Goal: Task Accomplishment & Management: Manage account settings

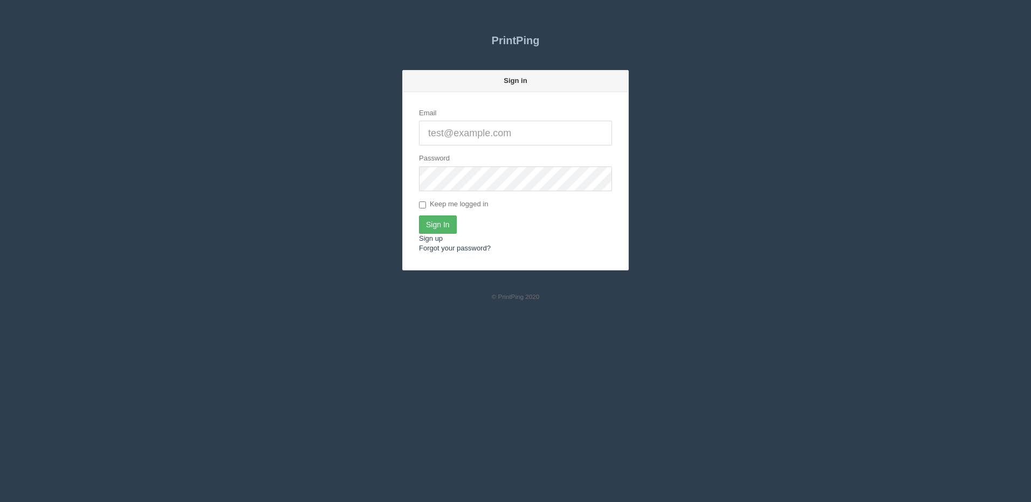
type input "[PERSON_NAME][EMAIL_ADDRESS][DOMAIN_NAME]"
click at [438, 228] on input "Sign In" at bounding box center [438, 225] width 38 height 18
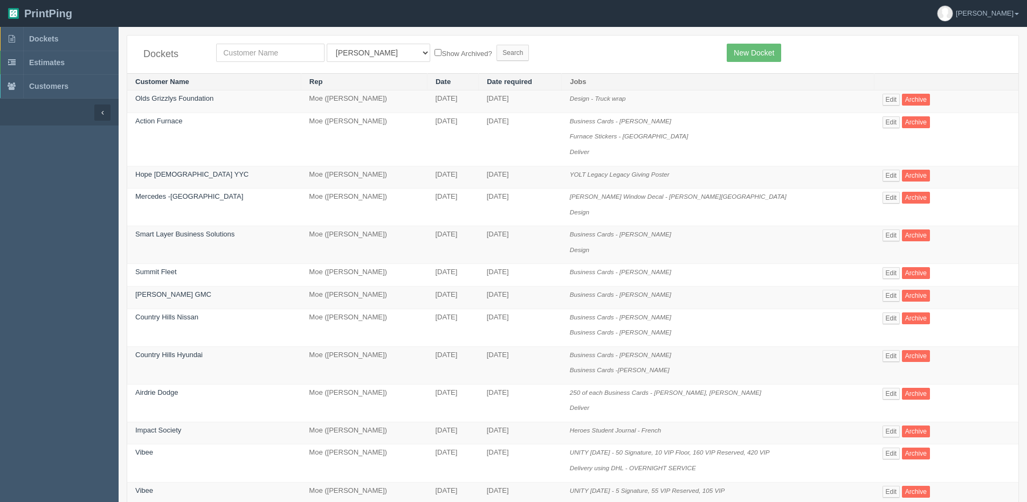
click at [210, 58] on div "All Users [PERSON_NAME] Test 1 [PERSON_NAME] [PERSON_NAME] [PERSON_NAME] France…" at bounding box center [463, 53] width 510 height 18
click at [236, 54] on input "text" at bounding box center [270, 53] width 108 height 18
type input "[DEMOGRAPHIC_DATA] study"
click at [496, 45] on input "Search" at bounding box center [512, 53] width 32 height 16
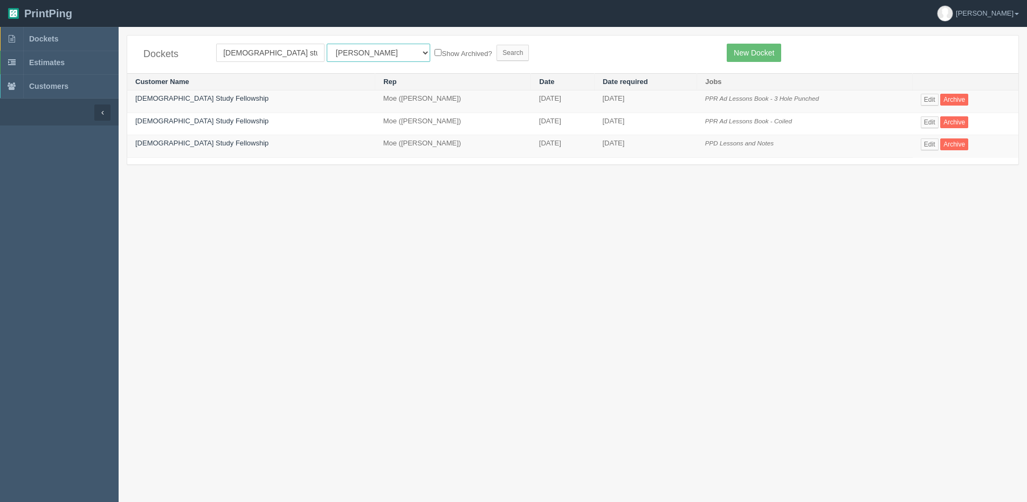
click at [370, 53] on select "All Users Ali Ali Test 1 Aly Amy Ankit Arif Brandon Dan France Greg Jim Mark Ma…" at bounding box center [378, 53] width 103 height 18
select select "1"
click at [327, 44] on select "All Users Ali Ali Test 1 Aly Amy Ankit Arif Brandon Dan France Greg Jim Mark Ma…" at bounding box center [378, 53] width 103 height 18
click at [434, 54] on label "Show Archived?" at bounding box center [462, 53] width 57 height 12
click at [434, 54] on input "Show Archived?" at bounding box center [437, 52] width 7 height 7
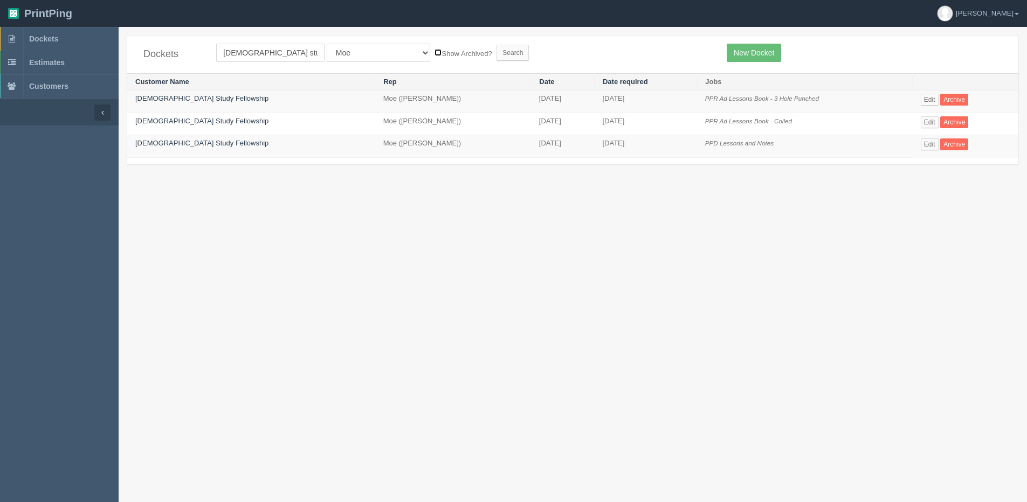
checkbox input "true"
click at [496, 55] on input "Search" at bounding box center [512, 53] width 32 height 16
drag, startPoint x: 921, startPoint y: 100, endPoint x: 919, endPoint y: 92, distance: 7.8
click at [921, 100] on link "Edit" at bounding box center [930, 100] width 18 height 12
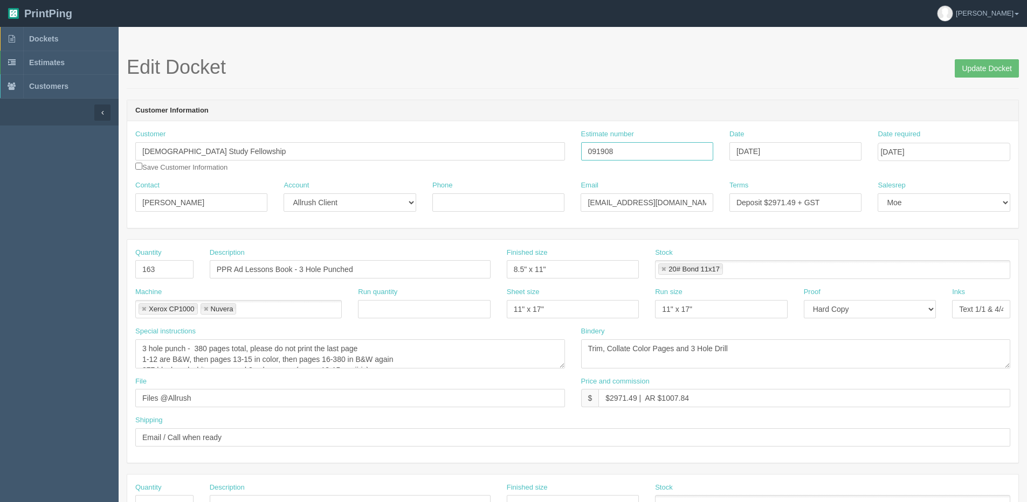
drag, startPoint x: 570, startPoint y: 155, endPoint x: 508, endPoint y: 148, distance: 62.4
click at [427, 157] on div "Customer Bible Study Fellowship Save Customer Information Estimate number 09190…" at bounding box center [572, 154] width 891 height 51
click at [997, 72] on input "Update Docket" at bounding box center [987, 68] width 64 height 18
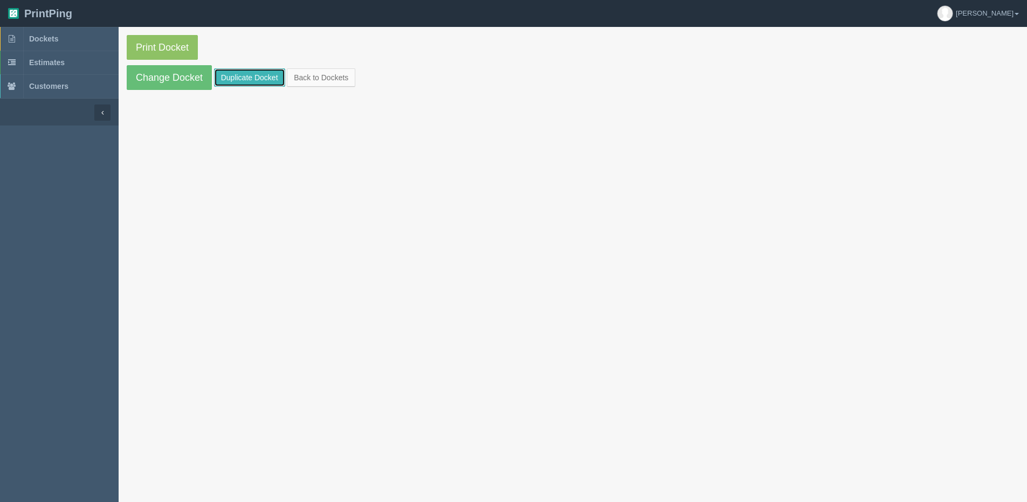
click at [253, 75] on link "Duplicate Docket" at bounding box center [249, 77] width 71 height 18
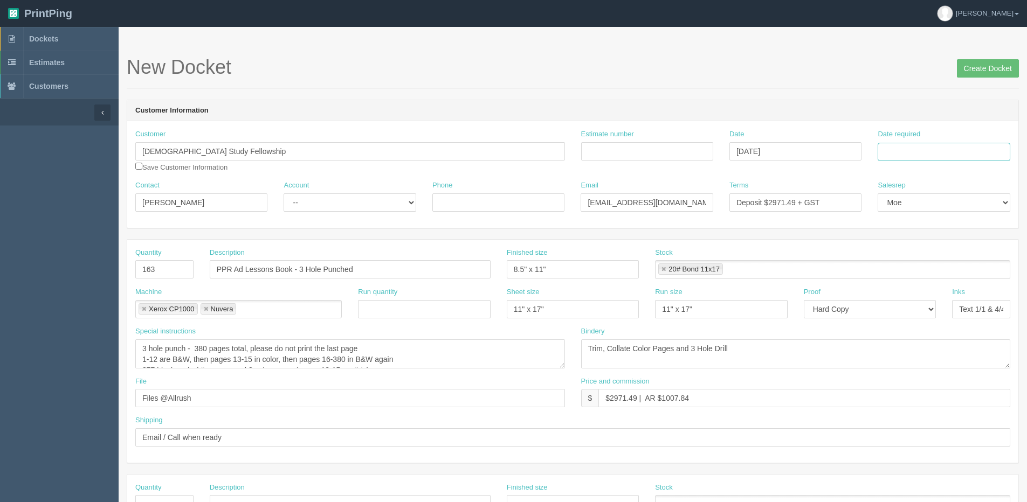
click at [926, 157] on input "Date required" at bounding box center [944, 152] width 132 height 18
click at [907, 309] on th "[DATE]" at bounding box center [930, 302] width 100 height 16
click at [922, 257] on td "23" at bounding box center [916, 255] width 13 height 16
type input "[DATE]"
drag, startPoint x: 168, startPoint y: 271, endPoint x: 3, endPoint y: 292, distance: 166.8
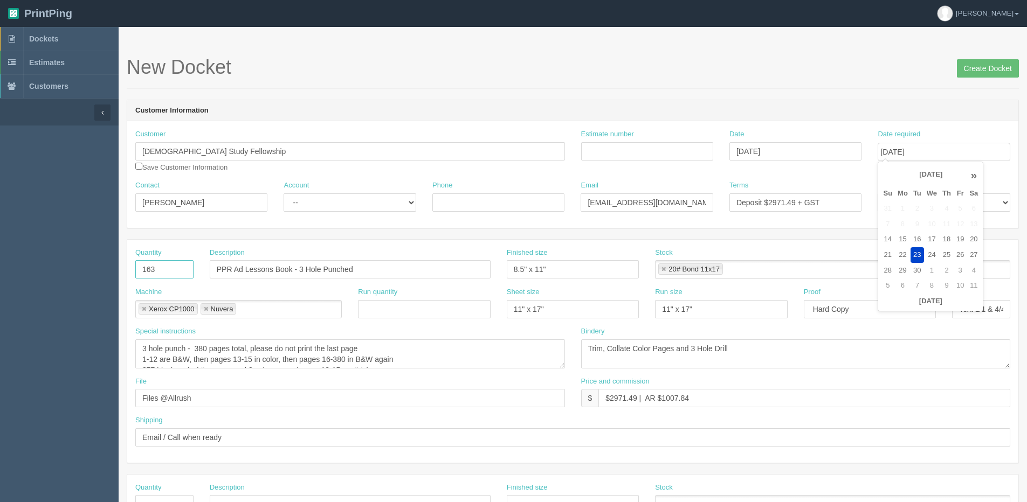
click at [3, 292] on section "Dockets Estimates Customers" at bounding box center [513, 503] width 1027 height 952
type input "65"
click at [595, 154] on input "Estimate number" at bounding box center [647, 151] width 132 height 18
type input "077692"
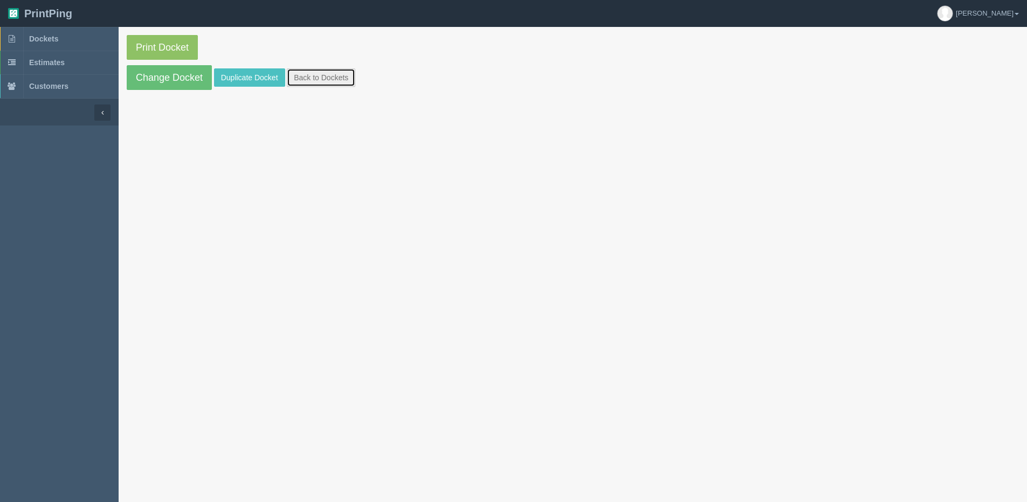
click at [325, 74] on link "Back to Dockets" at bounding box center [321, 77] width 68 height 18
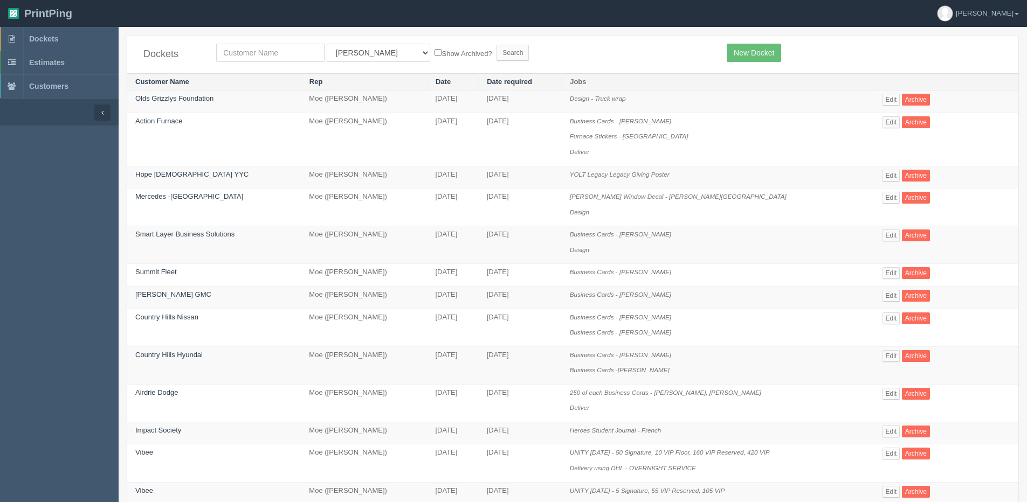
click at [275, 43] on div "Dockets All Users Ali Ali Test 1 Aly Amy Ankit Arif Brandon Dan France Greg Jim…" at bounding box center [572, 55] width 891 height 38
click at [269, 58] on input "text" at bounding box center [270, 53] width 108 height 18
type input "bible"
click at [496, 45] on input "Search" at bounding box center [512, 53] width 32 height 16
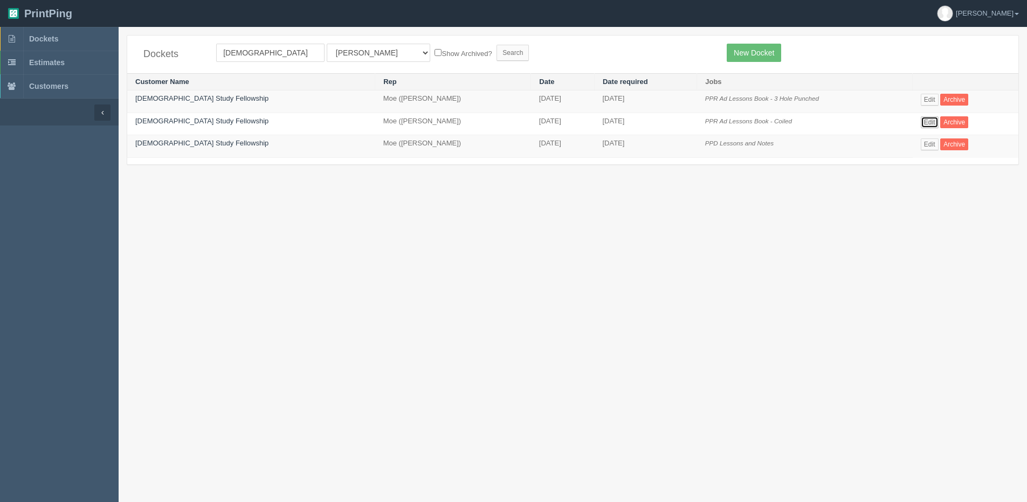
click at [921, 123] on link "Edit" at bounding box center [930, 122] width 18 height 12
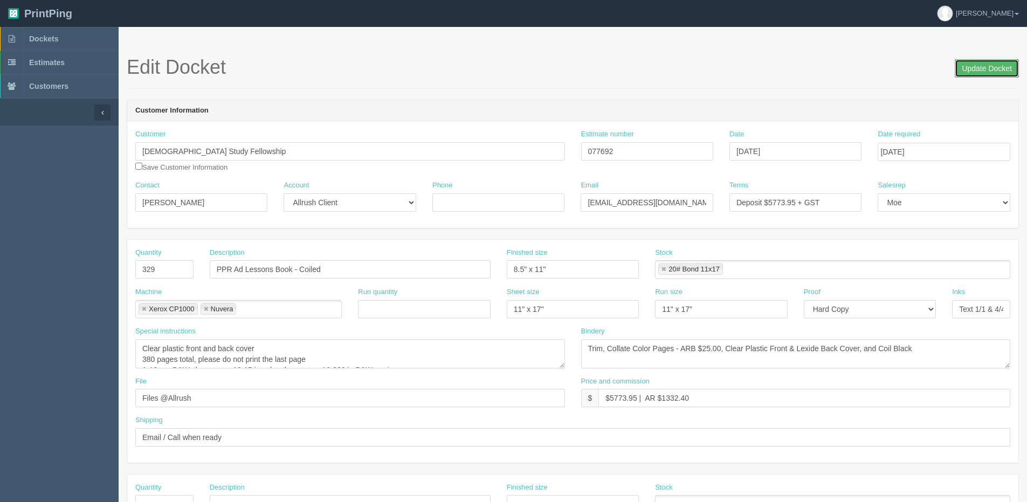
click at [986, 77] on input "Update Docket" at bounding box center [987, 68] width 64 height 18
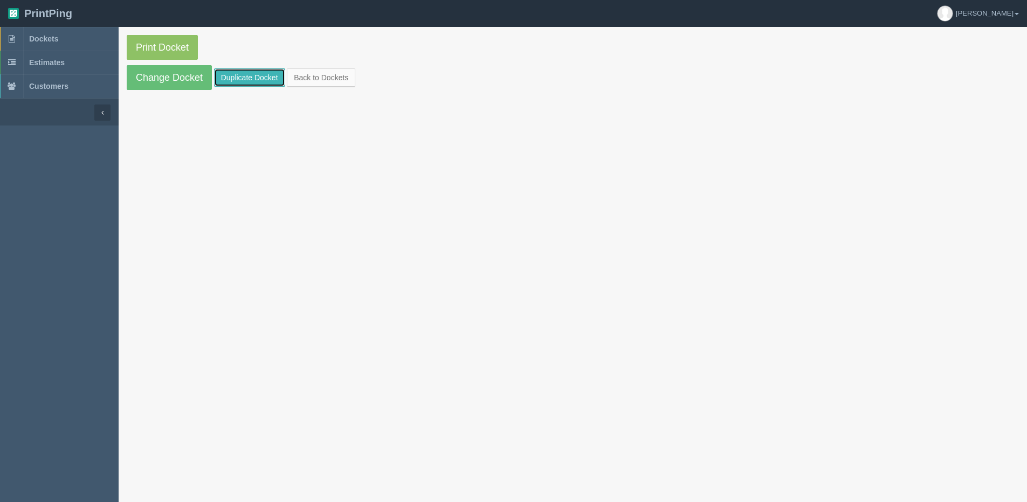
drag, startPoint x: 250, startPoint y: 72, endPoint x: 499, endPoint y: 65, distance: 249.2
click at [250, 72] on link "Duplicate Docket" at bounding box center [249, 77] width 71 height 18
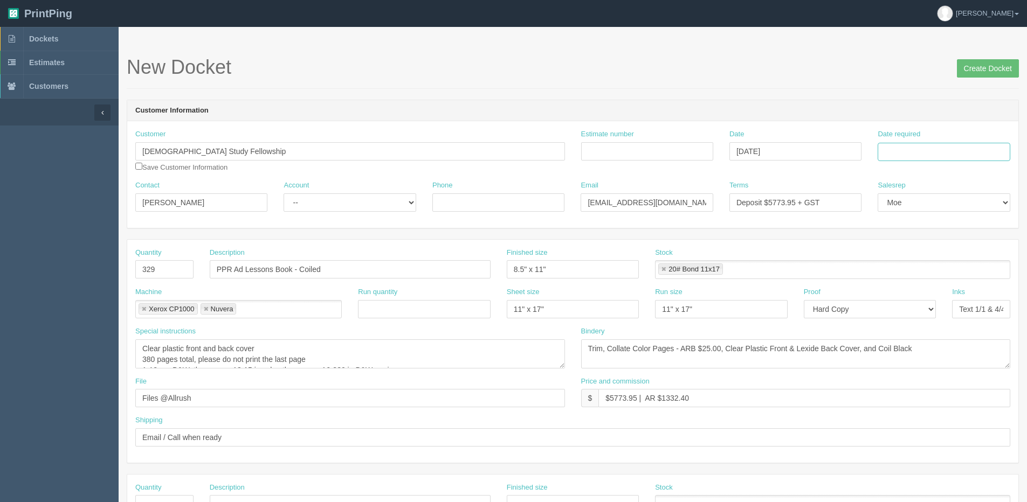
click at [930, 150] on input "Date required" at bounding box center [944, 152] width 132 height 18
click at [927, 307] on th "Today" at bounding box center [930, 302] width 100 height 16
click at [919, 256] on td "23" at bounding box center [916, 255] width 13 height 16
type input "September 23, 2025"
drag, startPoint x: 158, startPoint y: 274, endPoint x: 6, endPoint y: 284, distance: 152.4
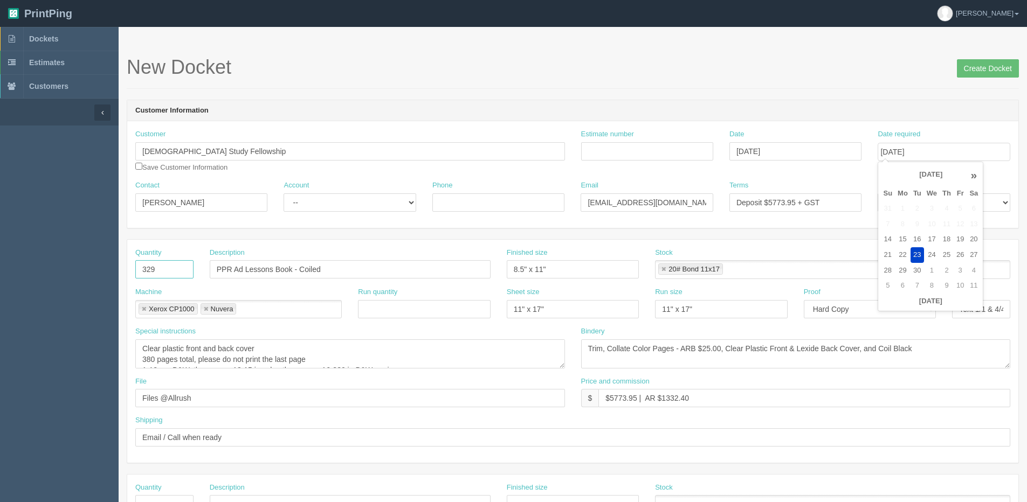
click at [6, 284] on section "Dockets Estimates Customers" at bounding box center [513, 503] width 1027 height 952
type input "65"
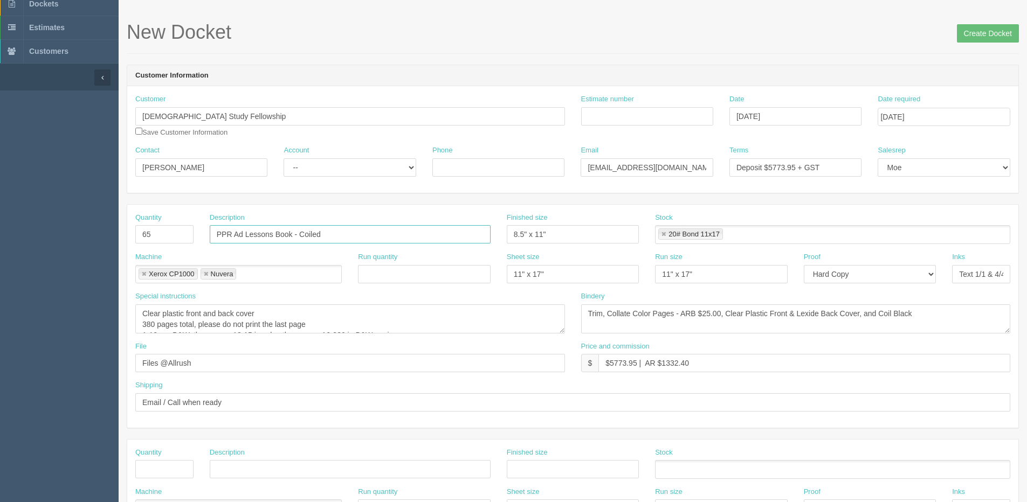
scroll to position [54, 0]
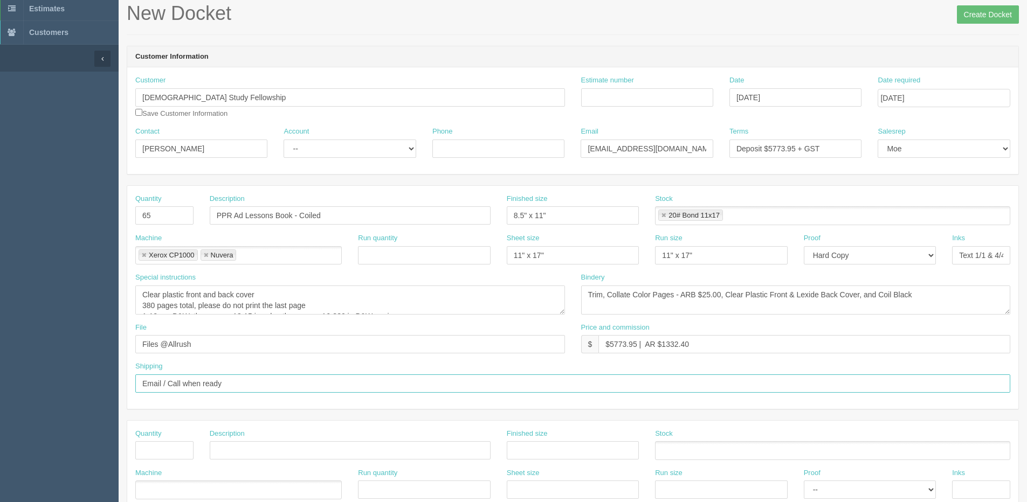
click at [256, 388] on input "Email / Call when ready" at bounding box center [572, 384] width 875 height 18
type input "Email / Call when ready"
drag, startPoint x: 513, startPoint y: 285, endPoint x: 502, endPoint y: 285, distance: 10.2
click at [513, 286] on textarea "Clear plastic front and back cover 380 pages total, please do not print the las…" at bounding box center [350, 300] width 430 height 29
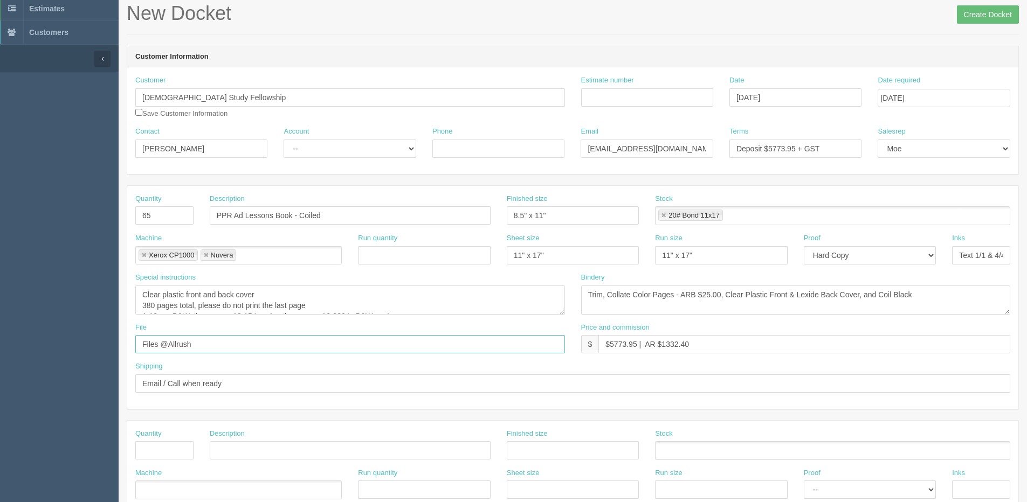
drag, startPoint x: 198, startPoint y: 347, endPoint x: -201, endPoint y: 360, distance: 399.6
click at [0, 360] on html "PrintPing Dan Edit account ( dan@allrush.ca ) Logout Dockets Estimates Customers" at bounding box center [513, 435] width 1027 height 979
type input "Client Files > July 2025"
drag, startPoint x: 725, startPoint y: 293, endPoint x: 970, endPoint y: 298, distance: 245.3
click at [970, 298] on textarea "Trim, Collate Color Pages - ARB $25.00, Clear Plastic Front & Lexide Back Cover…" at bounding box center [796, 300] width 430 height 29
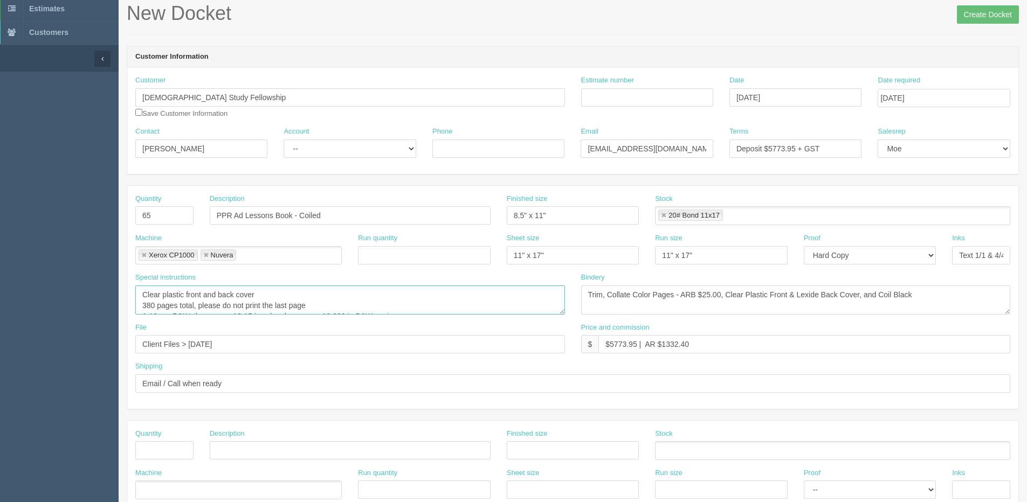
drag, startPoint x: 143, startPoint y: 296, endPoint x: 344, endPoint y: 296, distance: 201.1
click at [344, 296] on textarea "Clear plastic front and back cover 380 pages total, please do not print the las…" at bounding box center [350, 300] width 430 height 29
paste textarea "Plastic Front & Lexide Back Cover, and Coil Black"
type textarea "Clear Plastic Front & Lexide Back Cover, and Coil Black 380 pages total, please…"
drag, startPoint x: 588, startPoint y: 296, endPoint x: 1032, endPoint y: 296, distance: 444.7
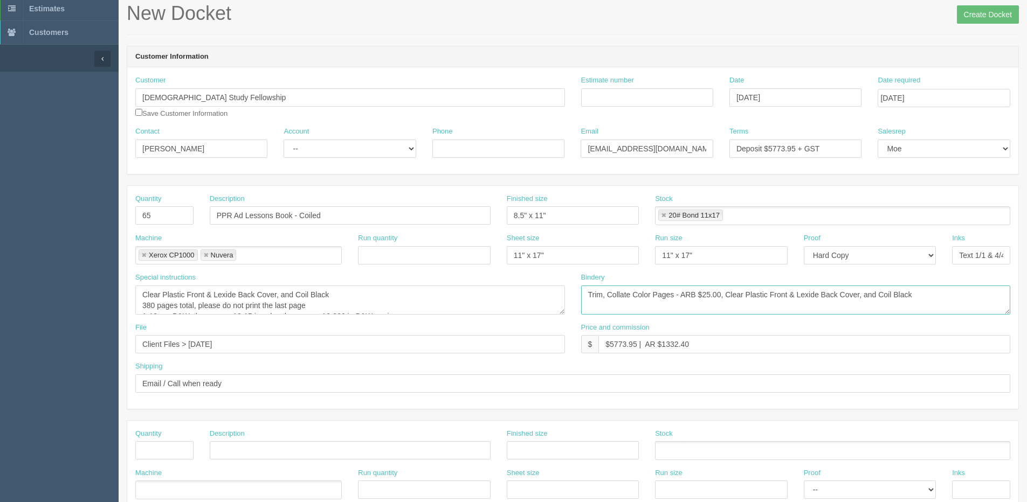
click at [1026, 296] on html "PrintPing Dan Edit account ( dan@allrush.ca ) Logout Dockets Estimates Customers" at bounding box center [513, 435] width 1027 height 979
drag, startPoint x: 850, startPoint y: 293, endPoint x: 699, endPoint y: 306, distance: 152.0
click at [708, 306] on textarea "Trim, Collate Color Pages - ARB $25.00, Clear Plastic Front & Lexide Back Cover…" at bounding box center [796, 300] width 430 height 29
drag, startPoint x: 919, startPoint y: 294, endPoint x: 457, endPoint y: 305, distance: 461.6
click at [457, 305] on div "Special instructions Clear plastic front and back cover 380 pages total, please…" at bounding box center [572, 298] width 891 height 50
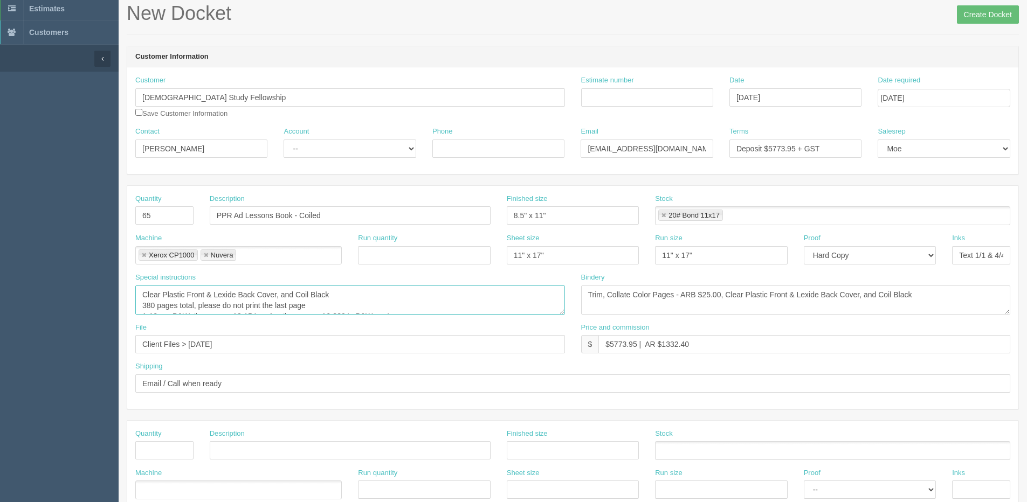
drag, startPoint x: 630, startPoint y: 296, endPoint x: 130, endPoint y: 296, distance: 499.7
click at [130, 299] on div "Special instructions Clear plastic front and back cover 380 pages total, please…" at bounding box center [350, 298] width 446 height 50
drag, startPoint x: 931, startPoint y: 294, endPoint x: 548, endPoint y: 296, distance: 382.7
click at [548, 296] on div "Special instructions Clear plastic front and back cover 380 pages total, please…" at bounding box center [572, 298] width 891 height 50
drag, startPoint x: 312, startPoint y: 298, endPoint x: 81, endPoint y: 298, distance: 230.7
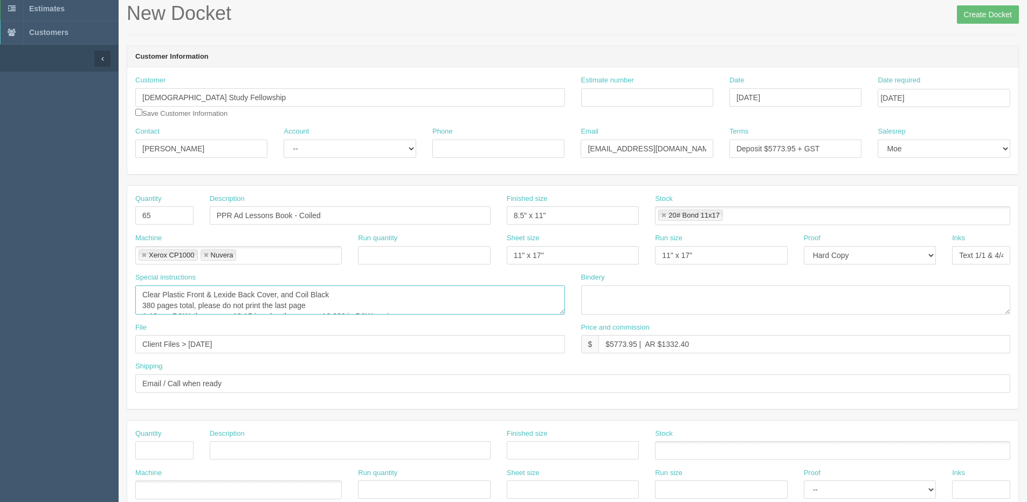
click at [81, 298] on section "Dockets Estimates Customers" at bounding box center [513, 449] width 1027 height 952
paste textarea "Trim, Collate Color Pages - ARB $25.00,"
type textarea "Trim, Collate Color Pages - ARB $25.00, Clear Plastic Front & Lexide Back Cover…"
click at [629, 288] on textarea "Trim, Collate Color Pages - ARB $25.00, Clear Plastic Front & Lexide Back Cover…" at bounding box center [796, 300] width 430 height 29
type textarea "See special Instruction. Box in 20, 21, &24"
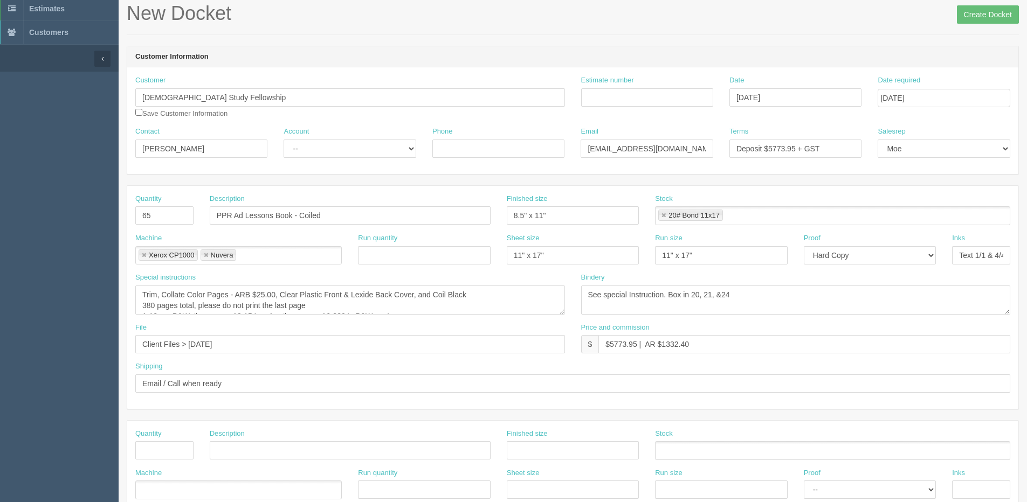
click at [647, 107] on div "Estimate number" at bounding box center [647, 94] width 148 height 39
click at [640, 100] on input "Estimate number" at bounding box center [647, 97] width 132 height 18
type input "077692"
drag, startPoint x: 611, startPoint y: 347, endPoint x: 637, endPoint y: 347, distance: 26.4
click at [637, 347] on input "$5773.95 | AR $1332.40" at bounding box center [804, 344] width 412 height 18
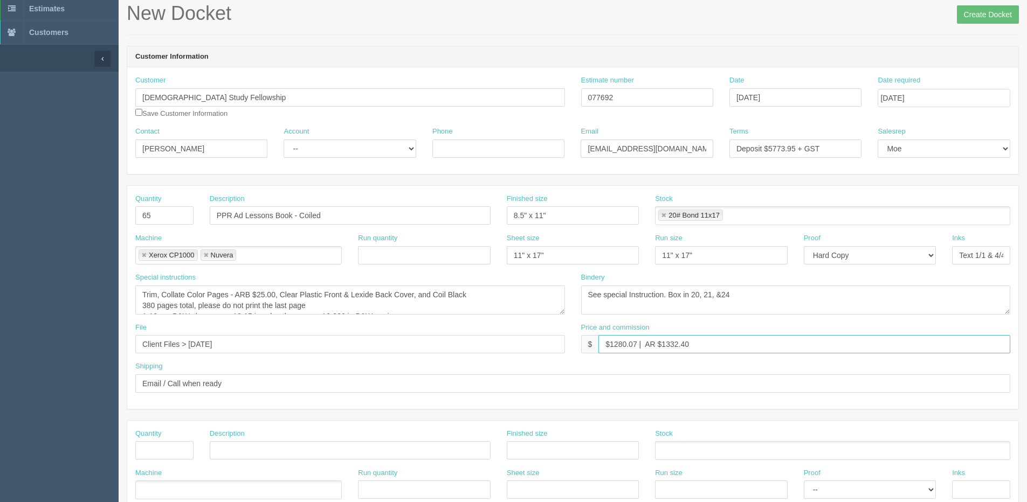
type input "$1280.07 | AR $1332.40"
drag, startPoint x: 256, startPoint y: 293, endPoint x: 263, endPoint y: 295, distance: 8.0
click at [263, 295] on textarea "Clear plastic front and back cover 380 pages total, please do not print the las…" at bounding box center [350, 300] width 430 height 29
click at [277, 295] on textarea "Clear plastic front and back cover 380 pages total, please do not print the las…" at bounding box center [350, 300] width 430 height 29
type textarea "Trim, Collate Color Pages - ARB $30.00. Clear Plastic Front & Lexide Back Cover…"
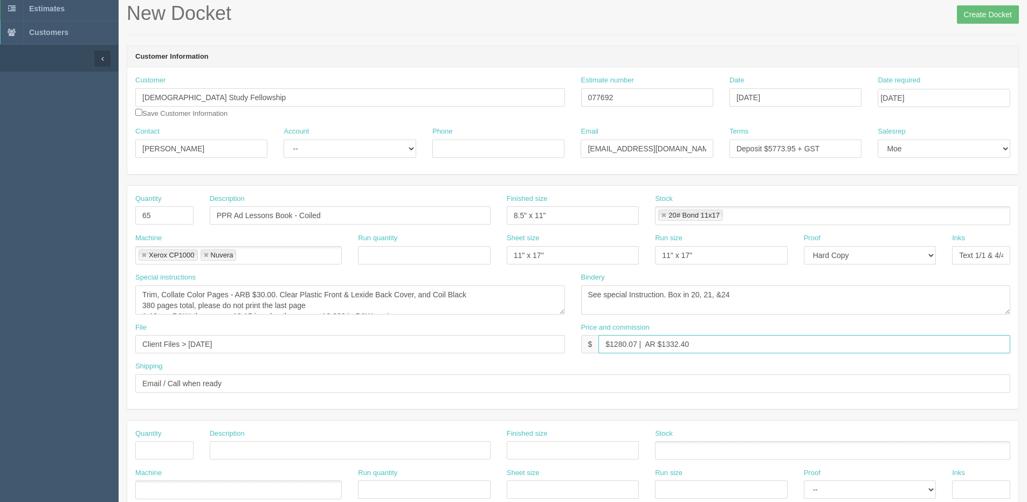
drag, startPoint x: 666, startPoint y: 344, endPoint x: 841, endPoint y: 254, distance: 197.0
click at [887, 279] on div "Quantity 65 Description PPR Ad Lessons Book - Coiled Finished size 8.5" x 11" S…" at bounding box center [572, 297] width 891 height 223
type input "$1280.07 | AR $295.40"
drag, startPoint x: 845, startPoint y: 148, endPoint x: 675, endPoint y: 148, distance: 169.8
click at [676, 148] on div "Contact Shari Thiessen Account -- Existing Client Allrush Client Rep Client Pho…" at bounding box center [572, 146] width 891 height 39
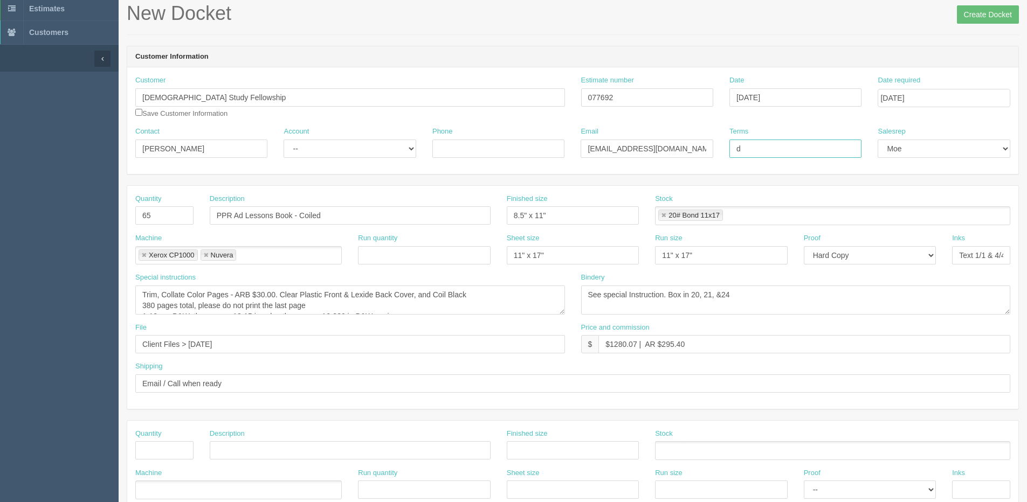
type input "Due on receipt"
click at [337, 143] on select "-- Existing Client Allrush Client Rep Client" at bounding box center [350, 149] width 132 height 18
select select "Allrush Client"
click at [284, 140] on select "-- Existing Client Allrush Client Rep Client" at bounding box center [350, 149] width 132 height 18
drag, startPoint x: 877, startPoint y: 253, endPoint x: 873, endPoint y: 264, distance: 11.4
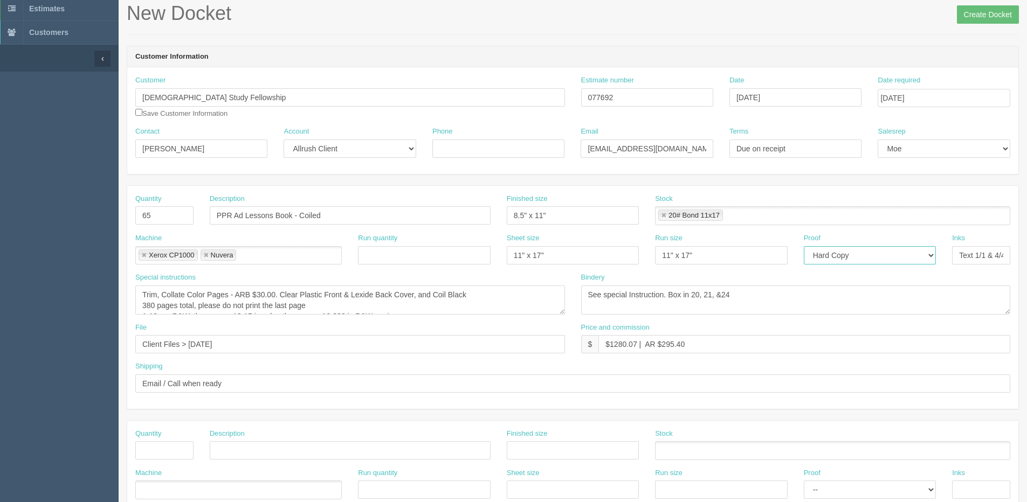
click at [877, 253] on select "-- Email Hard Copy" at bounding box center [870, 255] width 132 height 18
select select "Email"
click at [804, 246] on select "-- Email Hard Copy" at bounding box center [870, 255] width 132 height 18
click at [1006, 9] on input "Create Docket" at bounding box center [988, 14] width 62 height 18
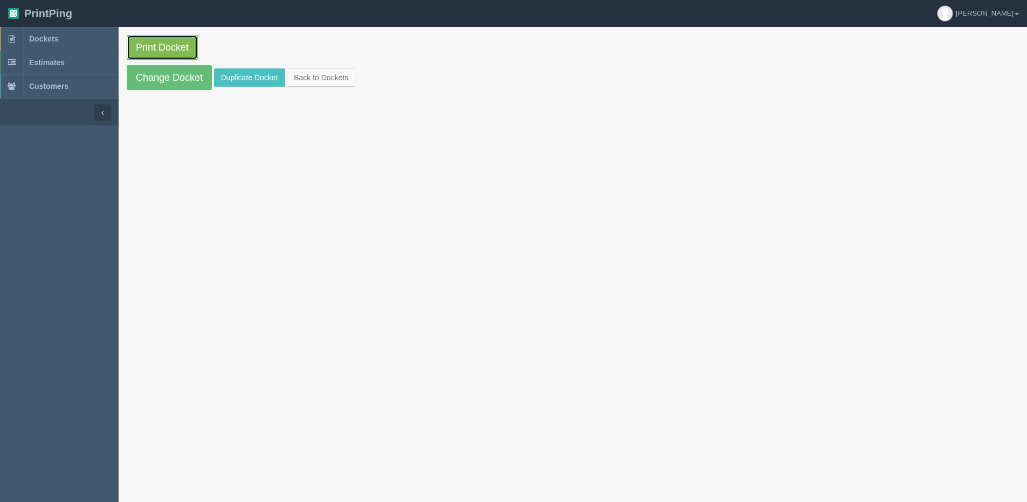
click at [167, 44] on link "Print Docket" at bounding box center [162, 47] width 71 height 25
click at [313, 77] on link "Back to Dockets" at bounding box center [321, 77] width 68 height 18
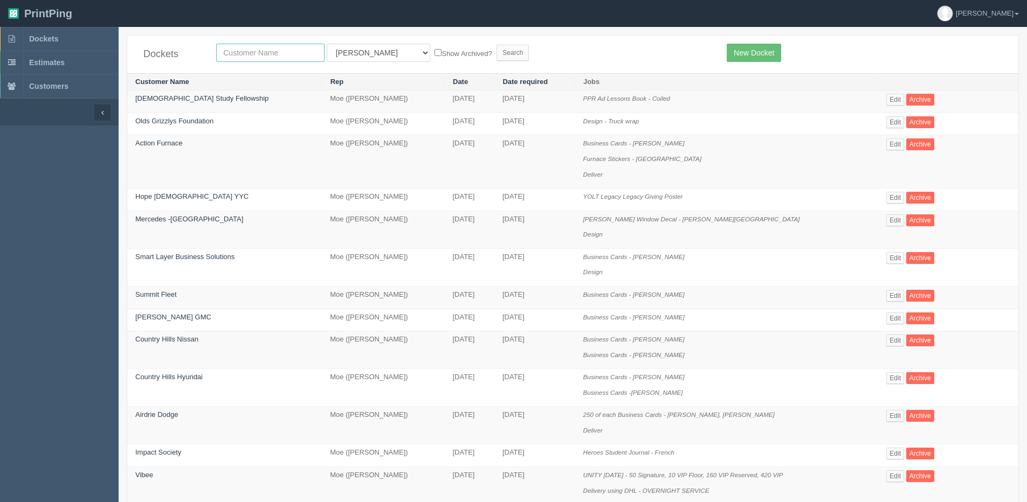
click at [295, 51] on input "text" at bounding box center [270, 53] width 108 height 18
click at [245, 55] on input "text" at bounding box center [270, 53] width 108 height 18
type input "Sunridge Oral & Maxillofacial Surgery"
click at [434, 54] on label "Show Archived?" at bounding box center [462, 53] width 57 height 12
click at [434, 54] on input "Show Archived?" at bounding box center [437, 52] width 7 height 7
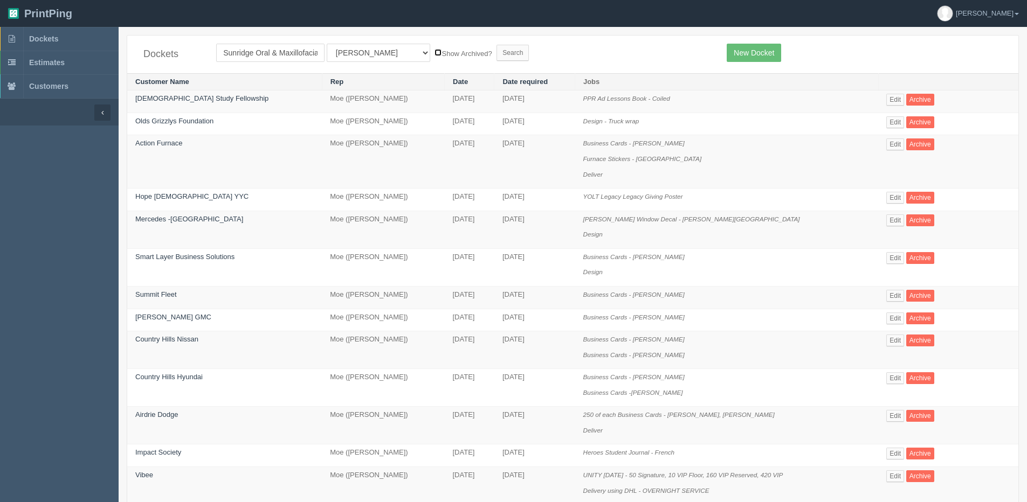
checkbox input "true"
click at [482, 53] on form "Sunridge Oral & Maxillofacial Surgery All Users [PERSON_NAME] Test 1 [PERSON_NA…" at bounding box center [463, 53] width 494 height 18
click at [496, 52] on input "Search" at bounding box center [512, 53] width 32 height 16
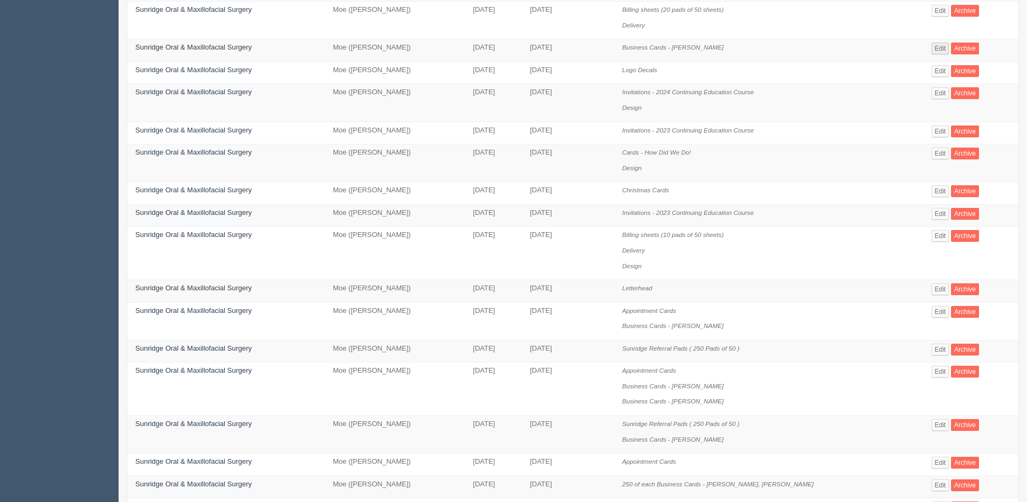
scroll to position [377, 0]
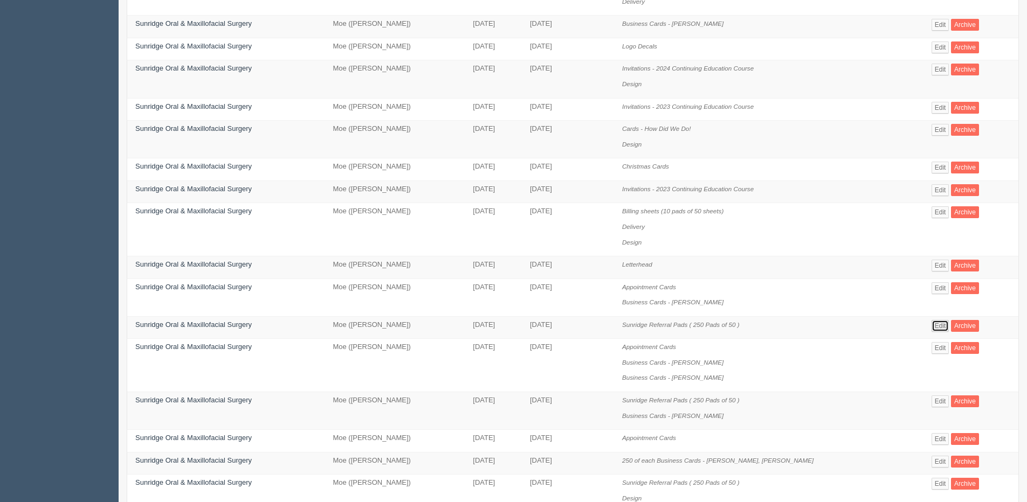
click at [931, 327] on link "Edit" at bounding box center [940, 326] width 18 height 12
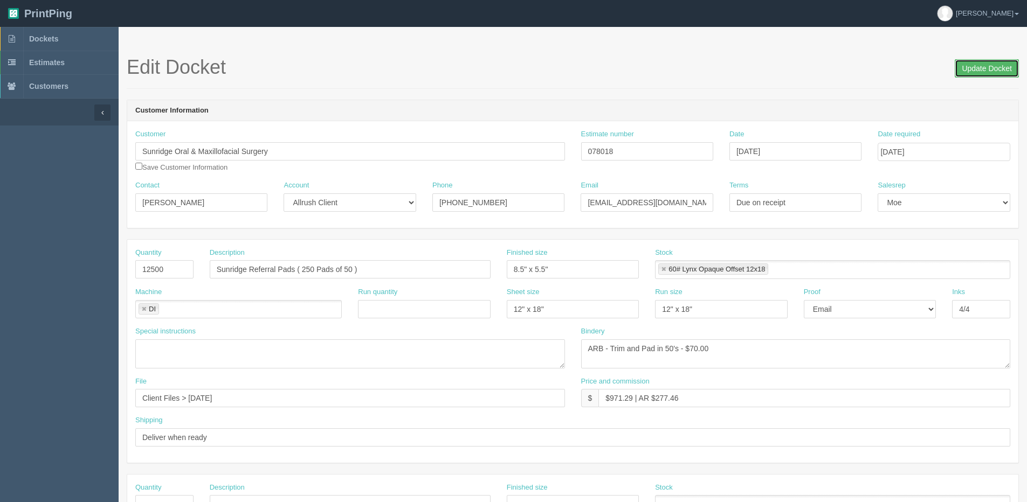
click at [972, 71] on input "Update Docket" at bounding box center [987, 68] width 64 height 18
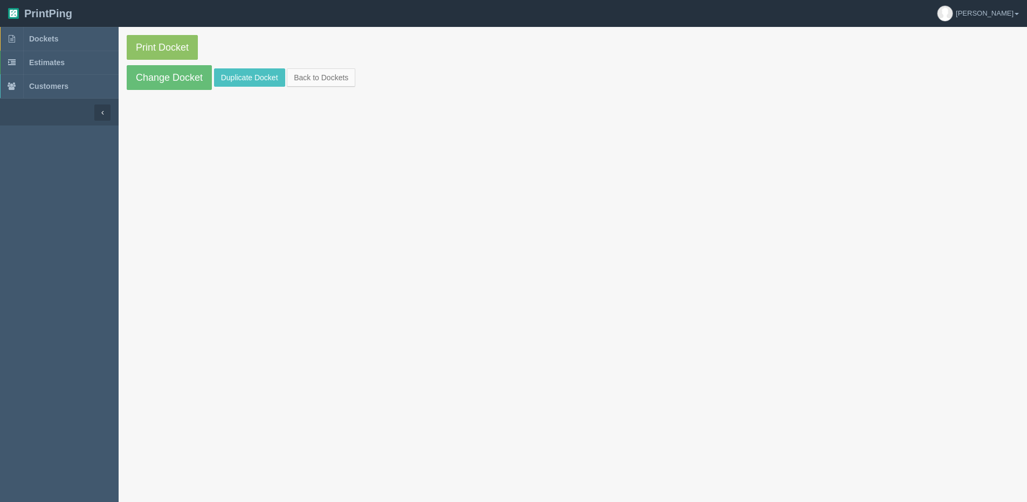
click at [237, 62] on section "Print Docket Change Docket Duplicate Docket Back to Dockets" at bounding box center [573, 62] width 908 height 71
click at [229, 78] on link "Duplicate Docket" at bounding box center [249, 77] width 71 height 18
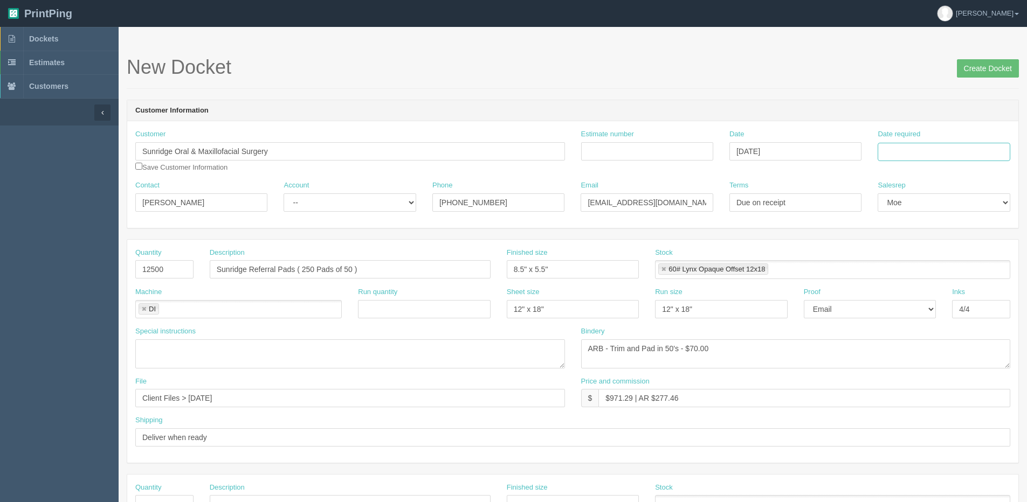
click at [922, 158] on input "Date required" at bounding box center [944, 152] width 132 height 18
click at [894, 308] on th "[DATE]" at bounding box center [930, 302] width 100 height 16
click at [918, 258] on td "23" at bounding box center [916, 255] width 13 height 16
type input "[DATE]"
drag, startPoint x: 188, startPoint y: 271, endPoint x: -9, endPoint y: 285, distance: 197.8
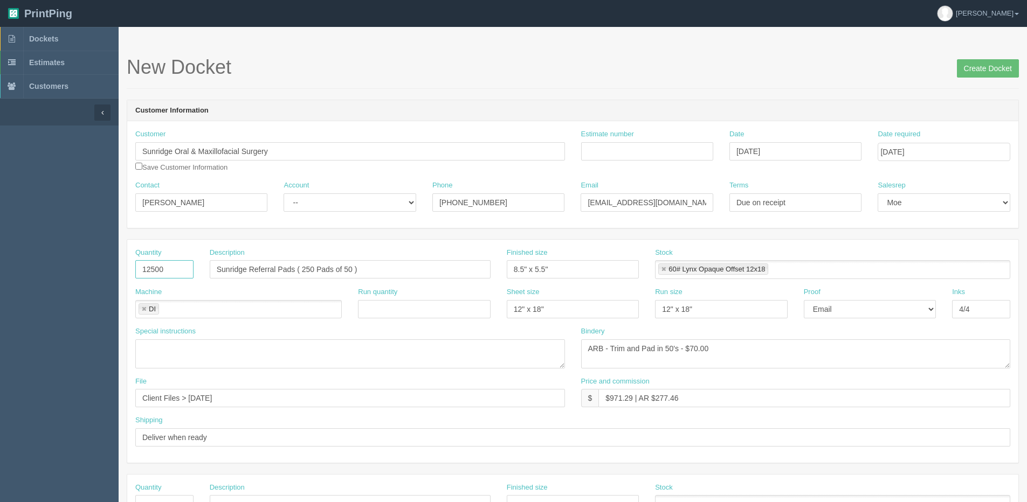
click at [0, 285] on html "PrintPing [PERSON_NAME] Edit account ( [PERSON_NAME][EMAIL_ADDRESS][DOMAIN_NAME…" at bounding box center [513, 489] width 1027 height 979
type input "5000"
click at [309, 274] on input "Sunridge Referral Pads ( 250 Pads of 50 )" at bounding box center [350, 269] width 281 height 18
type input "Sunridge Referral Pads ( 100 Pads of 50 )"
drag, startPoint x: 206, startPoint y: 399, endPoint x: 352, endPoint y: 396, distance: 145.6
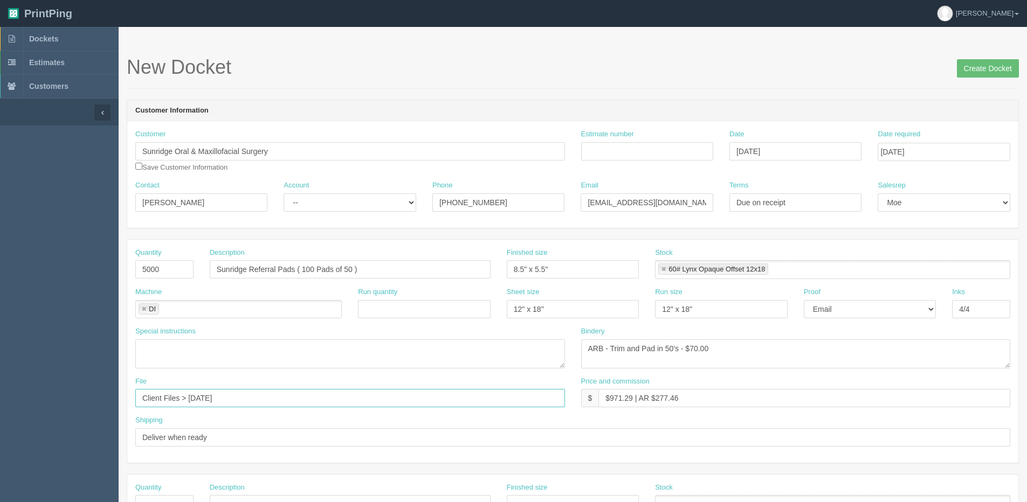
click at [381, 382] on div "File Client Files > [DATE]" at bounding box center [350, 392] width 430 height 31
type input "Client Files > [DATE]"
drag, startPoint x: 608, startPoint y: 399, endPoint x: 622, endPoint y: 401, distance: 14.7
click at [622, 401] on input "$971.29 | AR $277.46" at bounding box center [804, 398] width 412 height 18
click at [619, 401] on input "$971.29 | AR $277.46" at bounding box center [804, 398] width 412 height 18
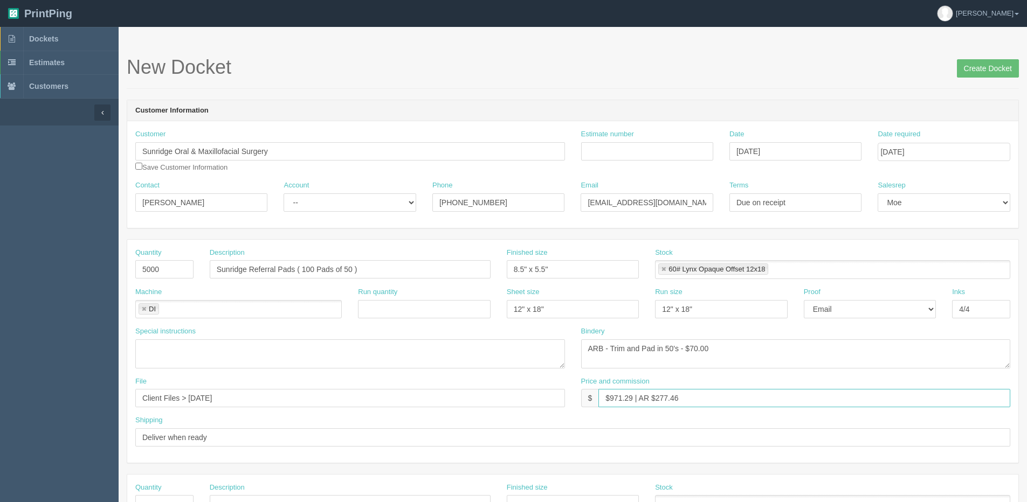
drag, startPoint x: 610, startPoint y: 397, endPoint x: 633, endPoint y: 397, distance: 23.7
click at [633, 397] on input "$971.29 | AR $277.46" at bounding box center [804, 398] width 412 height 18
drag, startPoint x: 659, startPoint y: 401, endPoint x: 778, endPoint y: 381, distance: 120.3
click at [688, 397] on input "$672.01 | AR $277.46" at bounding box center [804, 398] width 412 height 18
type input "$672.01 | AR $174.23"
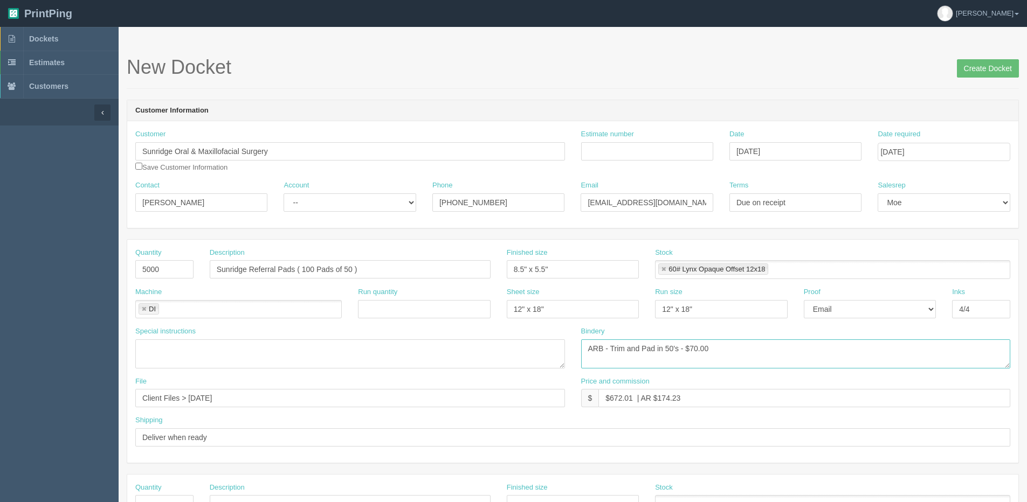
click at [693, 347] on textarea "ARB - Trim and Pad in 50's - $70.00" at bounding box center [796, 354] width 430 height 29
type textarea "ARB - Trim and Pad in 50's - $60.00"
click at [840, 313] on select "-- Email Hard Copy" at bounding box center [870, 309] width 132 height 18
select select "Hard Copy"
click at [804, 300] on select "-- Email Hard Copy" at bounding box center [870, 309] width 132 height 18
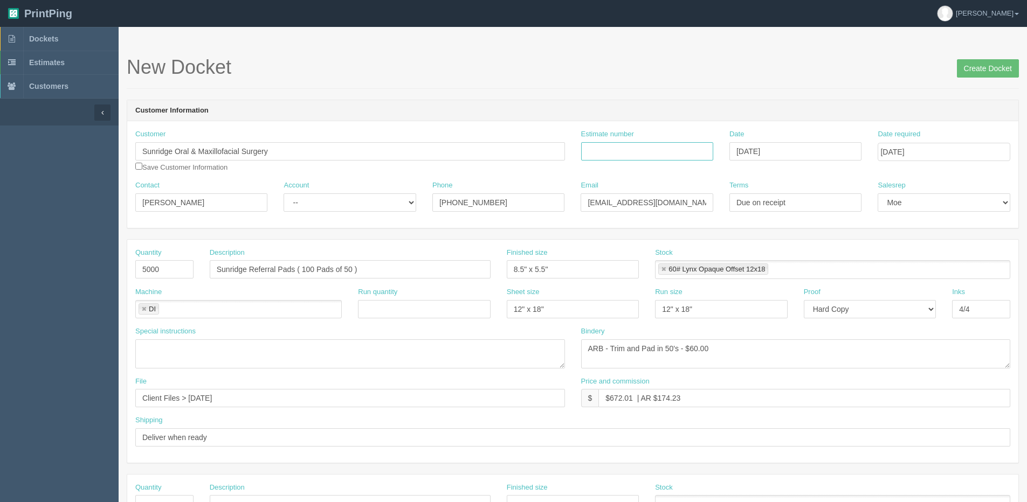
click at [652, 157] on input "Estimate number" at bounding box center [647, 151] width 132 height 18
type input "082310"
click at [369, 199] on select "-- Existing Client Allrush Client Rep Client" at bounding box center [350, 203] width 132 height 18
select select "Allrush Client"
click at [284, 194] on select "-- Existing Client Allrush Client Rep Client" at bounding box center [350, 203] width 132 height 18
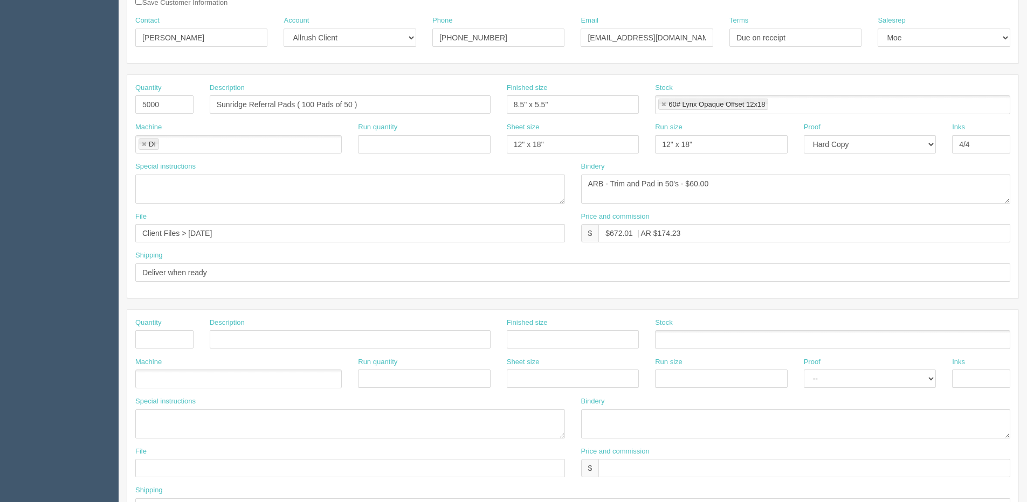
scroll to position [162, 0]
click at [679, 192] on textarea "ARB - Trim and Pad in 50's - $70.00" at bounding box center [796, 192] width 430 height 29
type textarea "ARB - Trim and Pad in 50's w/ 111# Gloss Cover - $60.00"
click at [145, 147] on link at bounding box center [144, 147] width 6 height 7
type textarea "ARB - Trim and Pad in 50's w/ 111# Gloss Cover - $60.00"
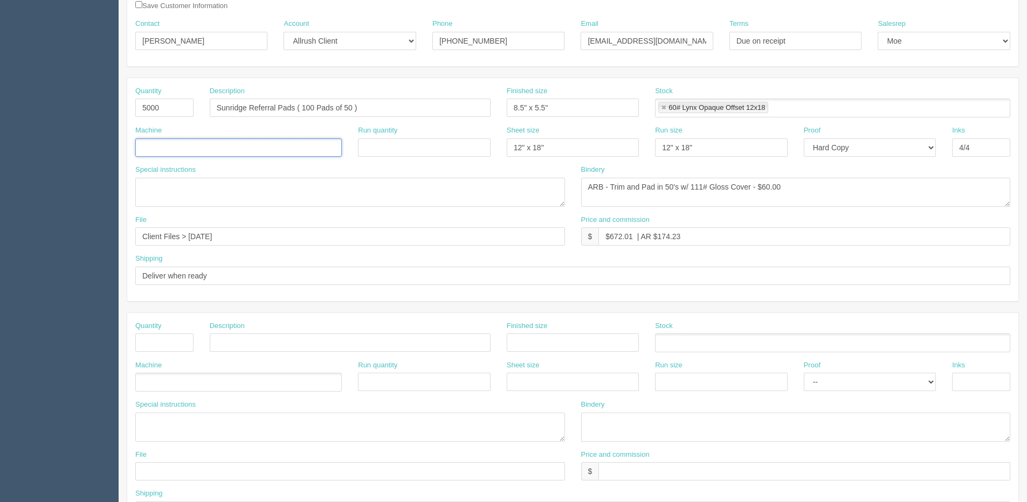
click at [145, 147] on input "text" at bounding box center [141, 149] width 11 height 16
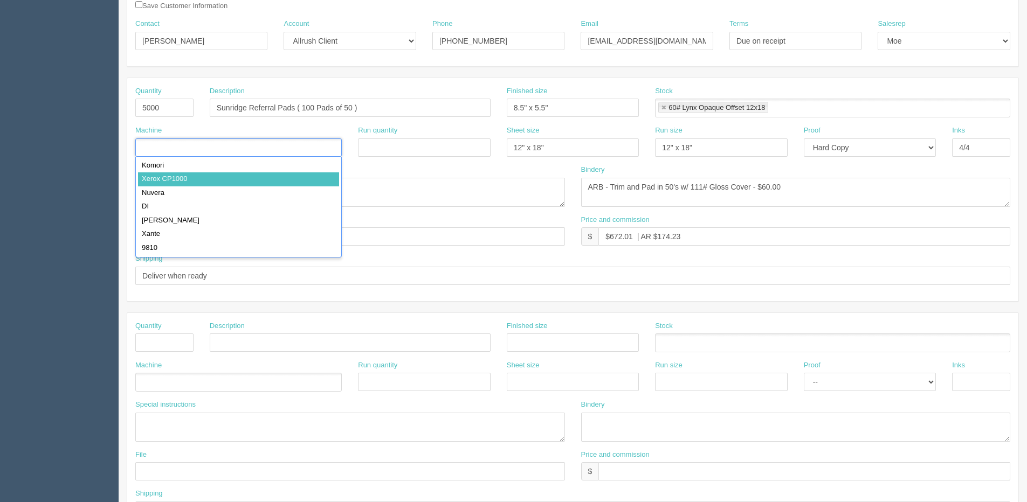
drag, startPoint x: 174, startPoint y: 179, endPoint x: 86, endPoint y: 187, distance: 87.7
type input "Xerox CP1000"
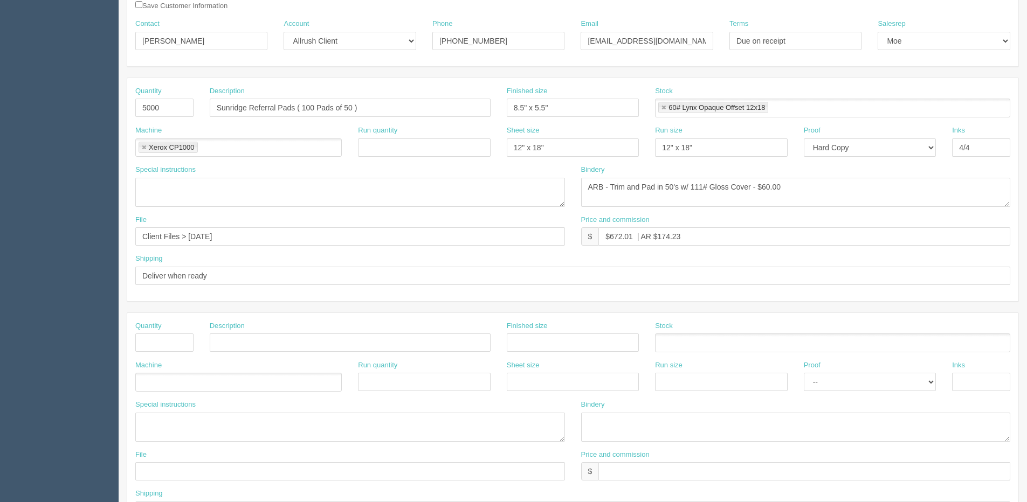
scroll to position [0, 0]
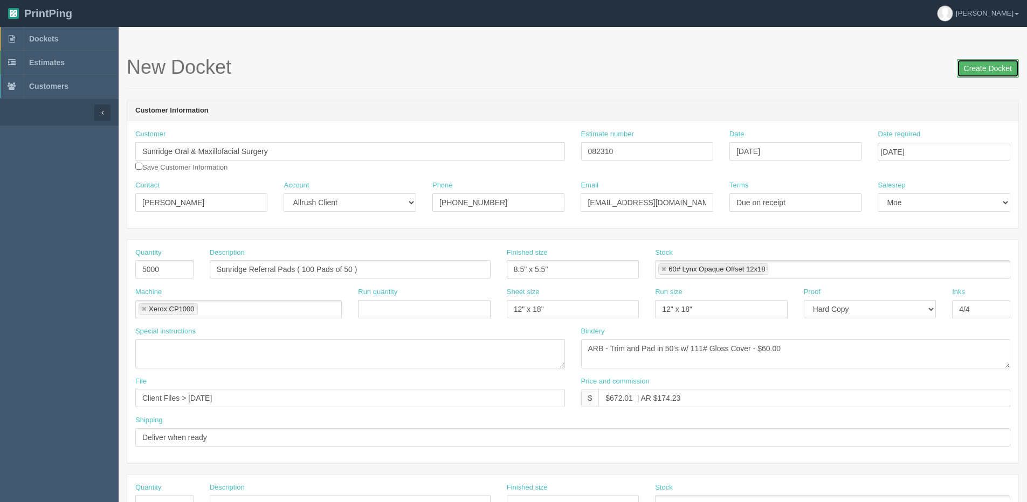
click at [967, 64] on input "Create Docket" at bounding box center [988, 68] width 62 height 18
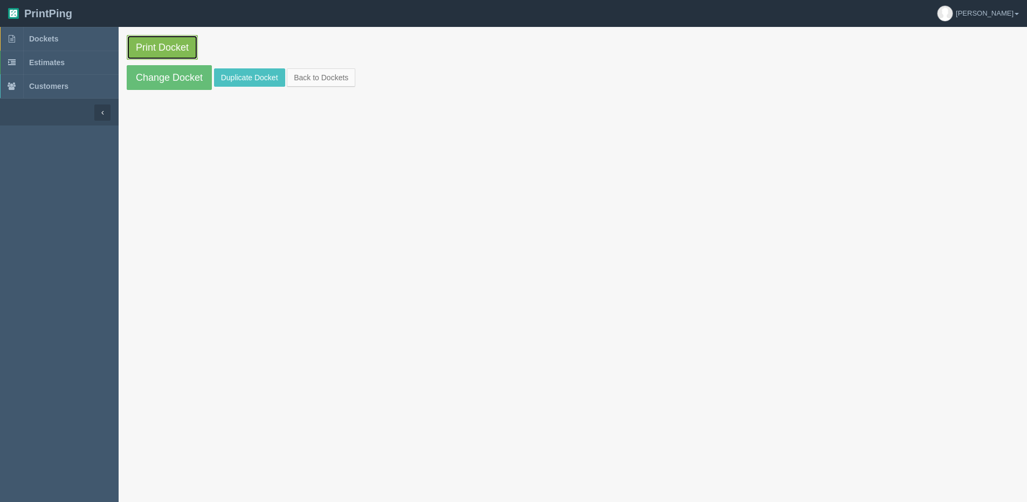
click at [158, 48] on link "Print Docket" at bounding box center [162, 47] width 71 height 25
click at [335, 79] on link "Back to Dockets" at bounding box center [321, 77] width 68 height 18
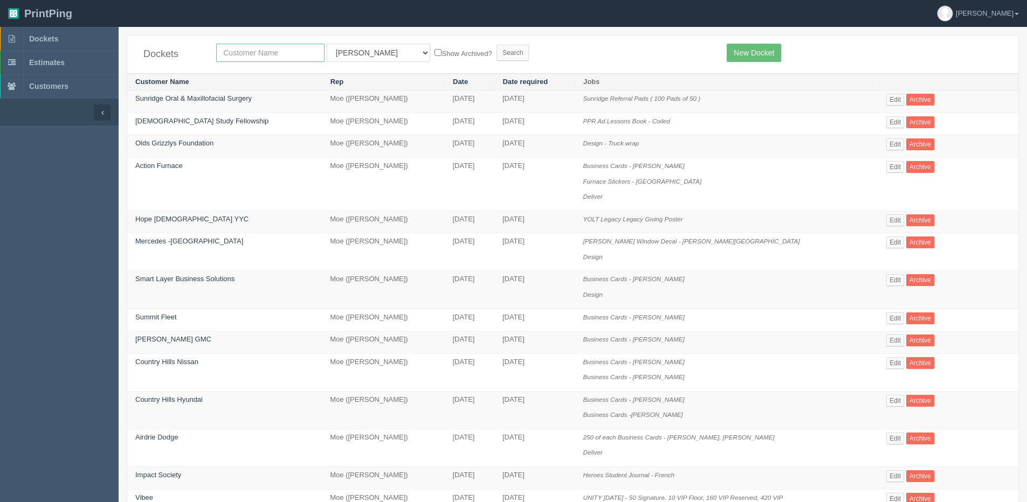
click at [264, 57] on input "text" at bounding box center [270, 53] width 108 height 18
type input "sunrideh"
click at [496, 45] on input "Search" at bounding box center [512, 53] width 32 height 16
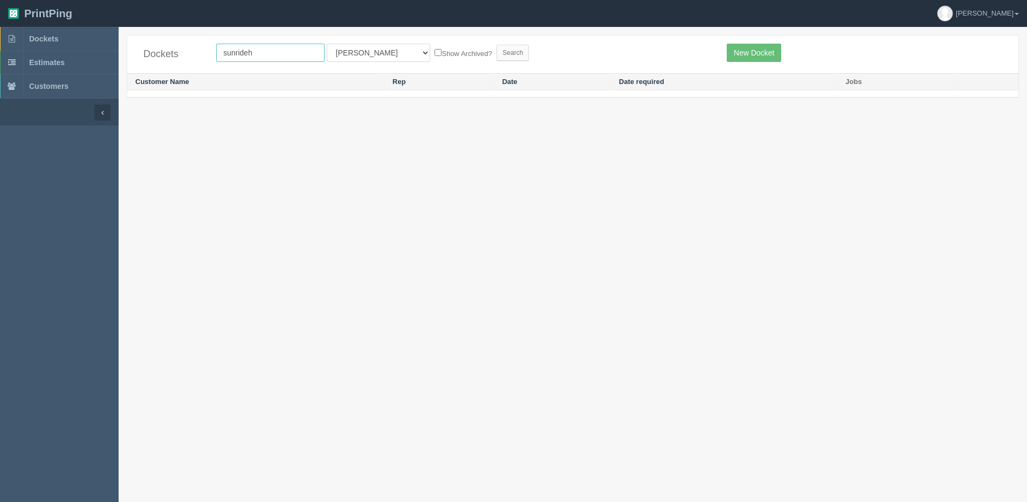
click at [264, 57] on input "sunrideh" at bounding box center [270, 53] width 108 height 18
type input "Sunridge Oral & Maxillofacial Surgery"
click at [413, 45] on form "Sunridge Oral & Maxillofacial Surgery All Users [PERSON_NAME] Test 1 [PERSON_NA…" at bounding box center [463, 53] width 494 height 18
drag, startPoint x: 417, startPoint y: 52, endPoint x: 521, endPoint y: 38, distance: 105.0
click at [434, 52] on label "Show Archived?" at bounding box center [462, 53] width 57 height 12
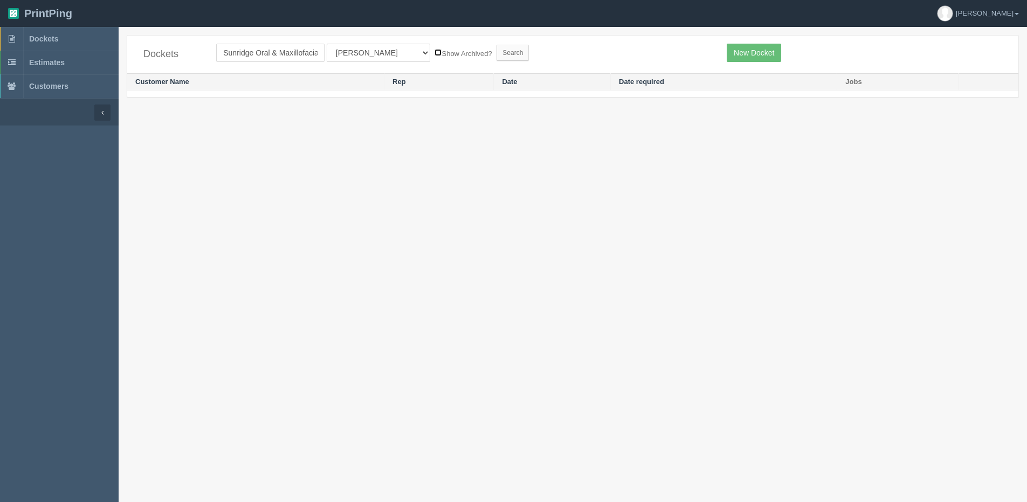
click at [434, 52] on input "Show Archived?" at bounding box center [437, 52] width 7 height 7
checkbox input "true"
click at [496, 48] on input "Search" at bounding box center [512, 53] width 32 height 16
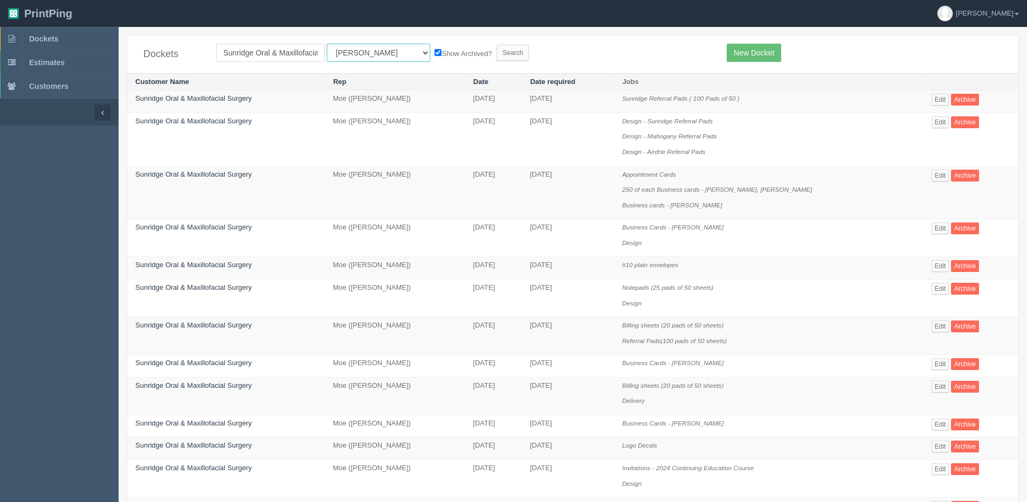
drag, startPoint x: 359, startPoint y: 49, endPoint x: 354, endPoint y: 60, distance: 11.8
click at [357, 52] on select "All Users [PERSON_NAME] Test 1 [PERSON_NAME] [PERSON_NAME] [PERSON_NAME] France…" at bounding box center [378, 53] width 103 height 18
select select "1"
click at [327, 44] on select "All Users [PERSON_NAME] Test 1 [PERSON_NAME] [PERSON_NAME] [PERSON_NAME] France…" at bounding box center [378, 53] width 103 height 18
click at [496, 53] on input "Search" at bounding box center [512, 53] width 32 height 16
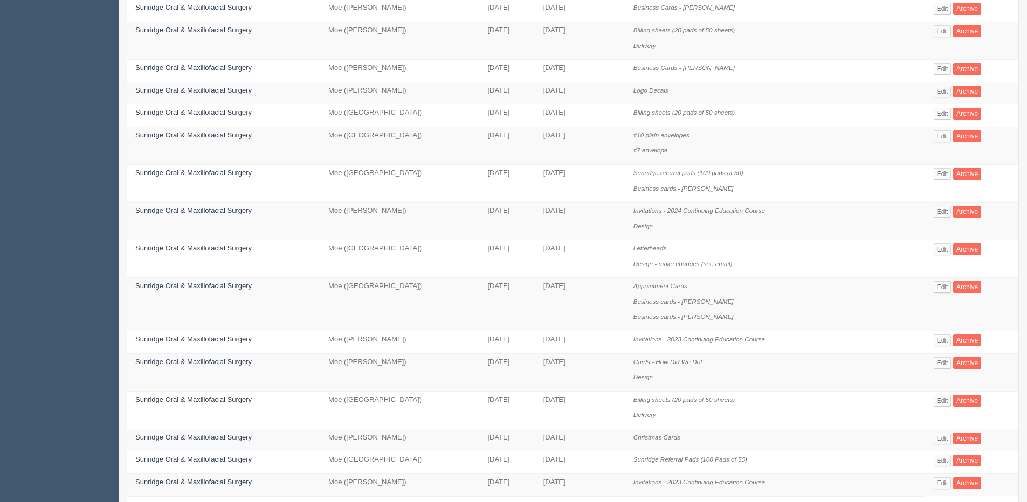
scroll to position [485, 0]
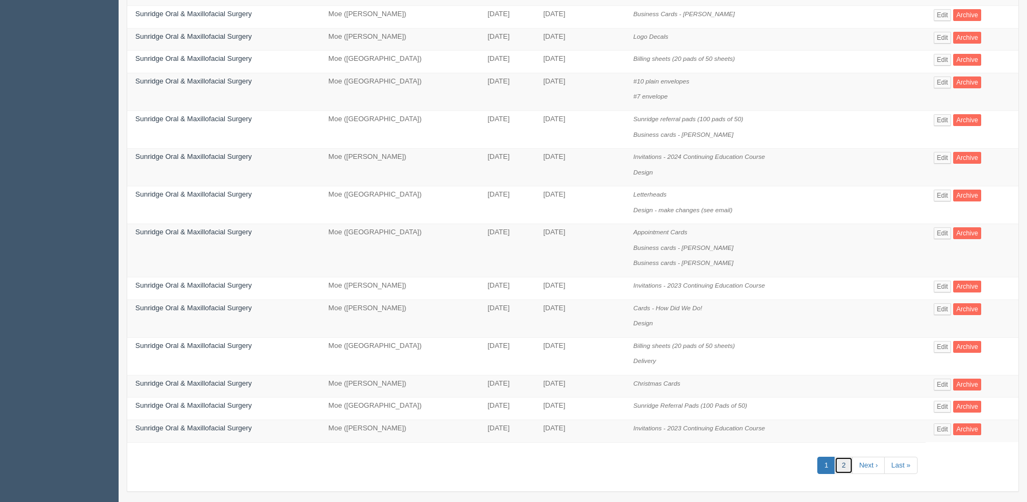
click at [839, 461] on link "2" at bounding box center [843, 466] width 18 height 18
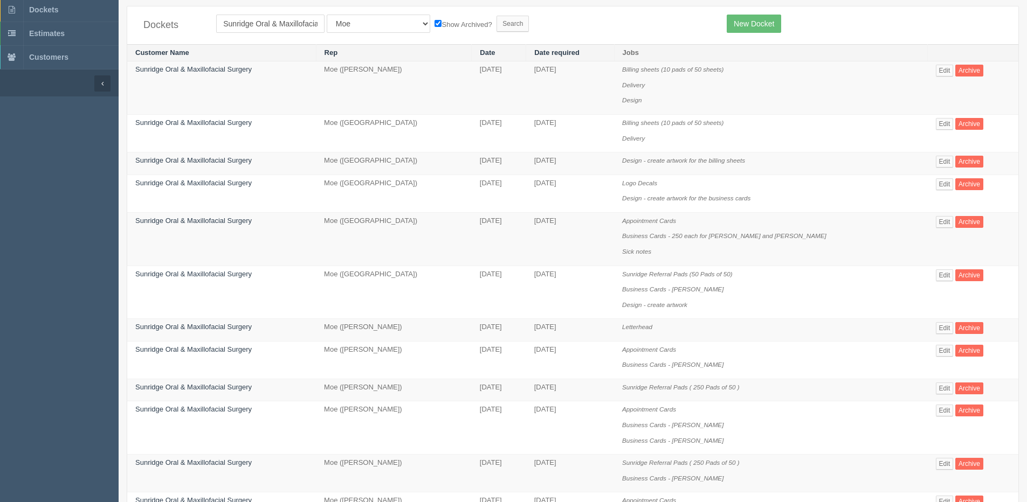
scroll to position [54, 0]
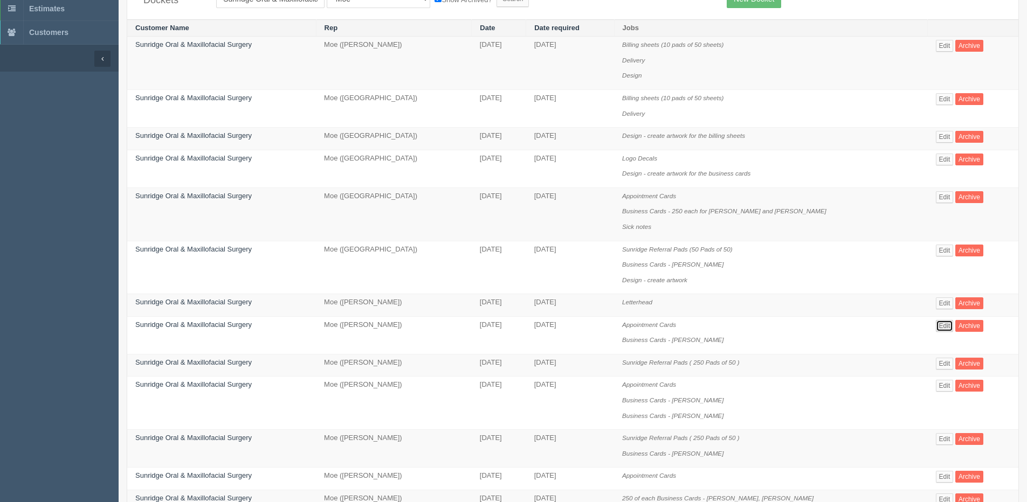
click at [936, 325] on link "Edit" at bounding box center [945, 326] width 18 height 12
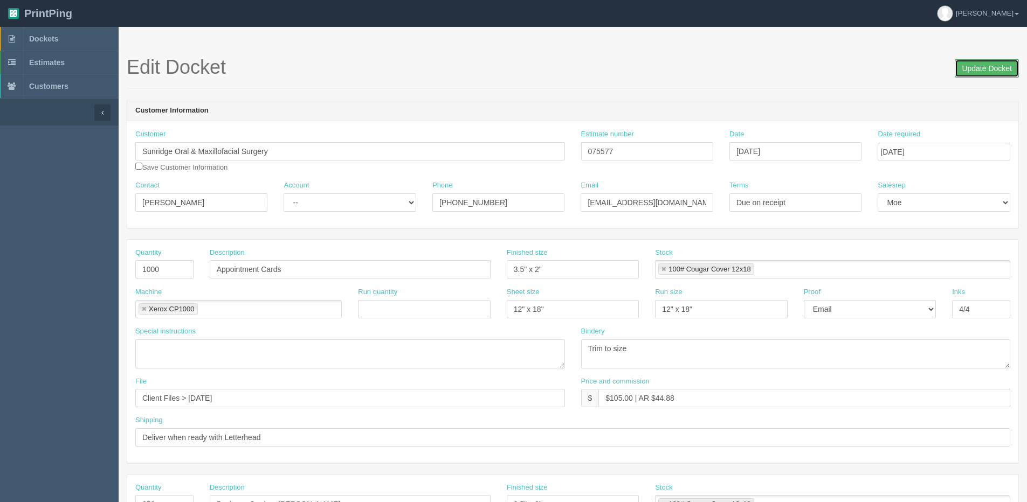
click at [983, 70] on input "Update Docket" at bounding box center [987, 68] width 64 height 18
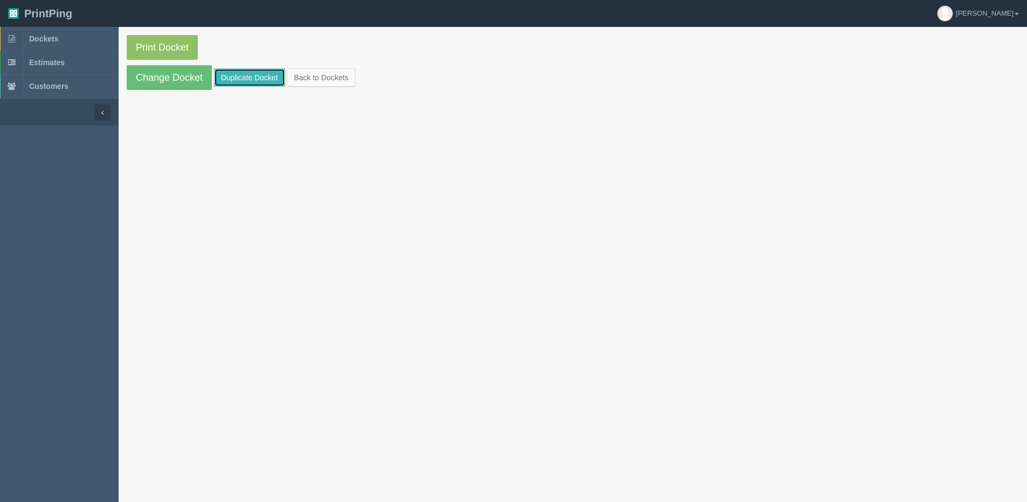
click at [259, 77] on link "Duplicate Docket" at bounding box center [249, 77] width 71 height 18
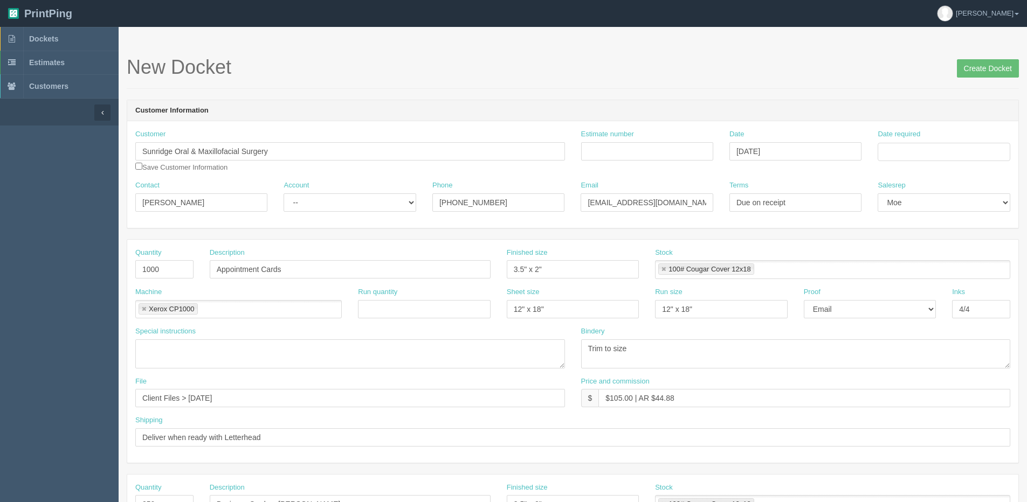
click at [958, 141] on div "Date required" at bounding box center [944, 145] width 132 height 32
click at [971, 148] on input "Date required" at bounding box center [944, 152] width 132 height 18
click at [901, 311] on div "« September 2025 » Su Mo Tu We Th Fr Sa 31 1 2 3 4 5 6 7 8 9 10 11 12 13 14 15 …" at bounding box center [931, 237] width 106 height 150
click at [920, 253] on td "23" at bounding box center [916, 255] width 13 height 16
type input "[DATE]"
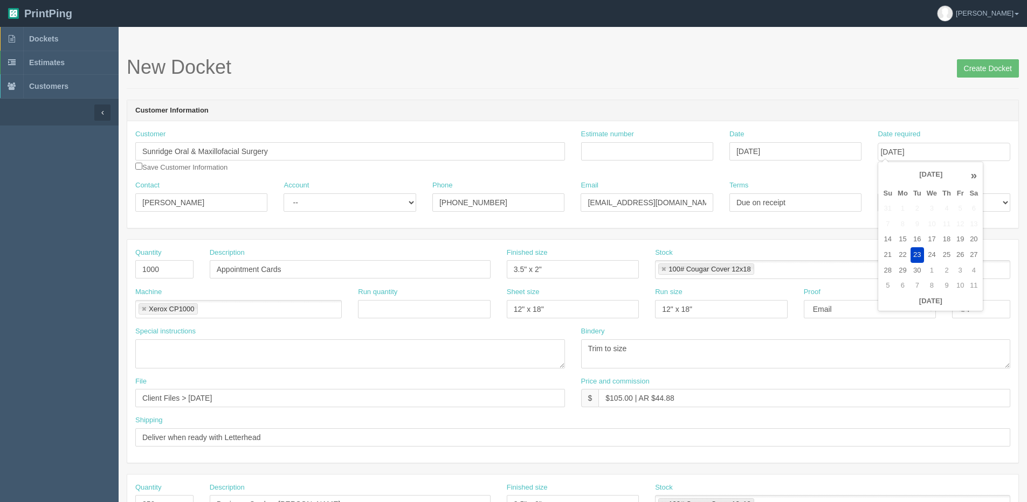
click at [279, 162] on div "Customer Sunridge Oral & Maxillofacial Surgery Save Customer Information" at bounding box center [350, 150] width 430 height 43
click at [285, 147] on input "Sunridge Oral & Maxillofacial Surgery" at bounding box center [350, 151] width 430 height 18
click at [237, 173] on strong "Sunridge Oral & Maxillofacial Surger" at bounding box center [204, 172] width 121 height 8
type input "Sunridge Oral & Maxillofacial Surgery"
type input "Christie Sirianni"
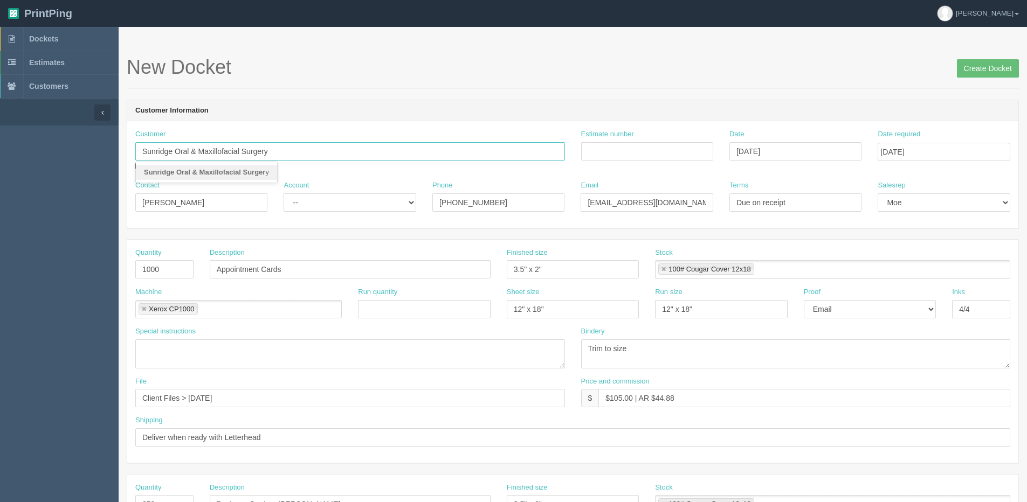
type input "christies@sunridgeoralsurgery.ca"
click at [363, 198] on select "-- Existing Client Allrush Client Rep Client" at bounding box center [350, 203] width 132 height 18
select select "Allrush Client"
click at [284, 194] on select "-- Existing Client Allrush Client Rep Client" at bounding box center [350, 203] width 132 height 18
drag, startPoint x: 178, startPoint y: 273, endPoint x: 56, endPoint y: 270, distance: 122.4
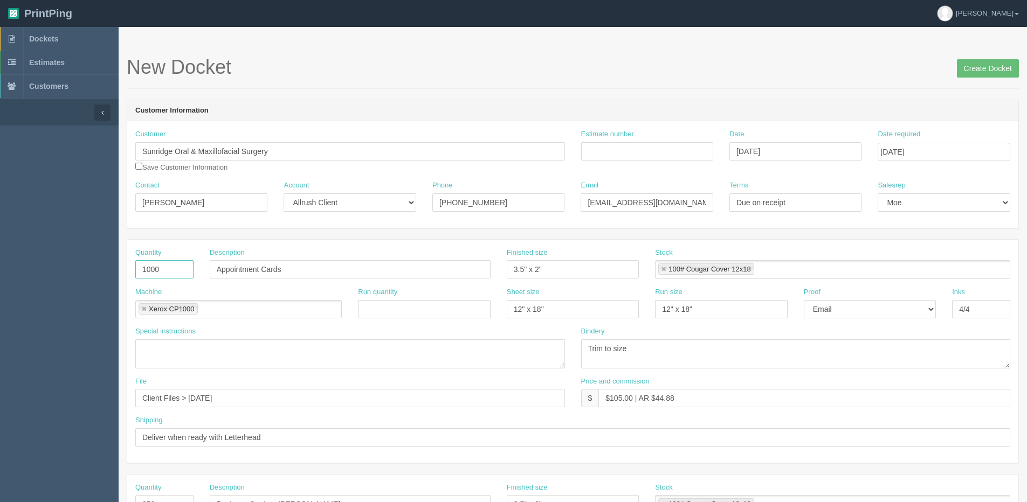
click at [58, 270] on section "Dockets Estimates Customers" at bounding box center [513, 503] width 1027 height 952
type input "250"
click at [296, 296] on div "Machine Xerox CP1000 Xerox CP1000" at bounding box center [238, 302] width 206 height 31
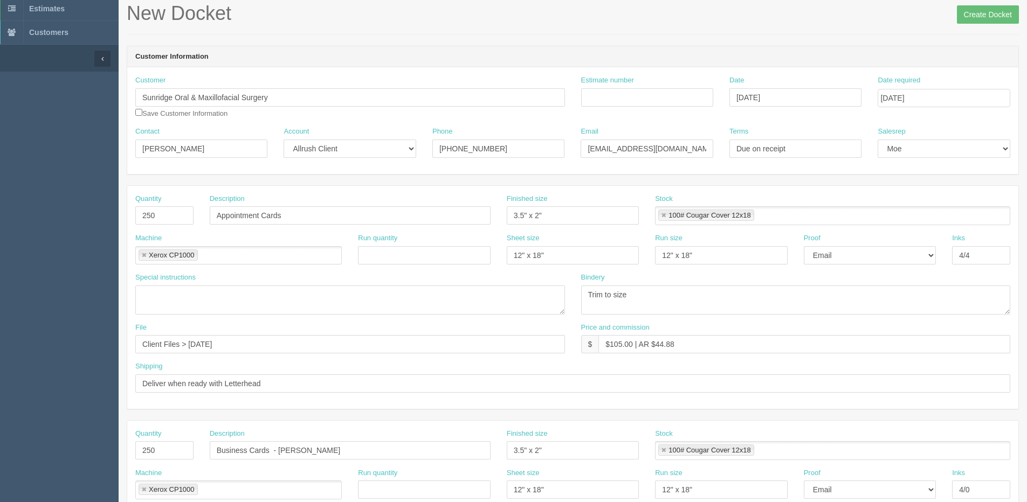
scroll to position [216, 0]
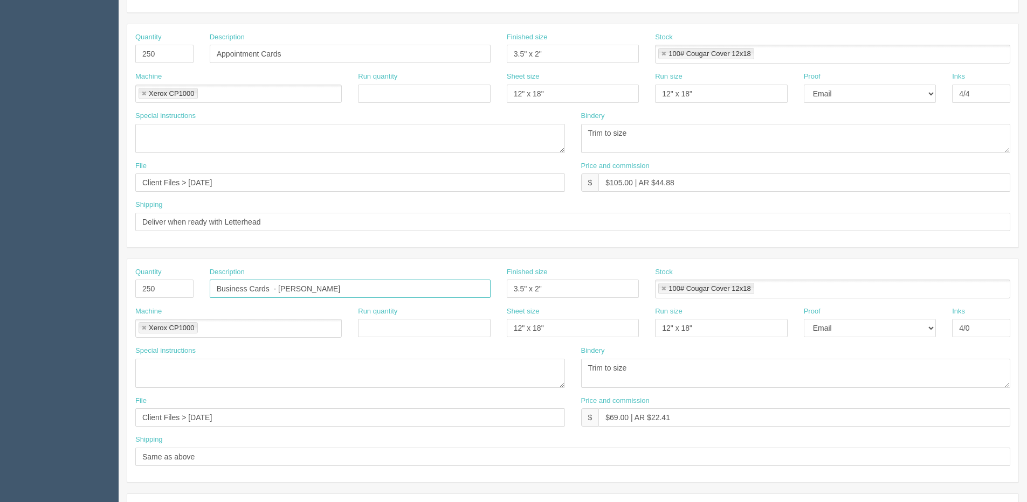
drag, startPoint x: 347, startPoint y: 293, endPoint x: -75, endPoint y: 317, distance: 422.2
click at [0, 317] on html "PrintPing Dan Edit account ( dan@allrush.ca ) Logout Dockets Estimates Customers" at bounding box center [513, 273] width 1027 height 979
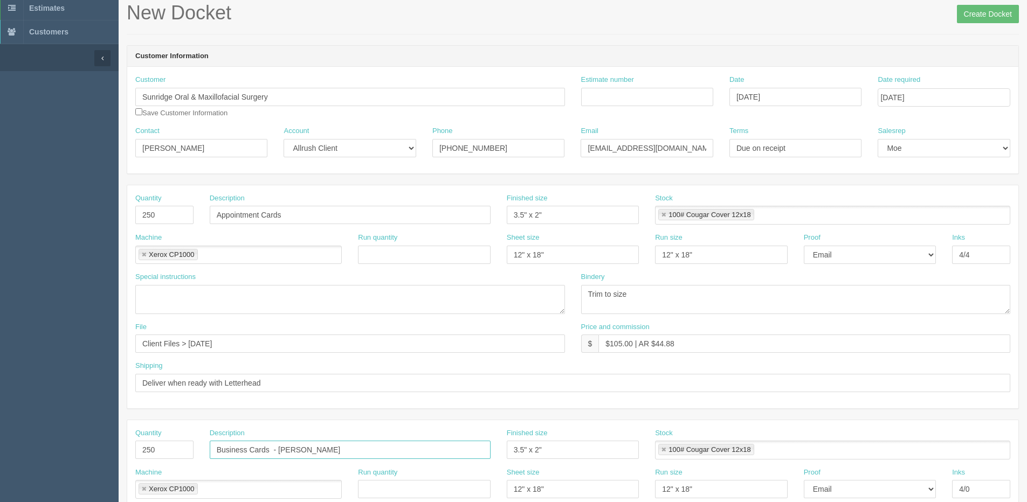
scroll to position [54, 0]
drag, startPoint x: 295, startPoint y: 213, endPoint x: -17, endPoint y: 234, distance: 312.3
click at [0, 234] on html "PrintPing Dan Edit account ( dan@allrush.ca ) Logout Dockets Estimates Customers" at bounding box center [513, 435] width 1027 height 979
paste input "Business Cards - [PERSON_NAME]"
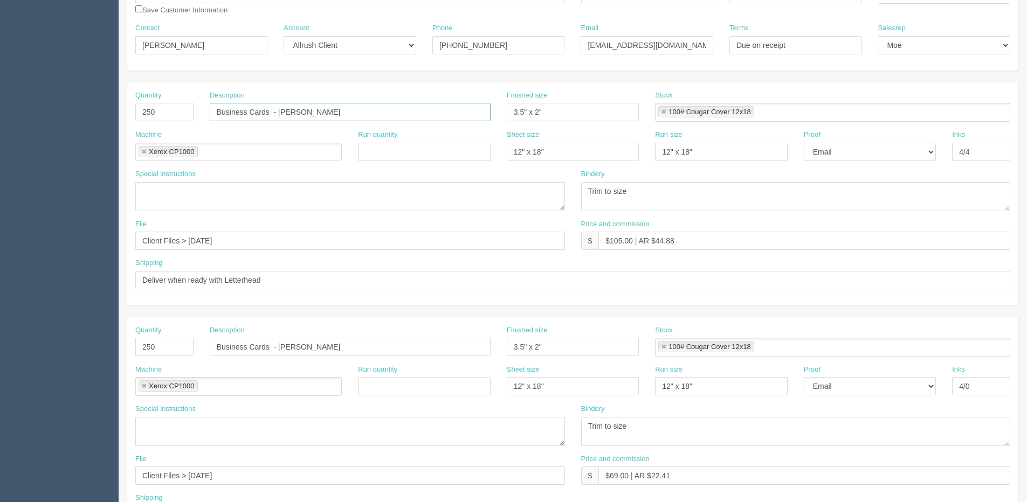
scroll to position [162, 0]
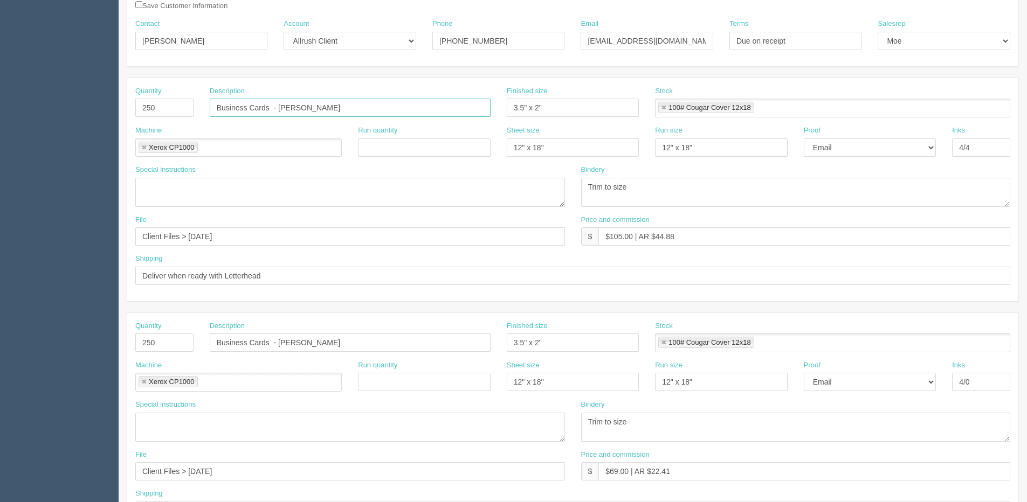
type input "Business Cards - [PERSON_NAME]"
drag, startPoint x: 279, startPoint y: 344, endPoint x: 418, endPoint y: 351, distance: 139.2
click at [488, 344] on input "Business Cards - [PERSON_NAME]" at bounding box center [350, 343] width 281 height 18
paste input "Christie Sirianni"
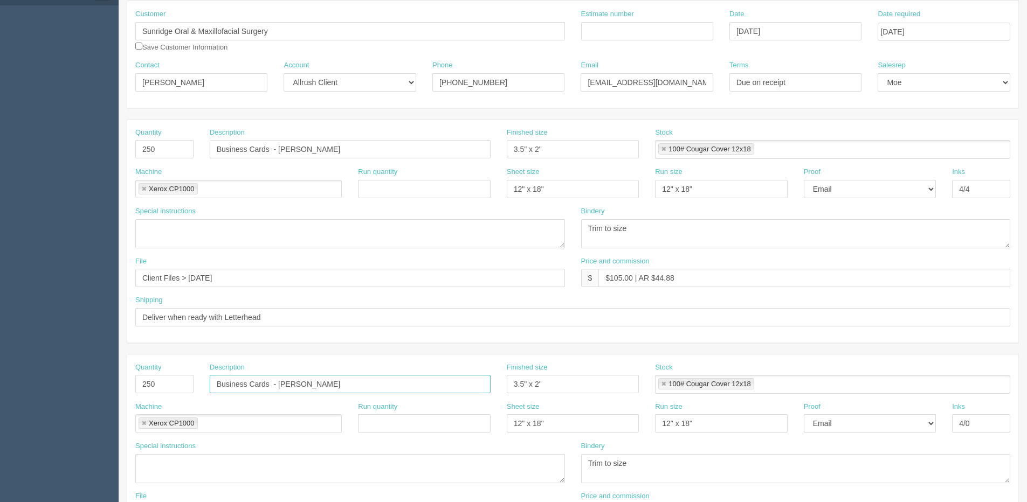
scroll to position [0, 0]
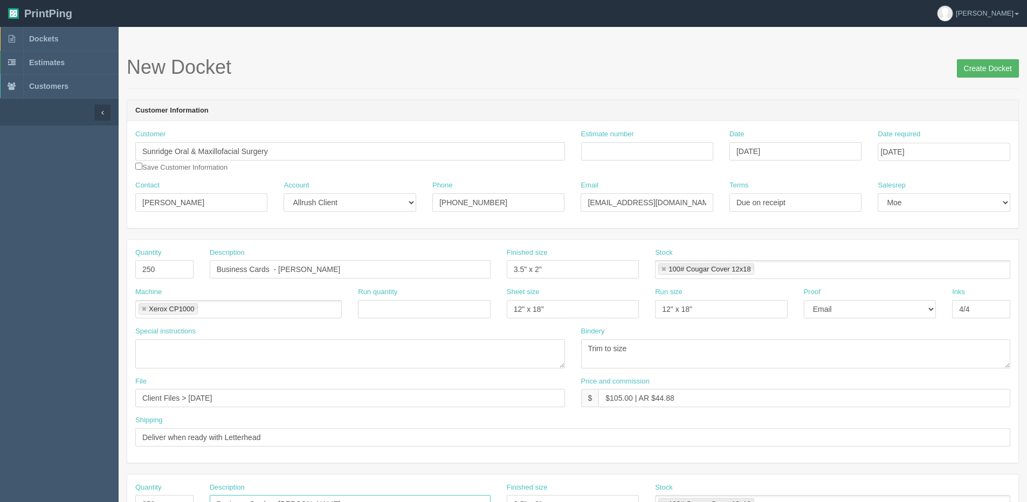
type input "Business Cards - [PERSON_NAME]"
click at [991, 65] on input "Create Docket" at bounding box center [988, 68] width 62 height 18
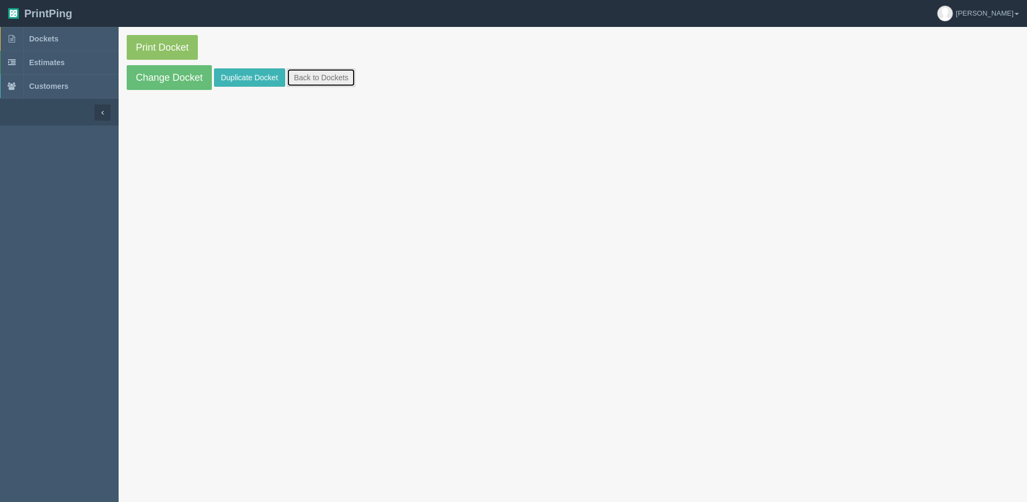
drag, startPoint x: 309, startPoint y: 84, endPoint x: 240, endPoint y: 76, distance: 68.9
click at [309, 84] on link "Back to Dockets" at bounding box center [321, 77] width 68 height 18
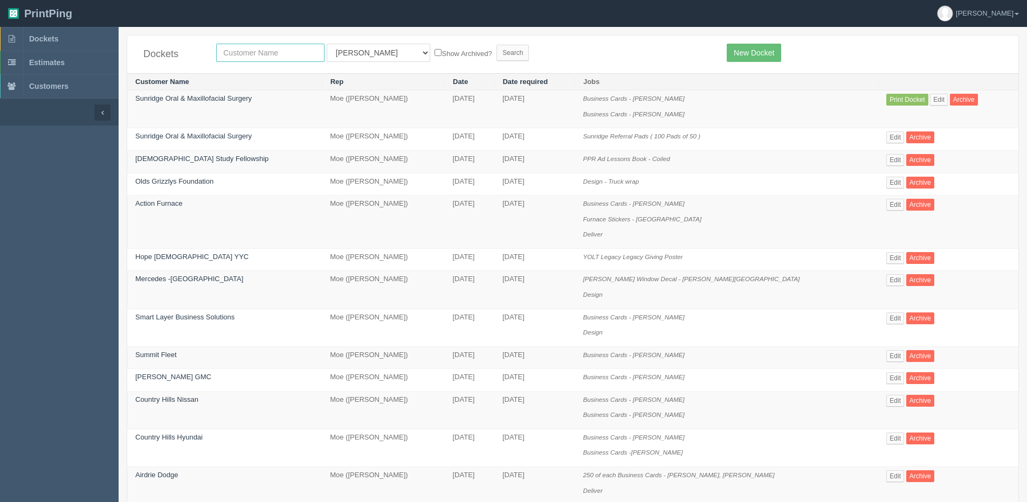
click at [253, 49] on input "text" at bounding box center [270, 53] width 108 height 18
type input "Sunridge Oral & Maxillofacial Surgery"
click at [434, 56] on label "Show Archived?" at bounding box center [462, 53] width 57 height 12
click at [434, 56] on input "Show Archived?" at bounding box center [437, 52] width 7 height 7
checkbox input "true"
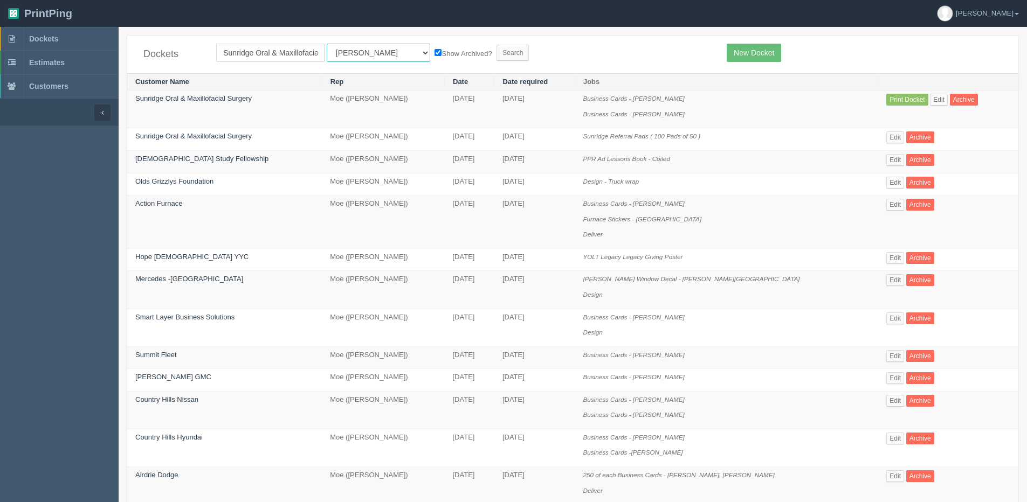
click at [360, 61] on select "All Users [PERSON_NAME] Test 1 [PERSON_NAME] [PERSON_NAME] [PERSON_NAME] France…" at bounding box center [378, 53] width 103 height 18
select select "1"
click at [327, 44] on select "All Users [PERSON_NAME] Test 1 [PERSON_NAME] [PERSON_NAME] [PERSON_NAME] France…" at bounding box center [378, 53] width 103 height 18
click at [436, 54] on label "Show Archived?" at bounding box center [462, 53] width 57 height 12
click at [436, 54] on input "Show Archived?" at bounding box center [437, 52] width 7 height 7
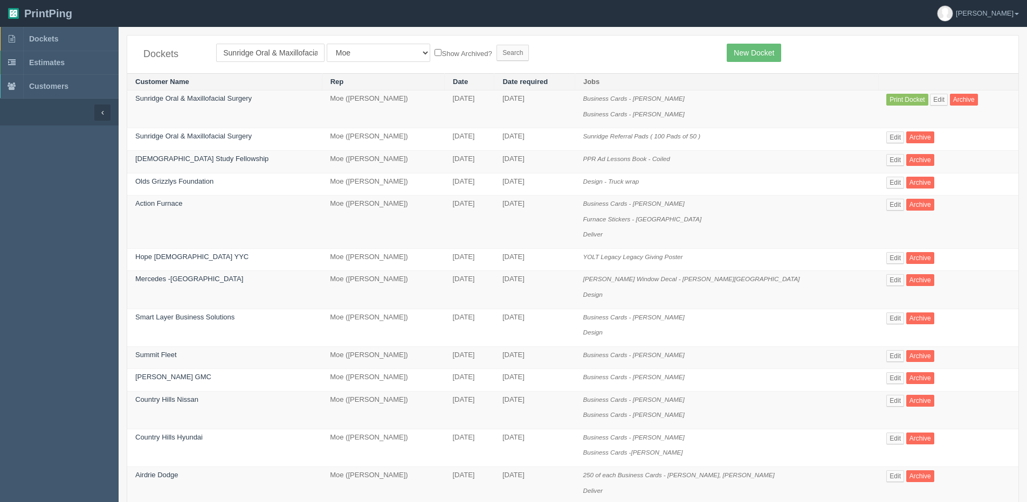
click at [434, 54] on label "Show Archived?" at bounding box center [462, 53] width 57 height 12
click at [434, 54] on input "Show Archived?" at bounding box center [437, 52] width 7 height 7
checkbox input "true"
click at [496, 58] on input "Search" at bounding box center [512, 53] width 32 height 16
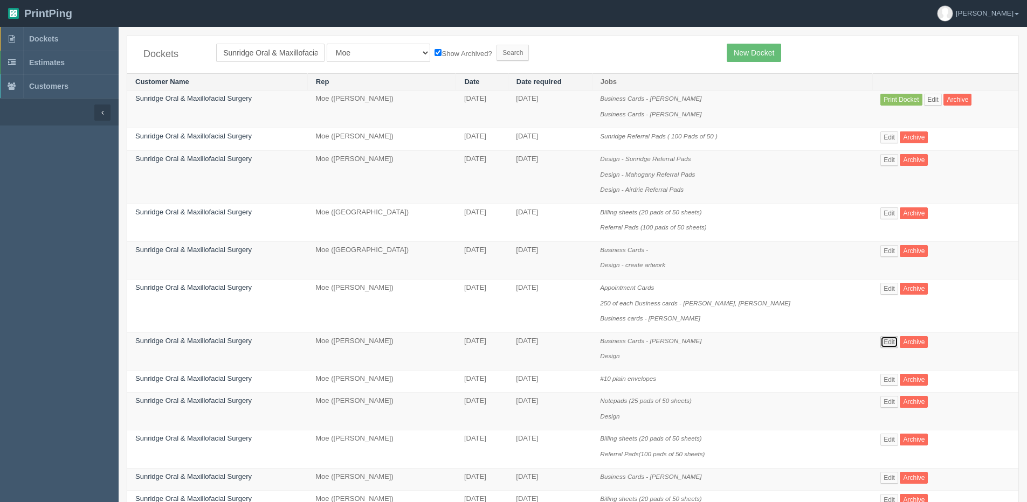
click at [882, 344] on link "Edit" at bounding box center [889, 342] width 18 height 12
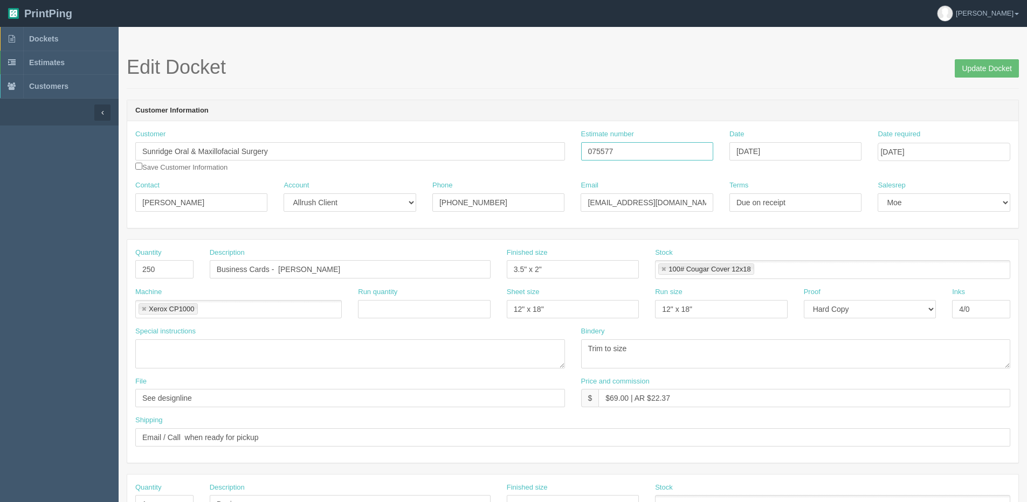
click at [439, 148] on div "Customer Sunridge Oral & Maxillofacial Surgery Save Customer Information Estima…" at bounding box center [572, 154] width 891 height 51
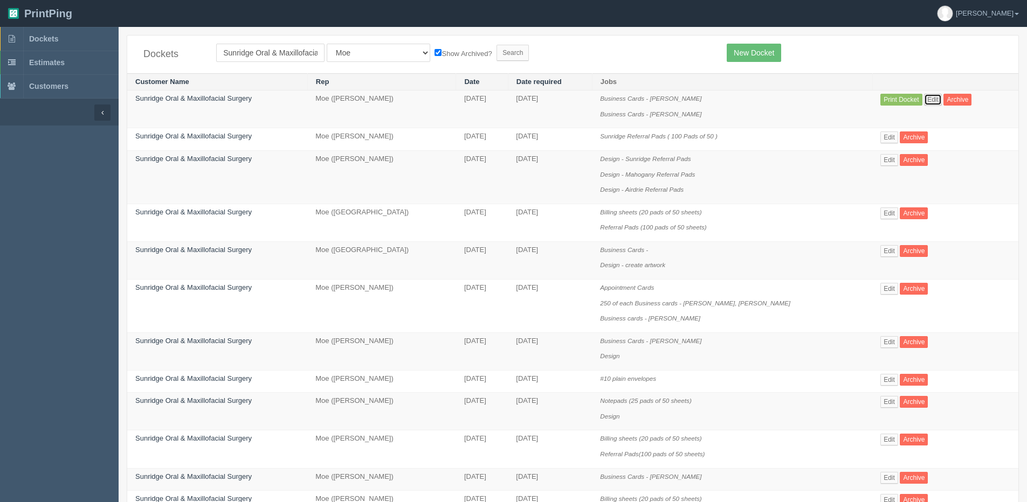
click at [925, 105] on link "Edit" at bounding box center [933, 100] width 18 height 12
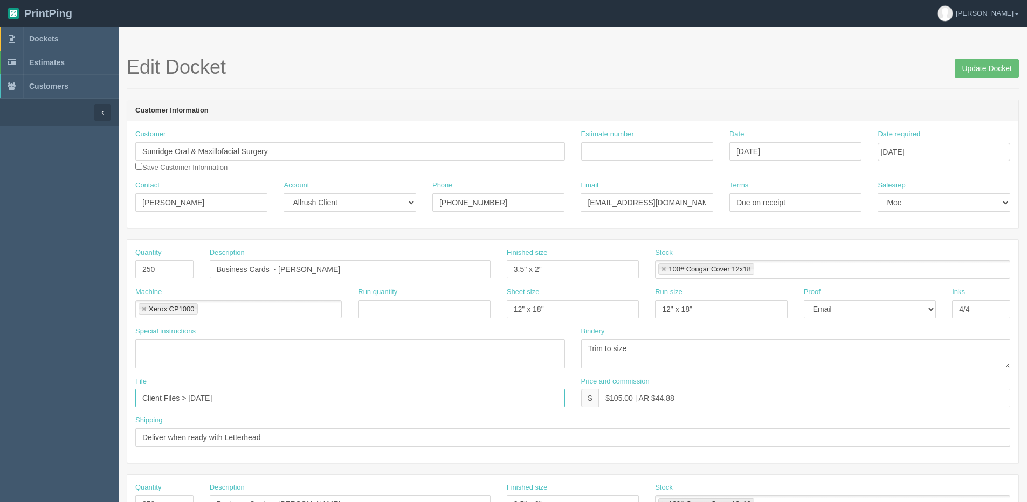
drag, startPoint x: 191, startPoint y: 399, endPoint x: 515, endPoint y: 353, distance: 327.3
click at [510, 354] on div "Quantity 250 Description Business Cards - Simon Touchan Finished size 3.5" x 2"…" at bounding box center [572, 351] width 891 height 223
type input "Client Files > May 2025"
drag, startPoint x: 1002, startPoint y: 71, endPoint x: 977, endPoint y: 79, distance: 25.6
click at [1002, 71] on input "Update Docket" at bounding box center [987, 68] width 64 height 18
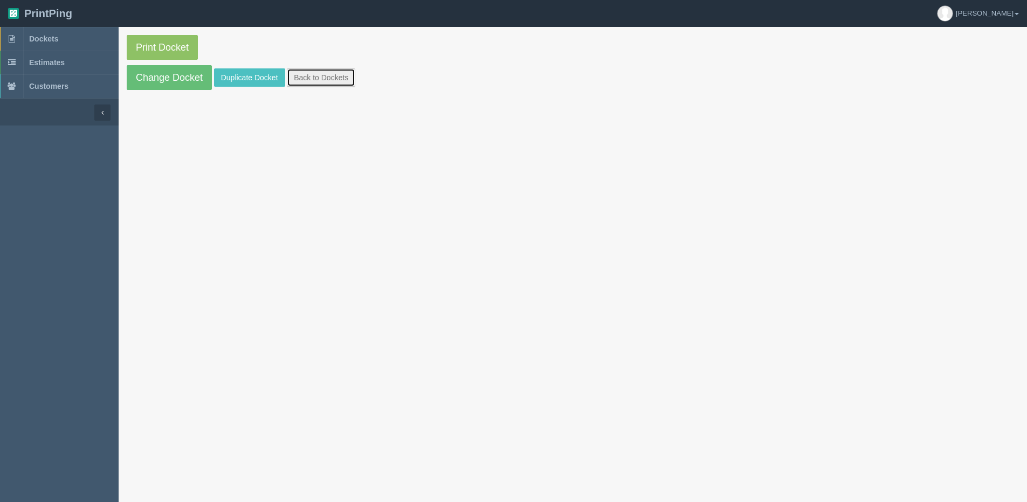
click at [323, 84] on link "Back to Dockets" at bounding box center [321, 77] width 68 height 18
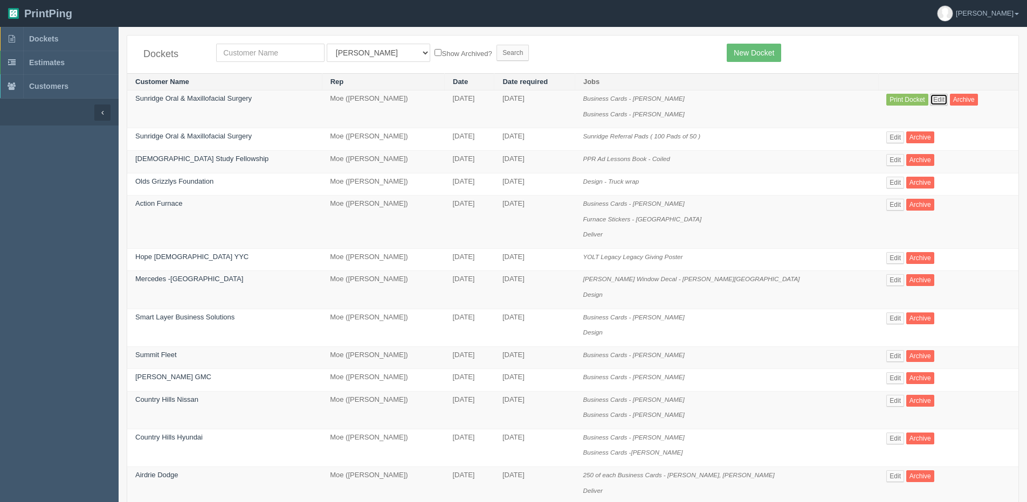
click at [937, 98] on link "Edit" at bounding box center [939, 100] width 18 height 12
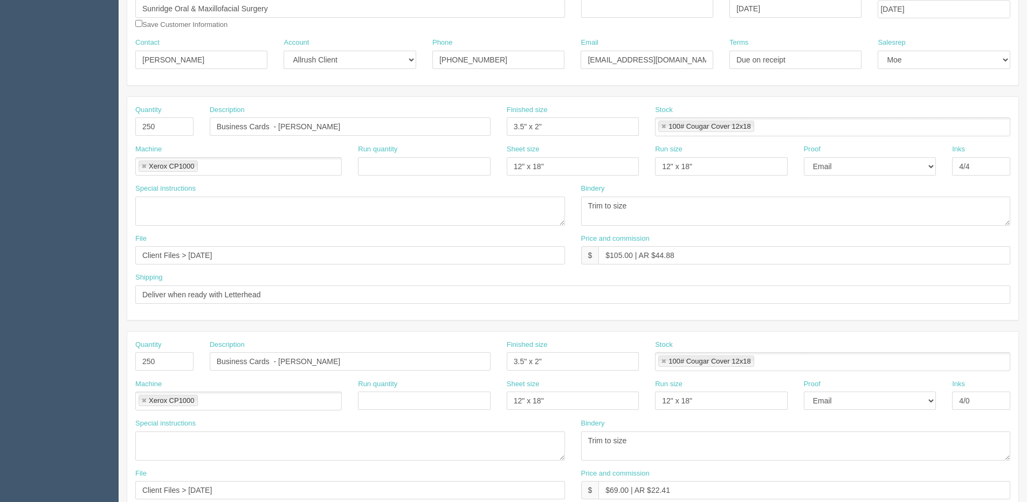
scroll to position [162, 0]
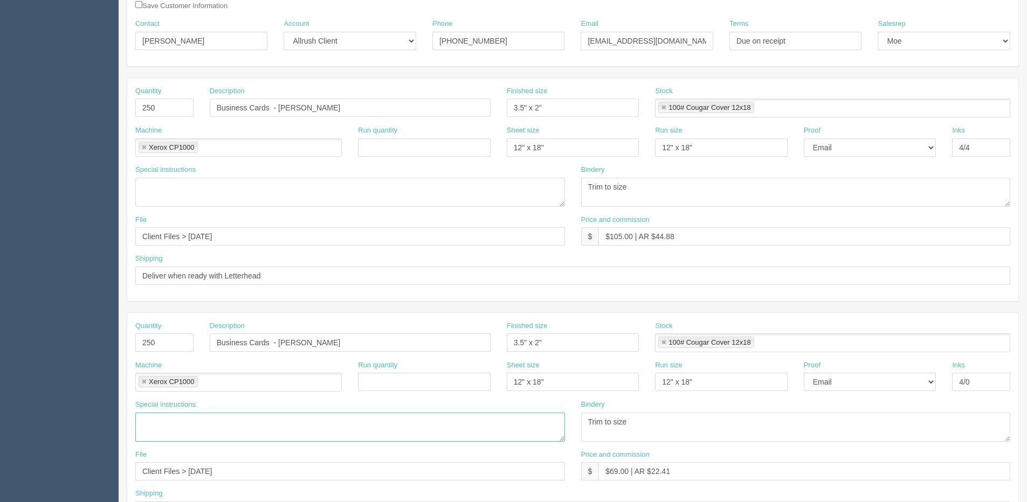
click at [280, 438] on textarea at bounding box center [350, 427] width 430 height 29
paste textarea "Christie Sirianni Clinic Manager"
click at [213, 432] on textarea "Christie Sirianni Clinic Manager" at bounding box center [350, 427] width 430 height 29
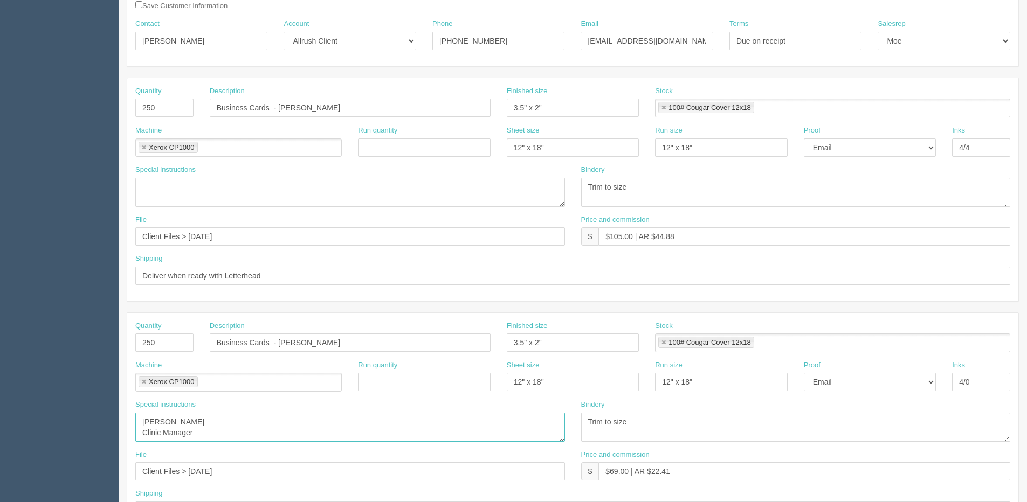
paste textarea "[EMAIL_ADDRESS][DOMAIN_NAME]"
type textarea "Christie Sirianni Clinic Manager christies@sunridgeoralsurgery.ca"
drag, startPoint x: 54, startPoint y: 239, endPoint x: 9, endPoint y: 236, distance: 45.4
click at [19, 239] on section "Dockets Estimates Customers" at bounding box center [513, 341] width 1027 height 952
drag, startPoint x: 11, startPoint y: 477, endPoint x: -7, endPoint y: 476, distance: 17.8
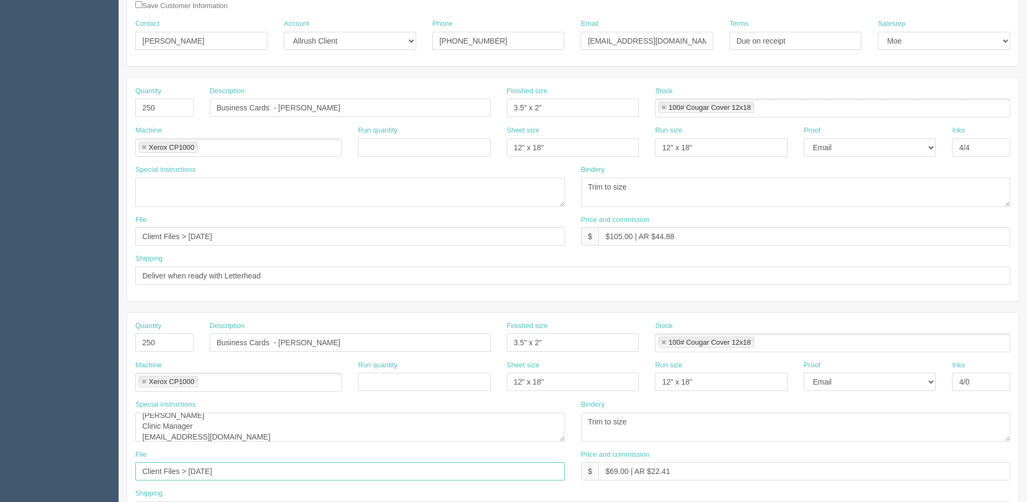
click at [0, 476] on html "PrintPing Dan Edit account ( dan@allrush.ca ) Logout Dockets Estimates Customers" at bounding box center [513, 327] width 1027 height 979
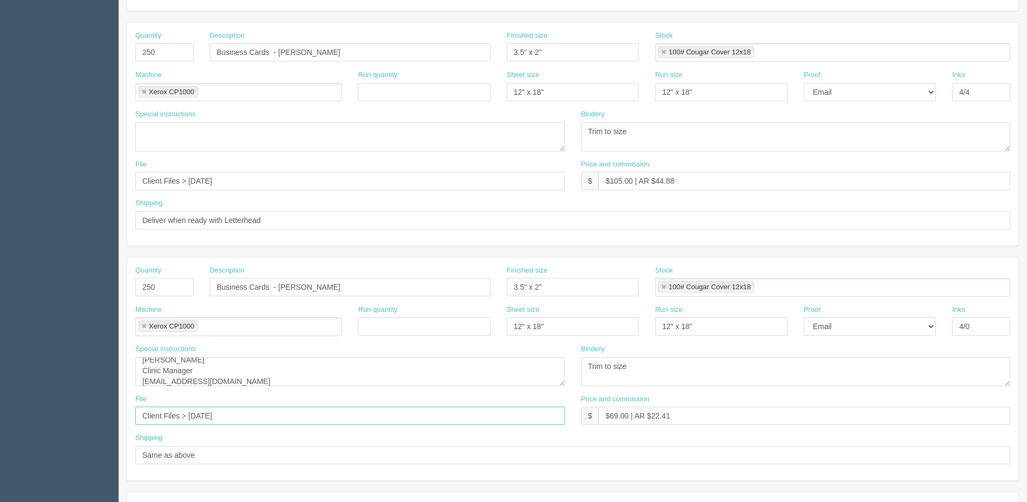
scroll to position [270, 0]
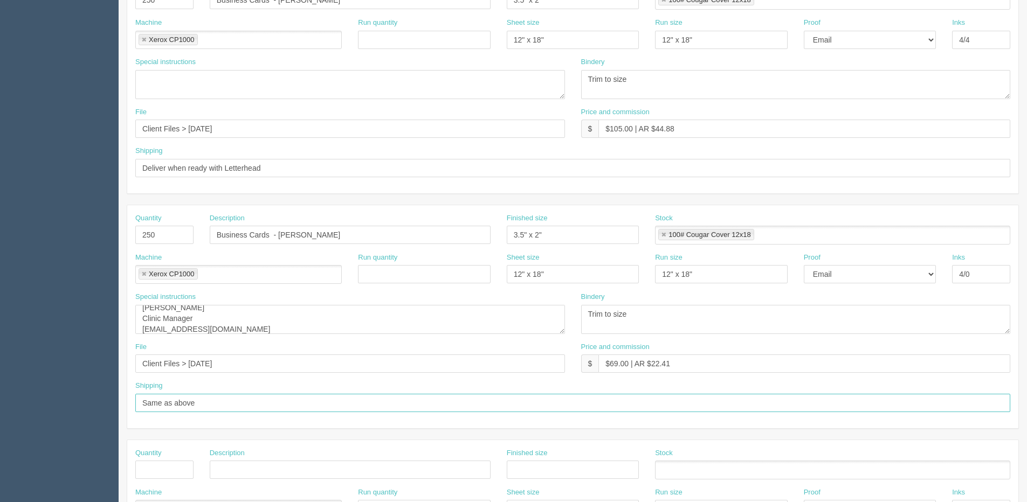
drag, startPoint x: 522, startPoint y: 408, endPoint x: 501, endPoint y: 404, distance: 21.3
click at [522, 408] on input "Same as above" at bounding box center [572, 403] width 875 height 18
click at [378, 376] on div "File Client Files > October 2022" at bounding box center [350, 361] width 446 height 39
drag, startPoint x: 237, startPoint y: 374, endPoint x: -80, endPoint y: 397, distance: 317.8
click at [0, 397] on html "PrintPing Dan Edit account ( dan@allrush.ca ) Logout Dockets Estimates Customers" at bounding box center [513, 219] width 1027 height 979
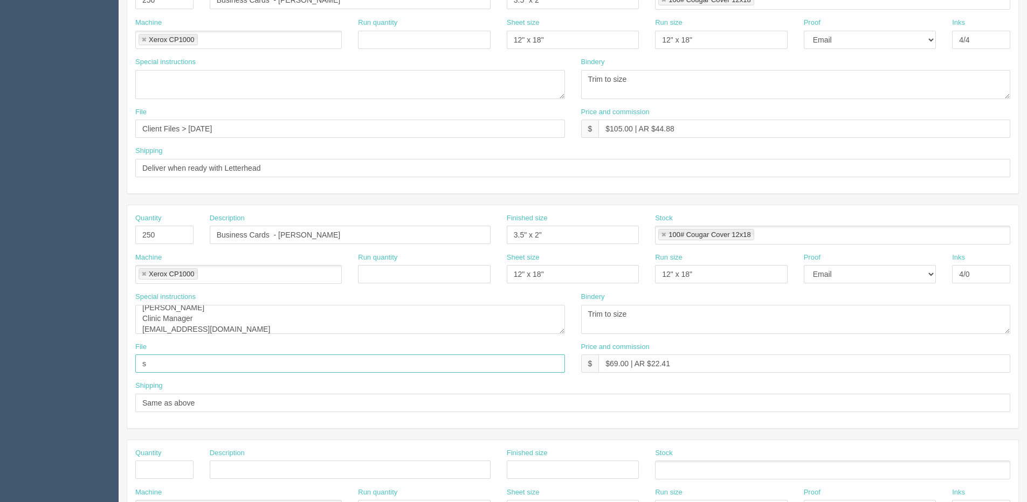
type input "See design line"
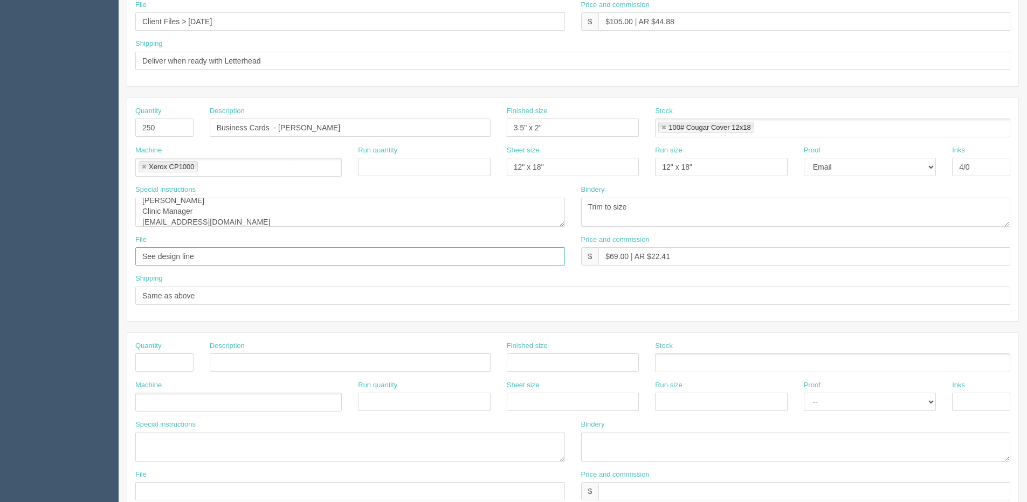
scroll to position [377, 0]
click at [171, 369] on input "text" at bounding box center [164, 362] width 58 height 18
type input "1"
type input "Design"
click at [184, 405] on ul at bounding box center [238, 401] width 206 height 19
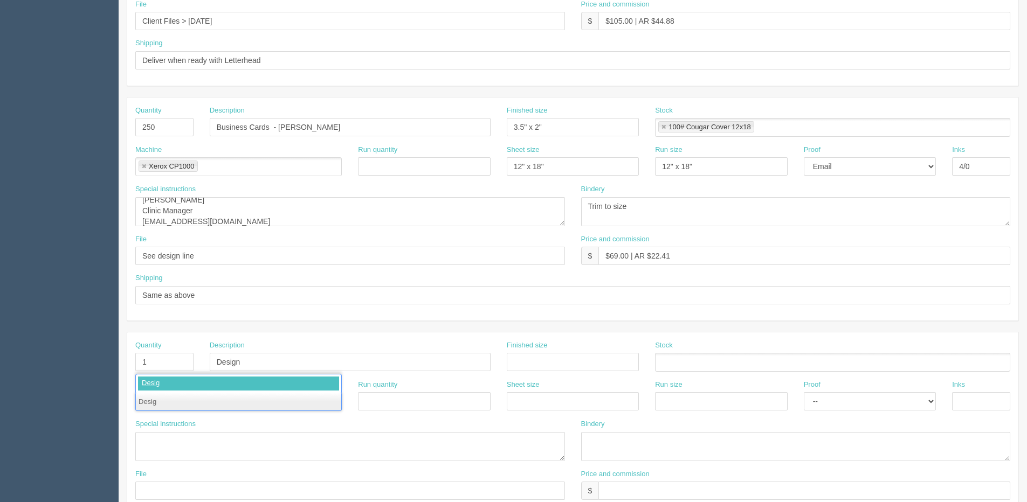
type input "Design"
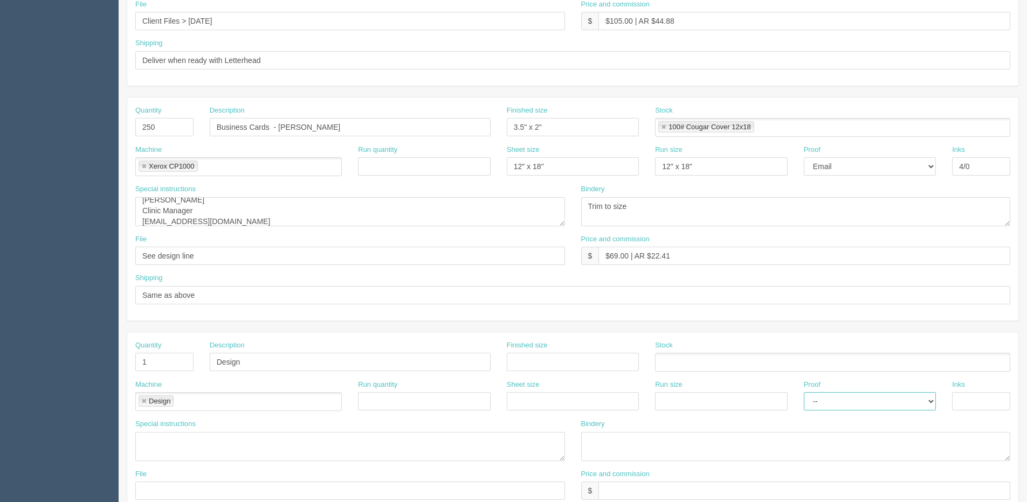
click at [866, 405] on select "-- Email Hard Copy" at bounding box center [870, 401] width 132 height 18
select select "Email"
click at [804, 392] on select "-- Email Hard Copy" at bounding box center [870, 401] width 132 height 18
click at [837, 177] on div "Proof -- Email Hard Copy" at bounding box center [870, 164] width 148 height 39
click at [841, 166] on select "-- Email Hard Copy" at bounding box center [870, 166] width 132 height 18
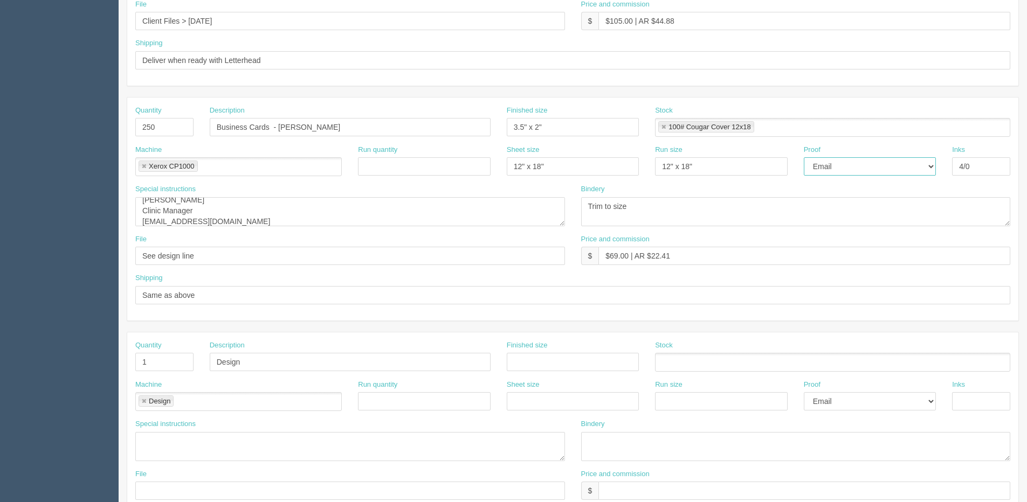
select select "Hard Copy"
click at [804, 157] on select "-- Email Hard Copy" at bounding box center [870, 166] width 132 height 18
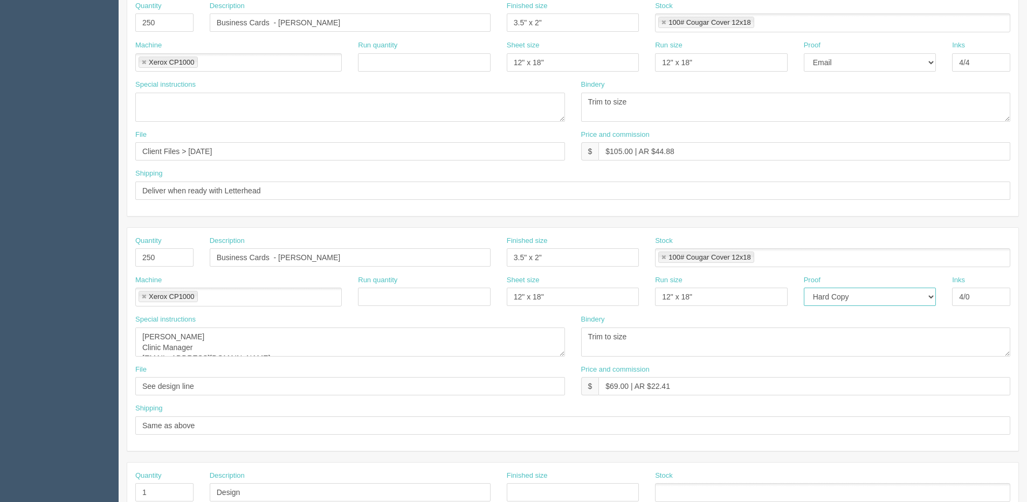
scroll to position [207, 0]
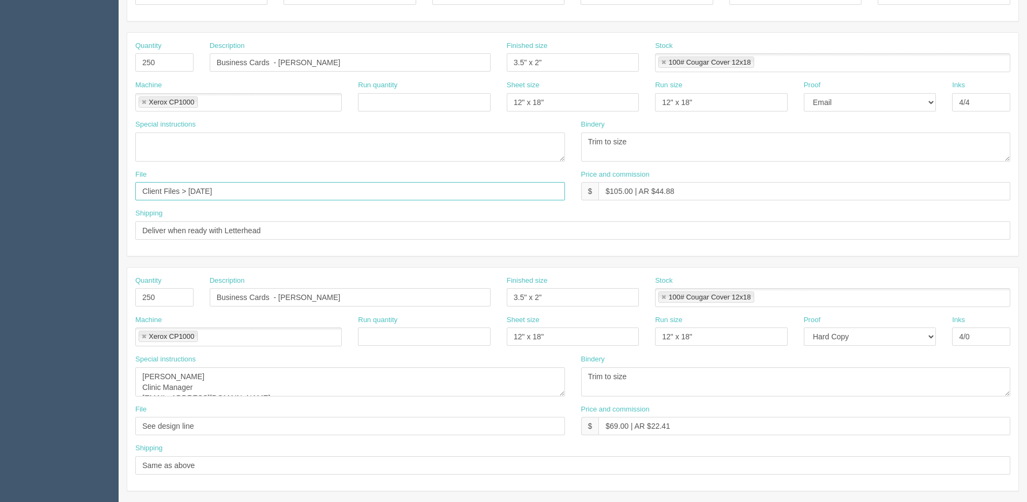
drag, startPoint x: 184, startPoint y: 198, endPoint x: 51, endPoint y: 185, distance: 133.2
click at [51, 185] on section "Dockets Estimates Customers" at bounding box center [513, 296] width 1027 height 952
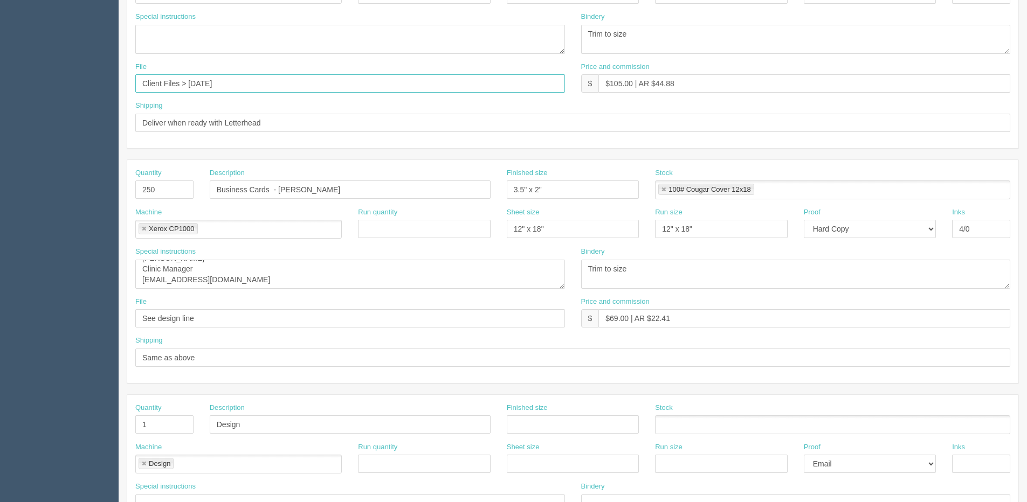
scroll to position [423, 0]
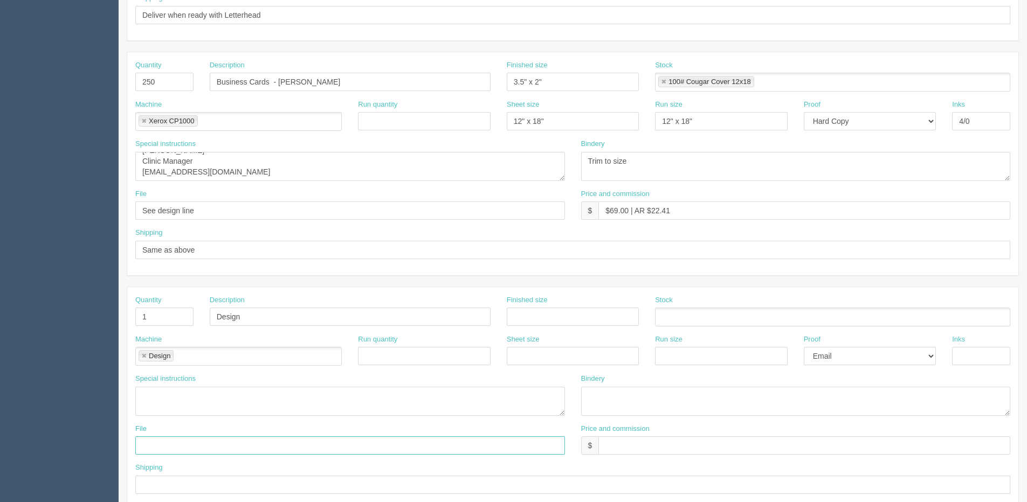
click at [176, 444] on input "text" at bounding box center [350, 446] width 430 height 18
paste input "Client Files > May 2025"
type input "Client Files > May 2025 > PO 20322"
click at [211, 404] on textarea at bounding box center [350, 401] width 430 height 29
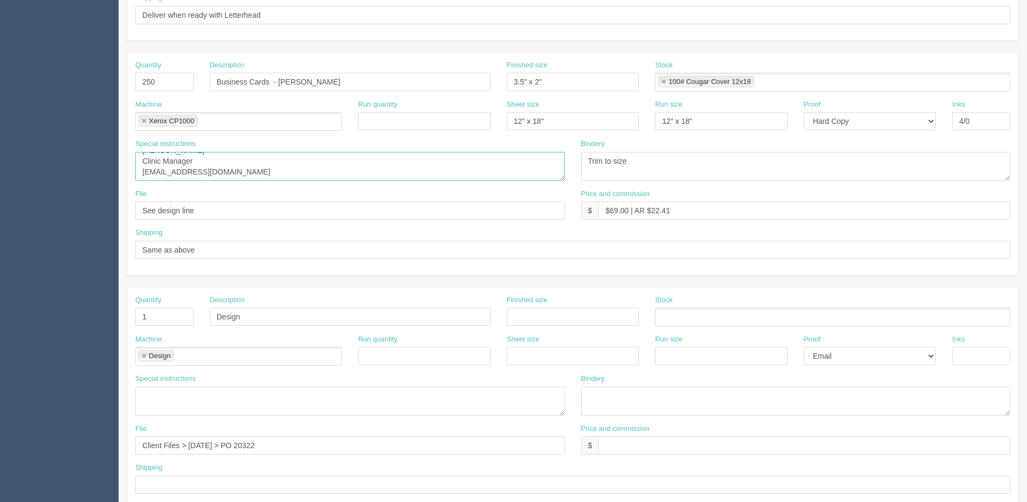
drag, startPoint x: 143, startPoint y: 162, endPoint x: 216, endPoint y: 176, distance: 74.2
click at [216, 176] on textarea "Christie Sirianni Clinic Manager christies@sunridgeoralsurgery.ca" at bounding box center [350, 166] width 430 height 29
click at [180, 398] on textarea at bounding box center [350, 401] width 430 height 29
paste textarea "Christie Sirianni Clinic Manager christies@sunridgeoralsurgery.ca"
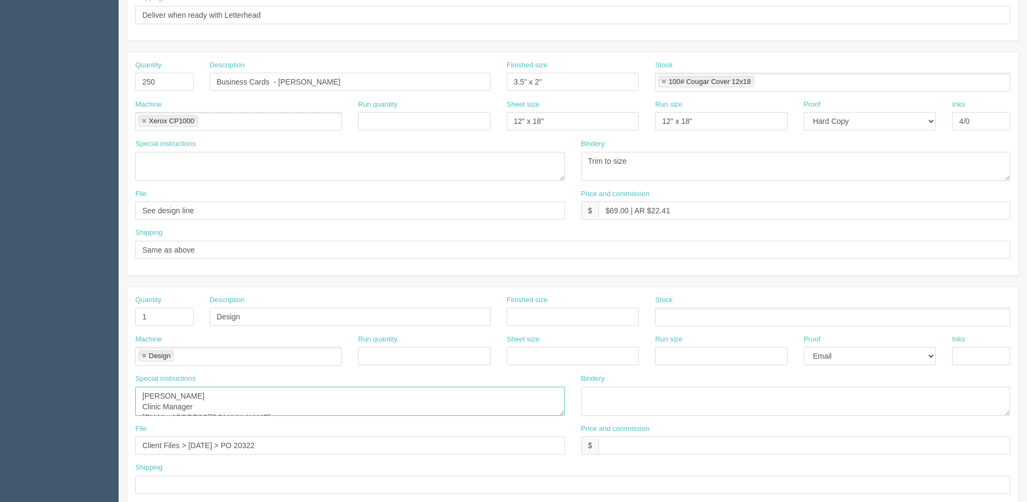
type textarea "Christie Sirianni Clinic Manager christies@sunridgeoralsurgery.ca"
drag, startPoint x: 224, startPoint y: 448, endPoint x: 370, endPoint y: 429, distance: 146.8
click at [369, 429] on div "File Client Files > May 2025 > PO 20322" at bounding box center [350, 439] width 430 height 31
type input "Client Files > May 2025"
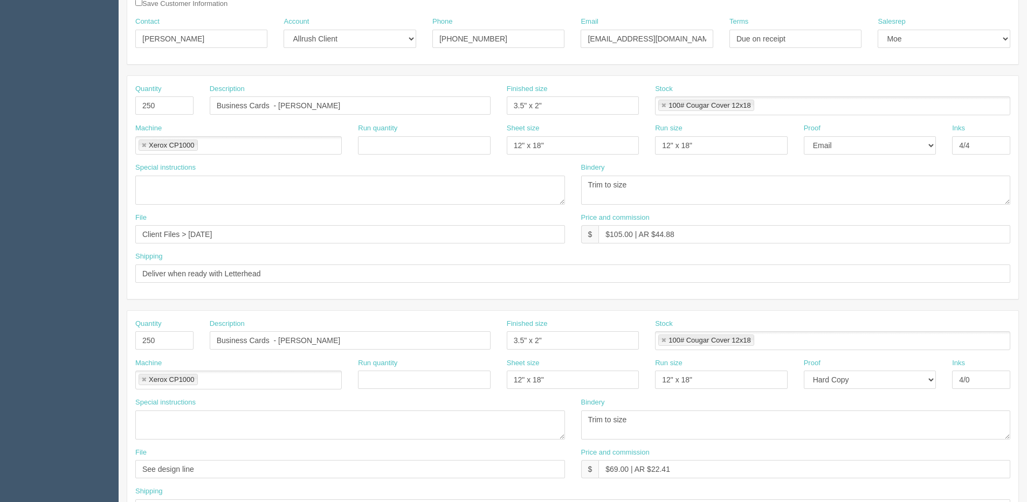
scroll to position [153, 0]
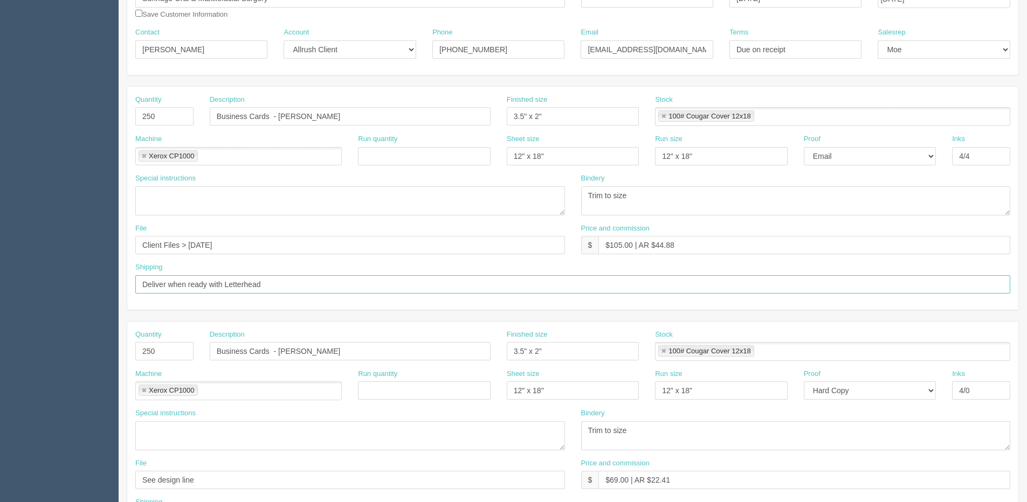
drag, startPoint x: 225, startPoint y: 284, endPoint x: 438, endPoint y: 287, distance: 212.4
click at [438, 287] on input "Deliver when ready with Letterhead" at bounding box center [572, 284] width 875 height 18
type input "Deliver when ready with Referral Pads"
drag, startPoint x: 662, startPoint y: 480, endPoint x: 703, endPoint y: 469, distance: 42.0
click at [701, 470] on div "Price and commission $ $69.00 | AR $22.41" at bounding box center [796, 474] width 430 height 31
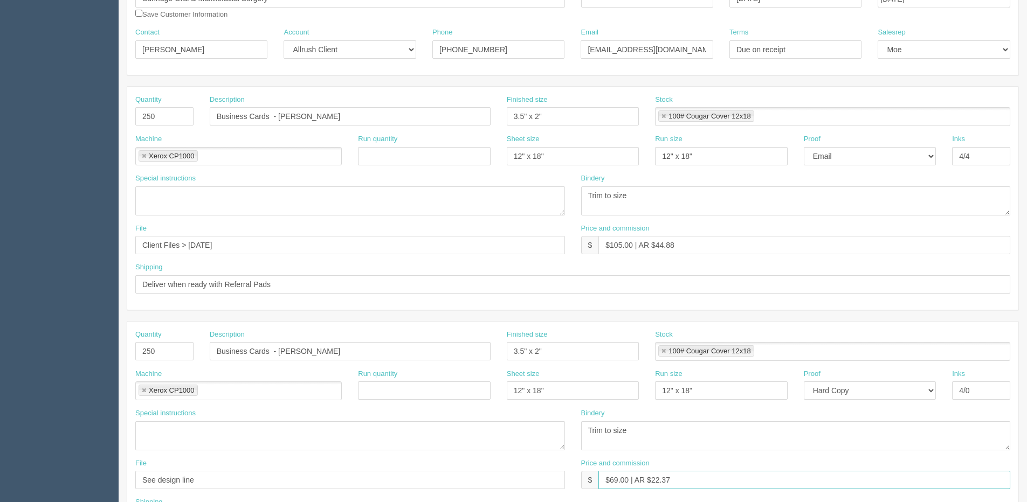
drag, startPoint x: 672, startPoint y: 482, endPoint x: 556, endPoint y: 488, distance: 116.6
click at [556, 488] on div "File See design line Price and commission $ $69.00 | AR $22.37" at bounding box center [572, 478] width 891 height 39
type input "$69.00 | AR $22.37"
drag, startPoint x: 682, startPoint y: 248, endPoint x: 534, endPoint y: 248, distance: 148.2
click at [534, 248] on div "File Client Files > May 2025 Price and commission $ $105.00 | AR $44.88" at bounding box center [572, 243] width 891 height 39
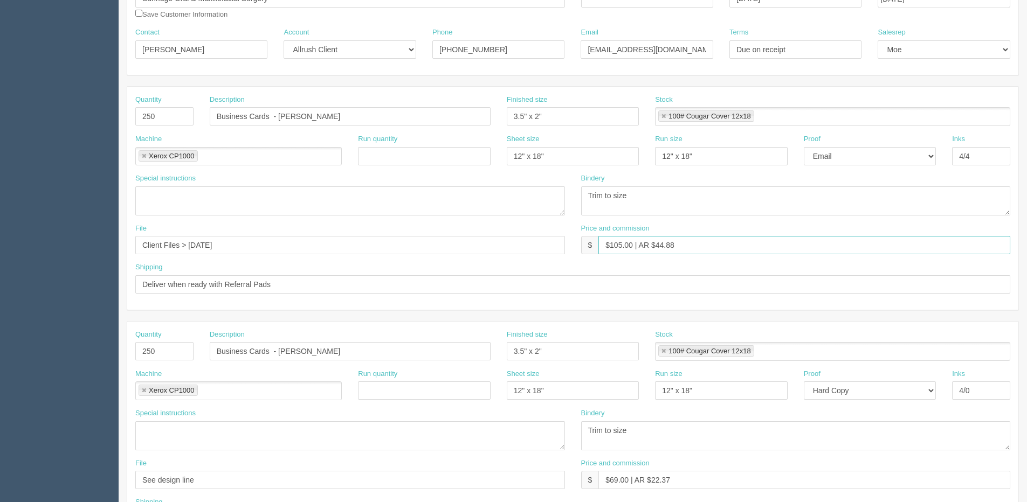
paste input "69.00 | AR $22.37"
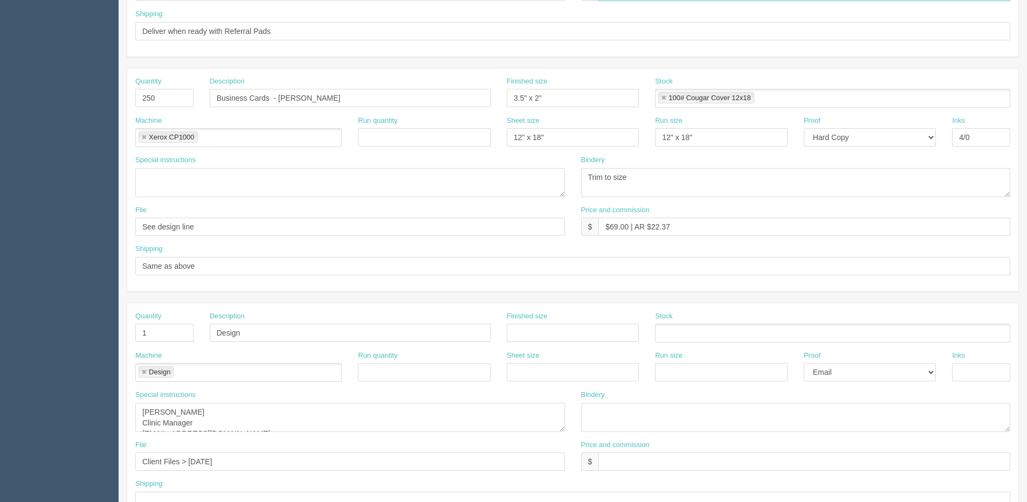
scroll to position [423, 0]
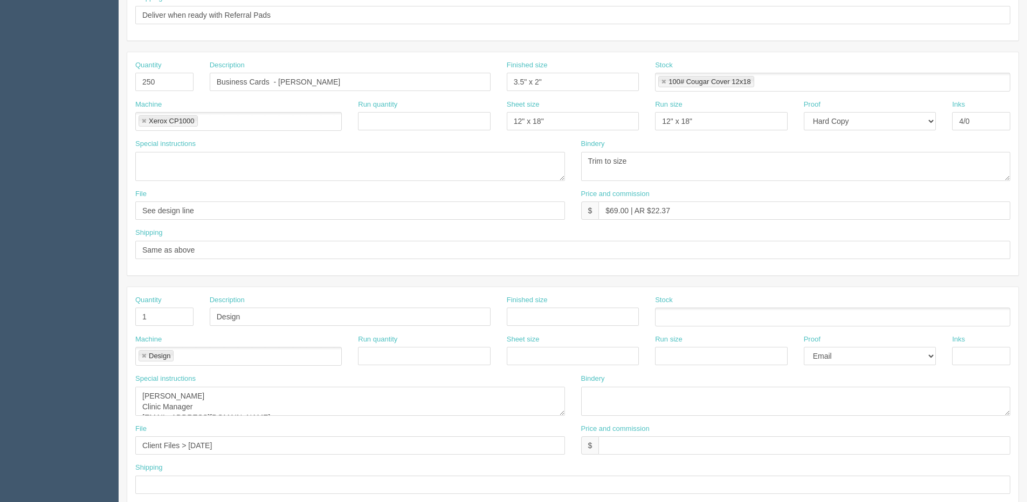
type input "$69.00 | AR $22.37"
click at [852, 119] on select "-- Email Hard Copy" at bounding box center [870, 121] width 132 height 18
select select "Email"
click at [804, 112] on select "-- Email Hard Copy" at bounding box center [870, 121] width 132 height 18
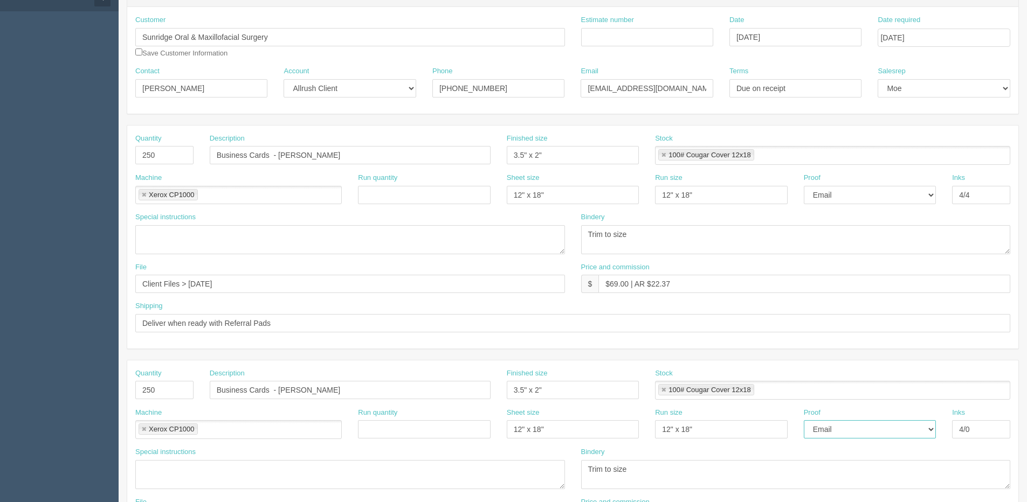
scroll to position [0, 0]
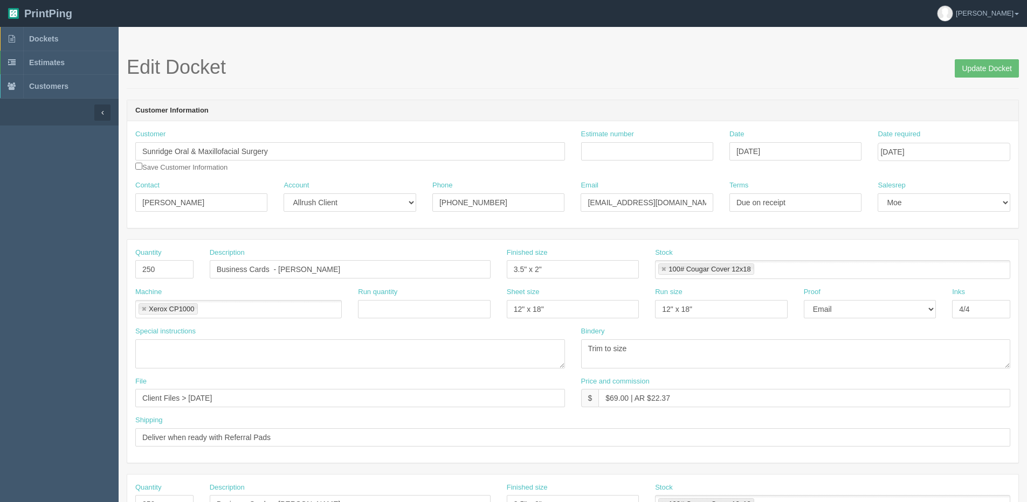
drag, startPoint x: 648, startPoint y: 136, endPoint x: 647, endPoint y: 146, distance: 9.3
click at [647, 143] on div "Estimate number" at bounding box center [647, 144] width 132 height 31
click at [641, 152] on input "Estimate number" at bounding box center [647, 151] width 132 height 18
click at [641, 152] on input "07" at bounding box center [647, 151] width 132 height 18
type input "075577"
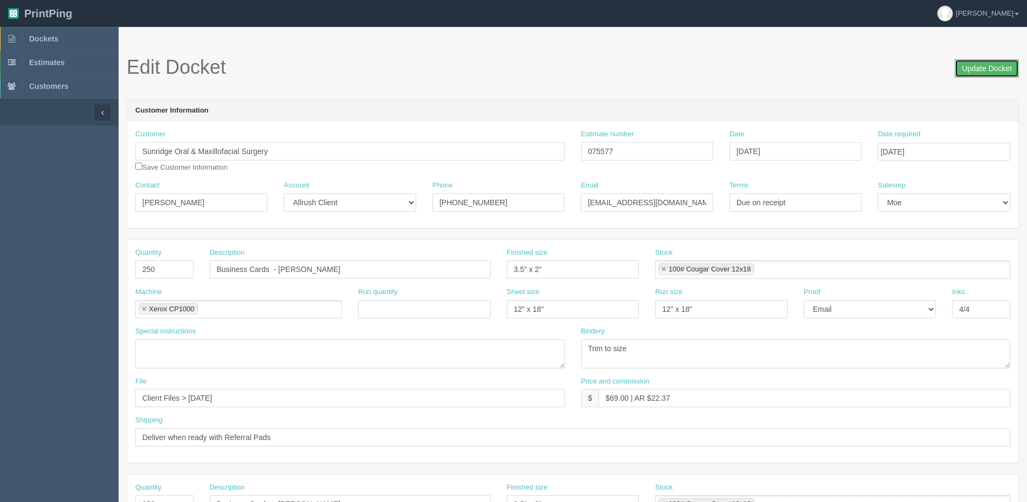
click at [995, 68] on input "Update Docket" at bounding box center [987, 68] width 64 height 18
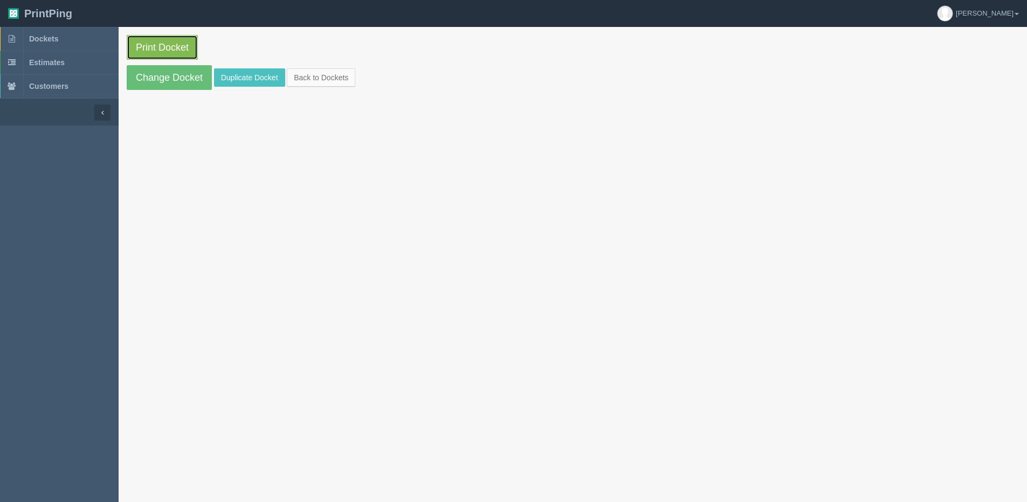
click at [158, 43] on link "Print Docket" at bounding box center [162, 47] width 71 height 25
click at [321, 79] on link "Back to Dockets" at bounding box center [321, 77] width 68 height 18
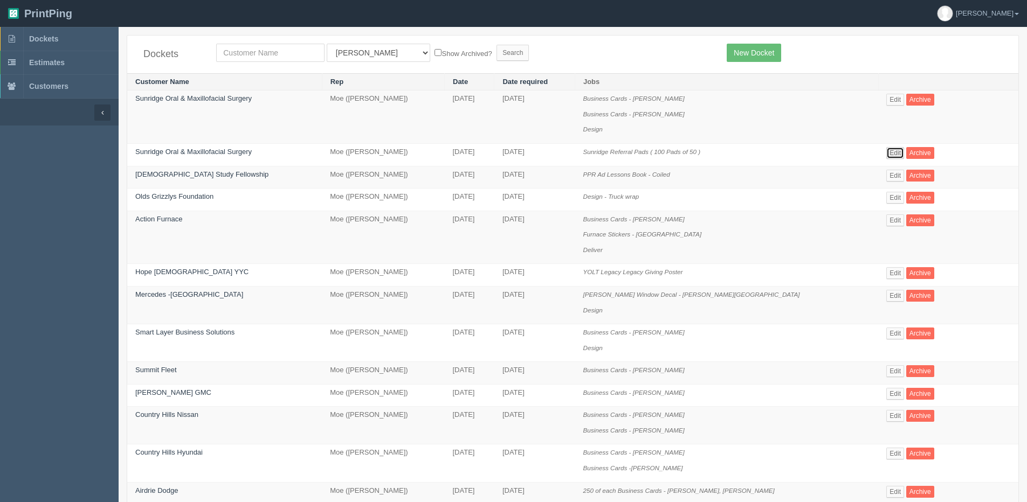
click at [894, 150] on link "Edit" at bounding box center [895, 153] width 18 height 12
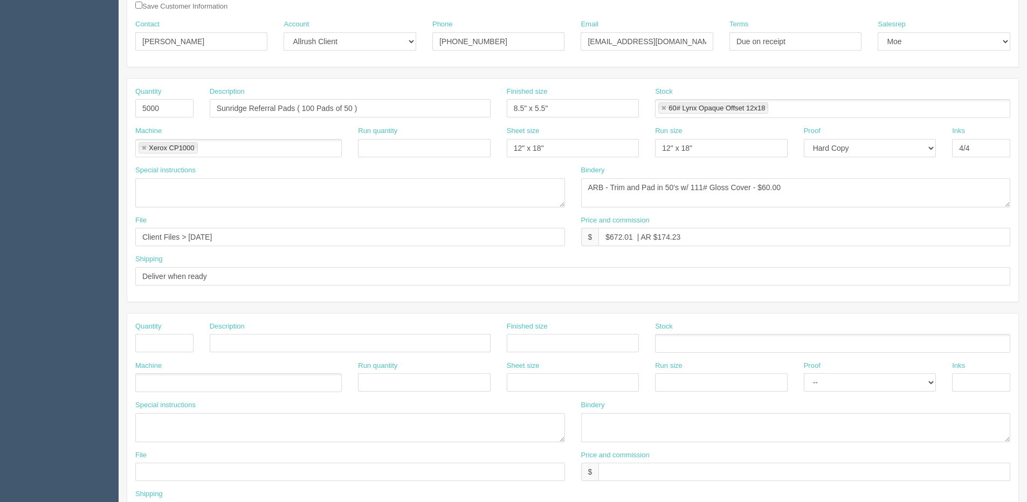
scroll to position [216, 0]
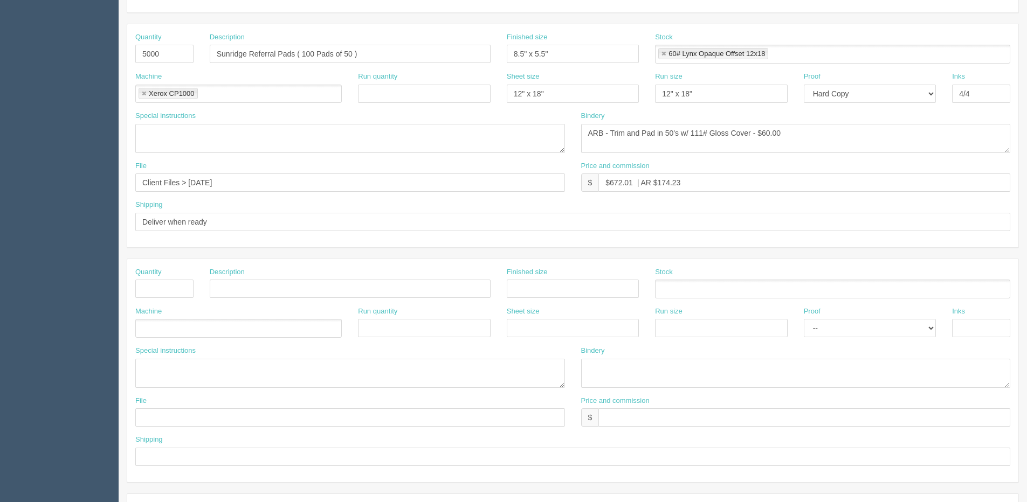
click at [248, 232] on div "Shipping Deliver when ready" at bounding box center [572, 219] width 891 height 39
click at [228, 228] on input "Deliver when ready" at bounding box center [572, 222] width 875 height 18
type input "Deliver when ready with Business Cards"
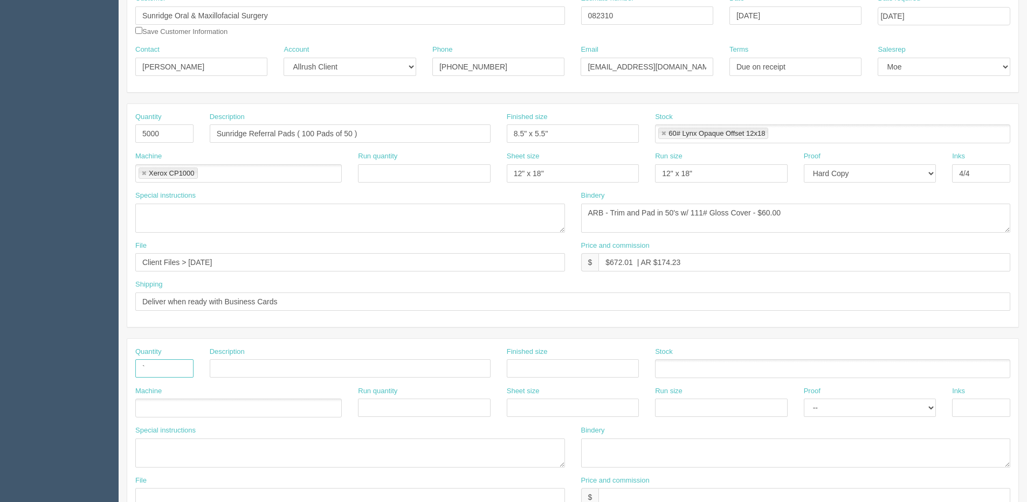
scroll to position [0, 0]
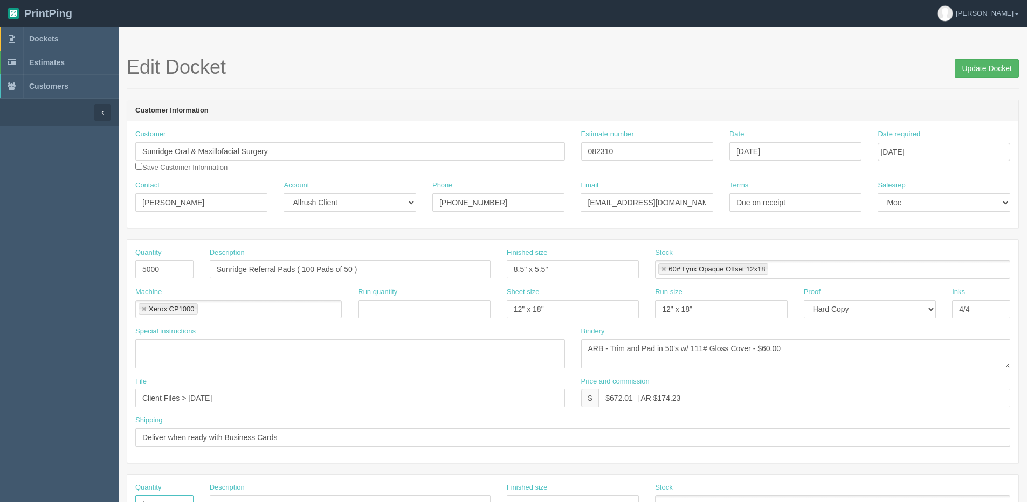
type input "`"
drag, startPoint x: 977, startPoint y: 70, endPoint x: 885, endPoint y: 60, distance: 92.6
click at [971, 67] on input "Update Docket" at bounding box center [987, 68] width 64 height 18
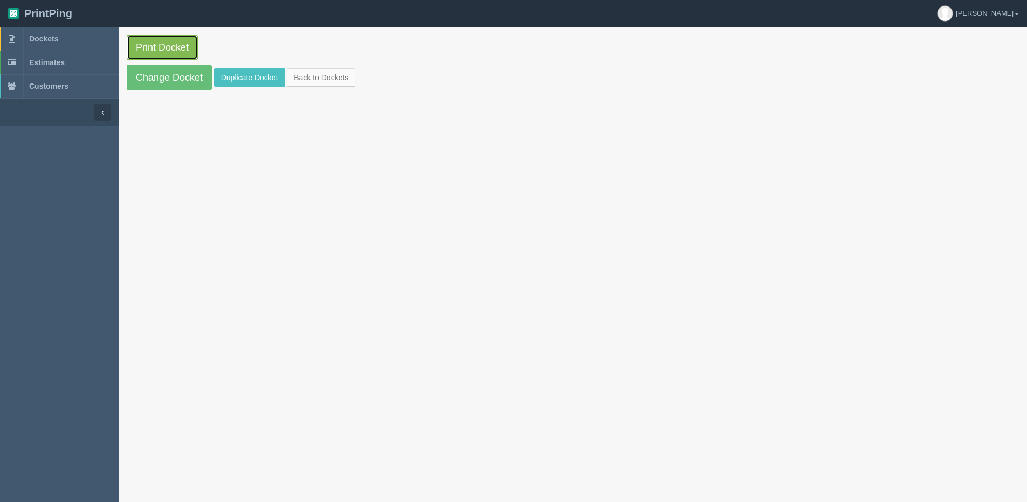
click at [189, 44] on link "Print Docket" at bounding box center [162, 47] width 71 height 25
click at [319, 71] on link "Back to Dockets" at bounding box center [321, 77] width 68 height 18
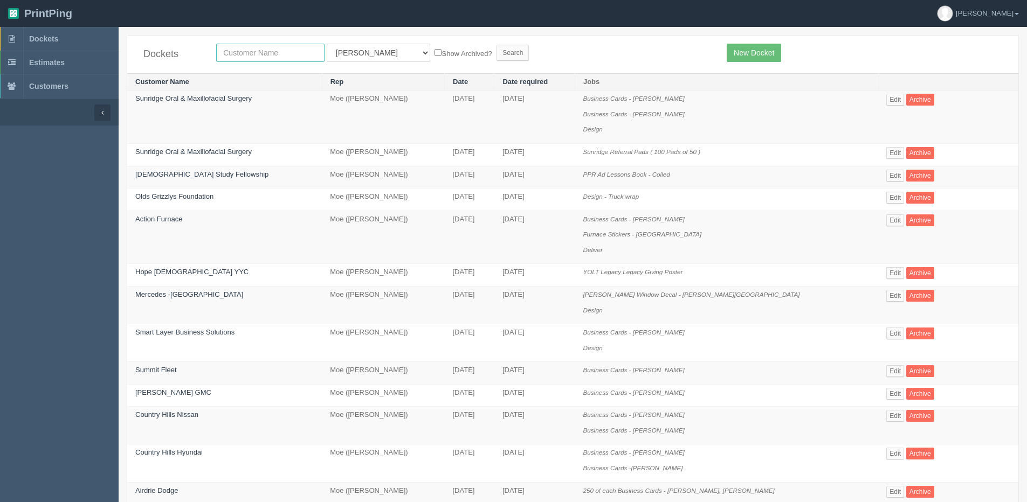
click at [246, 48] on input "text" at bounding box center [270, 53] width 108 height 18
type input "chris"
click at [496, 45] on input "Search" at bounding box center [512, 53] width 32 height 16
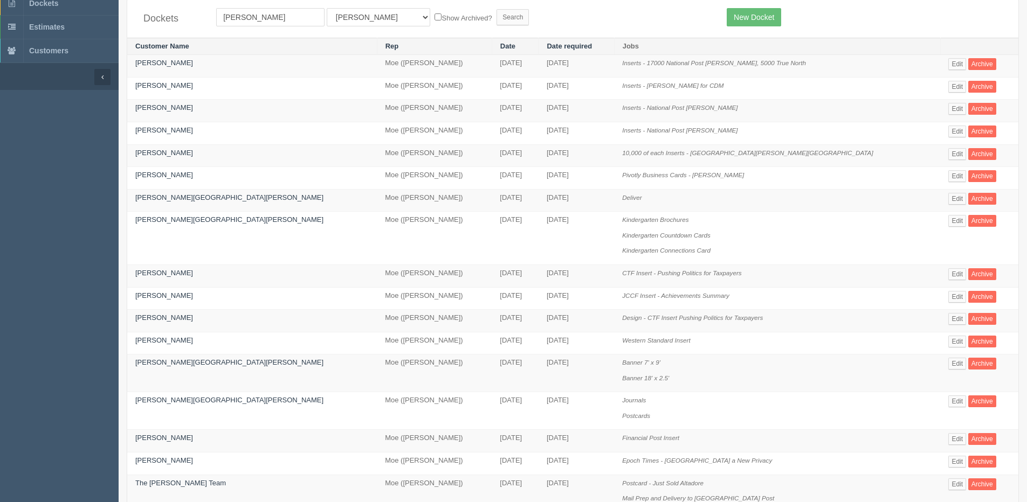
scroll to position [54, 0]
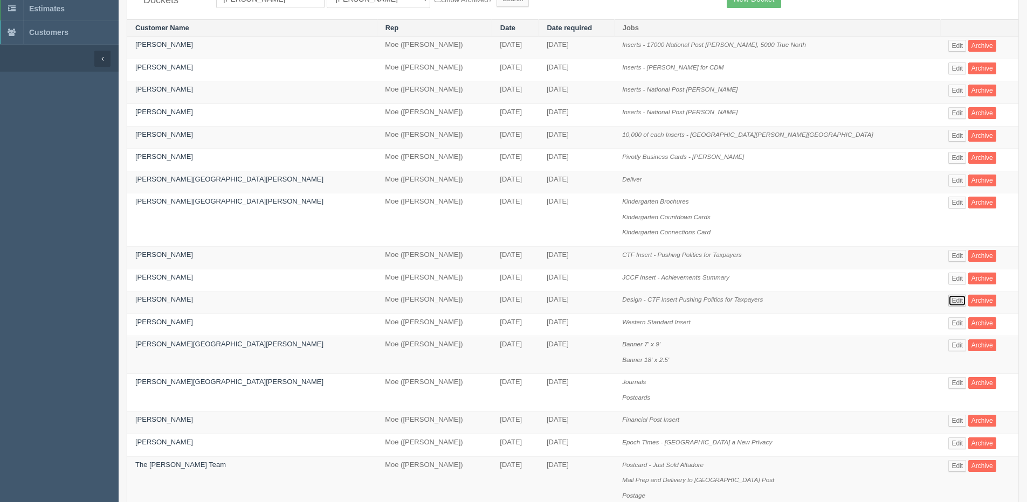
click at [948, 300] on link "Edit" at bounding box center [957, 301] width 18 height 12
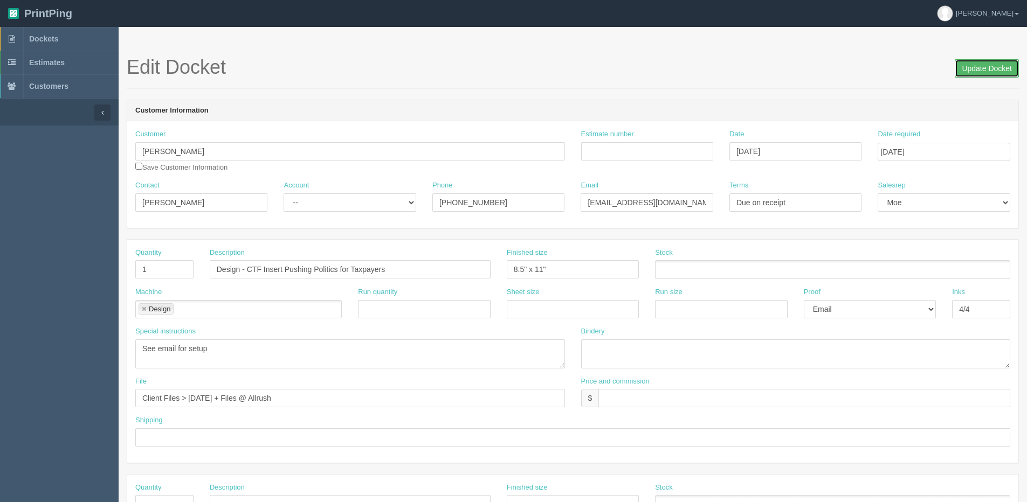
click at [993, 60] on input "Update Docket" at bounding box center [987, 68] width 64 height 18
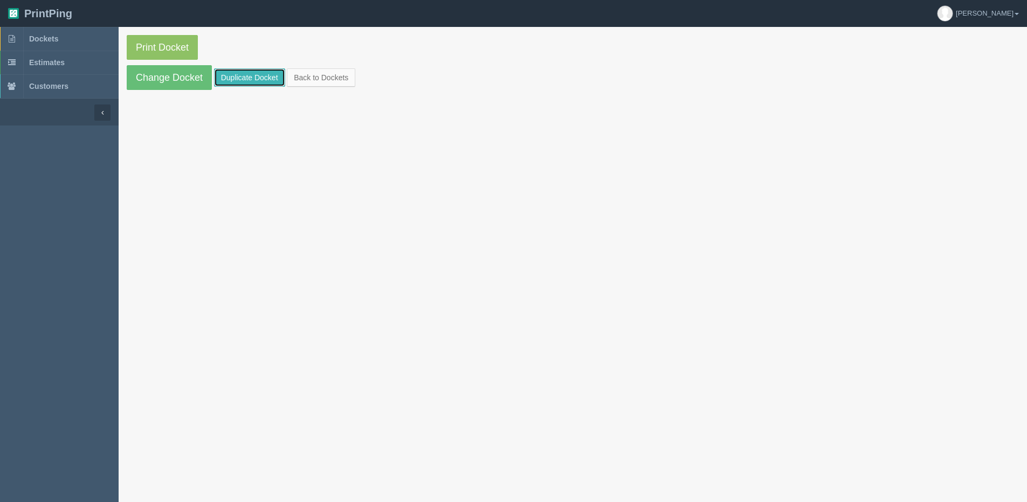
click at [257, 80] on link "Duplicate Docket" at bounding box center [249, 77] width 71 height 18
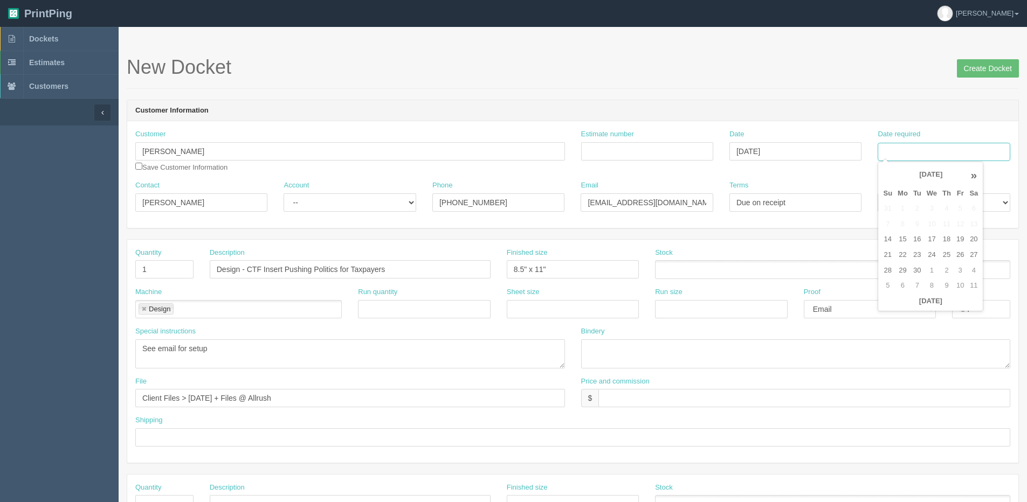
click at [912, 153] on input "Date required" at bounding box center [944, 152] width 132 height 18
click at [902, 308] on th "[DATE]" at bounding box center [930, 302] width 100 height 16
click at [914, 253] on td "23" at bounding box center [916, 255] width 13 height 16
type input "[DATE]"
drag, startPoint x: 249, startPoint y: 270, endPoint x: 919, endPoint y: 225, distance: 671.5
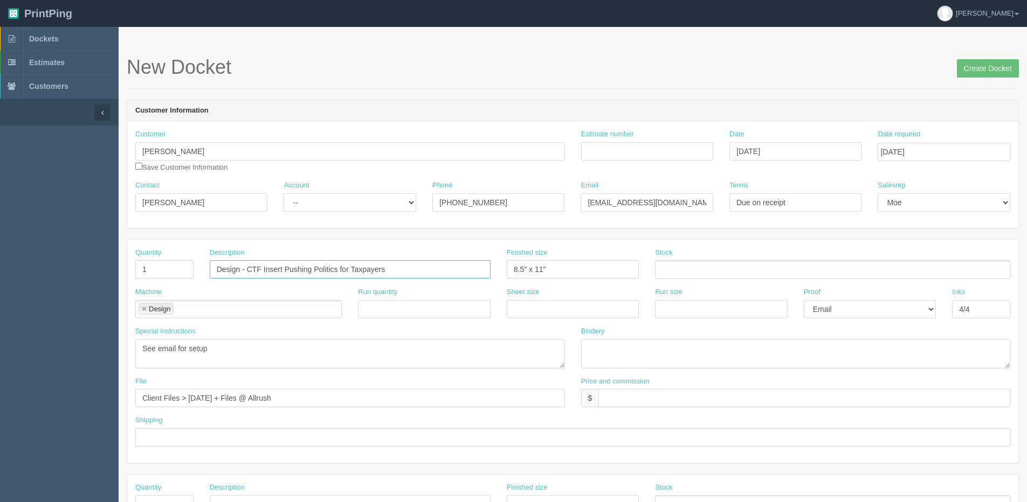
click at [919, 225] on form "New Docket Create Docket Customer Information Customer Chris Matthews Save Cust…" at bounding box center [573, 510] width 892 height 906
type input "Design - RHM250915 Insert Draft"
drag, startPoint x: 253, startPoint y: 355, endPoint x: 22, endPoint y: 336, distance: 231.5
click at [22, 336] on section "Dockets Estimates Customers" at bounding box center [513, 503] width 1027 height 952
paste textarea "Have the designer call Chris for instructions"
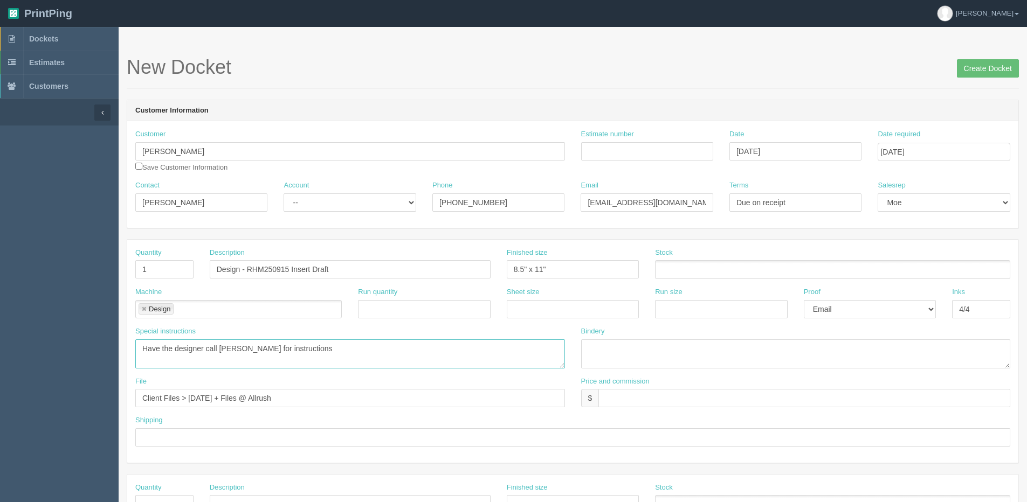
type textarea "Have the designer call Chris for instructions"
drag, startPoint x: 316, startPoint y: 394, endPoint x: -300, endPoint y: 397, distance: 616.7
click at [0, 397] on html "PrintPing [PERSON_NAME] Edit account ( [PERSON_NAME][EMAIL_ADDRESS][DOMAIN_NAME…" at bounding box center [513, 489] width 1027 height 979
type input "Files @ Allrush"
click at [1003, 61] on input "Create Docket" at bounding box center [988, 68] width 62 height 18
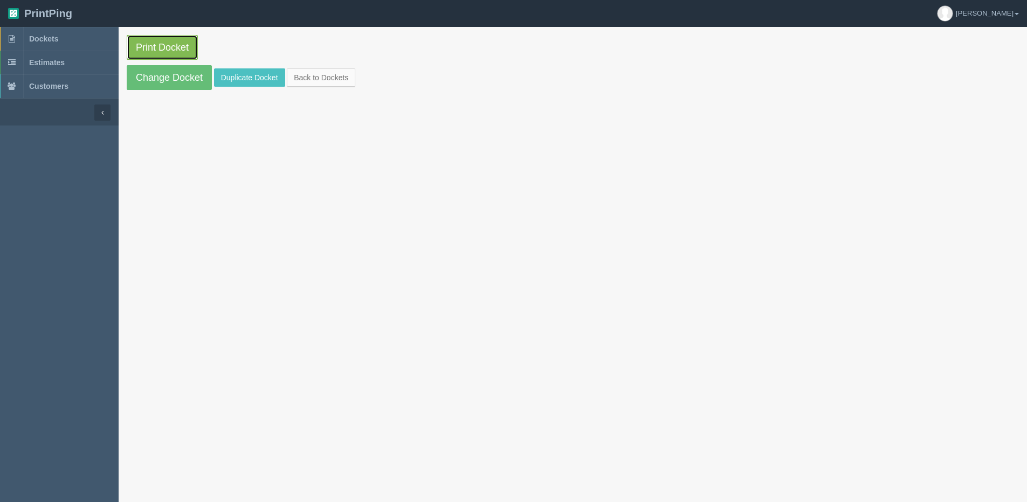
click at [150, 53] on link "Print Docket" at bounding box center [162, 47] width 71 height 25
click at [321, 69] on link "Back to Dockets" at bounding box center [321, 77] width 68 height 18
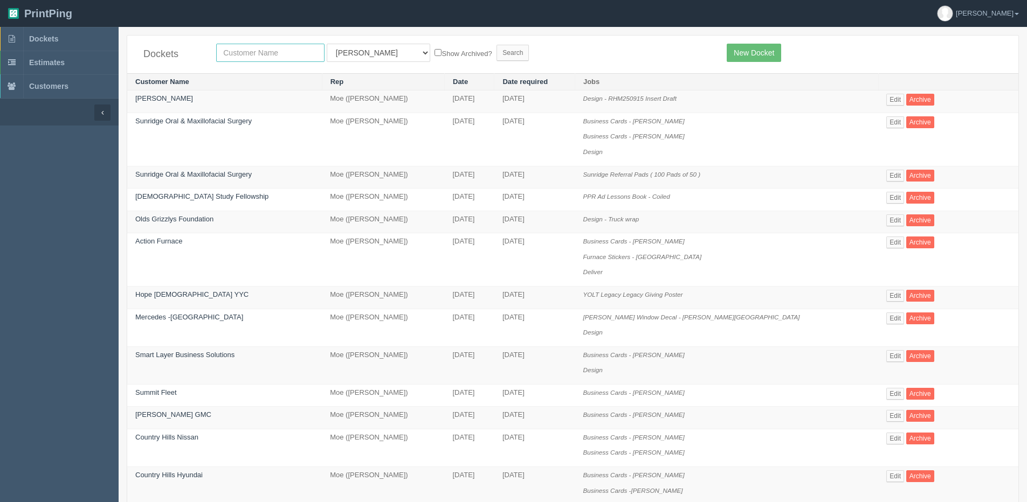
click at [259, 47] on input "text" at bounding box center [270, 53] width 108 height 18
type input "team"
click at [496, 45] on input "Search" at bounding box center [512, 53] width 32 height 16
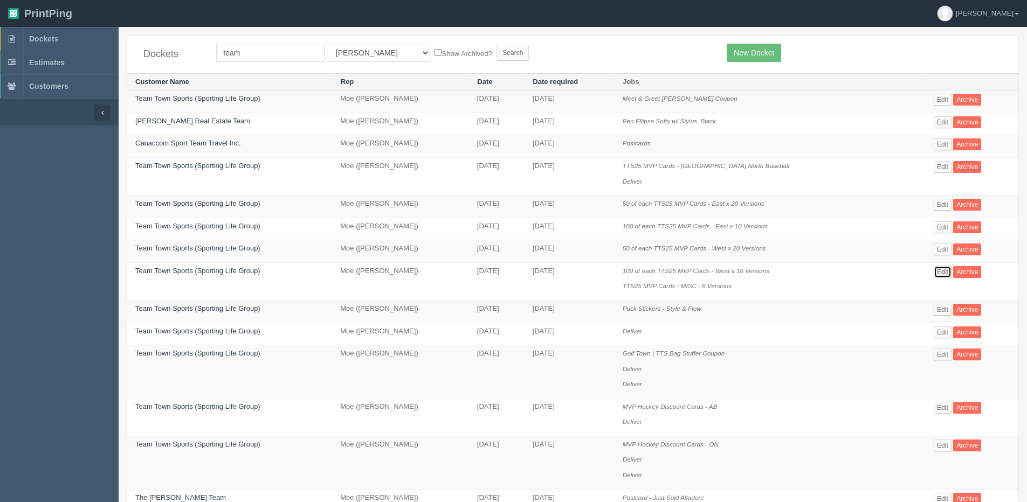
click at [936, 272] on link "Edit" at bounding box center [943, 272] width 18 height 12
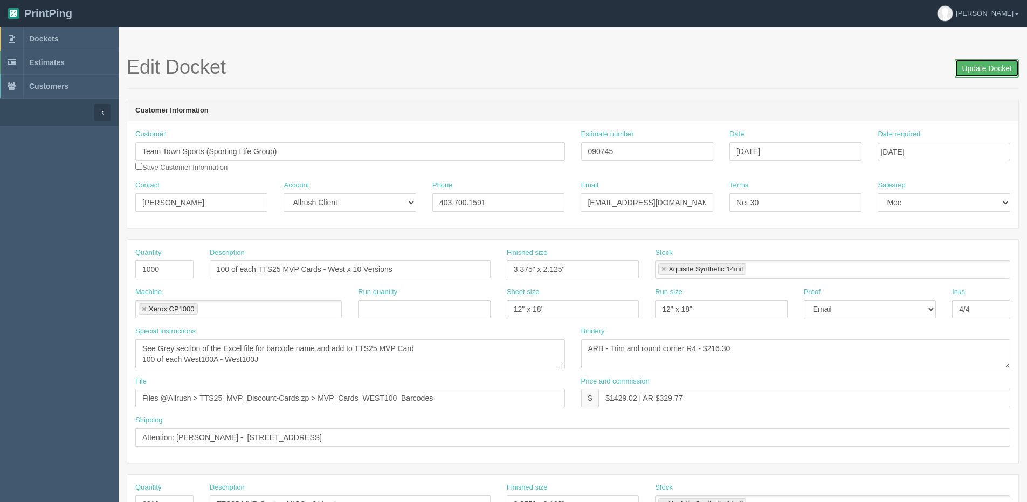
click at [988, 74] on input "Update Docket" at bounding box center [987, 68] width 64 height 18
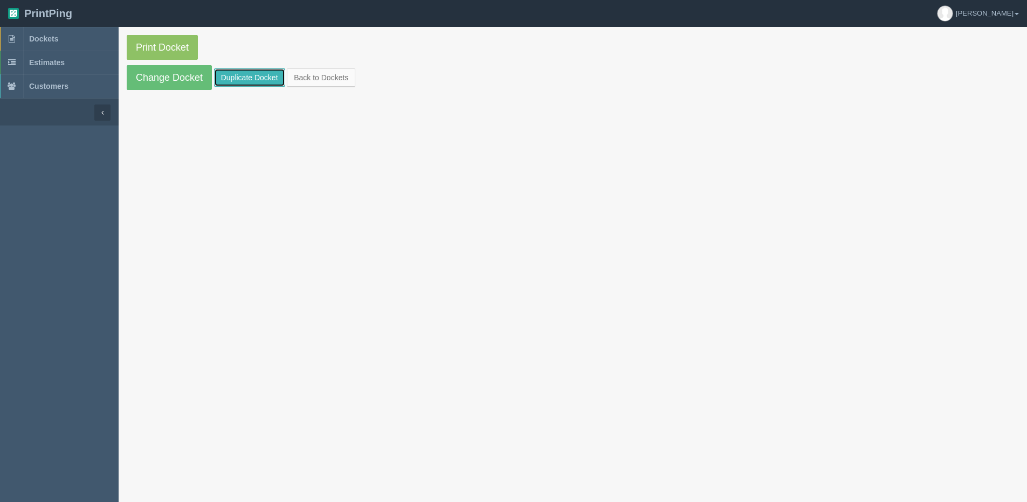
click at [266, 73] on link "Duplicate Docket" at bounding box center [249, 77] width 71 height 18
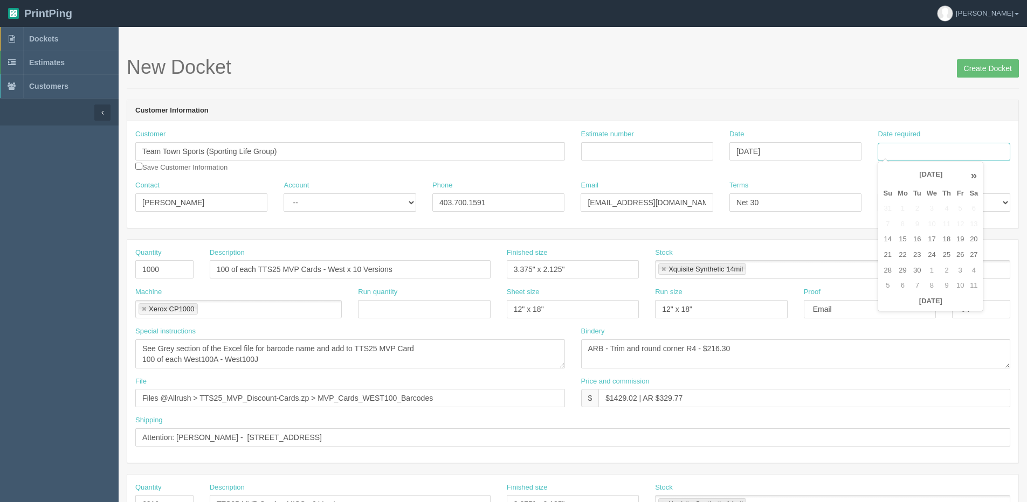
click at [921, 154] on input "Date required" at bounding box center [944, 152] width 132 height 18
click at [893, 308] on th "[DATE]" at bounding box center [930, 302] width 100 height 16
click at [915, 256] on td "23" at bounding box center [916, 255] width 13 height 16
type input "[DATE]"
click at [270, 273] on input "100 of each TTS25 MVP Cards - West x 10 Versions" at bounding box center [350, 269] width 281 height 18
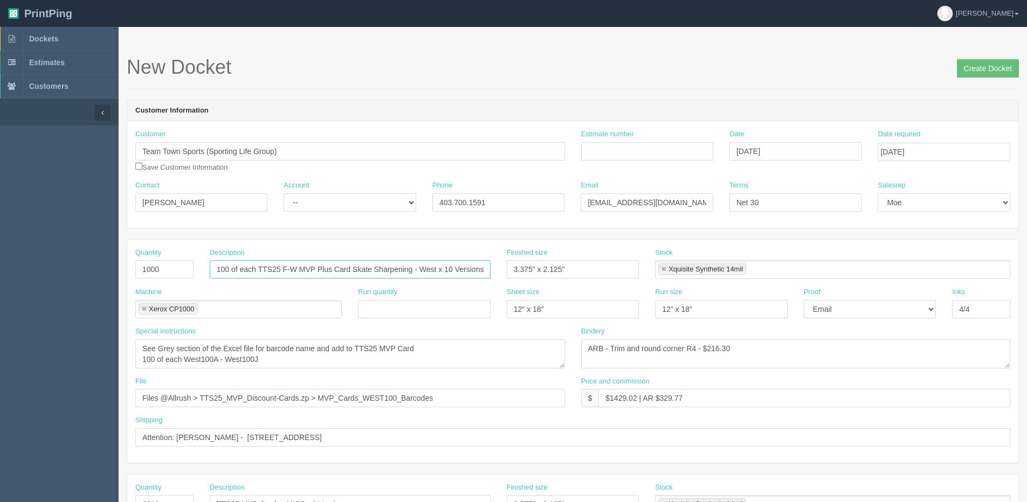
drag, startPoint x: 232, startPoint y: 269, endPoint x: -6, endPoint y: 268, distance: 238.3
click at [0, 268] on html "PrintPing [PERSON_NAME] Edit account ( [PERSON_NAME][EMAIL_ADDRESS][DOMAIN_NAME…" at bounding box center [513, 489] width 1027 height 979
drag, startPoint x: 226, startPoint y: 270, endPoint x: 232, endPoint y: 267, distance: 6.8
click at [227, 269] on input "50of each TTS25 F-W MVP Plus Card Skate Sharpening - West x 10 Versions" at bounding box center [350, 269] width 281 height 18
click at [445, 273] on input "50 of each TTS25 F-W MVP Plus Card Skate Sharpening - West x 10 Versions" at bounding box center [350, 269] width 281 height 18
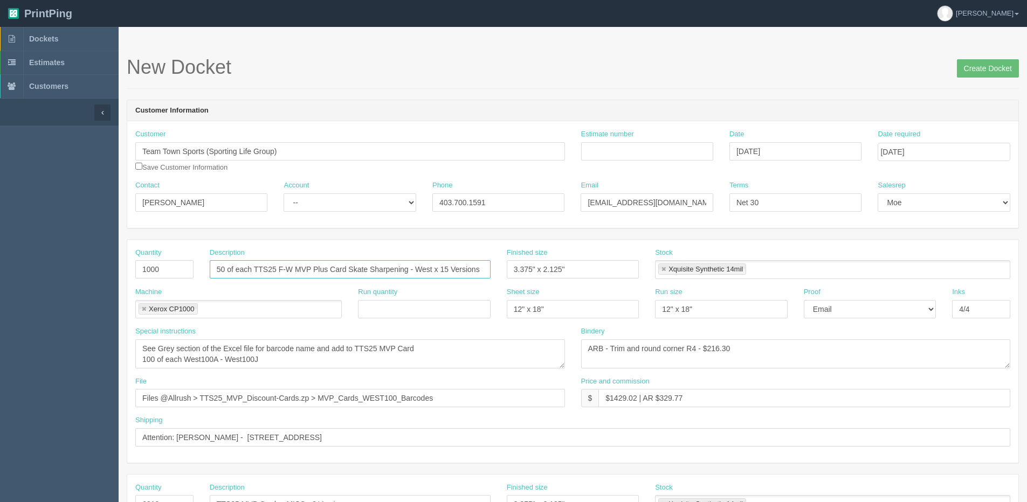
type input "50 of each TTS25 F-W MVP Plus Card Skate Sharpening - West x 15 Versions"
drag, startPoint x: 460, startPoint y: 395, endPoint x: -574, endPoint y: 410, distance: 1034.0
click at [0, 410] on html "PrintPing Dan Edit account ( dan@allrush.ca ) Logout Dockets Estimates Customers" at bounding box center [513, 489] width 1027 height 979
type input "Files @ Allrush"
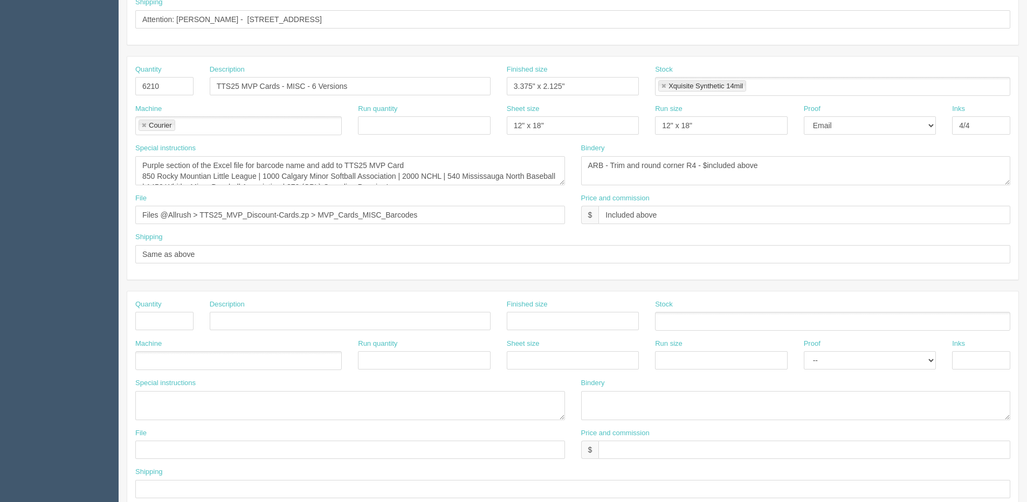
scroll to position [477, 0]
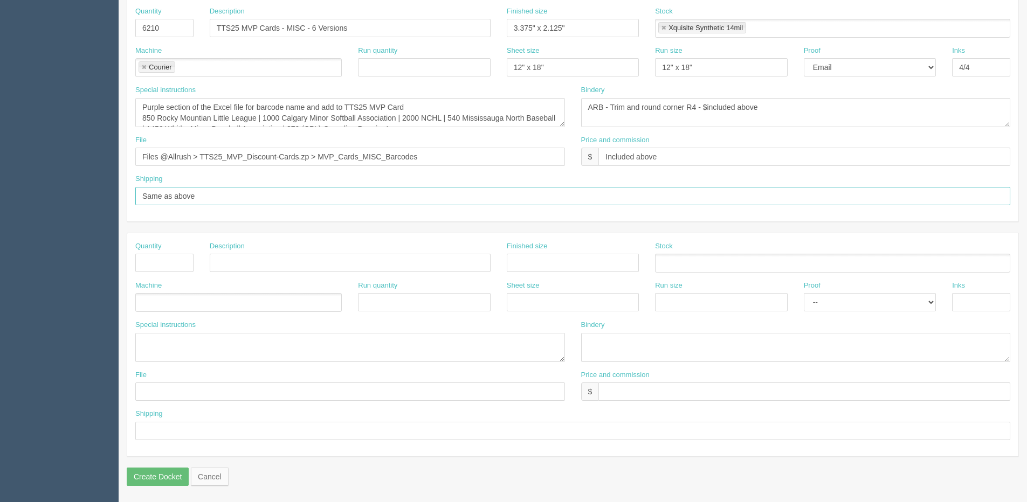
drag, startPoint x: 141, startPoint y: 198, endPoint x: 346, endPoint y: 197, distance: 204.8
click at [346, 197] on input "Same as above" at bounding box center [572, 196] width 875 height 18
paste input "All West Cards Attention: Sean Stewart 326 11th Avenue SW, Unit 140 Calgary AB …"
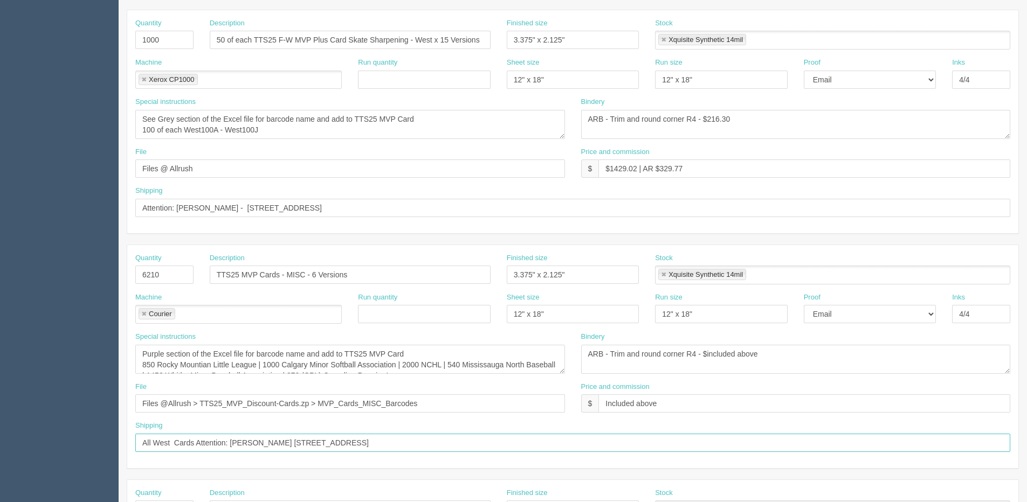
scroll to position [207, 0]
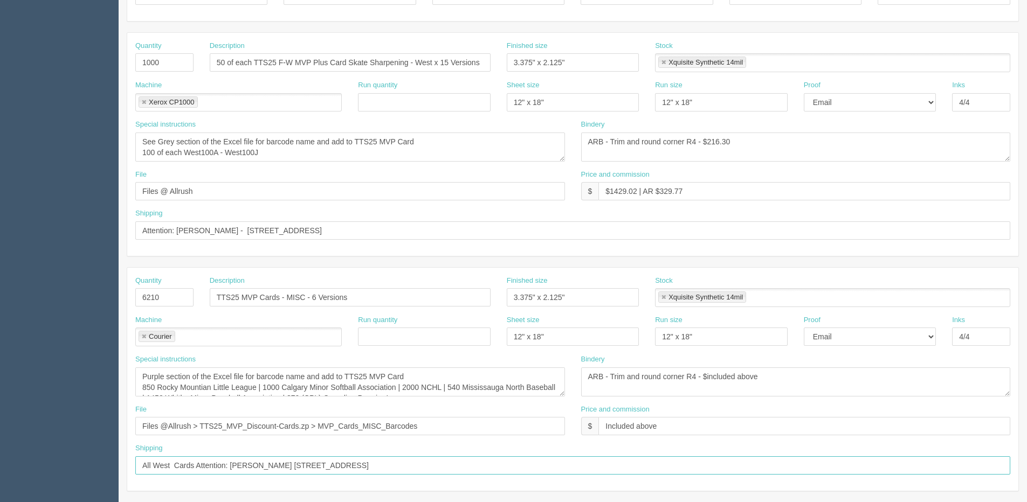
type input "All West Cards Attention: Sean Stewart 326 11th Avenue SW, Unit 140 Calgary AB …"
drag, startPoint x: 142, startPoint y: 225, endPoint x: 775, endPoint y: 239, distance: 633.0
click at [775, 239] on input "Attention: Dinno Espiritu - 326 11th Avenue SW Unit 140 Calgary, AB T2R 0C3" at bounding box center [572, 231] width 875 height 18
paste input "ll West Cards Attention: Sean Stewart 326 11th Avenue SW, Unit 140 Calgary"
click at [172, 229] on input "All West Cards Attention: Sean Stewart 326 11th Avenue SW, Unit 140 Calgary AB …" at bounding box center [572, 231] width 875 height 18
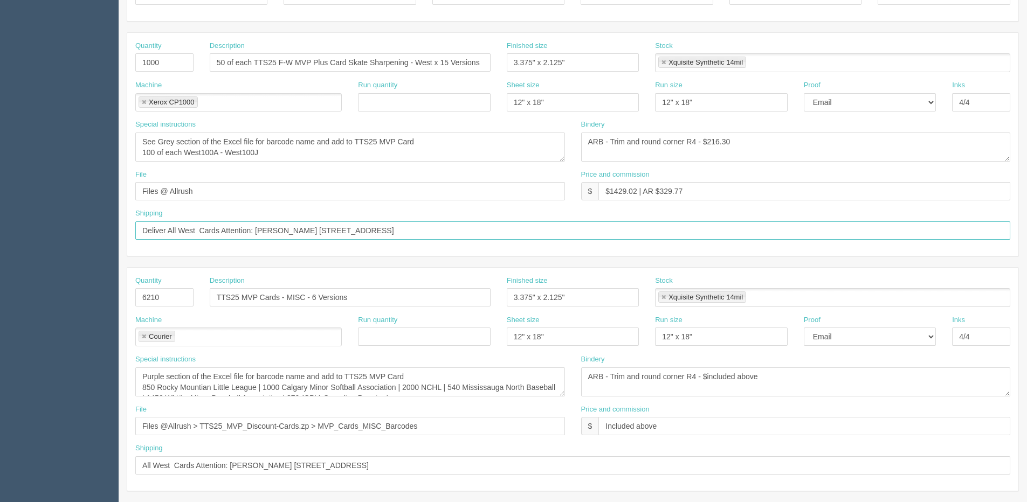
type input "Deliver All West Cards Attention: [PERSON_NAME] [STREET_ADDRESS]"
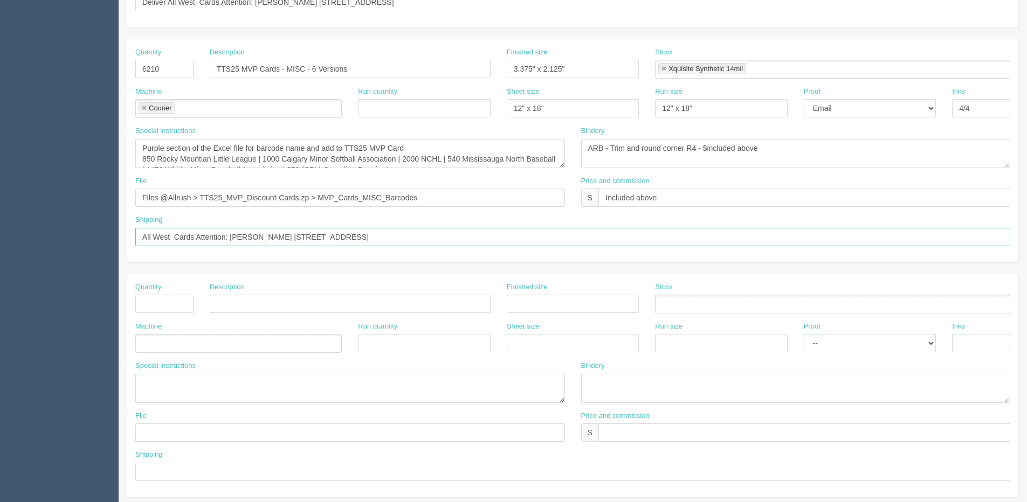
drag, startPoint x: 418, startPoint y: 473, endPoint x: -453, endPoint y: 526, distance: 872.7
click at [0, 502] on html "PrintPing Dan Edit account ( dan@allrush.ca ) Logout Dockets Estimates Customers" at bounding box center [513, 53] width 1027 height 979
type input "Same as above"
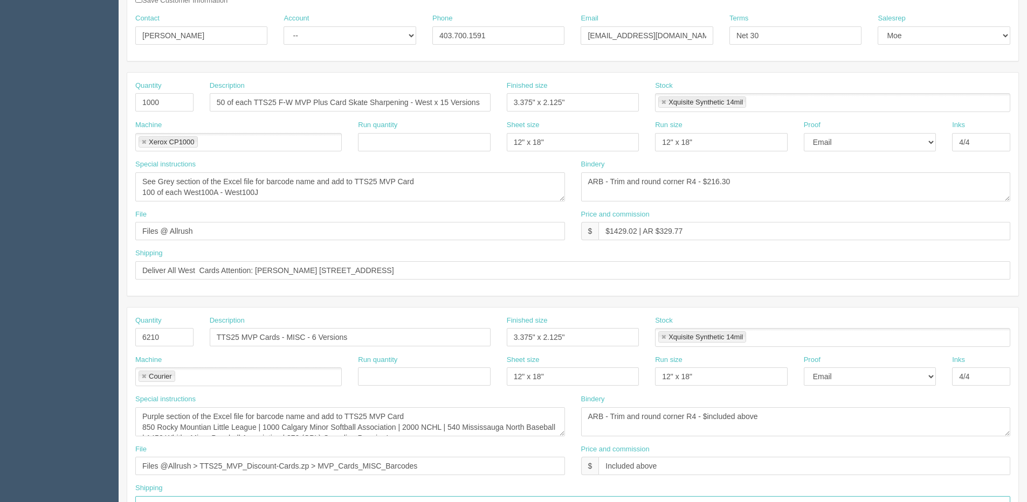
scroll to position [166, 0]
drag, startPoint x: 485, startPoint y: 102, endPoint x: 119, endPoint y: 101, distance: 366.0
click at [119, 101] on section "New Docket Create Docket Customer Information Customer Team Town Sports (Sporti…" at bounding box center [573, 337] width 908 height 952
drag, startPoint x: 234, startPoint y: 340, endPoint x: 10, endPoint y: 336, distance: 224.8
click at [10, 339] on section "Dockets Estimates Customers" at bounding box center [513, 337] width 1027 height 952
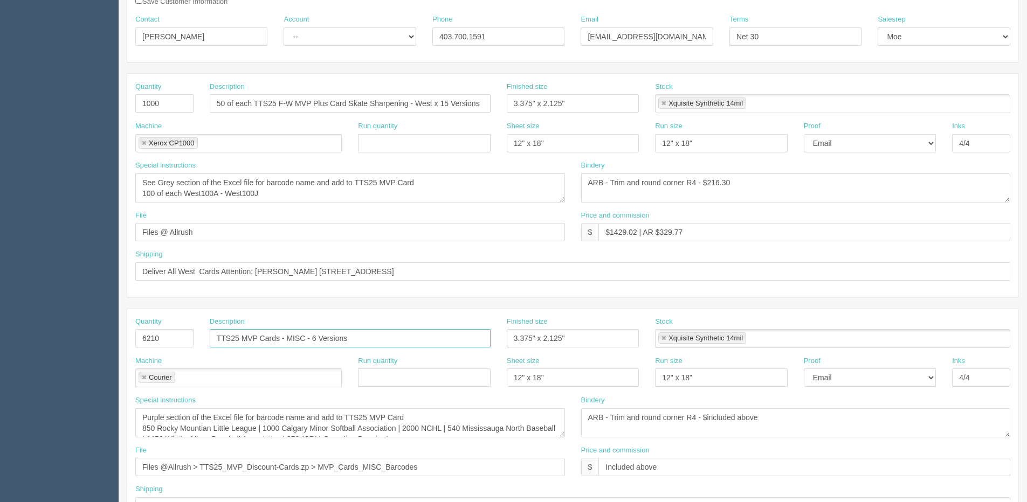
paste input "50 of each TTS25 F-W MVP Plus Card Skate Sharpening - West x 15"
drag, startPoint x: 225, startPoint y: 339, endPoint x: -44, endPoint y: 339, distance: 268.4
click at [0, 339] on html "PrintPing Dan Edit account ( dan@allrush.ca ) Logout Dockets Estimates Customers" at bounding box center [513, 323] width 1027 height 979
drag, startPoint x: 445, startPoint y: 338, endPoint x: 452, endPoint y: 339, distance: 7.0
click at [452, 339] on input "100 of each TTS25 F-W MVP Plus Card Skate Sharpening - West x 15 Versions" at bounding box center [350, 338] width 281 height 18
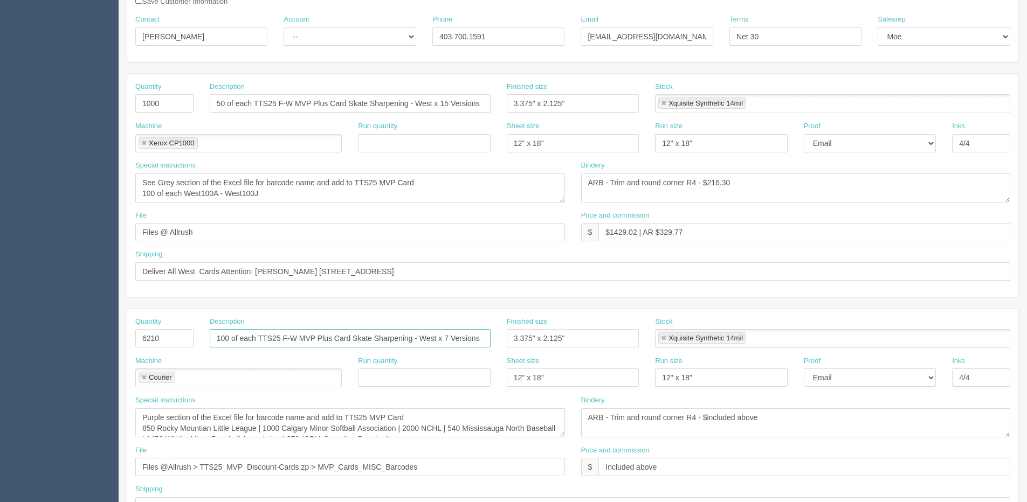
click at [421, 342] on input "100 of each TTS25 F-W MVP Plus Card Skate Sharpening - West x 7 Versions" at bounding box center [350, 338] width 281 height 18
type input "100 of each TTS25 F-W MVP Plus Card Skate Sharpening - Fall West x 7 Versions"
click at [416, 106] on input "50 of each TTS25 F-W MVP Plus Card Skate Sharpening - West x 15 Versions" at bounding box center [350, 103] width 281 height 18
type input "50 of each TTS25 F-W MVP Plus Card Skate Sharpening - Fall West x 15 Versions"
drag, startPoint x: 167, startPoint y: 98, endPoint x: -36, endPoint y: 104, distance: 202.8
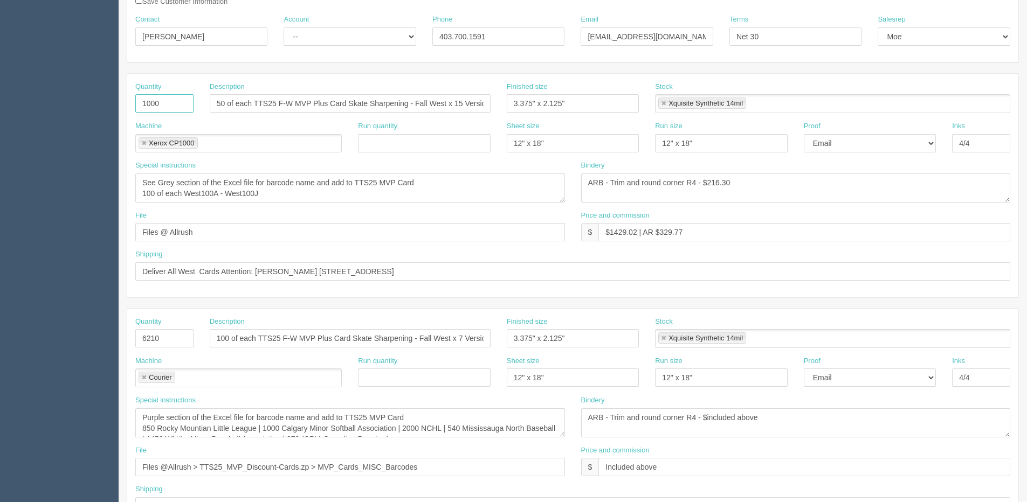
click at [0, 104] on html "PrintPing Dan Edit account ( dan@allrush.ca ) Logout Dockets Estimates Customers" at bounding box center [513, 323] width 1027 height 979
type input "750"
drag, startPoint x: 123, startPoint y: 336, endPoint x: -80, endPoint y: 336, distance: 202.7
click at [0, 336] on html "PrintPing Dan Edit account ( dan@allrush.ca ) Logout Dockets Estimates Customers" at bounding box center [513, 323] width 1027 height 979
type input "700"
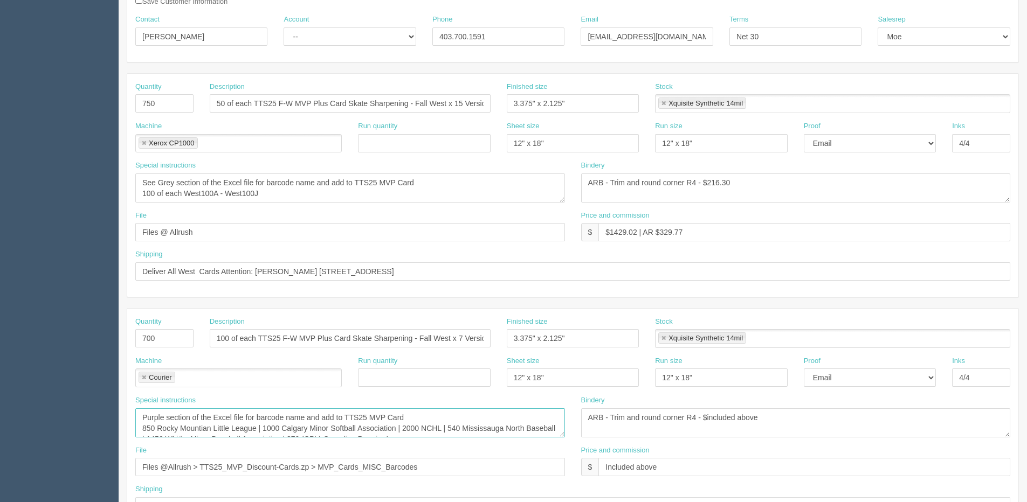
scroll to position [22, 0]
drag, startPoint x: 149, startPoint y: 414, endPoint x: 322, endPoint y: 463, distance: 179.3
click at [322, 463] on div "Quantity 700 Description 100 of each TTS25 F-W MVP Plus Card Skate Sharpening -…" at bounding box center [572, 420] width 891 height 223
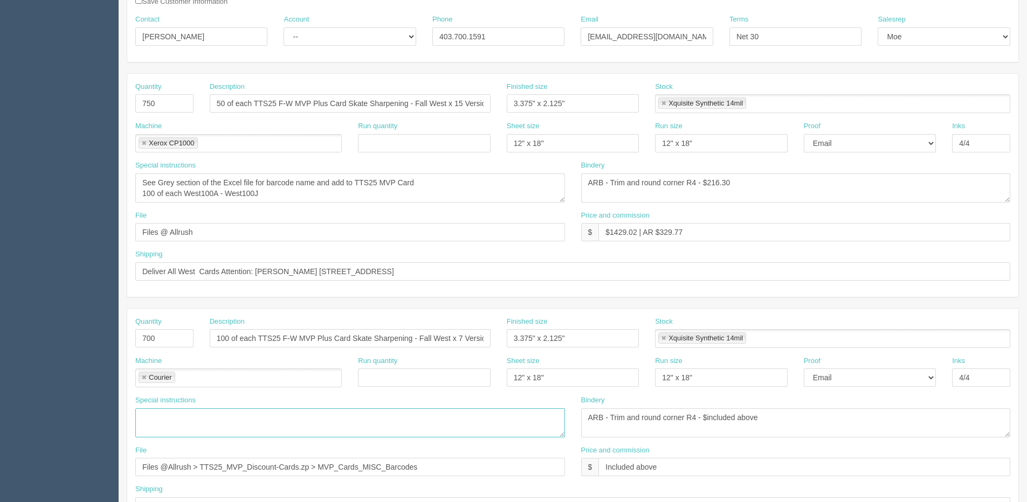
scroll to position [0, 0]
click at [158, 184] on textarea "See Grey section of the Excel file for barcode name and add to TTS25 MVP Card 1…" at bounding box center [350, 188] width 430 height 29
drag, startPoint x: 151, startPoint y: 194, endPoint x: 108, endPoint y: 202, distance: 44.4
click at [108, 202] on section "Dockets Estimates Customers" at bounding box center [513, 337] width 1027 height 952
click at [178, 194] on textarea "See Grey section of the Excel file for barcode name and add to TTS25 MVP Card 1…" at bounding box center [350, 188] width 430 height 29
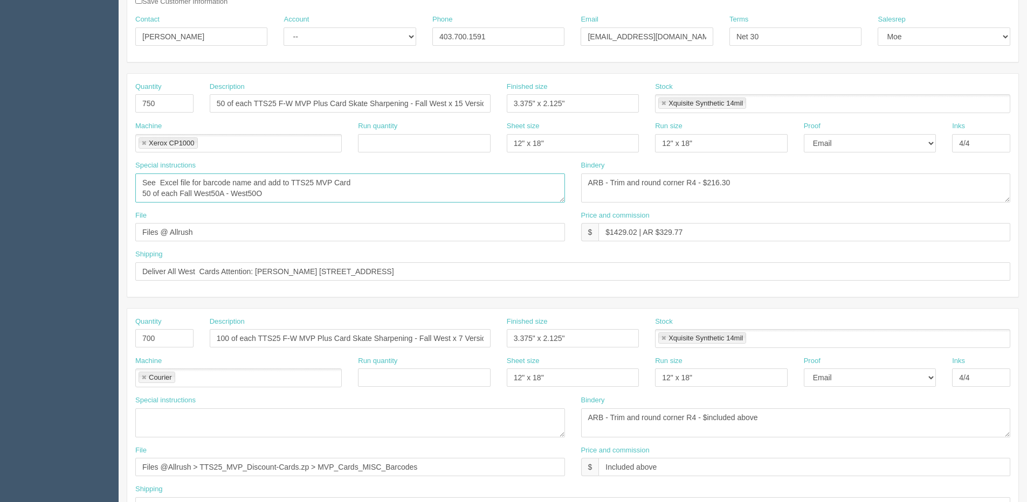
drag, startPoint x: 145, startPoint y: 181, endPoint x: 456, endPoint y: 200, distance: 311.6
click at [456, 200] on textarea "See Grey section of the Excel file for barcode name and add to TTS25 MVP Card 1…" at bounding box center [350, 188] width 430 height 29
click at [389, 213] on div "File Files @ Allrush" at bounding box center [350, 226] width 430 height 31
click at [314, 182] on textarea "See Grey section of the Excel file for barcode name and add to TTS25 MVP Card 1…" at bounding box center [350, 188] width 430 height 29
click at [381, 177] on textarea "See Grey section of the Excel file for barcode name and add to TTS25 MVP Card 1…" at bounding box center [350, 188] width 430 height 29
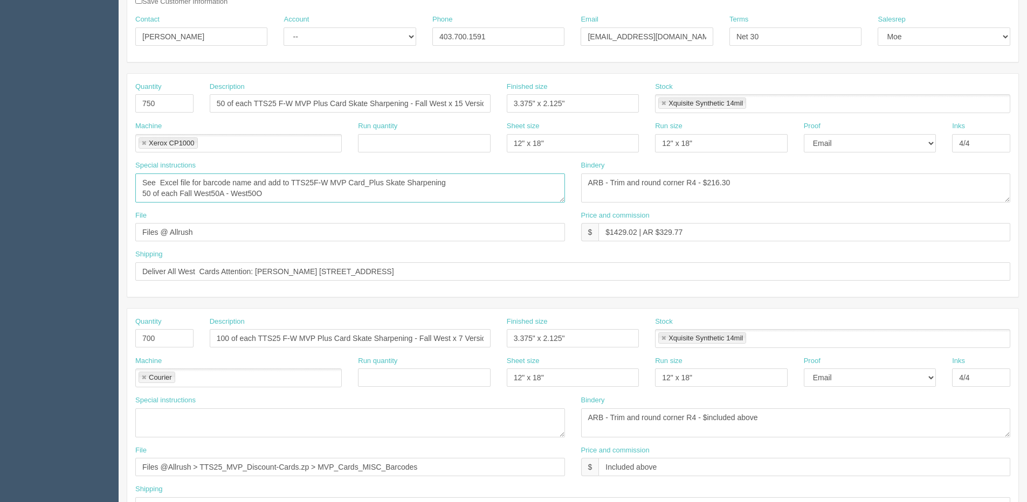
click at [374, 190] on textarea "See Grey section of the Excel file for barcode name and add to TTS25 MVP Card 1…" at bounding box center [350, 188] width 430 height 29
drag, startPoint x: 141, startPoint y: 181, endPoint x: 276, endPoint y: 218, distance: 139.9
click at [276, 218] on div "Quantity 750 Description 50 of each TTS25 F-W MVP Plus Card Skate Sharpening - …" at bounding box center [572, 185] width 891 height 223
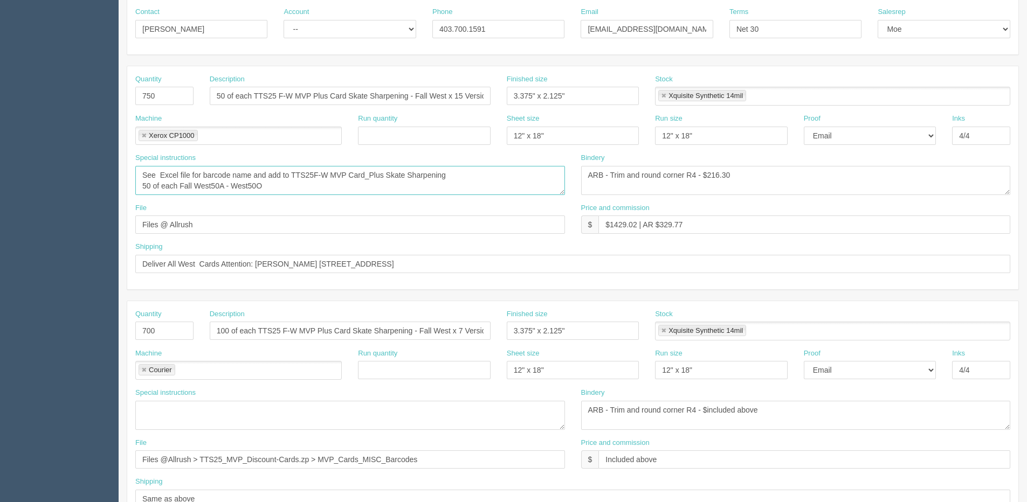
scroll to position [274, 0]
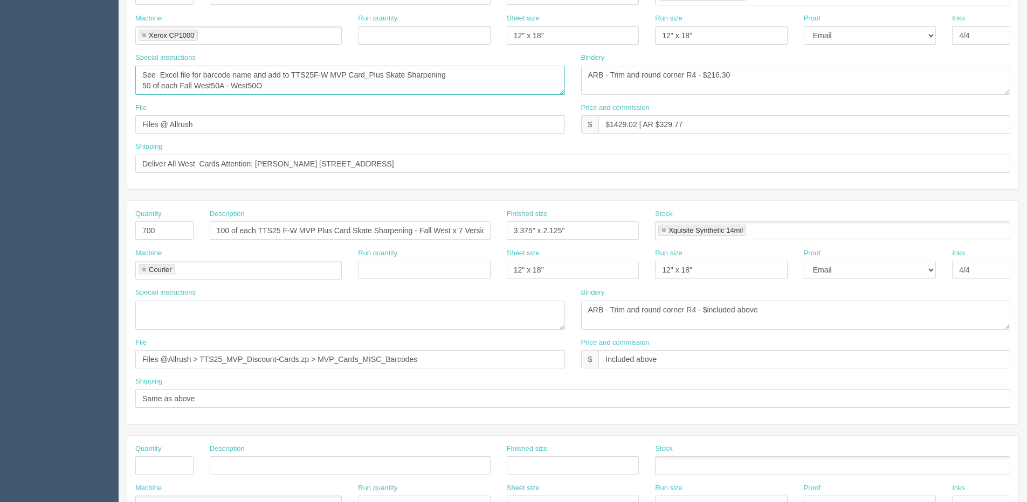
type textarea "See Excel file for barcode name and add to TTS25F-W MVP Card_Plus Skate Sharpen…"
click at [202, 319] on textarea "Purple section of the Excel file for barcode name and add to TTS25 MVP Card 850…" at bounding box center [350, 315] width 430 height 29
paste textarea "See Excel file for barcode name and add to TTS25F-W MVP Card_Plus Skate Sharpen…"
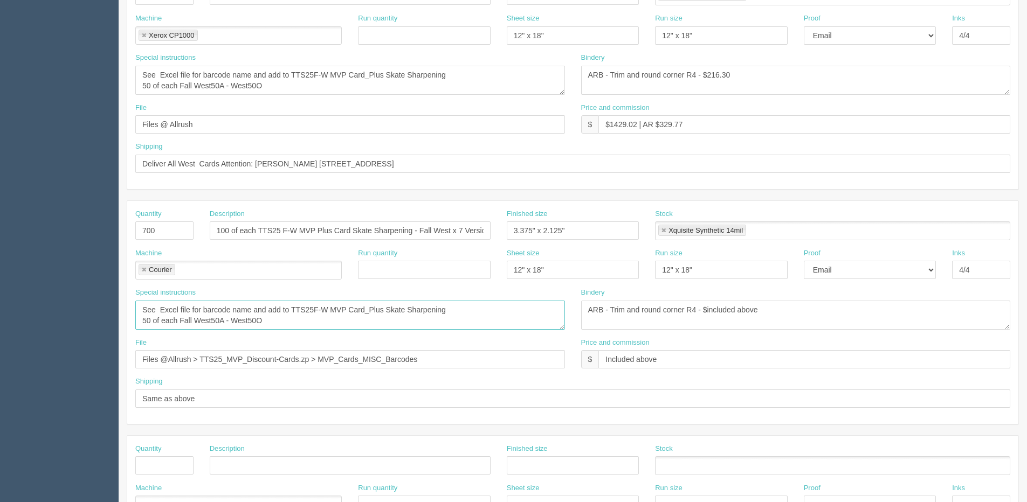
click at [140, 323] on textarea "Purple section of the Excel file for barcode name and add to TTS25 MVP Card 850…" at bounding box center [350, 315] width 430 height 29
click at [216, 318] on textarea "Purple section of the Excel file for barcode name and add to TTS25 MVP Card 850…" at bounding box center [350, 315] width 430 height 29
click at [239, 323] on textarea "Purple section of the Excel file for barcode name and add to TTS25 MVP Card 850…" at bounding box center [350, 315] width 430 height 29
type textarea "See Excel file for barcode name and add to TTS25F-W MVP Card_Plus Skate Sharpen…"
click at [231, 84] on textarea "See Grey section of the Excel file for barcode name and add to TTS25 MVP Card 1…" at bounding box center [350, 80] width 430 height 29
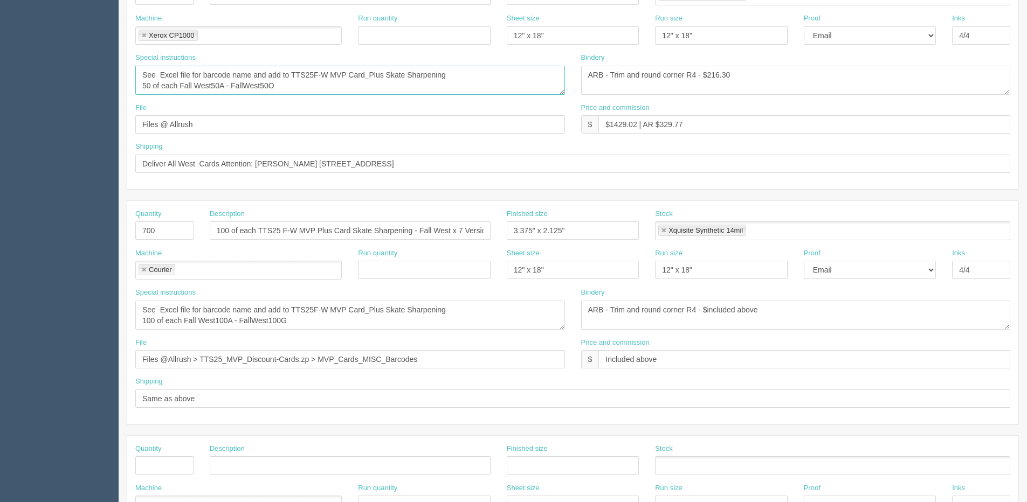
type textarea "See Excel file for barcode name and add to TTS25F-W MVP Card_Plus Skate Sharpen…"
drag, startPoint x: 36, startPoint y: 127, endPoint x: 17, endPoint y: 128, distance: 18.9
click at [17, 128] on section "Dockets Estimates Customers" at bounding box center [513, 229] width 1027 height 952
drag, startPoint x: 439, startPoint y: 367, endPoint x: 148, endPoint y: 375, distance: 291.2
click at [0, 379] on html "PrintPing [PERSON_NAME] Edit account ( [PERSON_NAME][EMAIL_ADDRESS][DOMAIN_NAME…" at bounding box center [513, 215] width 1027 height 979
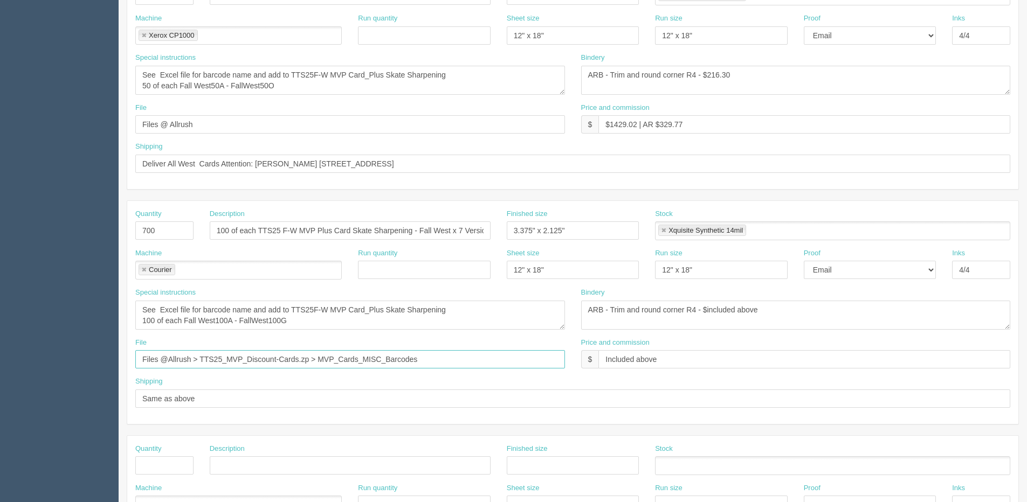
paste input "Allrush"
type input "Files @ Allrush"
click at [619, 335] on div "Bindery ARB - Trim and round corner R4 - $included above" at bounding box center [796, 313] width 446 height 50
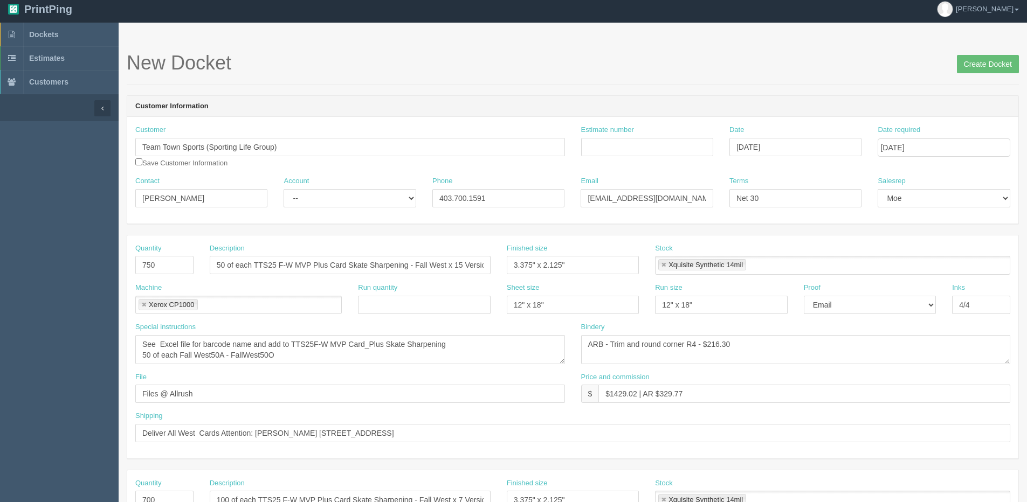
scroll to position [0, 0]
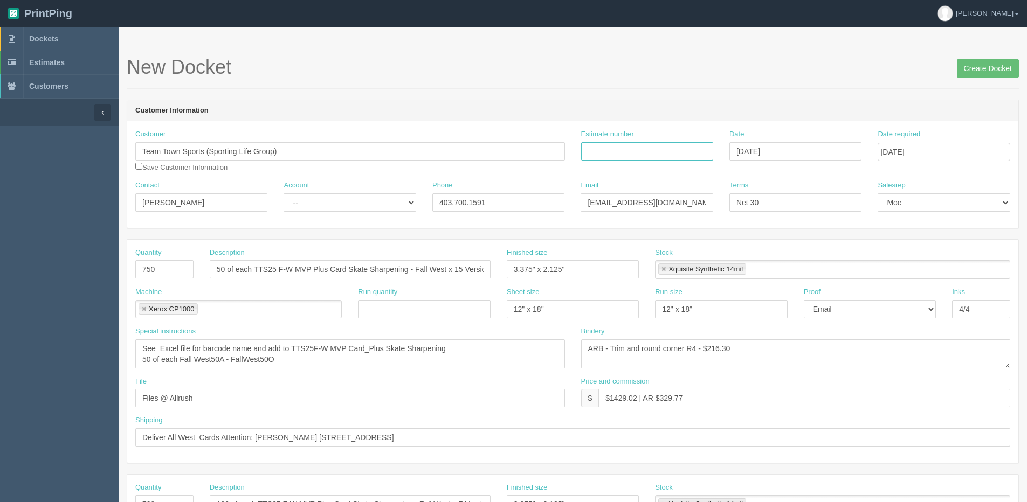
click at [636, 156] on input "Estimate number" at bounding box center [647, 151] width 132 height 18
type input "090745"
click at [325, 200] on select "-- Existing Client Allrush Client Rep Client" at bounding box center [350, 203] width 132 height 18
select select "Allrush Client"
click at [284, 194] on select "-- Existing Client Allrush Client Rep Client" at bounding box center [350, 203] width 132 height 18
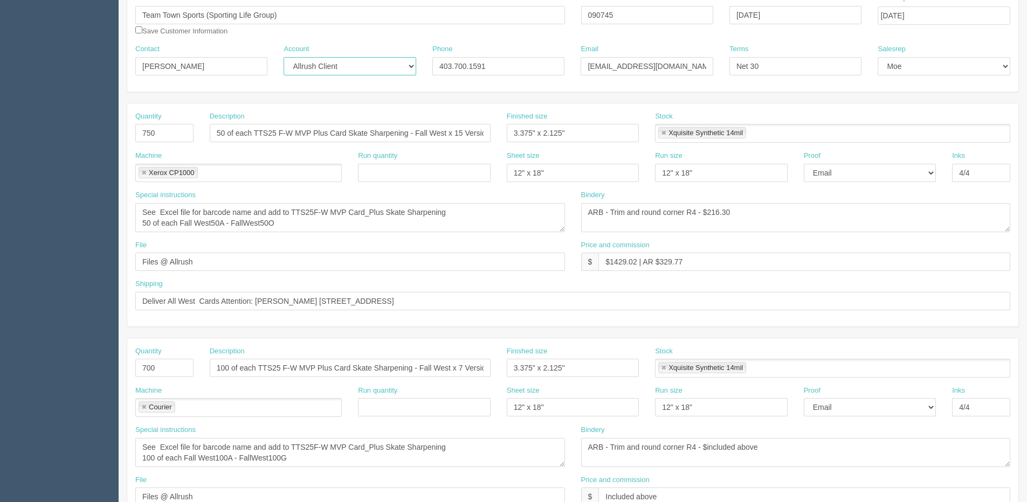
scroll to position [162, 0]
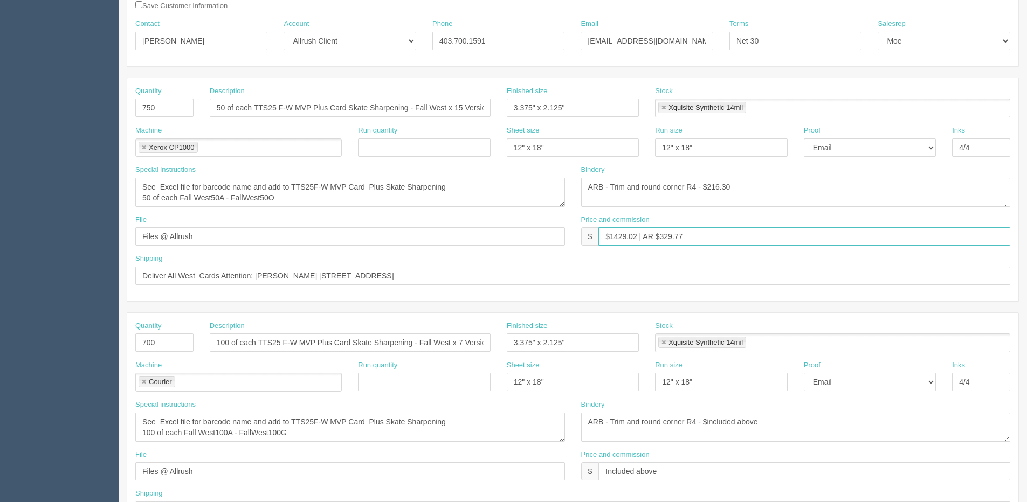
drag, startPoint x: 609, startPoint y: 242, endPoint x: 637, endPoint y: 240, distance: 27.6
click at [637, 240] on input "$1429.02 | AR $329.77" at bounding box center [804, 236] width 412 height 18
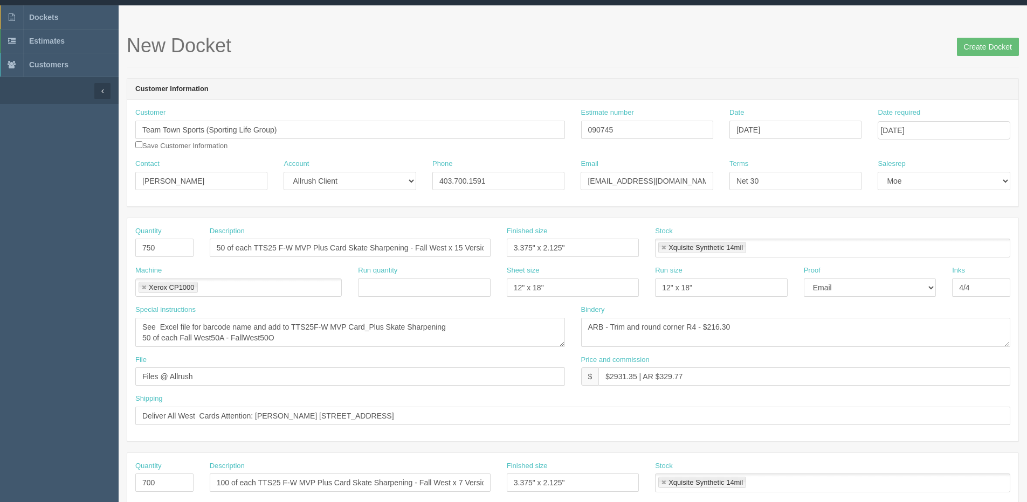
scroll to position [0, 0]
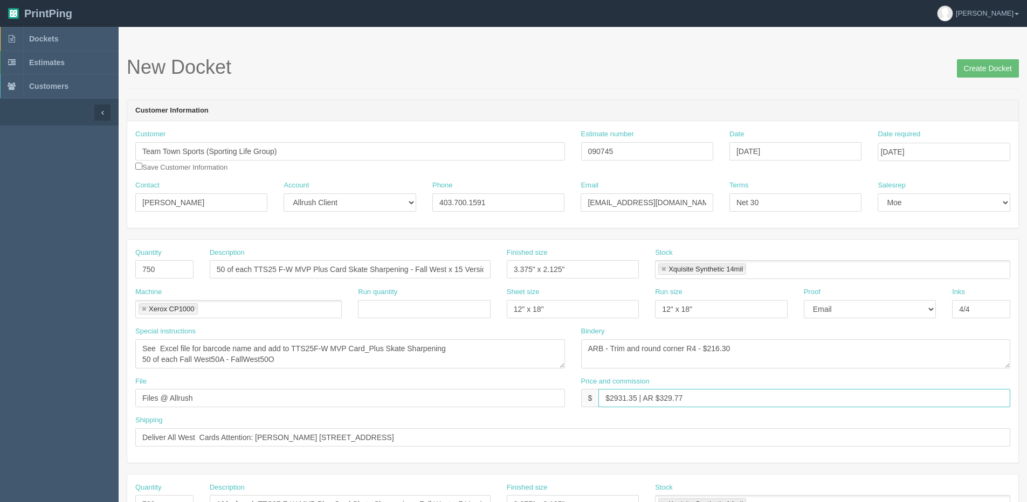
drag, startPoint x: 662, startPoint y: 395, endPoint x: 797, endPoint y: 336, distance: 147.5
click at [796, 336] on div "Quantity 750 Description 50 of each TTS25 F-W MVP Plus Card Skate Sharpening - …" at bounding box center [572, 351] width 891 height 223
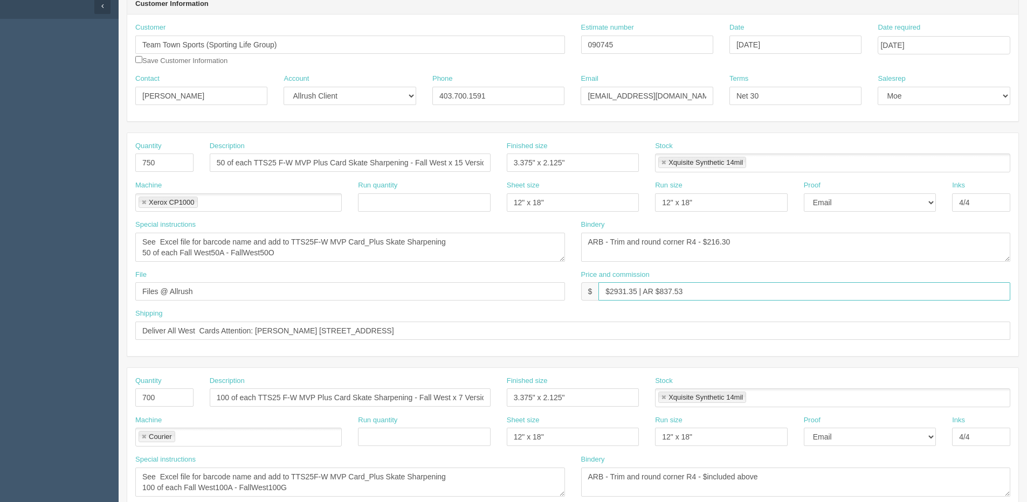
scroll to position [108, 0]
type input "$2931.35 | AR $837.53"
drag, startPoint x: 707, startPoint y: 243, endPoint x: 854, endPoint y: 208, distance: 150.7
click at [846, 210] on div "Quantity 750 Description 50 of each TTS25 F-W MVP Plus Card Skate Sharpening - …" at bounding box center [572, 243] width 891 height 223
type textarea "ARB - Trim and round corner R4 - $444.00"
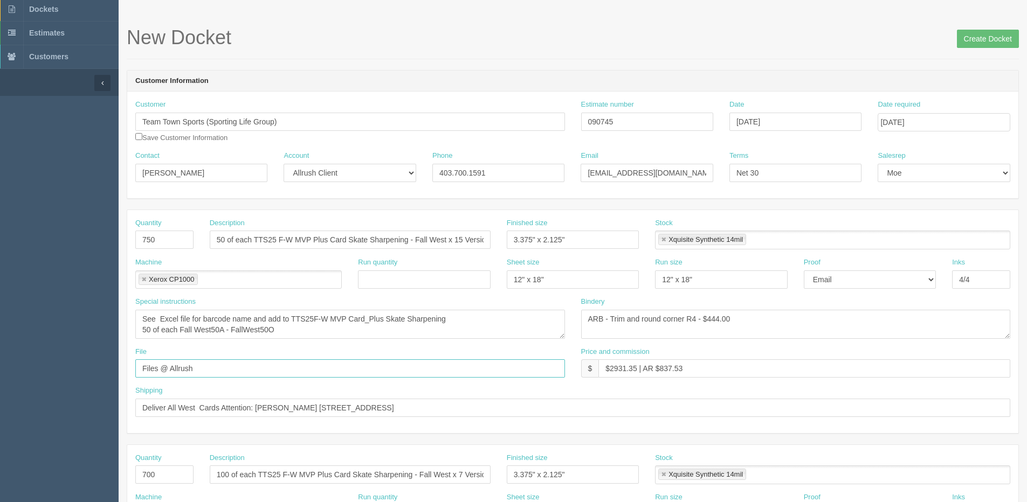
scroll to position [54, 0]
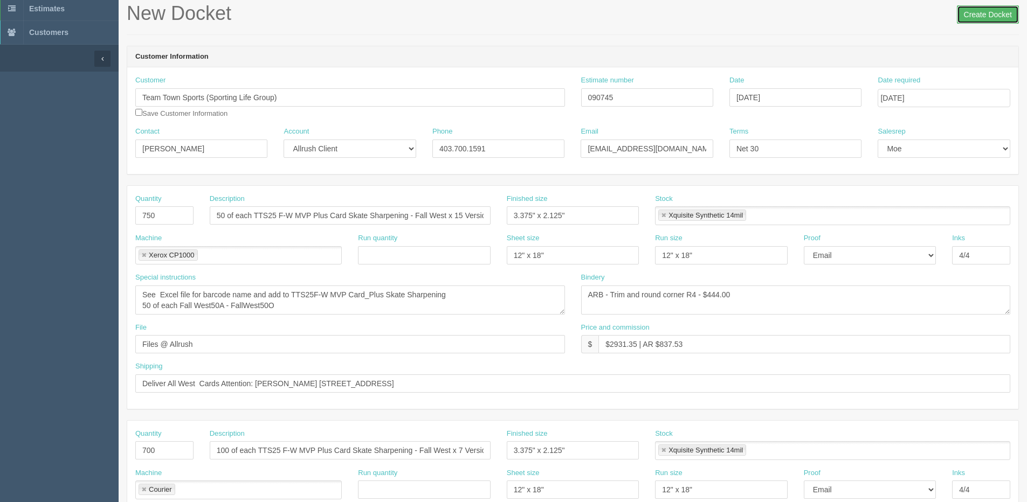
click at [982, 17] on input "Create Docket" at bounding box center [988, 14] width 62 height 18
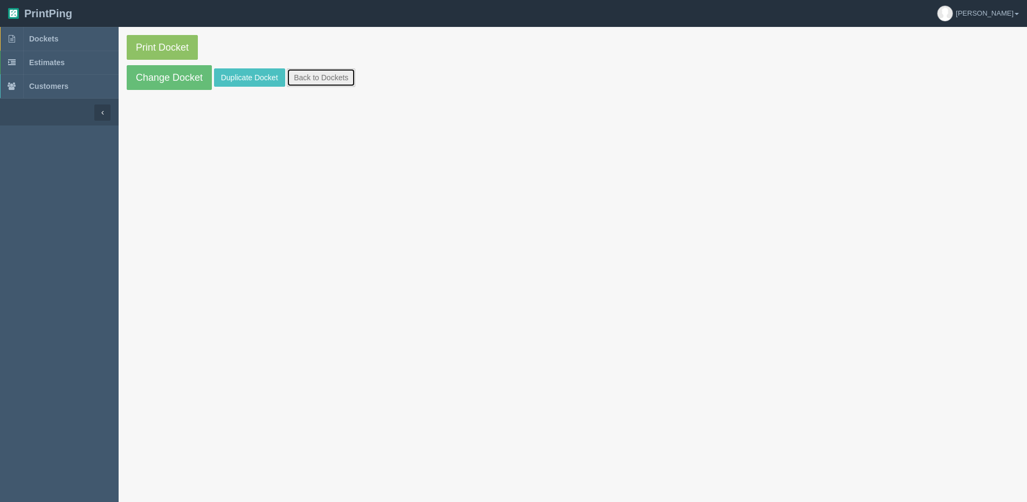
click at [330, 73] on link "Back to Dockets" at bounding box center [321, 77] width 68 height 18
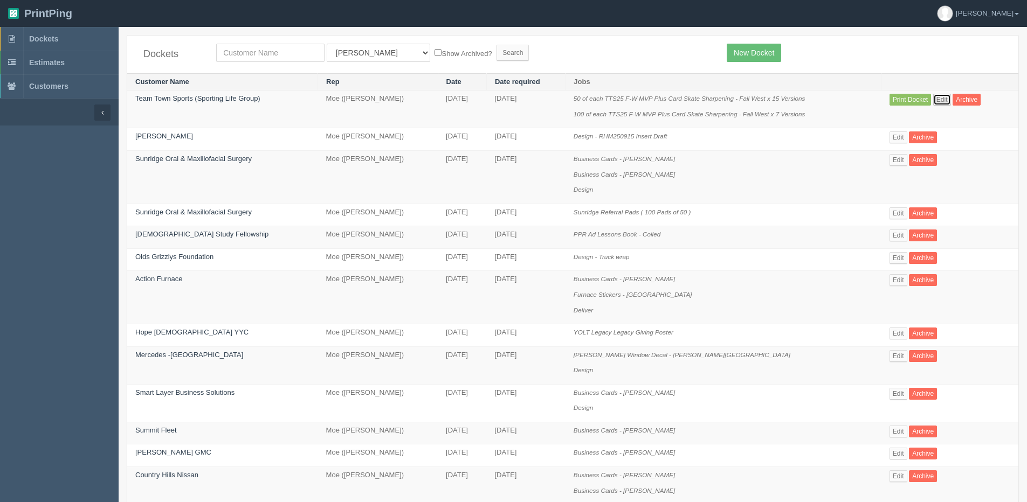
click at [940, 101] on link "Edit" at bounding box center [942, 100] width 18 height 12
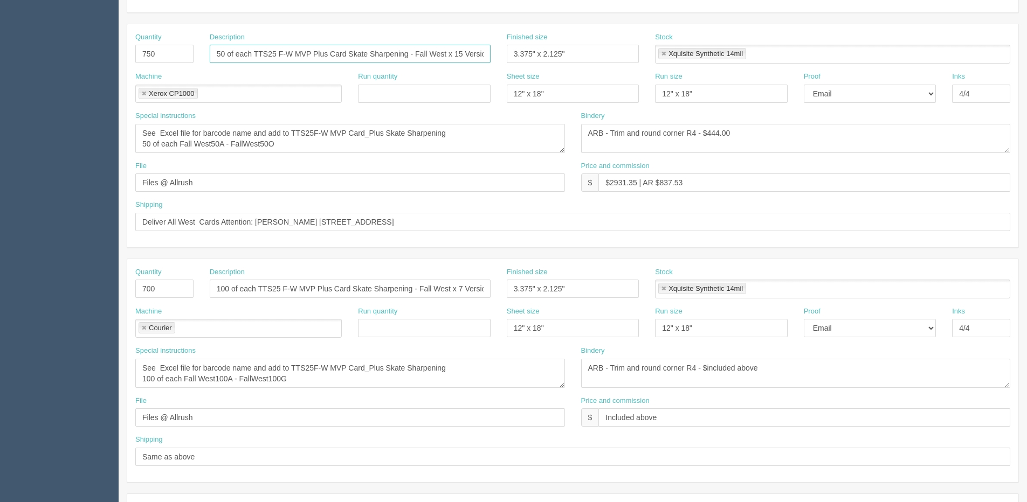
scroll to position [0, 10]
drag, startPoint x: 253, startPoint y: 53, endPoint x: 398, endPoint y: 59, distance: 145.1
click at [398, 59] on input "50 of each TTS25 F-W MVP Plus Card Skate Sharpening - Fall West x 15 Versions" at bounding box center [350, 54] width 281 height 18
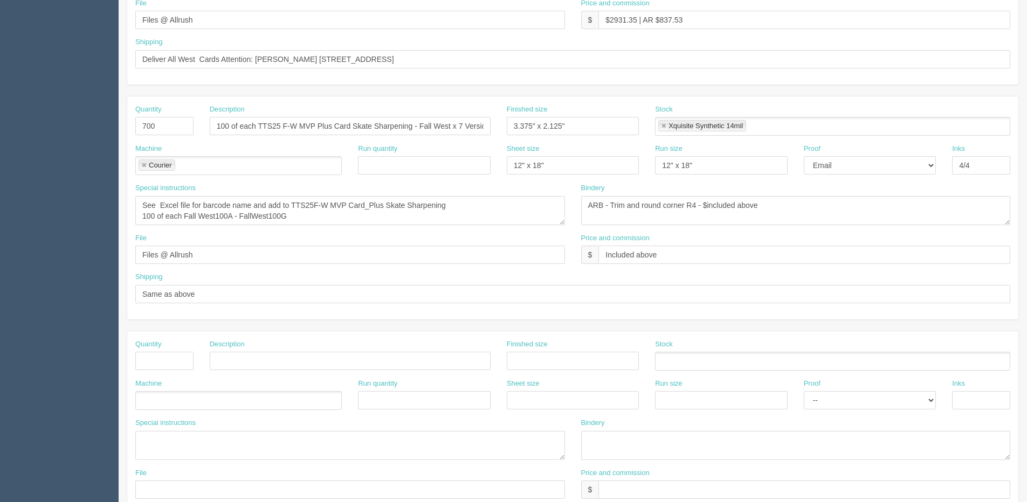
scroll to position [431, 0]
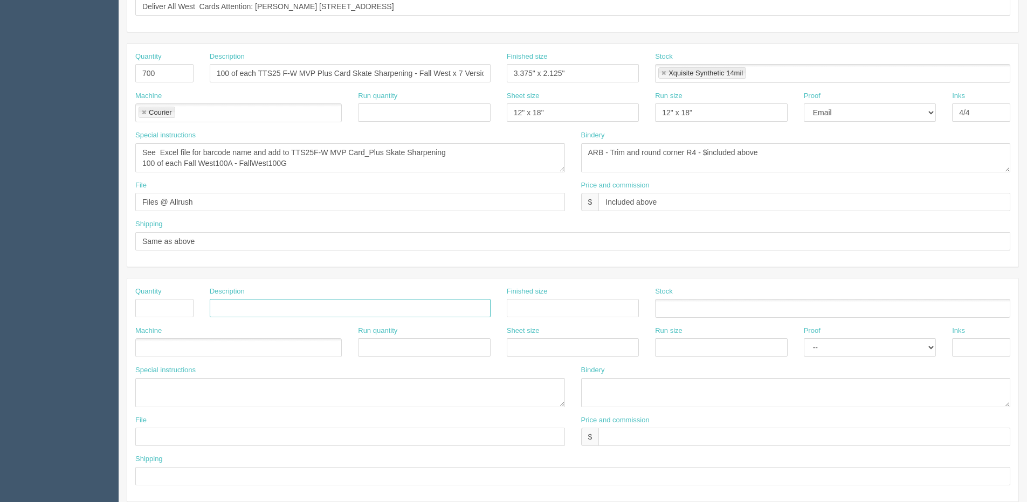
click at [257, 305] on input "text" at bounding box center [350, 308] width 281 height 18
paste input "TTS25 F-W MVP Plus Card Skate Sharpening"
type input "TTS25 F-W MVP Plus Card Skate Sharpening"
click at [162, 309] on input "text" at bounding box center [164, 308] width 58 height 18
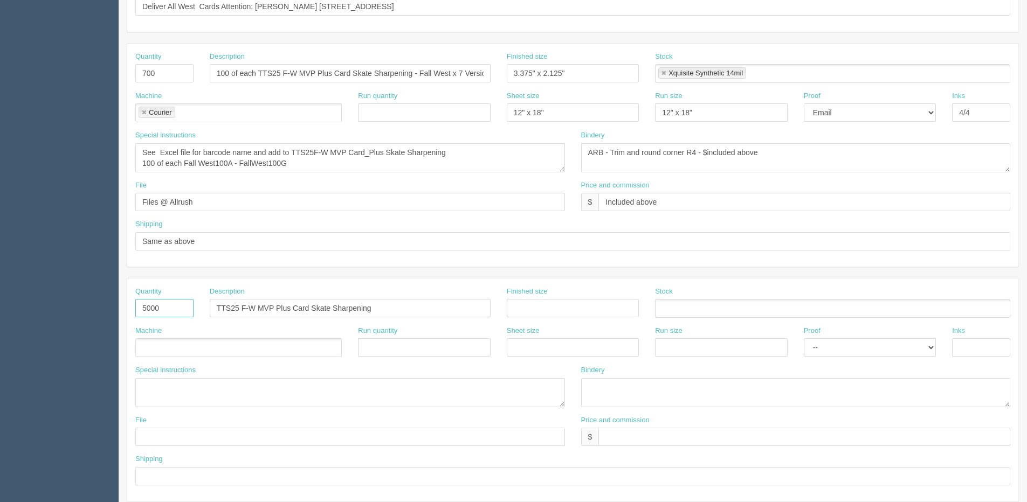
type input "5000"
click at [260, 396] on textarea at bounding box center [350, 392] width 430 height 29
paste textarea "FALL Da Byes FALL NCHL CSHSAA"
drag, startPoint x: 191, startPoint y: 390, endPoint x: 93, endPoint y: 389, distance: 98.7
click at [93, 389] on section "Dockets Estimates Customers" at bounding box center [513, 72] width 1027 height 952
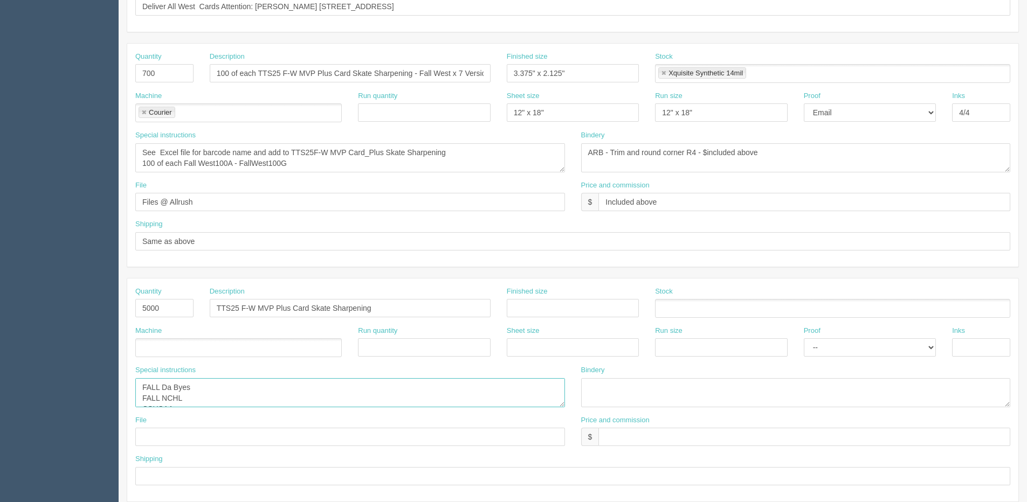
type textarea "FALL Da Byes FALL NCHL CSHSAA"
click at [390, 311] on input "TTS25 F-W MVP Plus Card Skate Sharpening" at bounding box center [350, 308] width 281 height 18
paste input "FALL Da Byes"
click at [310, 307] on input "TTS25 F-W MVP Plus Card Skate Sharpening -1000 FALL Da Byes," at bounding box center [350, 308] width 281 height 18
drag, startPoint x: 182, startPoint y: 402, endPoint x: 126, endPoint y: 392, distance: 57.4
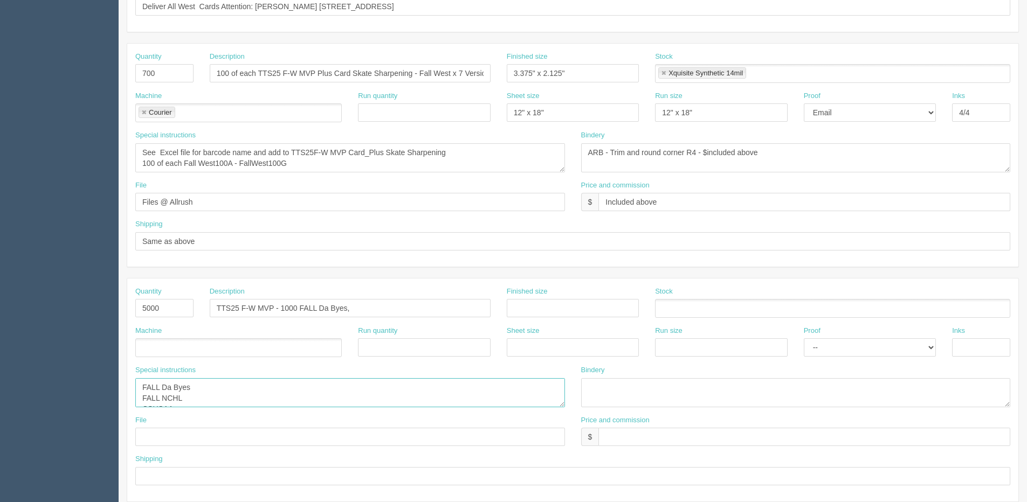
click at [126, 392] on section "Edit Docket Update Docket Customer Information Customer Team Town Sports (Sport…" at bounding box center [573, 72] width 908 height 952
click at [193, 392] on textarea "FALL Da Byes FALL NCHL CSHSAA" at bounding box center [350, 392] width 430 height 29
drag, startPoint x: 182, startPoint y: 399, endPoint x: 132, endPoint y: 381, distance: 53.4
click at [132, 381] on div "Special instructions FALL Da Byes FALL NCHL CSHSAA" at bounding box center [350, 390] width 446 height 50
click at [137, 394] on textarea "FALL Da Byes FALL NCHL CSHSAA" at bounding box center [350, 392] width 430 height 29
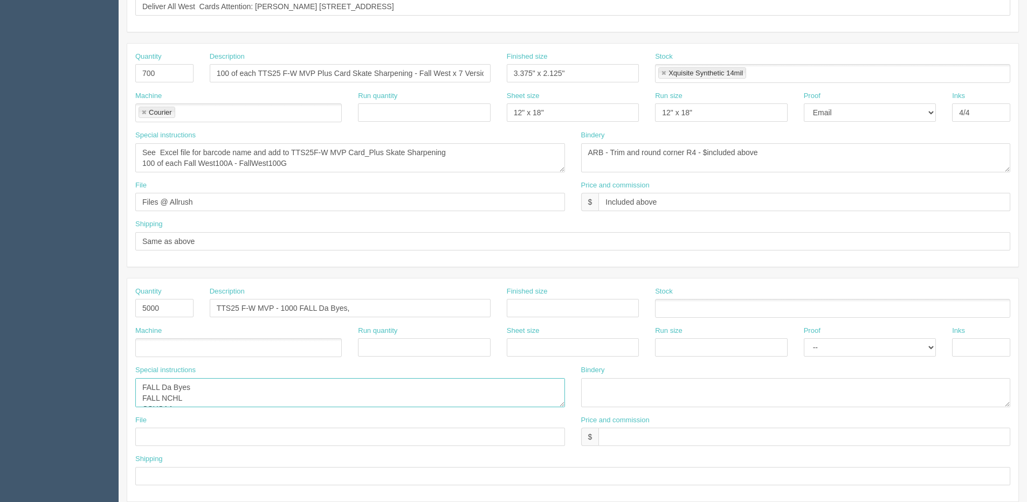
drag, startPoint x: 141, startPoint y: 399, endPoint x: 184, endPoint y: 394, distance: 42.9
click at [184, 394] on textarea "FALL Da Byes FALL NCHL CSHSAA" at bounding box center [350, 392] width 430 height 29
click at [363, 307] on input "TTS25 F-W MVP - 1000 FALL Da Byes," at bounding box center [350, 308] width 281 height 18
paste input "FALL NCHL"
drag, startPoint x: 348, startPoint y: 310, endPoint x: 358, endPoint y: 303, distance: 12.4
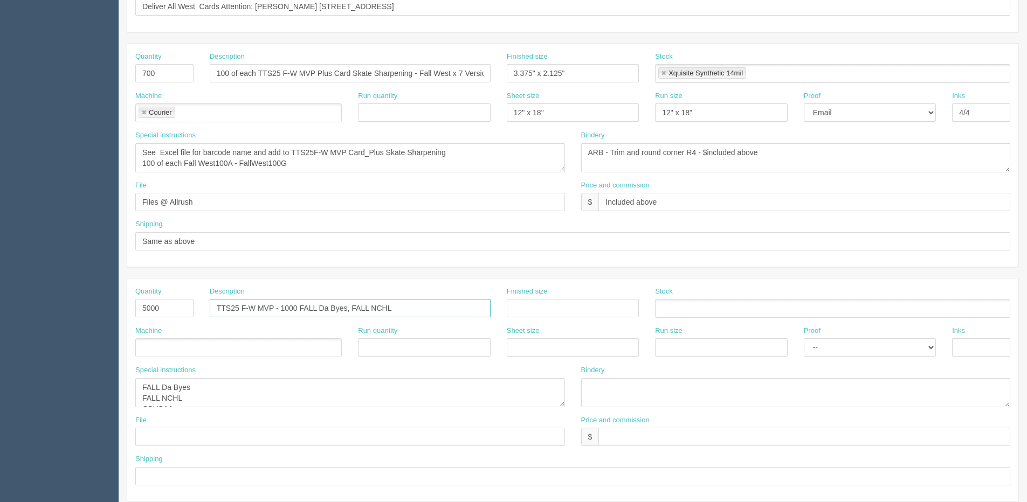
click at [348, 309] on input "TTS25 F-W MVP - 1000 FALL Da Byes, FALL NCHL" at bounding box center [350, 308] width 281 height 18
type input "TTS25 F-W MVP - 1000 FALL Da Byes, 2000 FALL NCHL, 2000"
drag, startPoint x: 145, startPoint y: 384, endPoint x: 216, endPoint y: 389, distance: 70.8
click at [216, 389] on textarea "FALL Da Byes FALL NCHL CSHSAA" at bounding box center [350, 392] width 430 height 29
type textarea "CSHSAA"
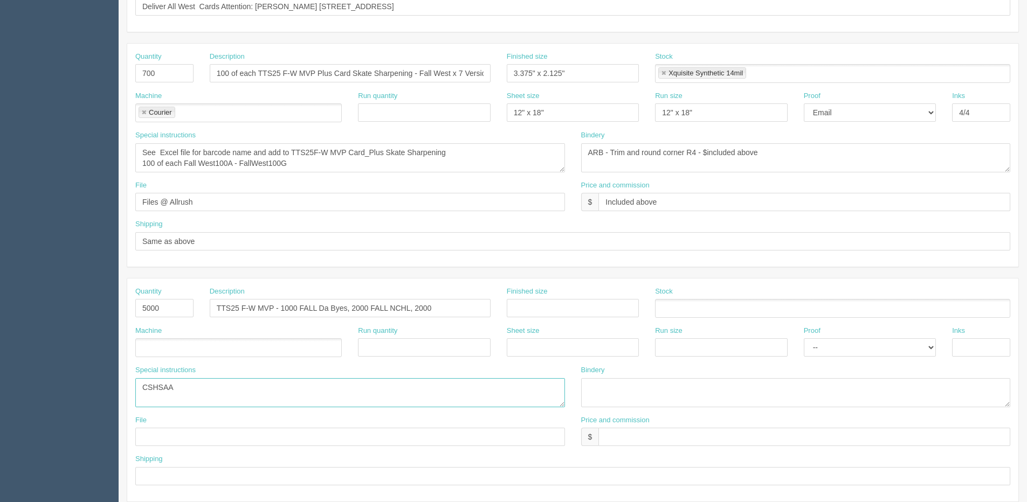
drag, startPoint x: 216, startPoint y: 389, endPoint x: 109, endPoint y: 382, distance: 106.5
click at [109, 382] on section "Dockets Estimates Customers" at bounding box center [513, 72] width 1027 height 952
click at [440, 312] on input "TTS25 F-W MVP - 1000 FALL Da Byes, 2000 FALL NCHL, 2000" at bounding box center [350, 308] width 281 height 18
paste input "CSHSAA"
type input "TTS25 F-W MVP - 1000 FALL Da Byes, 2000 FALL NCHL, 2000 CSHSAA"
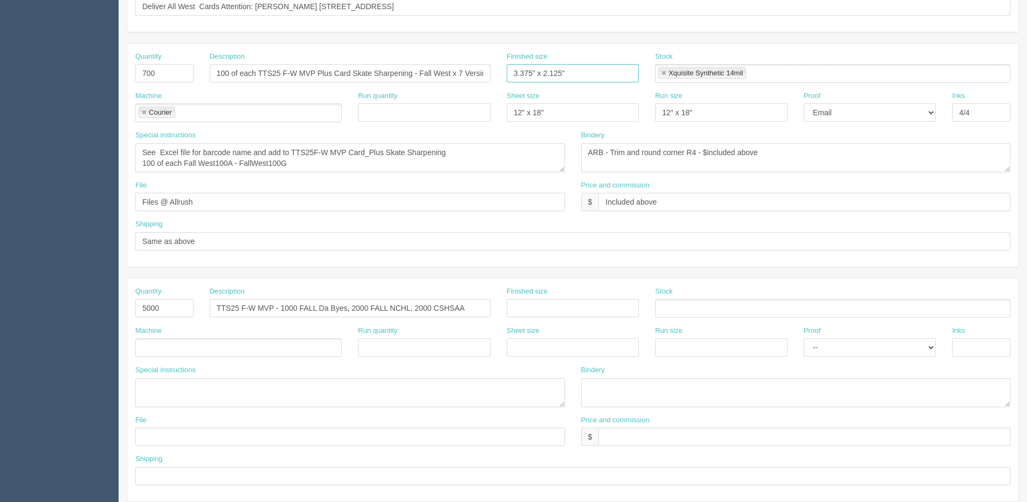
drag, startPoint x: 605, startPoint y: 76, endPoint x: 383, endPoint y: 70, distance: 221.6
click at [383, 70] on div "Quantity 700 Description 100 of each TTS25 F-W MVP Plus Card Skate Sharpening -…" at bounding box center [572, 71] width 891 height 39
paste input "CSHSAA"
type input "CSHSAA"
click at [538, 312] on input "text" at bounding box center [573, 308] width 132 height 18
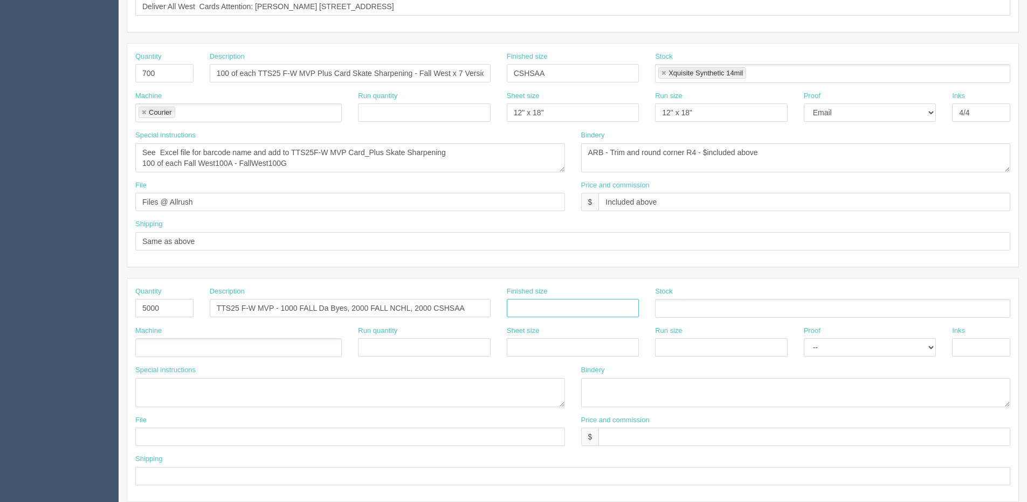
paste input "CSHSAA"
type input "CSHSAA"
click at [534, 353] on input "text" at bounding box center [573, 348] width 132 height 18
type input "12" x 18""
click at [703, 352] on input "text" at bounding box center [721, 348] width 132 height 18
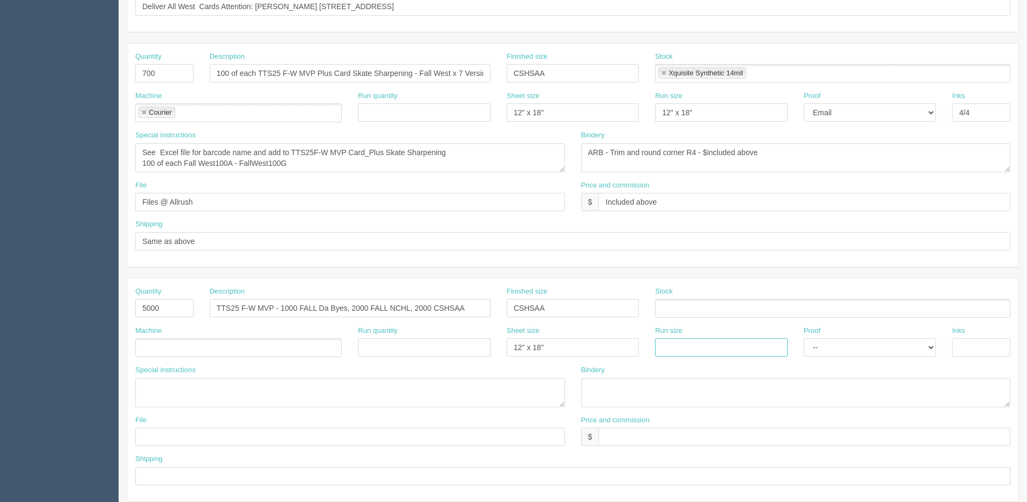
type input "12" x 18""
click at [969, 357] on input "text" at bounding box center [981, 348] width 58 height 18
type input "4/4"
drag, startPoint x: 762, startPoint y: 155, endPoint x: 258, endPoint y: 167, distance: 504.1
click at [147, 160] on div "Special instructions See Excel file for barcode name and add to TTS25F-W MVP Ca…" at bounding box center [572, 155] width 891 height 50
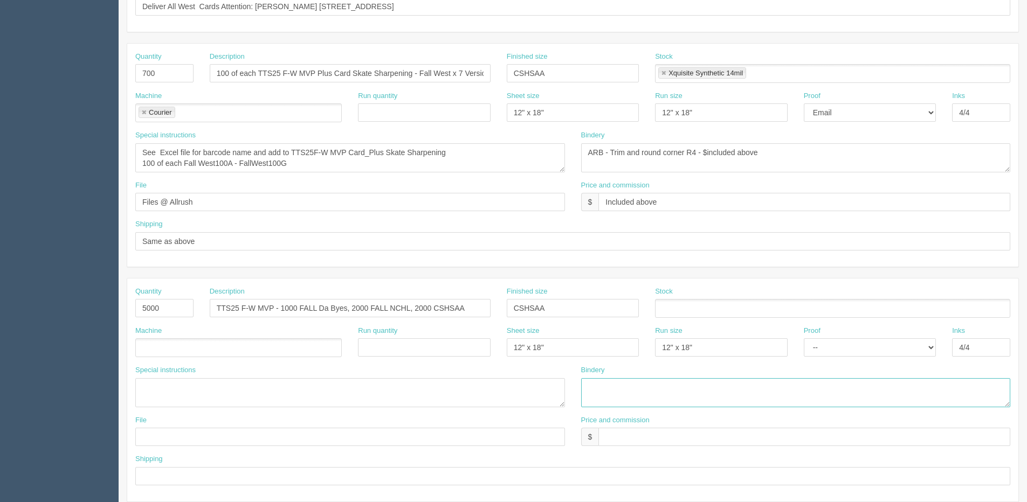
click at [645, 406] on textarea at bounding box center [796, 392] width 430 height 29
paste textarea "ARB - Trim and round corner R4 - $included above"
type textarea "ARB - Trim and round corner R4 - $included above"
click at [645, 444] on input "text" at bounding box center [804, 437] width 412 height 18
type input "$Included above"
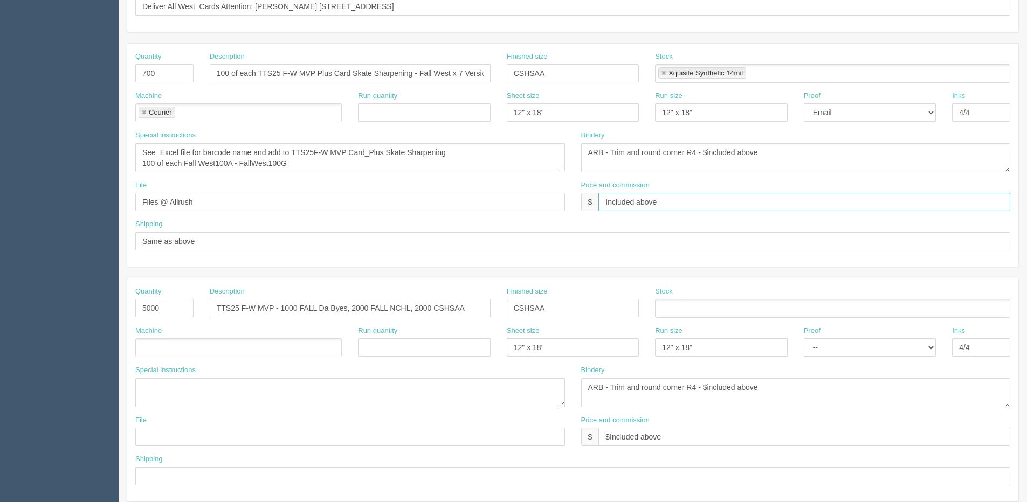
drag, startPoint x: 666, startPoint y: 208, endPoint x: 460, endPoint y: 197, distance: 206.2
click at [459, 197] on div "File Files @ Allrush Price and commission $ Included above" at bounding box center [572, 200] width 891 height 39
paste input "ARB - Trim and round corner R4 - $i"
type input "ARB - Trim and round corner R4 - $included above"
drag, startPoint x: 787, startPoint y: 195, endPoint x: 375, endPoint y: 198, distance: 412.4
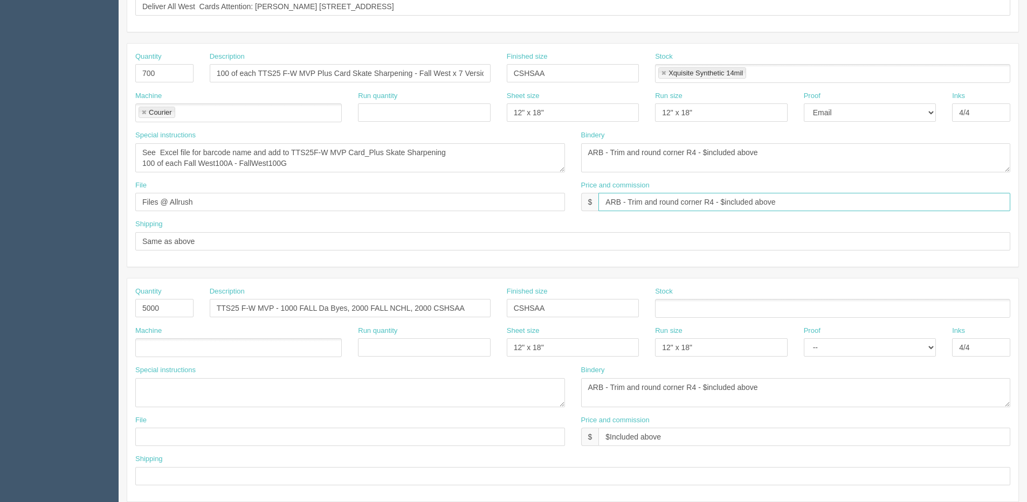
click at [375, 198] on div "File Files @ Allrush Price and commission $ ARB - Trim and round corner R4 - $i…" at bounding box center [572, 200] width 891 height 39
click at [628, 208] on input "text" at bounding box center [804, 202] width 412 height 18
drag, startPoint x: 672, startPoint y: 434, endPoint x: 510, endPoint y: 443, distance: 162.5
click at [510, 443] on div "File Price and commission $ $Included above" at bounding box center [572, 435] width 891 height 39
click at [648, 201] on input "text" at bounding box center [804, 202] width 412 height 18
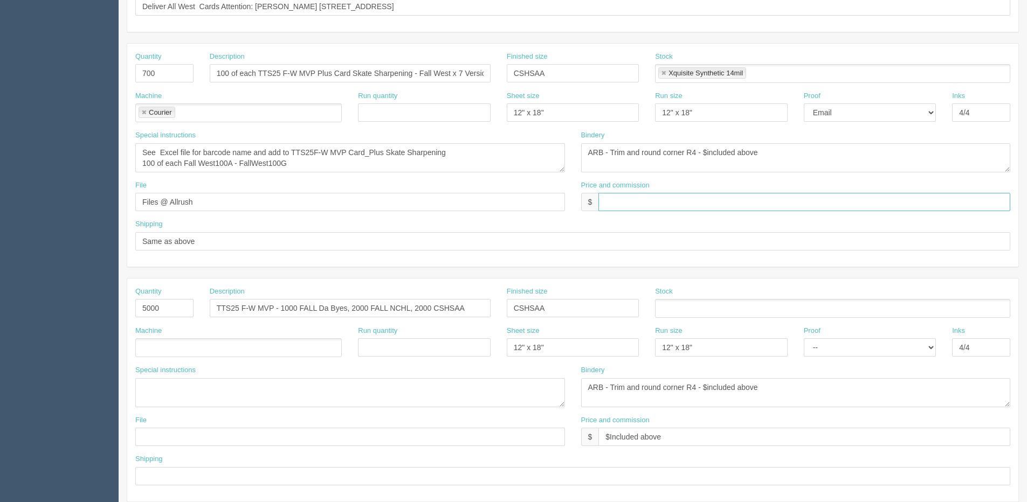
paste input "$Included above"
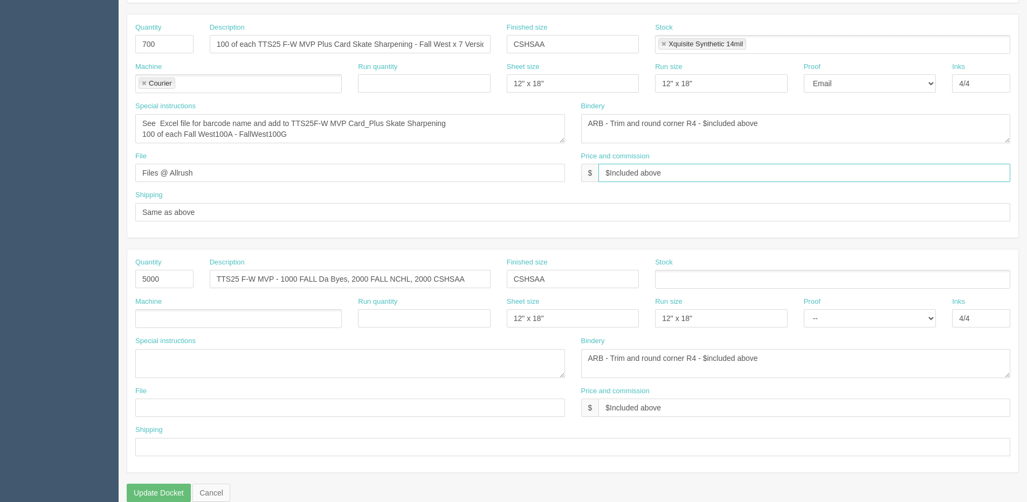
scroll to position [477, 0]
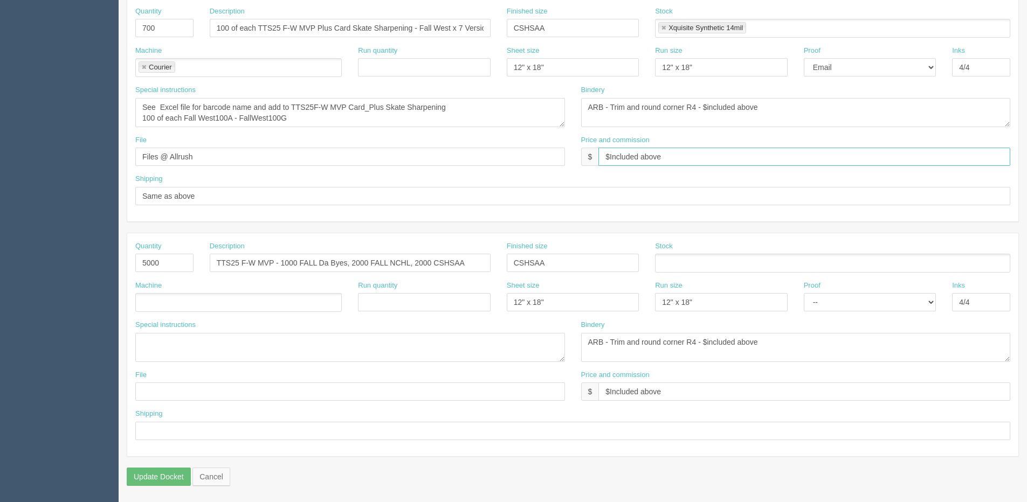
type input "$Included above"
drag, startPoint x: 215, startPoint y: 161, endPoint x: 27, endPoint y: 169, distance: 187.8
click at [28, 169] on section "Dockets Estimates Customers" at bounding box center [513, 26] width 1027 height 952
click at [150, 398] on input "text" at bounding box center [350, 392] width 430 height 18
paste input "Files @ Allrush"
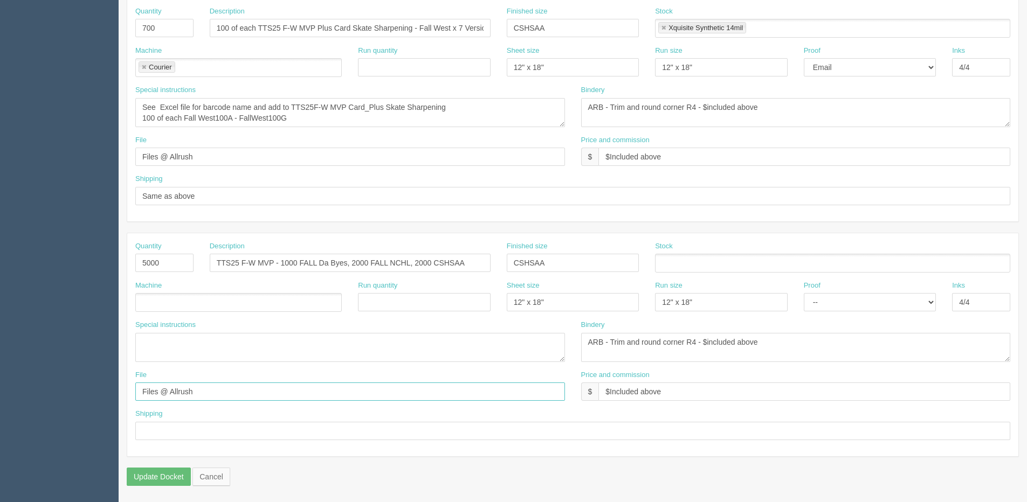
type input "Files @ Allrush"
click at [150, 427] on input "text" at bounding box center [572, 431] width 875 height 18
type input "Same as above"
click at [168, 301] on ul at bounding box center [238, 302] width 206 height 19
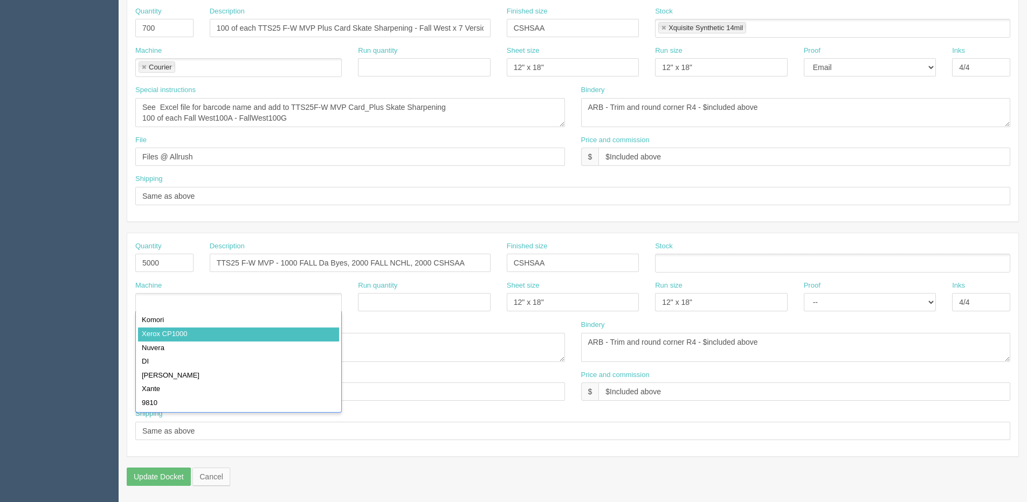
drag, startPoint x: 165, startPoint y: 338, endPoint x: 586, endPoint y: 320, distance: 421.4
type input "Xerox CP1000"
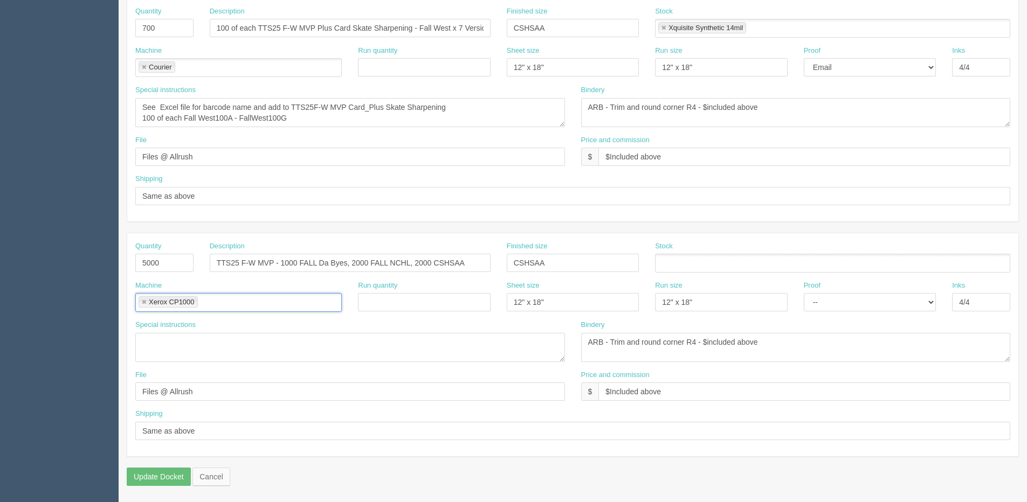
click at [694, 268] on ul at bounding box center [832, 263] width 355 height 19
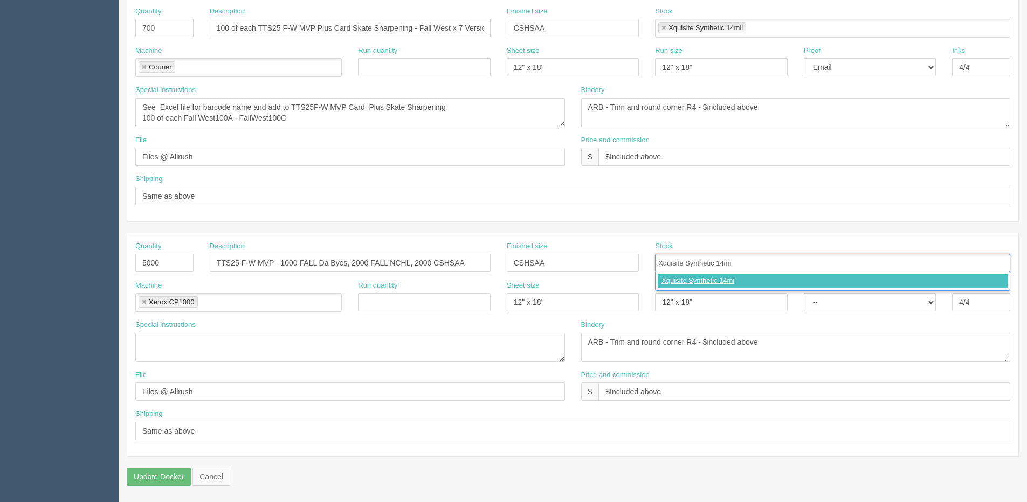
type input "Xquisite Synthetic 14mil"
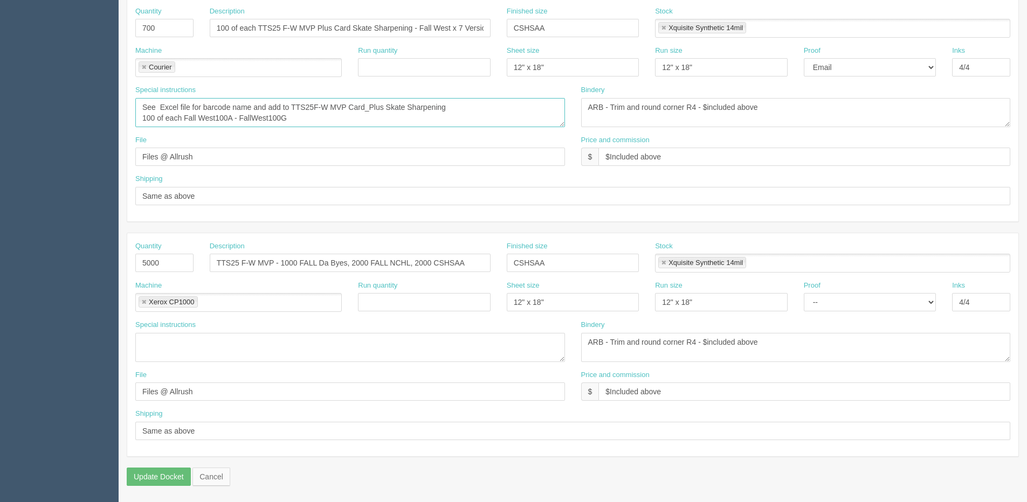
drag, startPoint x: 498, startPoint y: 102, endPoint x: 111, endPoint y: 109, distance: 387.6
click at [111, 109] on section "Dockets Estimates Customers" at bounding box center [513, 26] width 1027 height 952
click at [217, 337] on textarea at bounding box center [350, 347] width 430 height 29
paste textarea "See Excel file for barcode name and add to TTS25F-W MVP Card_Plus Skate Sharpen…"
click at [283, 265] on input "TTS25 F-W MVP - 1000 FALL Da Byes, 2000 FALL NCHL, 2000 CSHSAA" at bounding box center [350, 263] width 281 height 18
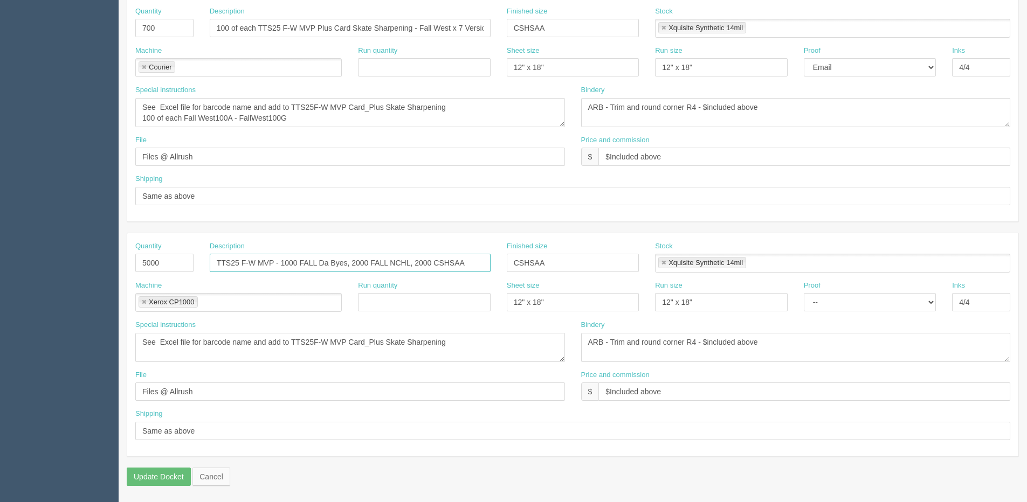
click at [298, 264] on input "TTS25 F-W MVP - 1000 FALL Da Byes, 2000 FALL NCHL, 2000 CSHSAA" at bounding box center [350, 263] width 281 height 18
drag, startPoint x: 281, startPoint y: 260, endPoint x: 483, endPoint y: 275, distance: 202.7
click at [483, 275] on div "Description TTS25 F-W MVP - 1000 FALL Da Byes, 2000 FALL NCHL, 2000 CSHSAA" at bounding box center [350, 260] width 297 height 39
click at [191, 351] on textarea "See Excel file for barcode name and add to TTS25F-W MVP Card_Plus Skate Sharpen…" at bounding box center [350, 347] width 430 height 29
paste textarea "1000 FALL Da Byes, 2000 FALL NCHL, 2000 CSHSAA"
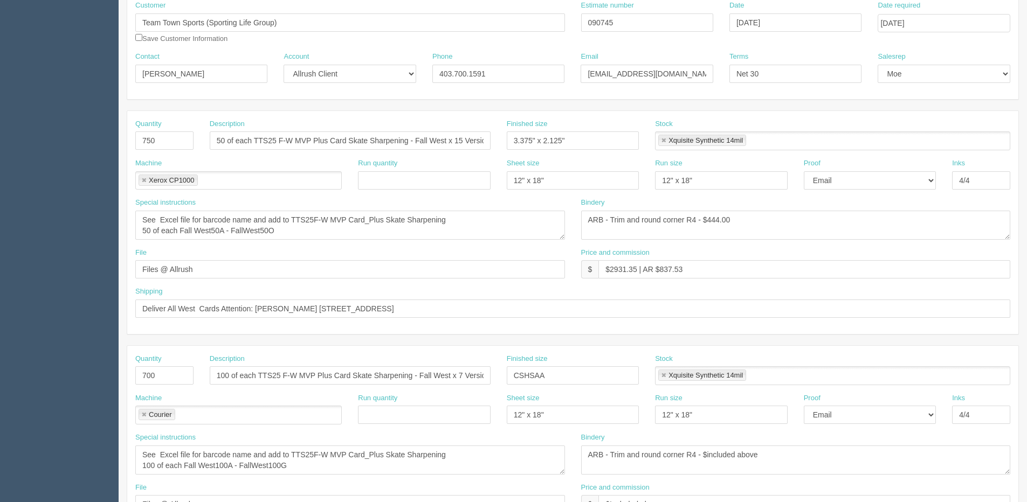
scroll to position [45, 0]
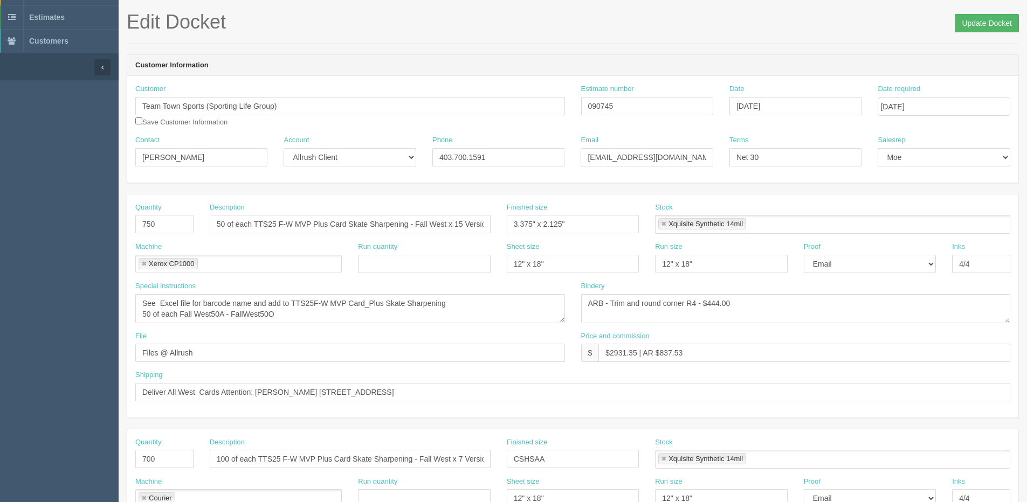
type textarea "See Excel file for barcode name and add to TTS25F-W MVP Card_Plus Skate Sharpen…"
click at [983, 22] on input "Update Docket" at bounding box center [987, 23] width 64 height 18
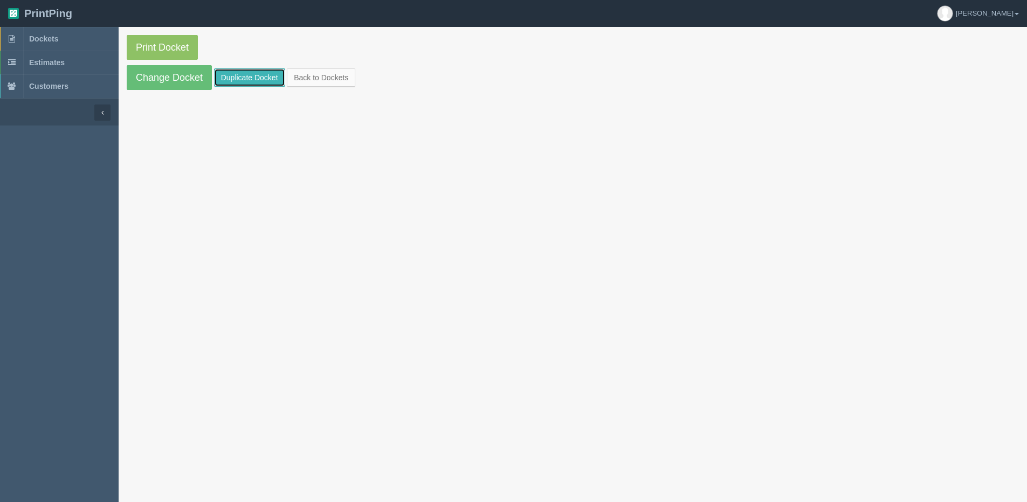
click at [234, 73] on link "Duplicate Docket" at bounding box center [249, 77] width 71 height 18
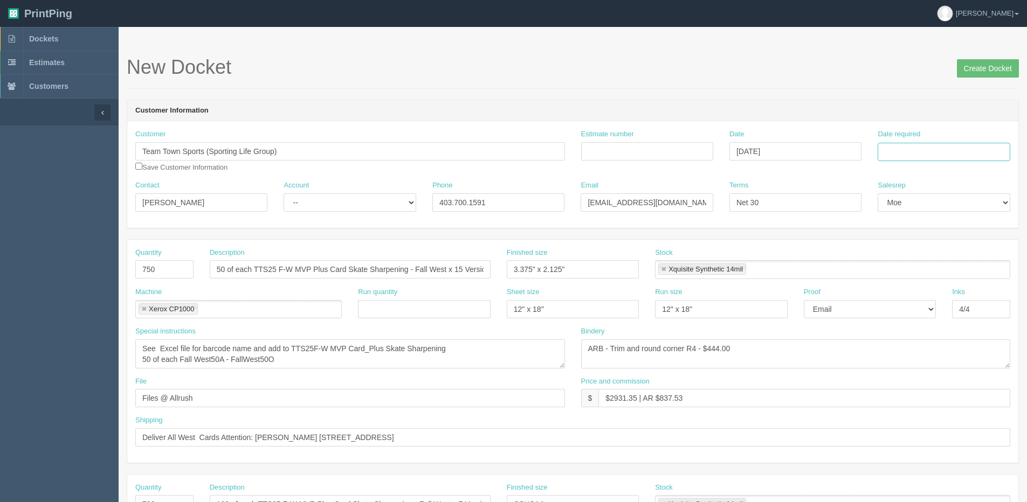
click at [934, 154] on input "Date required" at bounding box center [944, 152] width 132 height 18
click at [902, 302] on th "[DATE]" at bounding box center [930, 302] width 100 height 16
click at [913, 253] on td "23" at bounding box center [916, 255] width 13 height 16
type input "[DATE]"
click at [432, 266] on input "50 of each TTS25 F-W MVP Plus Card Skate Sharpening - Fall West x 15 Versions" at bounding box center [350, 269] width 281 height 18
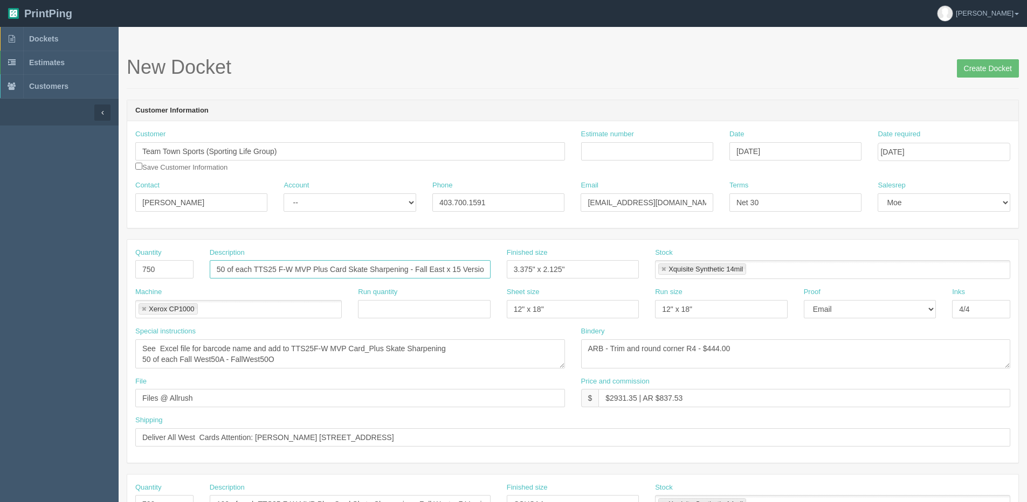
type input "50 of each TTS25 F-W MVP Plus Card Skate Sharpening - Fall East x 15 Versions"
click at [195, 364] on textarea "See Excel file for barcode name and add to TTS25F-W MVP Card_Plus Skate Sharpen…" at bounding box center [350, 354] width 430 height 29
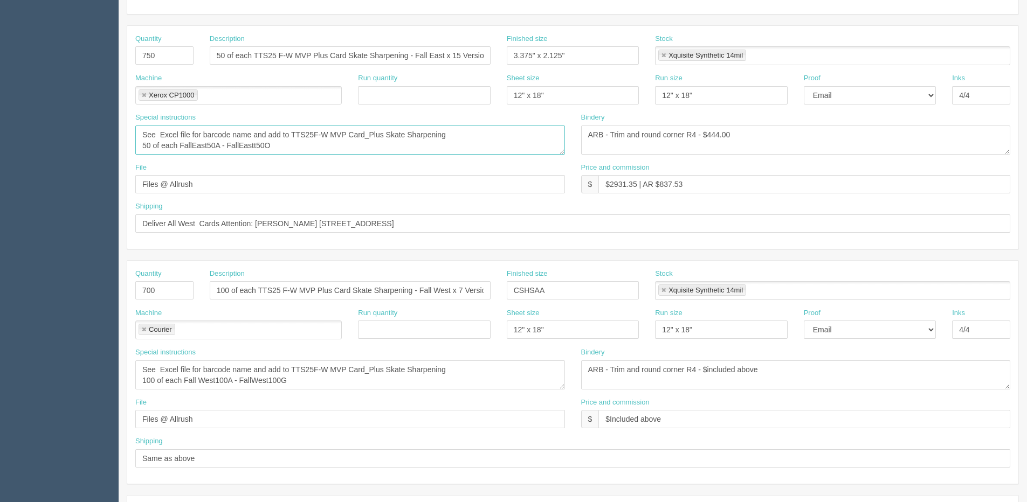
scroll to position [216, 0]
type textarea "See Excel file for barcode name and add to TTS25F-W MVP Card_Plus Skate Sharpen…"
click at [436, 287] on input "100 of each TTS25 F-W MVP Plus Card Skate Sharpening - Fall West x 7 Versions" at bounding box center [350, 289] width 281 height 18
type input "100 of each TTS25 F-W MVP Plus Card Skate Sharpening - Fall East x 7 Versions"
click at [202, 381] on textarea "See Excel file for barcode name and add to TTS25F-W MVP Card_Plus Skate Sharpen…" at bounding box center [350, 373] width 430 height 29
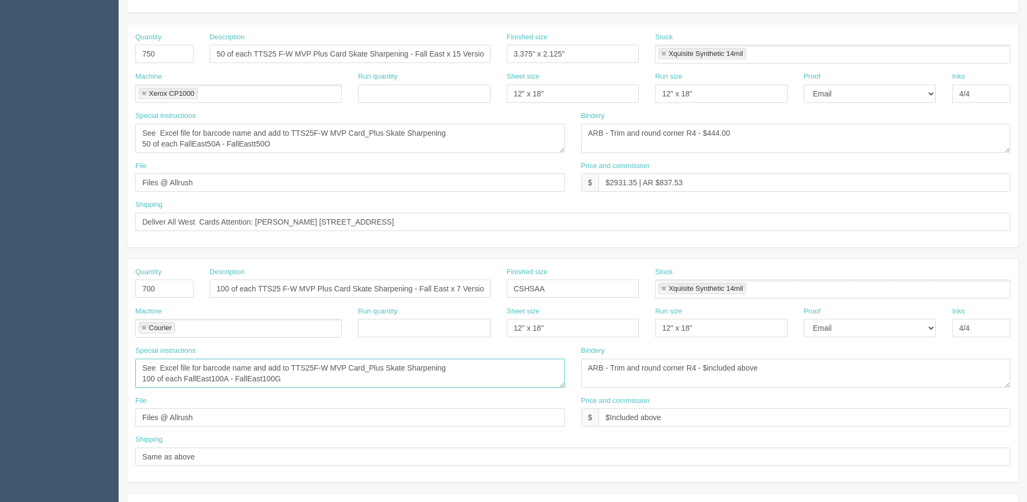
scroll to position [270, 0]
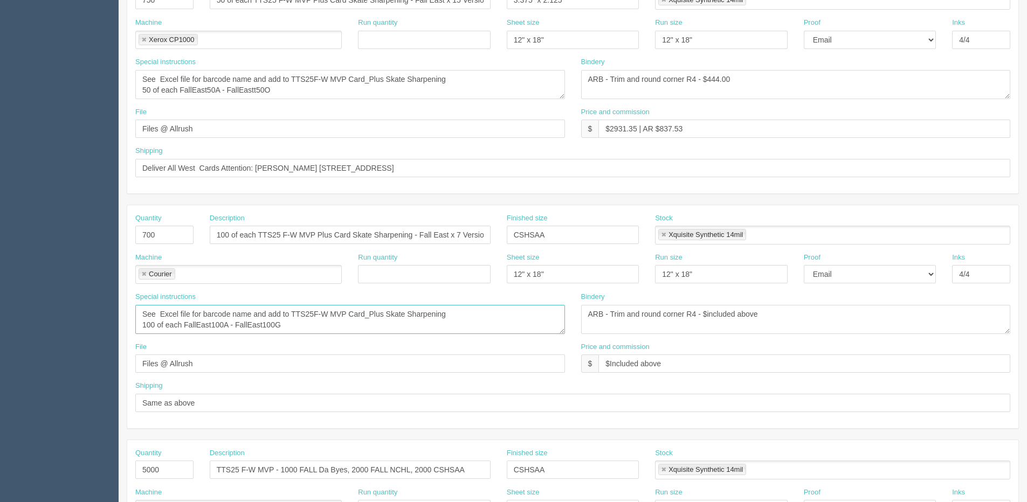
type textarea "See Excel file for barcode name and add to TTS25F-W MVP Card_Plus Skate Sharpen…"
drag, startPoint x: 185, startPoint y: 464, endPoint x: -136, endPoint y: 472, distance: 320.8
click at [0, 472] on html "PrintPing [PERSON_NAME] Edit account ( [PERSON_NAME][EMAIL_ADDRESS][DOMAIN_NAME…" at bounding box center [513, 219] width 1027 height 979
type input "6900"
drag, startPoint x: 282, startPoint y: 470, endPoint x: 1030, endPoint y: 402, distance: 751.2
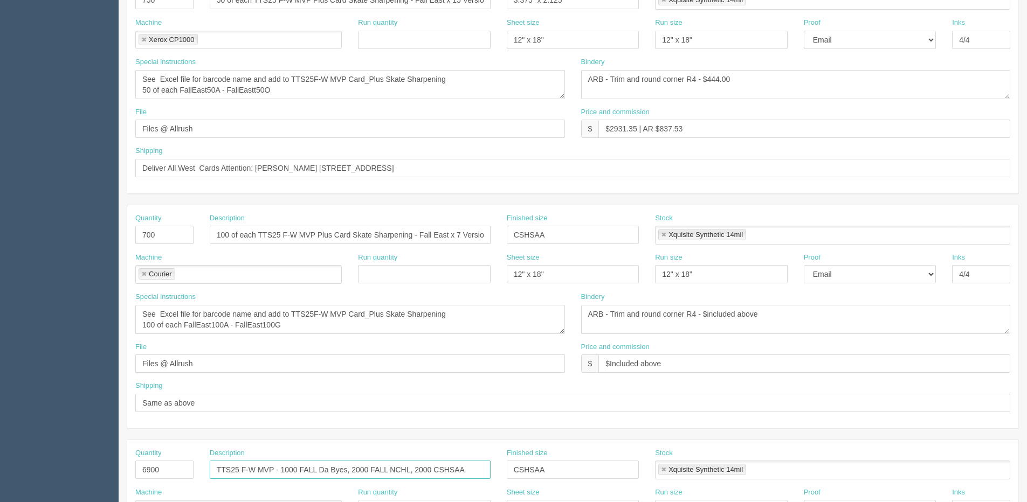
click at [1026, 402] on html "PrintPing [PERSON_NAME] Edit account ( [PERSON_NAME][EMAIL_ADDRESS][DOMAIN_NAME…" at bounding box center [513, 219] width 1027 height 979
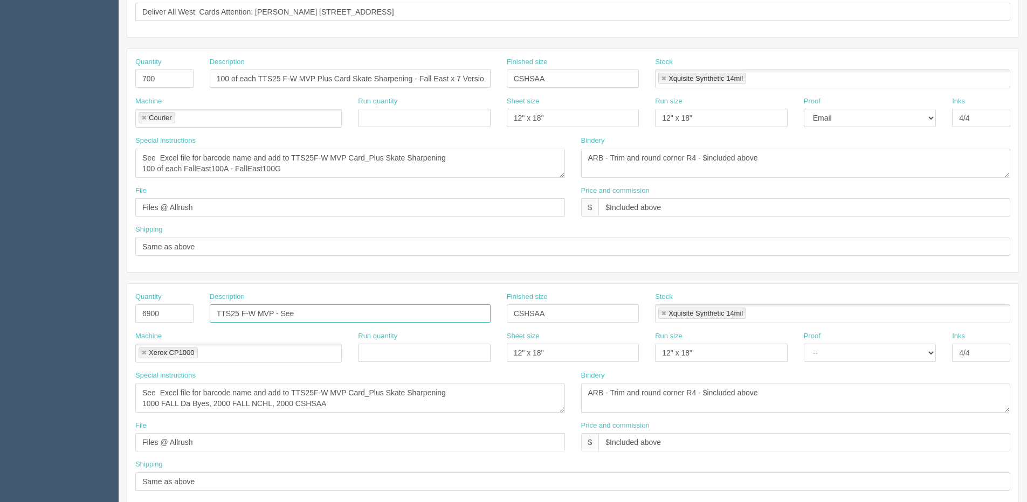
scroll to position [431, 0]
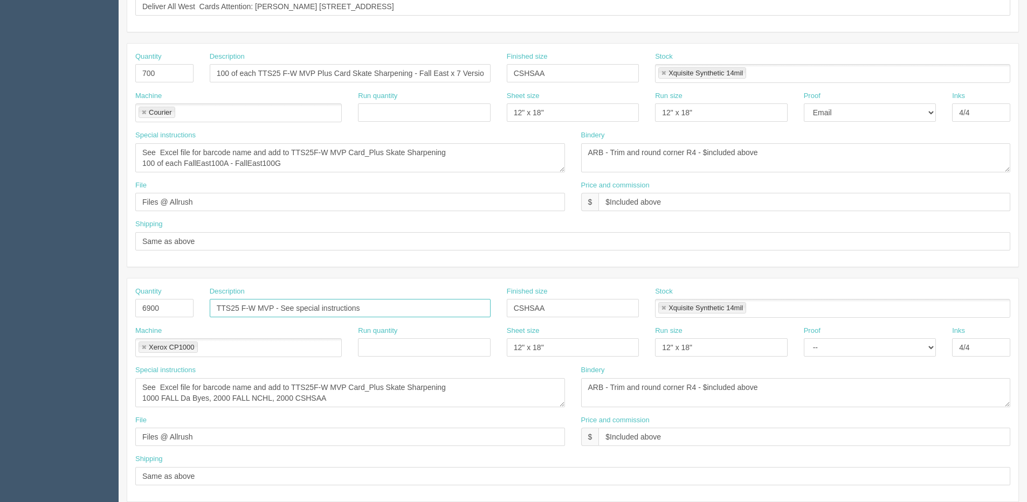
type input "TTS25 F-W MVP - See special instructions"
drag, startPoint x: 140, startPoint y: 399, endPoint x: 412, endPoint y: 405, distance: 272.8
click at [412, 405] on textarea "See Excel file for barcode name and add to TTS25F-W MVP Card_Plus Skate Sharpen…" at bounding box center [350, 392] width 430 height 29
paste textarea "800 Whitby Wildcats 300 Young Bruins 1000 Clarington Flames 500 Clarington Toro…"
click at [250, 402] on textarea "See Excel file for barcode name and add to TTS25F-W MVP Card_Plus Skate Sharpen…" at bounding box center [350, 392] width 430 height 29
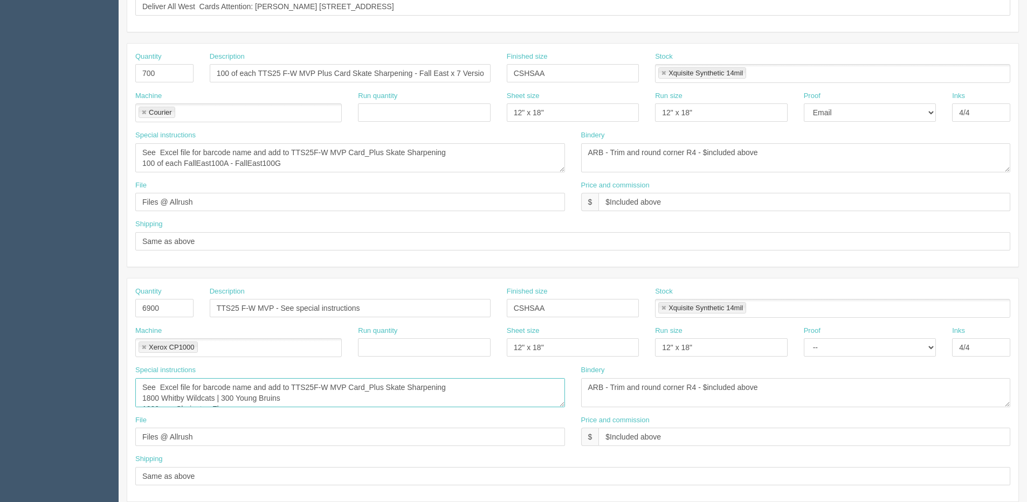
click at [287, 401] on textarea "See Excel file for barcode name and add to TTS25F-W MVP Card_Plus Skate Sharpen…" at bounding box center [350, 392] width 430 height 29
click at [550, 397] on textarea "See Excel file for barcode name and add to TTS25F-W MVP Card_Plus Skate Sharpen…" at bounding box center [350, 392] width 430 height 29
click at [552, 391] on textarea "See Excel file for barcode name and add to TTS25F-W MVP Card_Plus Skate Sharpen…" at bounding box center [350, 392] width 430 height 29
type textarea "See Excel file for barcode name and add to TTS25F-W MVP Card_Plus Skate Sharpen…"
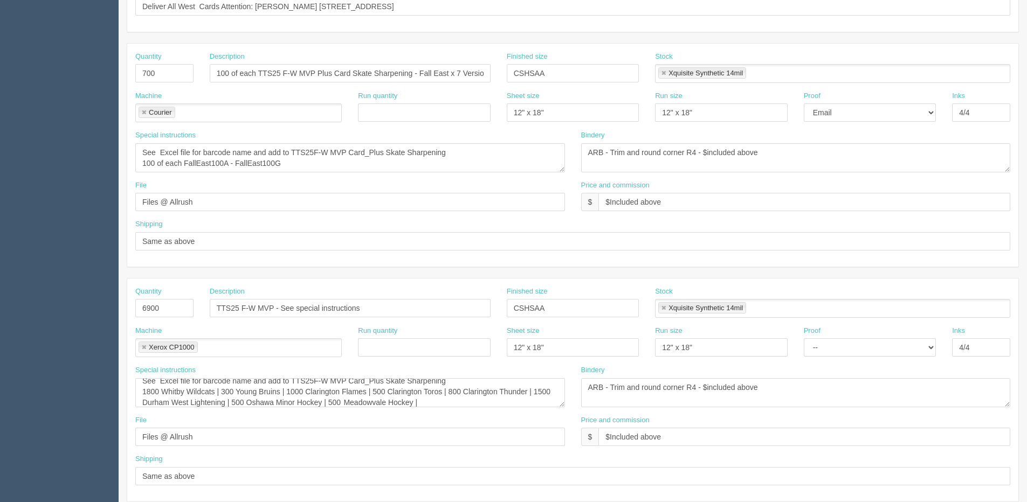
scroll to position [377, 0]
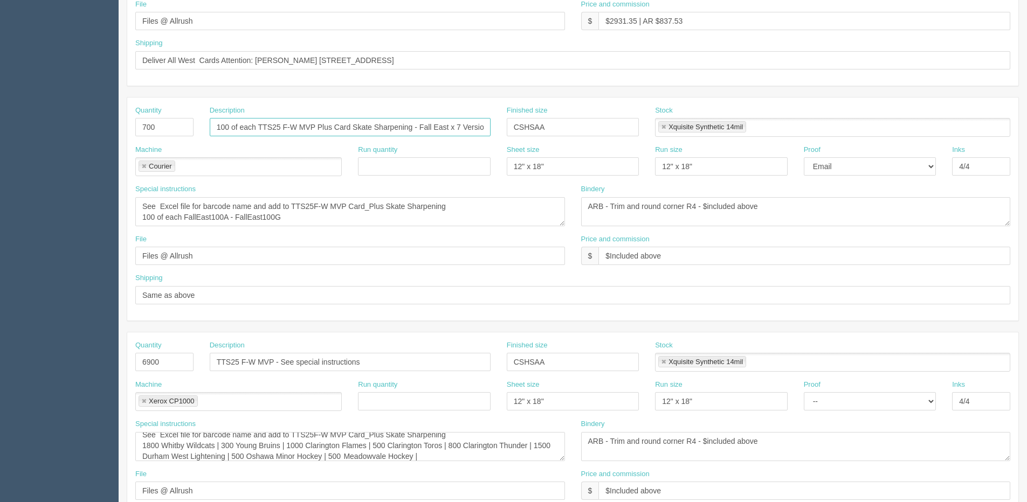
drag, startPoint x: 421, startPoint y: 124, endPoint x: 450, endPoint y: 135, distance: 30.5
click at [450, 135] on input "100 of each TTS25 F-W MVP Plus Card Skate Sharpening - Fall East x 7 Versions" at bounding box center [350, 127] width 281 height 18
click at [453, 116] on div "Description 100 of each TTS25 F-W MVP Plus Card Skate Sharpening - Fall East x …" at bounding box center [350, 121] width 281 height 31
drag, startPoint x: 420, startPoint y: 126, endPoint x: 562, endPoint y: 129, distance: 141.3
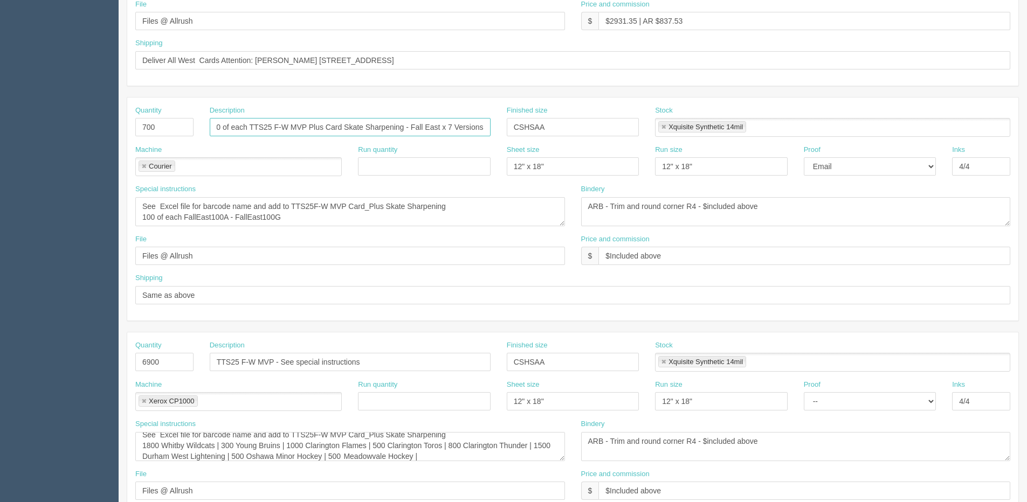
click at [562, 129] on div "Quantity 700 Description 100 of each TTS25 F-W MVP Plus Card Skate Sharpening -…" at bounding box center [572, 125] width 891 height 39
drag, startPoint x: 279, startPoint y: 361, endPoint x: 427, endPoint y: 361, distance: 148.8
click at [427, 361] on input "TTS25 F-W MVP - See special instructions" at bounding box center [350, 362] width 281 height 18
paste input "Fall East x 7 Versions"
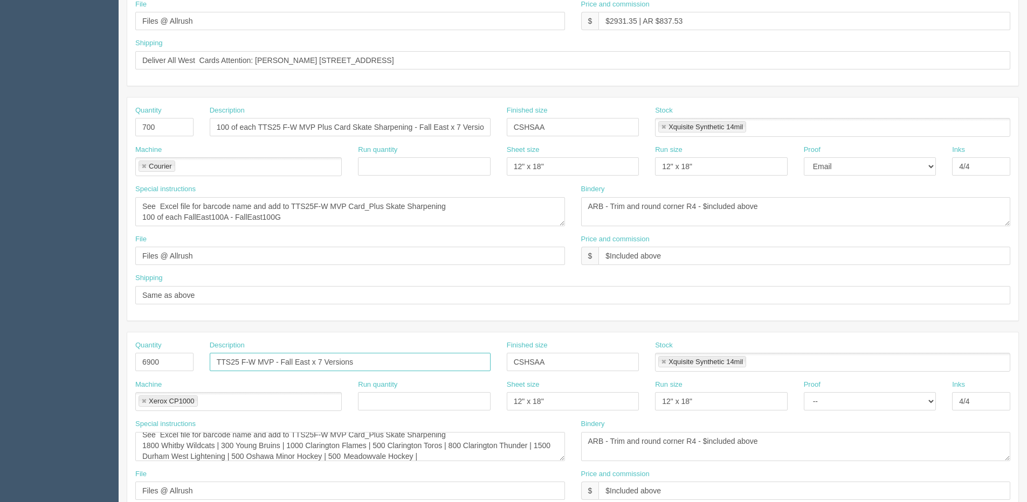
click at [320, 360] on input "TTS25 F-W MVP - Fall East x 7 Versions" at bounding box center [350, 362] width 281 height 18
click at [284, 364] on input "TTS25 F-W MVP - Fall East x 11 Versions" at bounding box center [350, 362] width 281 height 18
type input "TTS25 F-W MVP - Misc Fall East x 11 Versions"
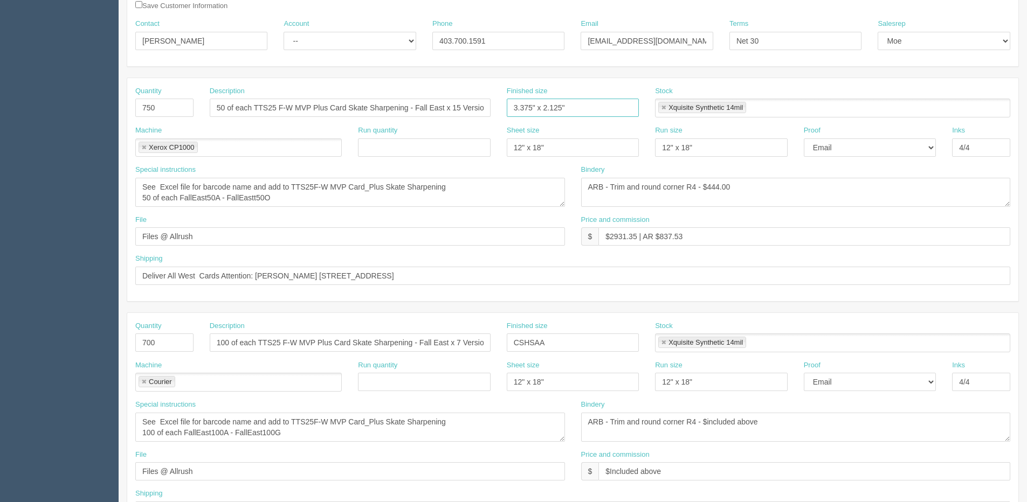
drag, startPoint x: 572, startPoint y: 106, endPoint x: 321, endPoint y: 105, distance: 251.2
click at [321, 105] on div "Quantity 750 Description 50 of each TTS25 F-W MVP Plus Card Skate Sharpening - …" at bounding box center [572, 105] width 891 height 39
drag, startPoint x: 554, startPoint y: 339, endPoint x: 414, endPoint y: 344, distance: 140.3
click at [414, 344] on div "Quantity 700 Description 100 of each TTS25 F-W MVP Plus Card Skate Sharpening -…" at bounding box center [572, 340] width 891 height 39
paste input "3.375" x 2.125""
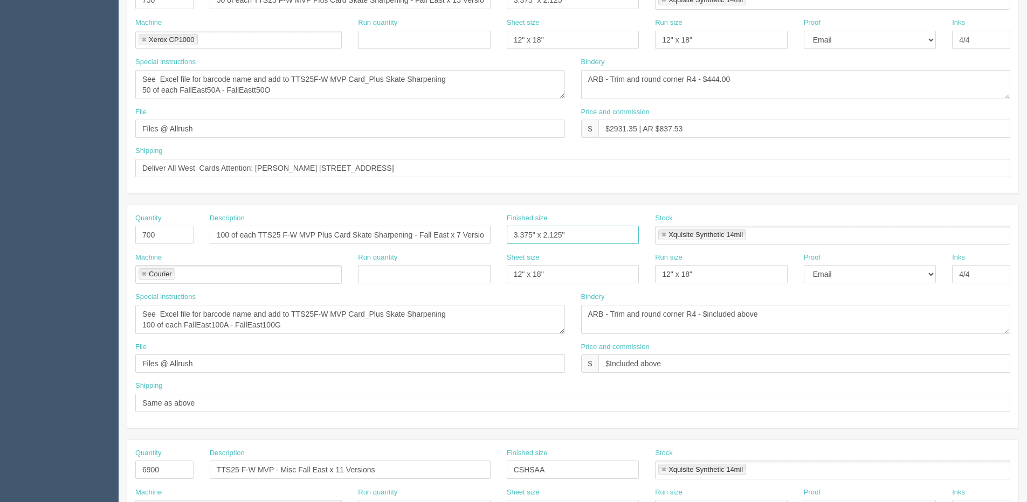
scroll to position [431, 0]
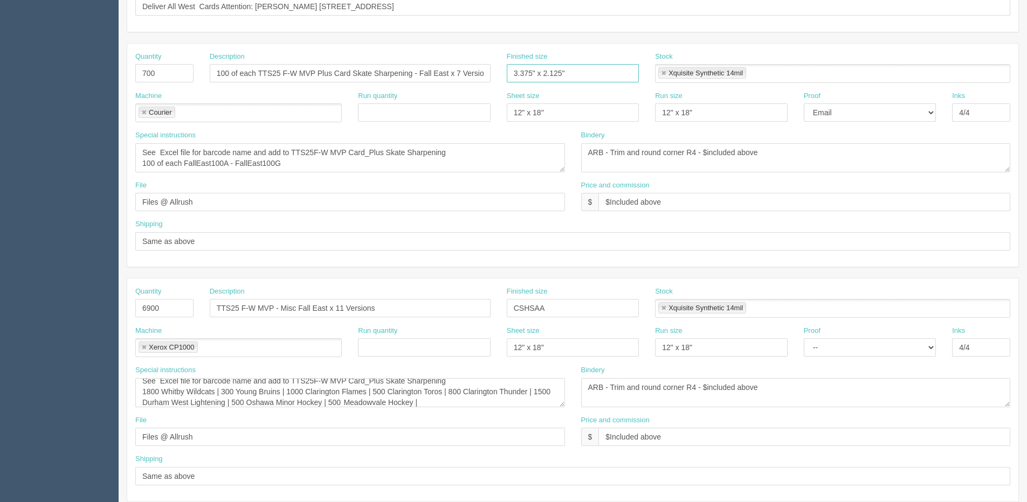
type input "3.375" x 2.125""
click at [544, 303] on input "CSHSAA" at bounding box center [573, 308] width 132 height 18
drag, startPoint x: 405, startPoint y: 321, endPoint x: 370, endPoint y: 323, distance: 35.1
click at [288, 323] on div "Quantity 6900 Description TTS25 F-W MVP - Misc Fall East x 11 Versions Finished…" at bounding box center [572, 306] width 891 height 39
paste input "3.375" x 2.125""
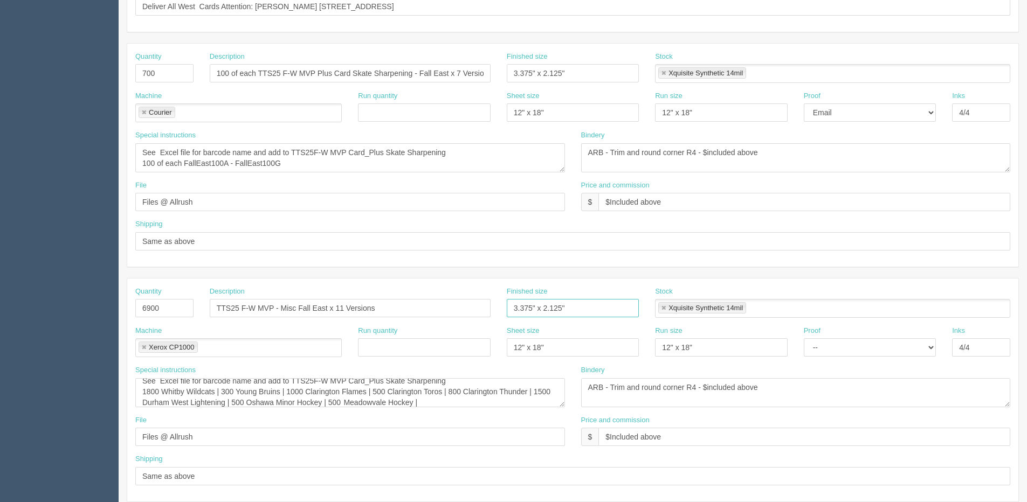
type input "3.375" x 2.125""
click at [864, 348] on select "-- Email Hard Copy" at bounding box center [870, 348] width 132 height 18
select select "Email"
click at [804, 339] on select "-- Email Hard Copy" at bounding box center [870, 348] width 132 height 18
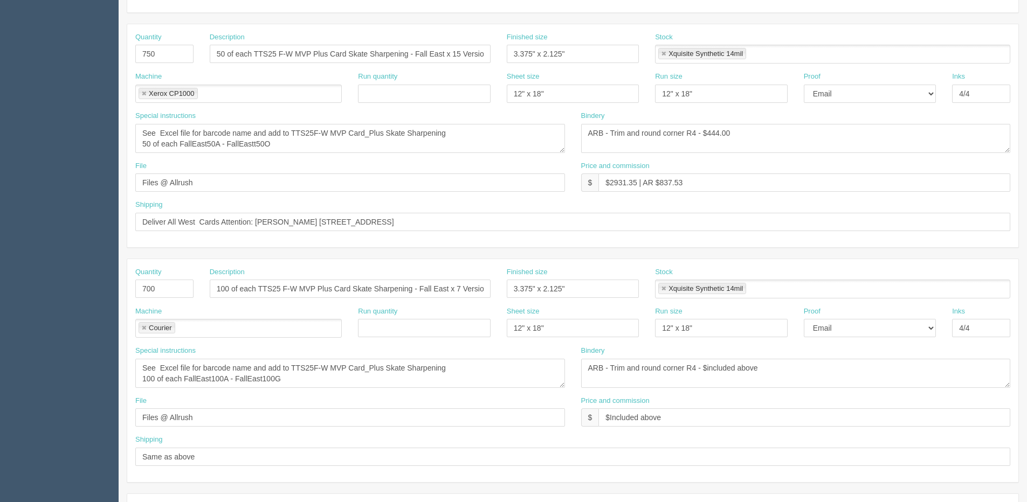
scroll to position [0, 0]
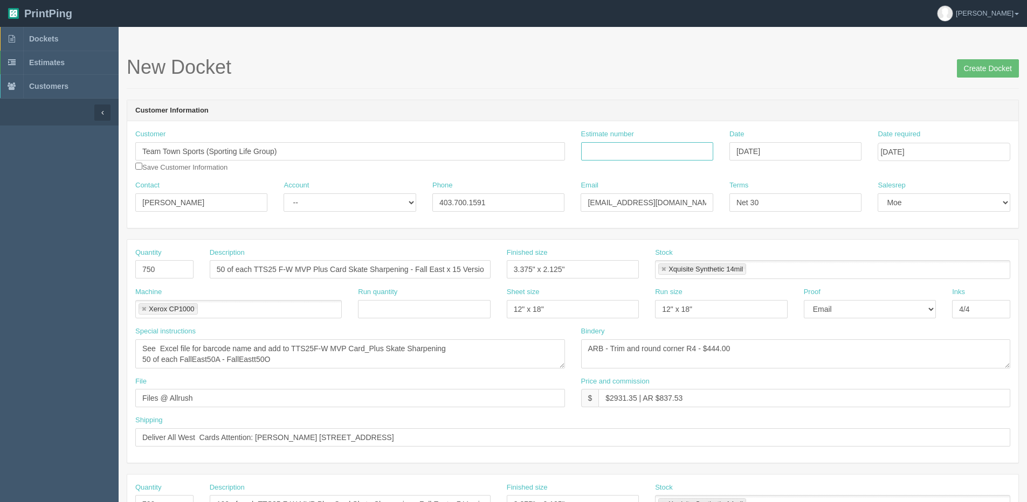
click at [634, 154] on input "Estimate number" at bounding box center [647, 151] width 132 height 18
click at [689, 148] on input "Estimate number" at bounding box center [647, 151] width 132 height 18
type input "090745"
click at [327, 201] on select "-- Existing Client Allrush Client Rep Client" at bounding box center [350, 203] width 132 height 18
select select "Allrush Client"
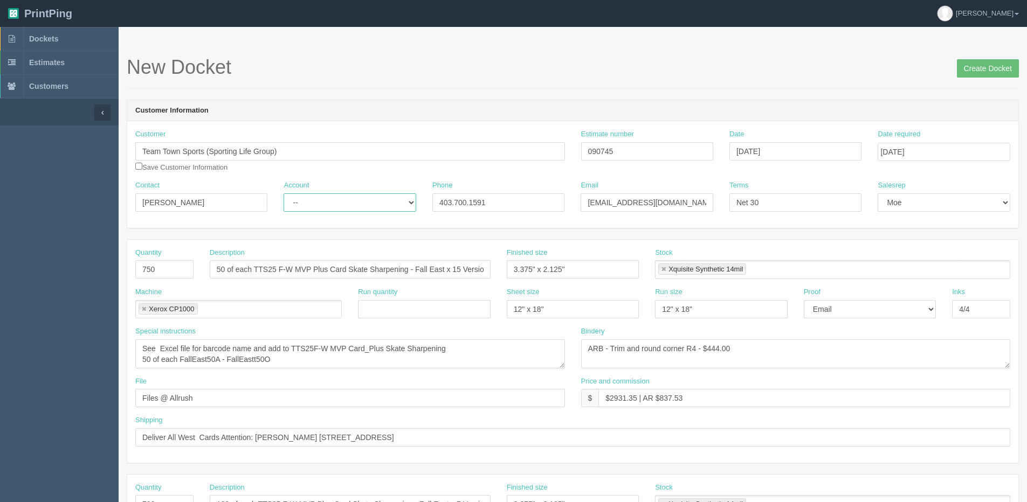
click at [284, 194] on select "-- Existing Client Allrush Client Rep Client" at bounding box center [350, 203] width 132 height 18
click at [969, 67] on input "Create Docket" at bounding box center [988, 68] width 62 height 18
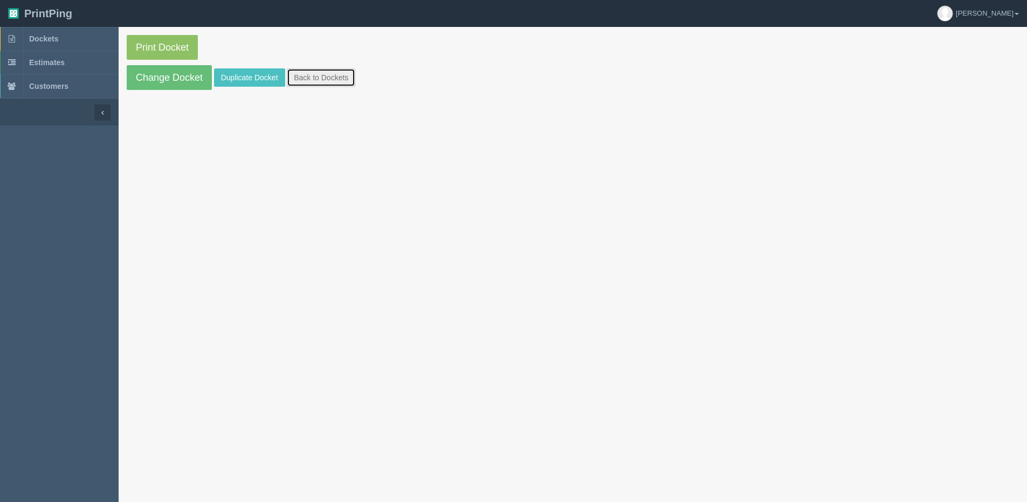
click at [300, 78] on link "Back to Dockets" at bounding box center [321, 77] width 68 height 18
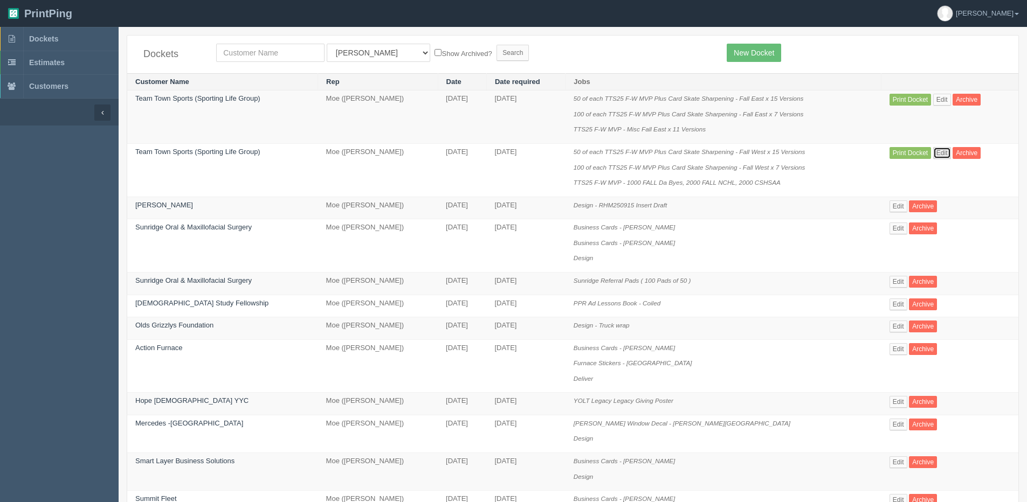
drag, startPoint x: 944, startPoint y: 152, endPoint x: 924, endPoint y: 165, distance: 24.5
click at [944, 153] on link "Edit" at bounding box center [942, 153] width 18 height 12
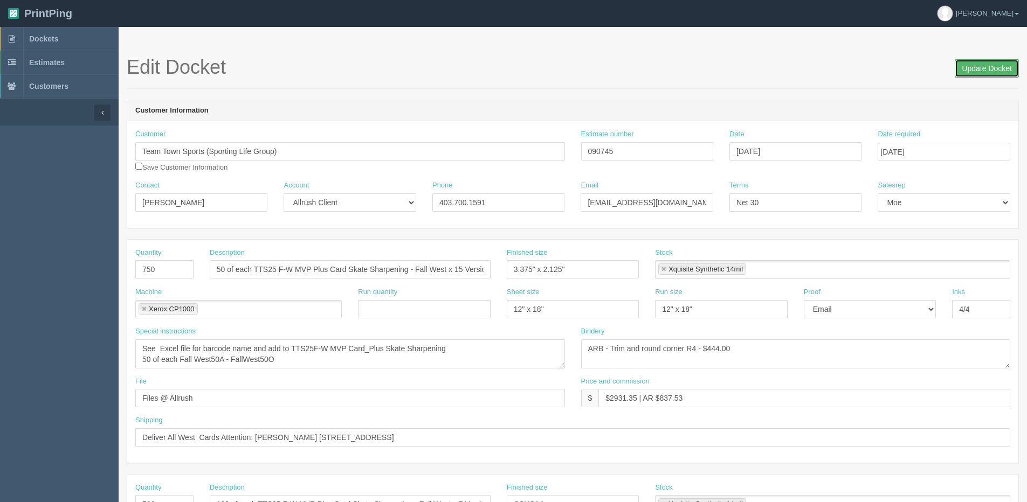
click at [995, 63] on input "Update Docket" at bounding box center [987, 68] width 64 height 18
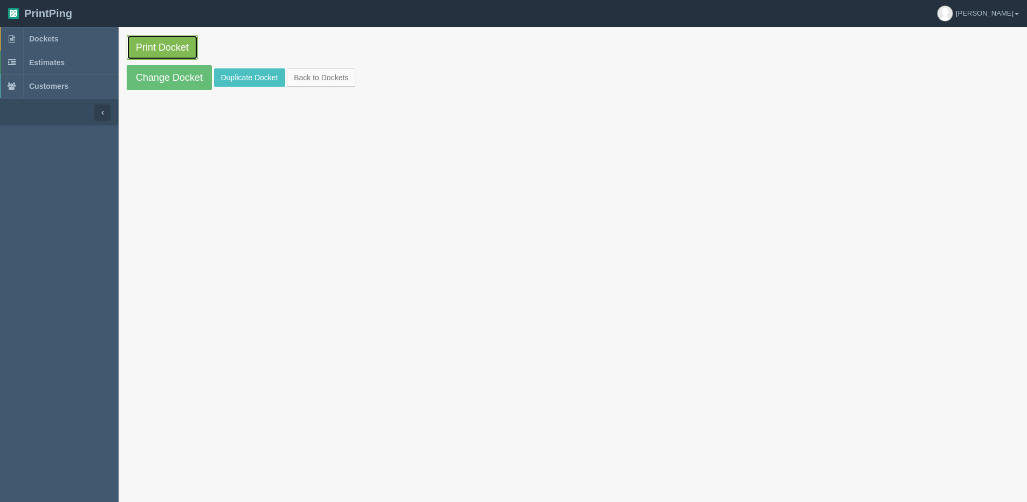
click at [176, 45] on link "Print Docket" at bounding box center [162, 47] width 71 height 25
drag, startPoint x: 335, startPoint y: 78, endPoint x: 346, endPoint y: 78, distance: 10.2
click at [335, 78] on link "Back to Dockets" at bounding box center [321, 77] width 68 height 18
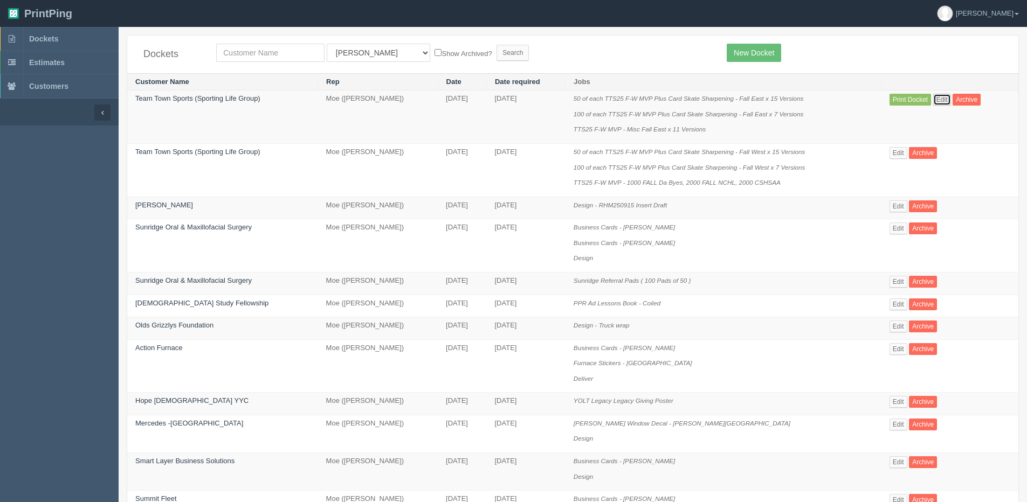
click at [944, 97] on link "Edit" at bounding box center [942, 100] width 18 height 12
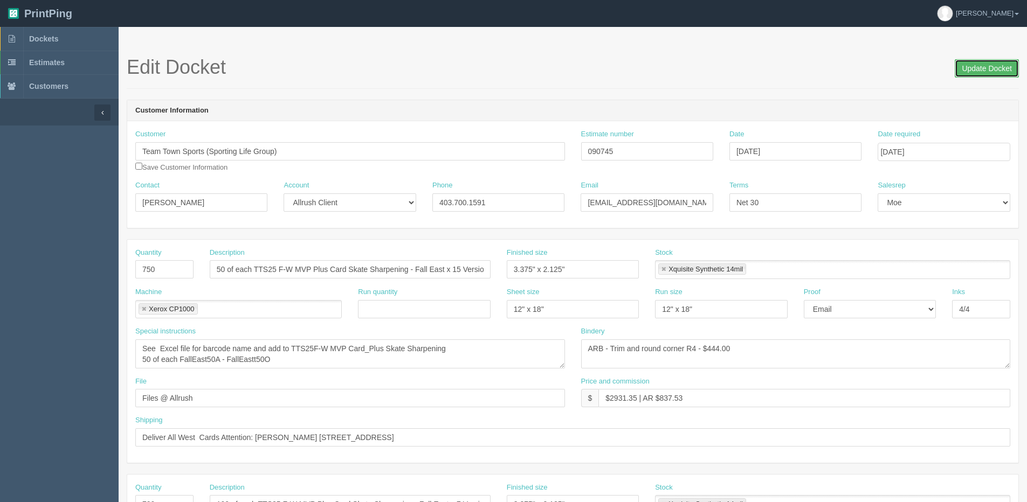
click at [967, 67] on input "Update Docket" at bounding box center [987, 68] width 64 height 18
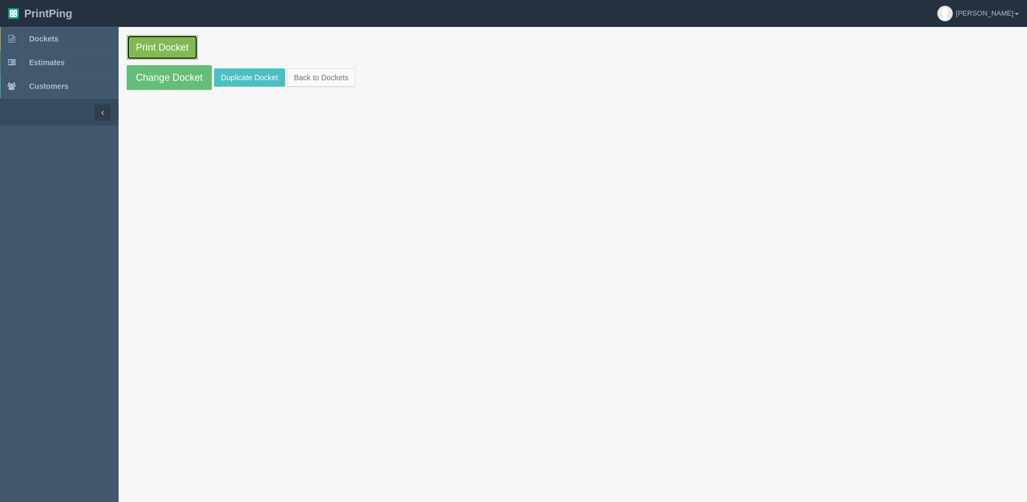
click at [180, 52] on link "Print Docket" at bounding box center [162, 47] width 71 height 25
click at [315, 72] on link "Back to Dockets" at bounding box center [321, 77] width 68 height 18
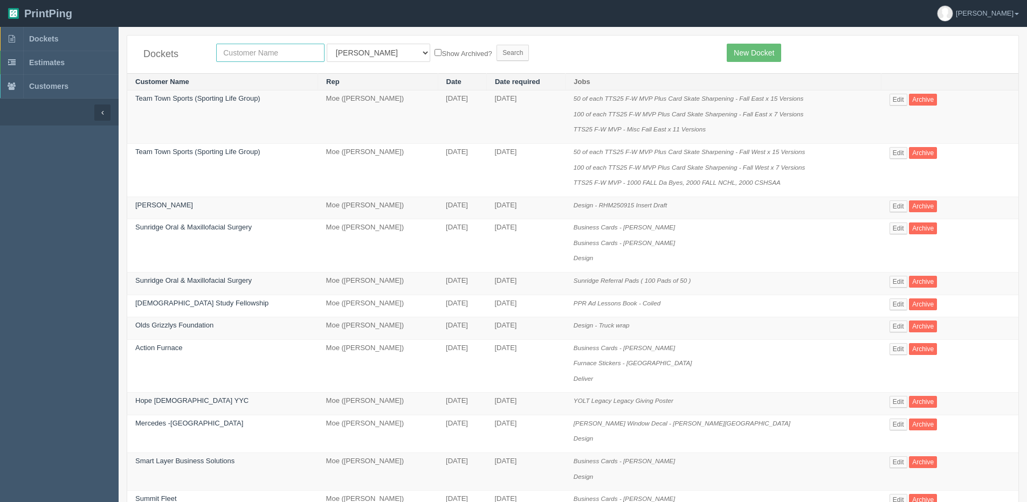
click at [266, 56] on input "text" at bounding box center [270, 53] width 108 height 18
type input "team"
click at [496, 45] on input "Search" at bounding box center [512, 53] width 32 height 16
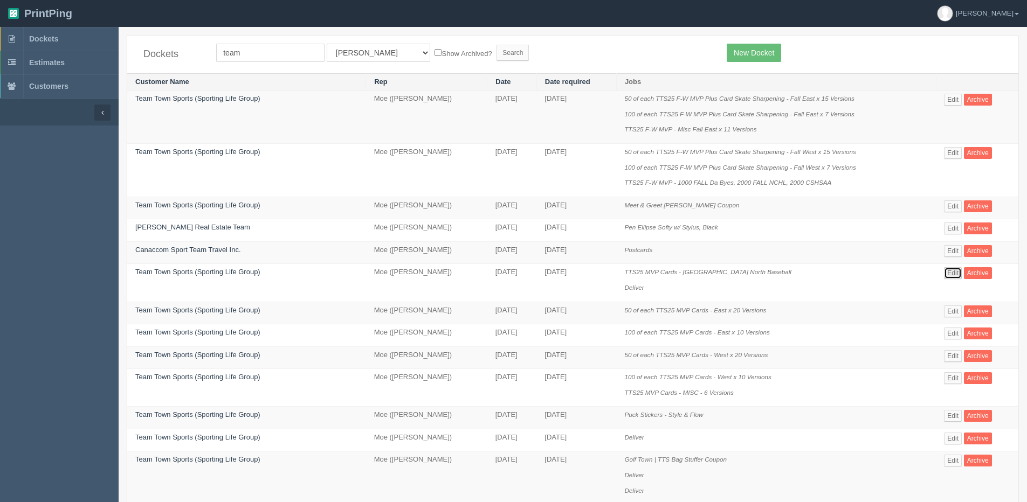
click at [944, 272] on link "Edit" at bounding box center [953, 273] width 18 height 12
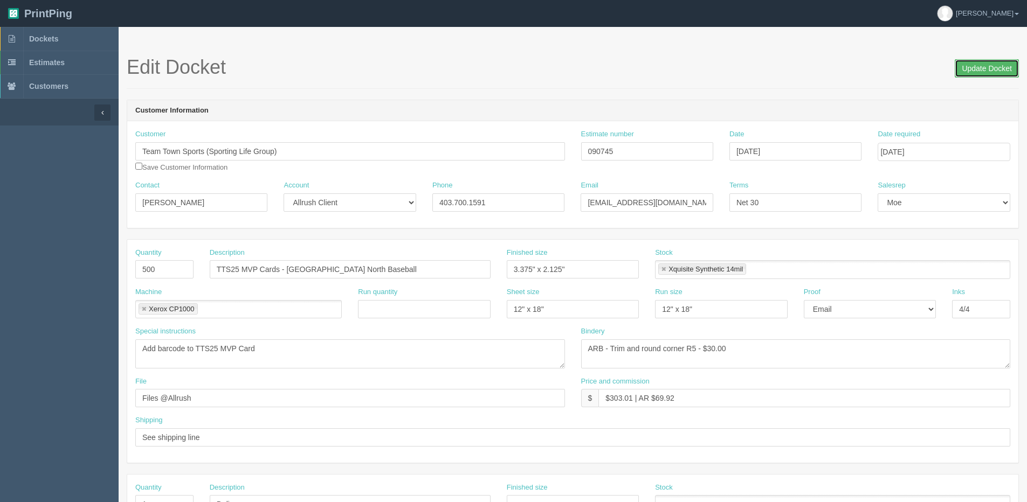
drag, startPoint x: 988, startPoint y: 64, endPoint x: 900, endPoint y: 56, distance: 88.2
click at [986, 64] on input "Update Docket" at bounding box center [987, 68] width 64 height 18
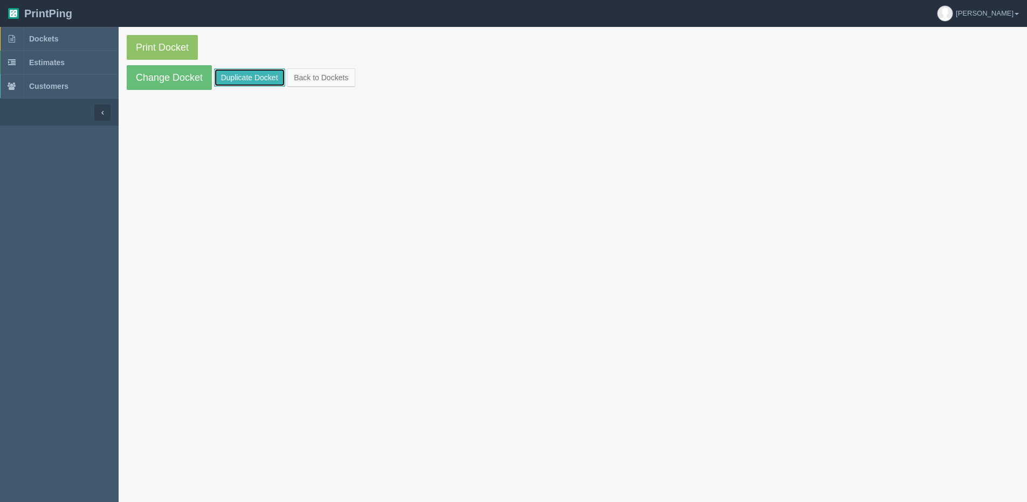
click at [238, 75] on link "Duplicate Docket" at bounding box center [249, 77] width 71 height 18
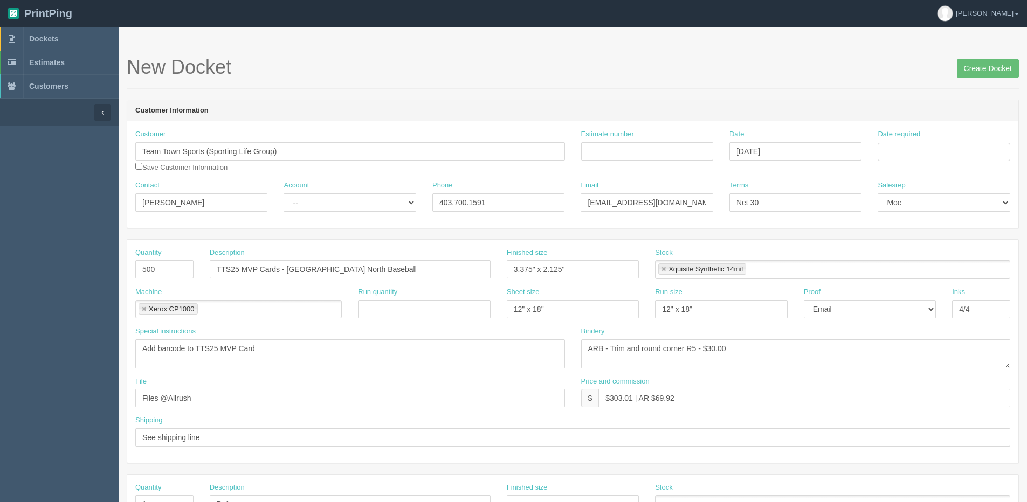
click at [929, 162] on div "Date required" at bounding box center [943, 149] width 148 height 40
click at [905, 157] on input "Date required" at bounding box center [944, 152] width 132 height 18
click at [894, 309] on th "[DATE]" at bounding box center [930, 302] width 100 height 16
click at [917, 259] on td "23" at bounding box center [916, 255] width 13 height 16
type input "[DATE]"
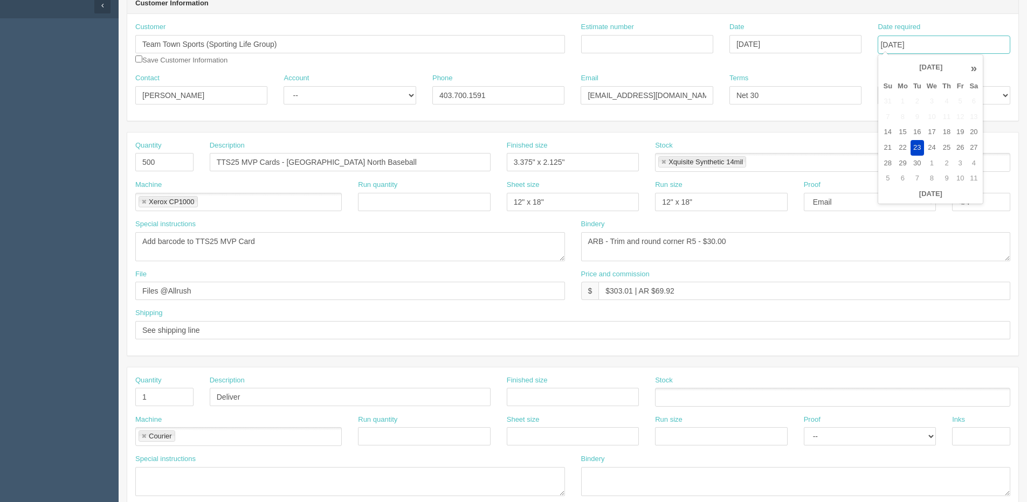
scroll to position [108, 0]
drag, startPoint x: 120, startPoint y: 169, endPoint x: -1, endPoint y: 169, distance: 121.3
click at [0, 169] on html "PrintPing Dan Edit account ( dan@allrush.ca ) Logout Dockets Estimates Customers" at bounding box center [513, 381] width 1027 height 979
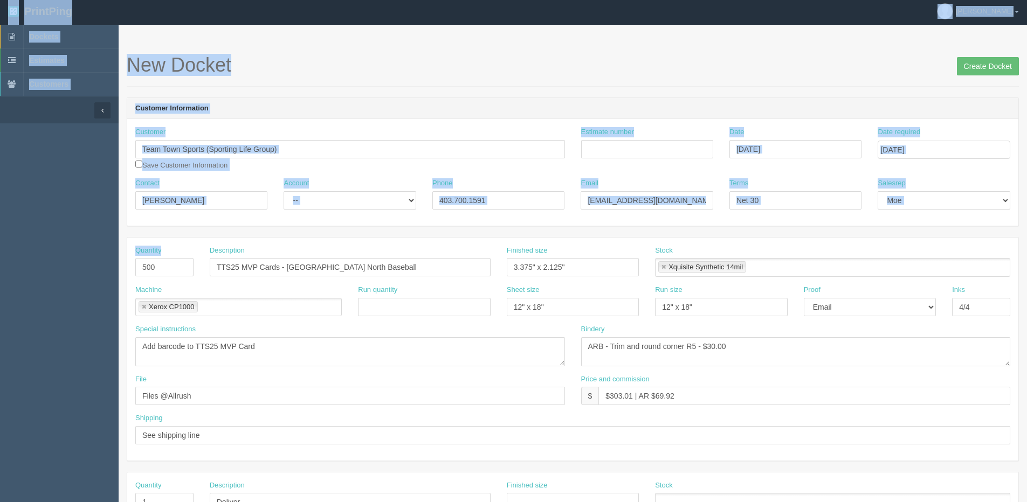
scroll to position [0, 0]
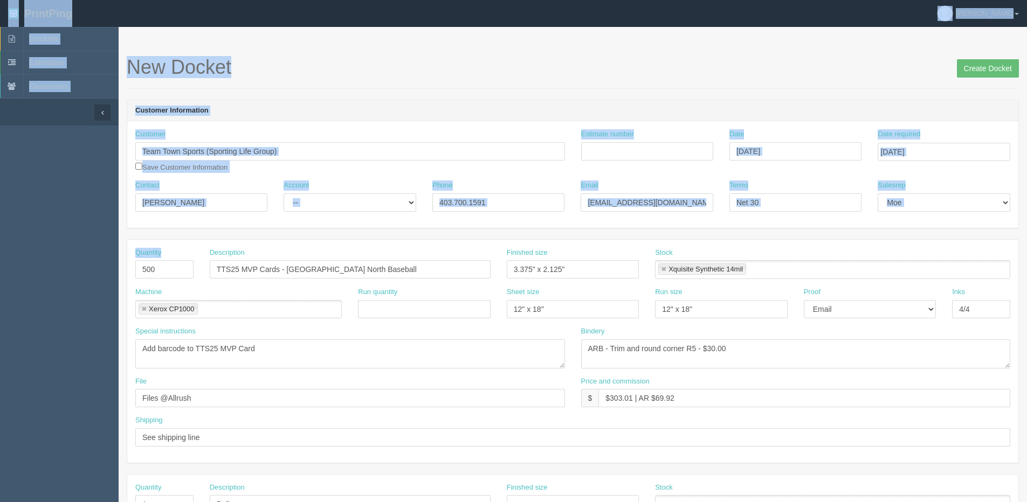
click at [23, 213] on aside "Dockets Estimates Customers" at bounding box center [59, 503] width 119 height 952
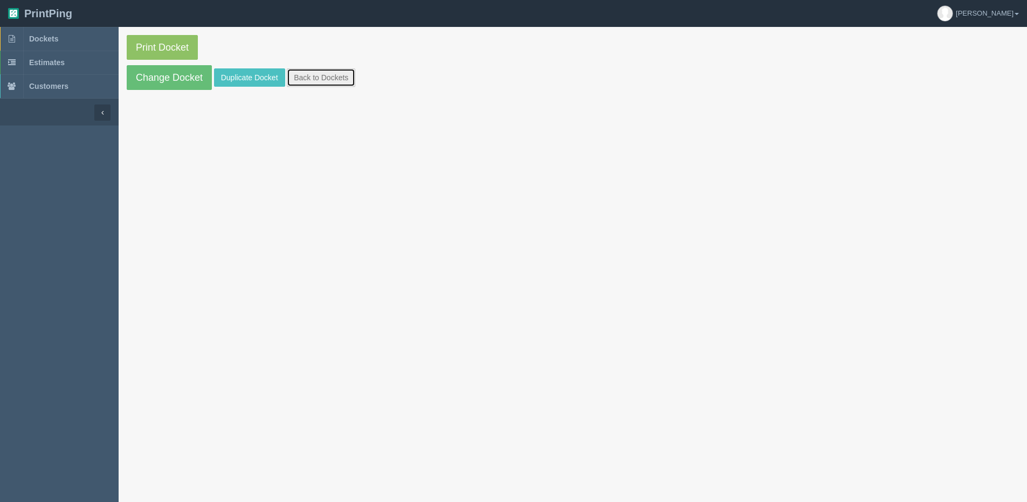
click at [323, 74] on link "Back to Dockets" at bounding box center [321, 77] width 68 height 18
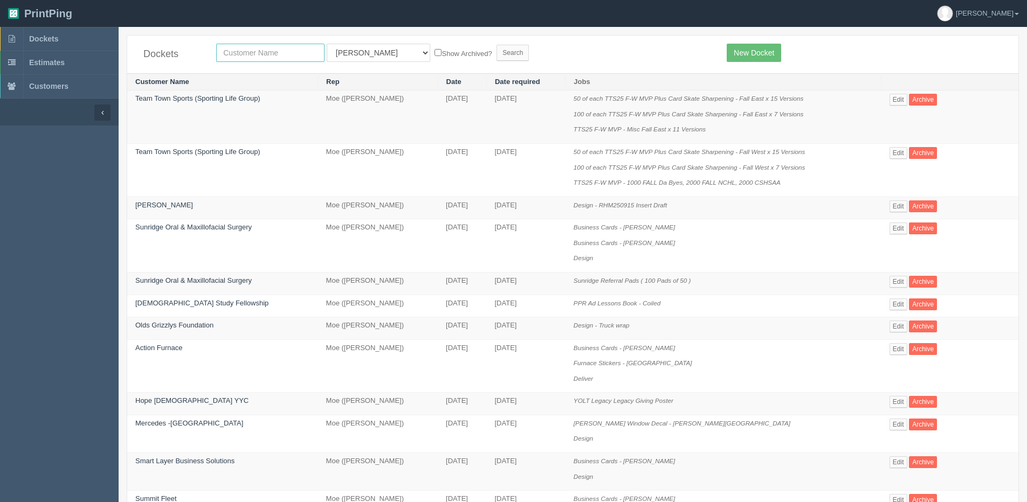
click at [265, 49] on input "text" at bounding box center [270, 53] width 108 height 18
drag, startPoint x: 772, startPoint y: 54, endPoint x: 758, endPoint y: 53, distance: 13.6
click at [772, 54] on link "New Docket" at bounding box center [754, 53] width 54 height 18
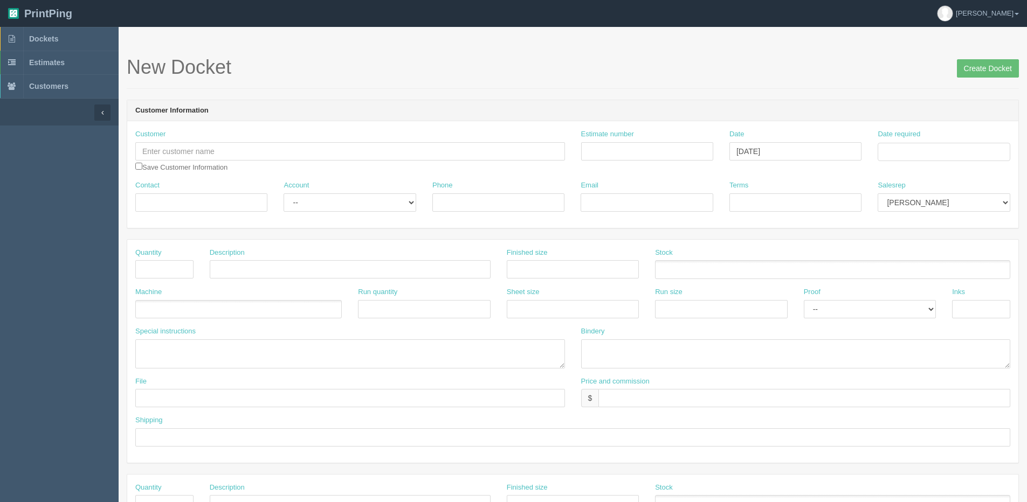
click at [216, 171] on div "Customer Save Customer Information" at bounding box center [350, 150] width 430 height 43
click at [208, 146] on input "text" at bounding box center [350, 151] width 430 height 18
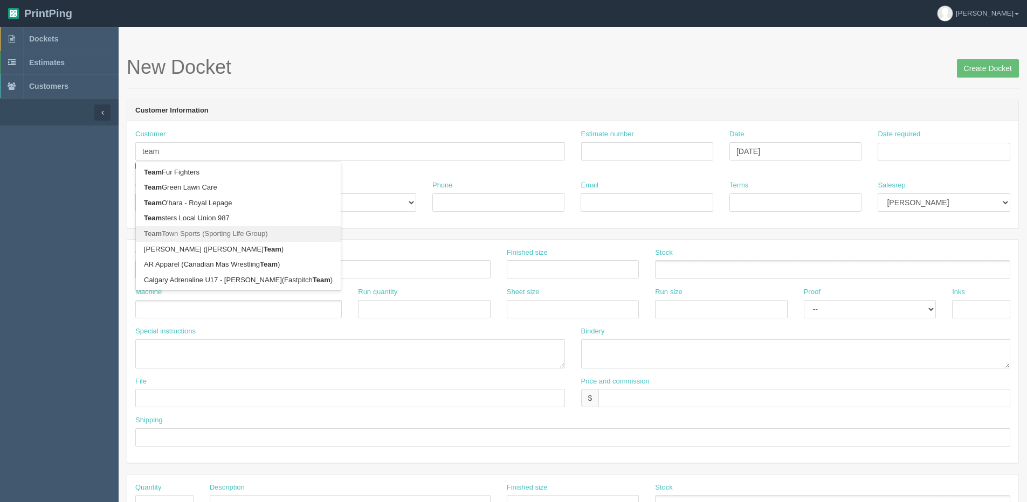
click at [187, 227] on link "Team Town Sports (Sporting Life Group)" at bounding box center [238, 234] width 205 height 16
type input "Team Town Sports (Sporting Life Group)"
type input "Dinno Espiritu"
type input "403.700.1591"
type input "despiritu@sportinglifegroup.ca"
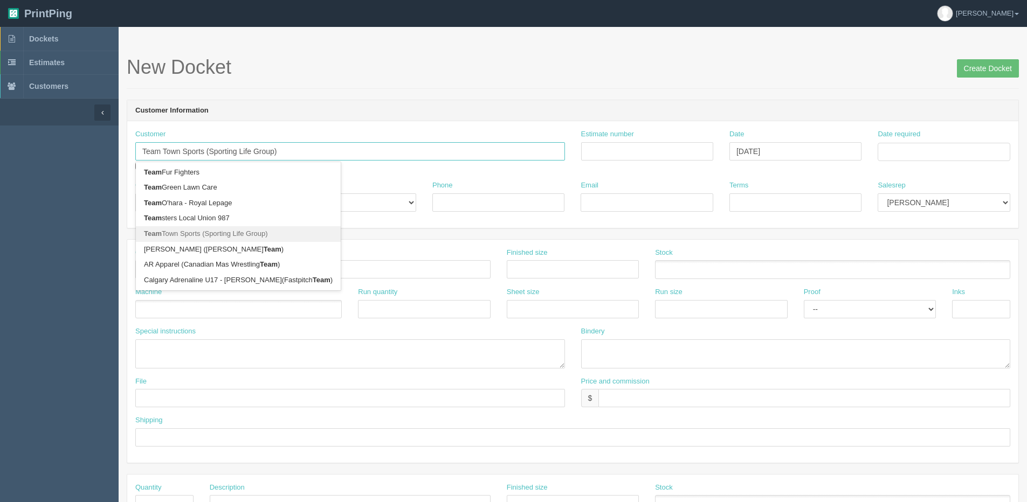
type input "Net 30"
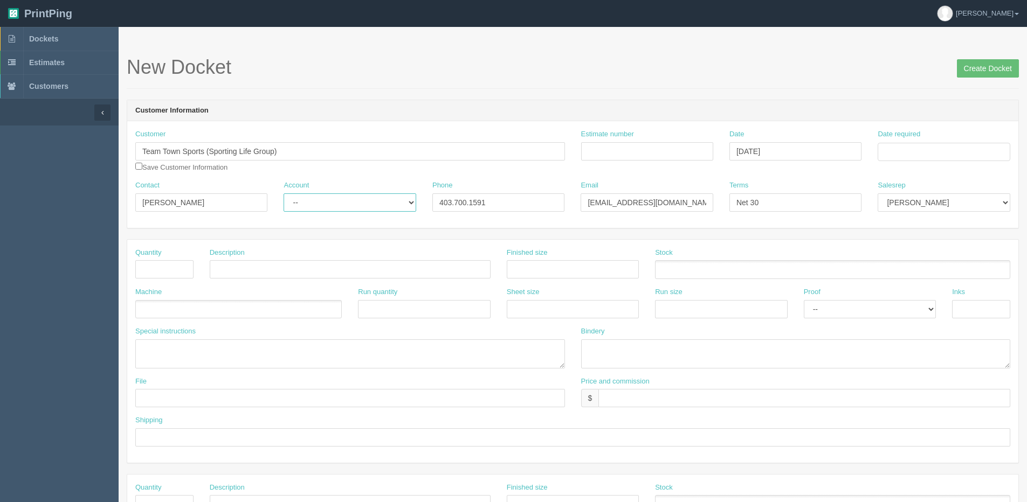
drag, startPoint x: 353, startPoint y: 203, endPoint x: 353, endPoint y: 209, distance: 6.0
click at [353, 203] on select "-- Existing Client Allrush Client Rep Client" at bounding box center [350, 203] width 132 height 18
select select "Allrush Client"
click at [284, 194] on select "-- Existing Client Allrush Client Rep Client" at bounding box center [350, 203] width 132 height 18
click at [162, 270] on input "text" at bounding box center [164, 269] width 58 height 18
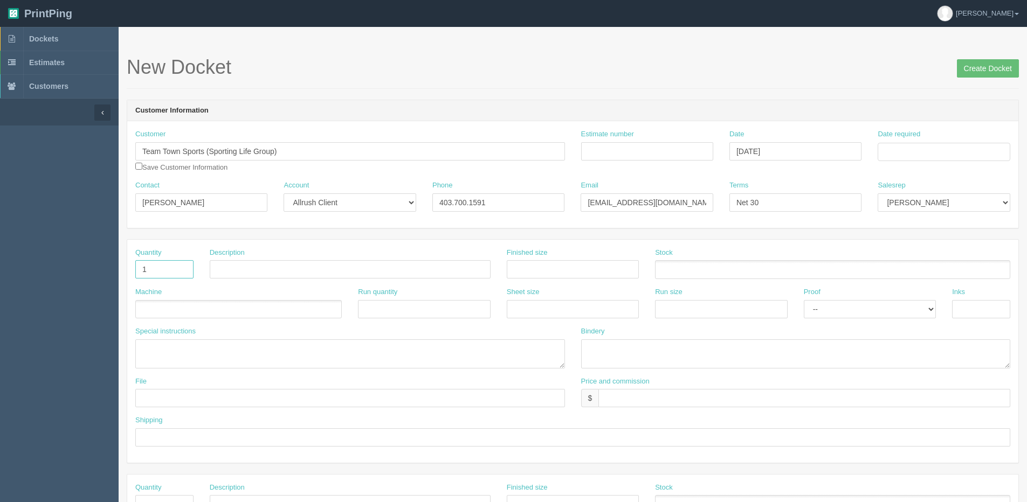
type input "1"
type input "d"
type input "dELIVER"
drag, startPoint x: 557, startPoint y: 274, endPoint x: 322, endPoint y: 264, distance: 235.2
click at [330, 266] on div "Quantity 1 Description Finished size dELIVER Stock" at bounding box center [572, 267] width 891 height 39
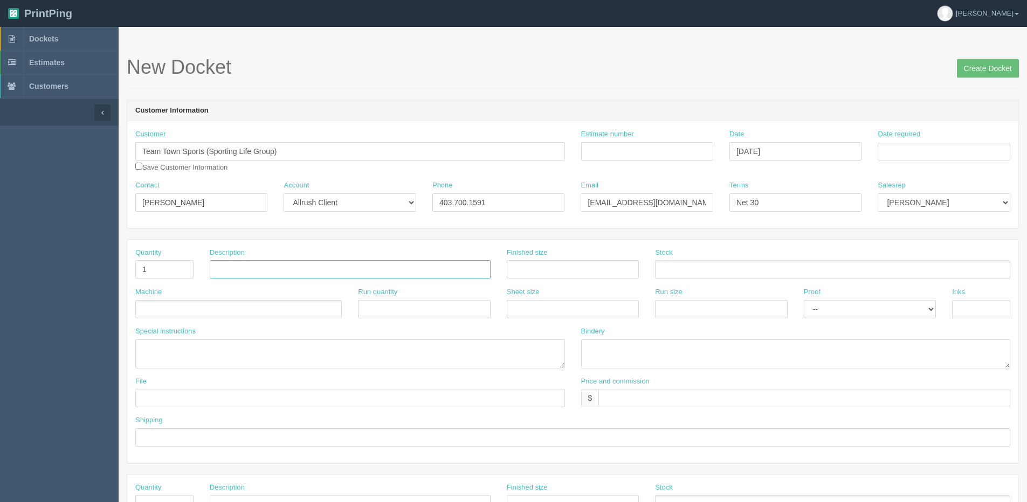
click at [325, 264] on input "text" at bounding box center [350, 269] width 281 height 18
type input "Deliver"
click at [175, 307] on ul at bounding box center [238, 309] width 206 height 19
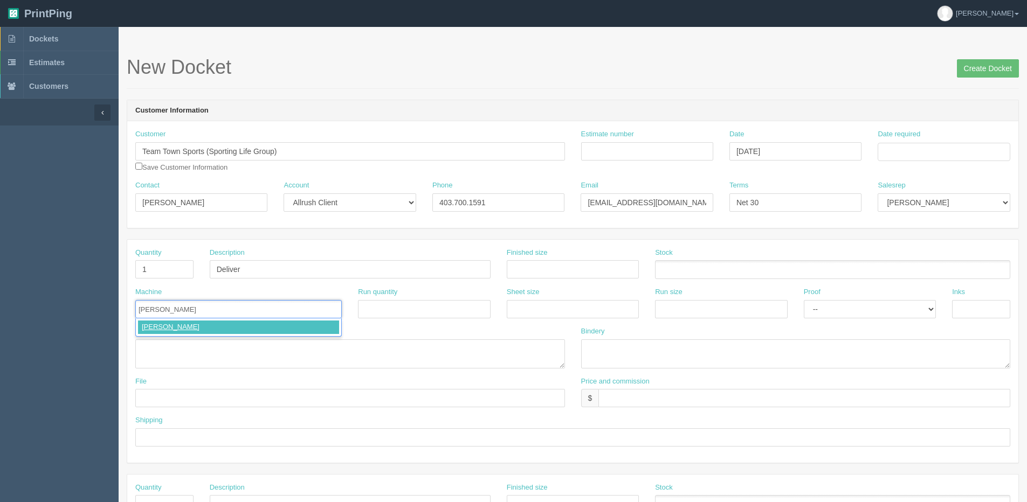
type input "Courier"
click at [199, 443] on input "text" at bounding box center [572, 438] width 875 height 18
paste input "All East Cards Attention: Craig Wiles 1751 Victoria Street E Whitby, ON L1N 9W4"
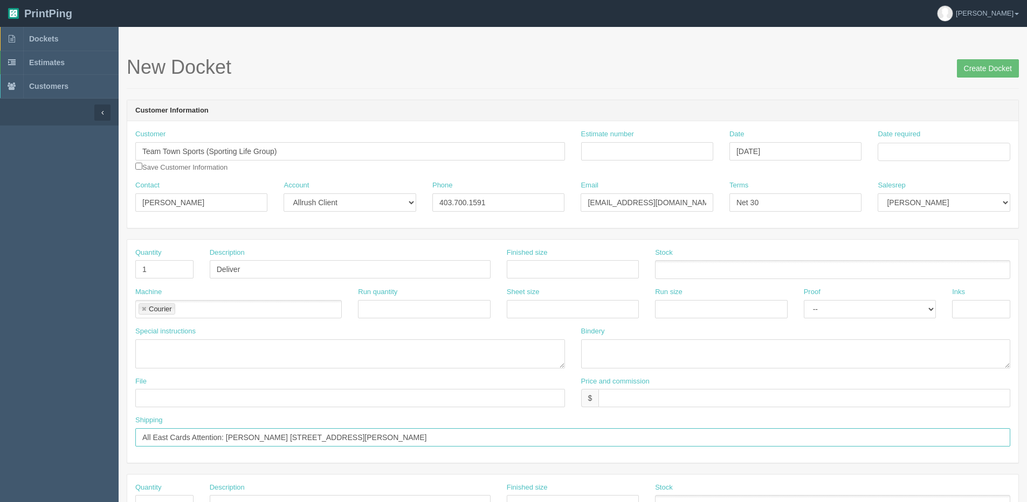
click at [136, 438] on input "All East Cards Attention: Craig Wiles 1751 Victoria Street E Whitby, ON L1N 9W4" at bounding box center [572, 438] width 875 height 18
type input "Deliver All East Cards Attention: Craig Wiles 1751 Victoria Street E Whitby, ON…"
click at [910, 153] on input "Date required" at bounding box center [944, 152] width 132 height 18
click at [903, 300] on th "Today" at bounding box center [930, 302] width 100 height 16
click at [920, 259] on td "23" at bounding box center [916, 255] width 13 height 16
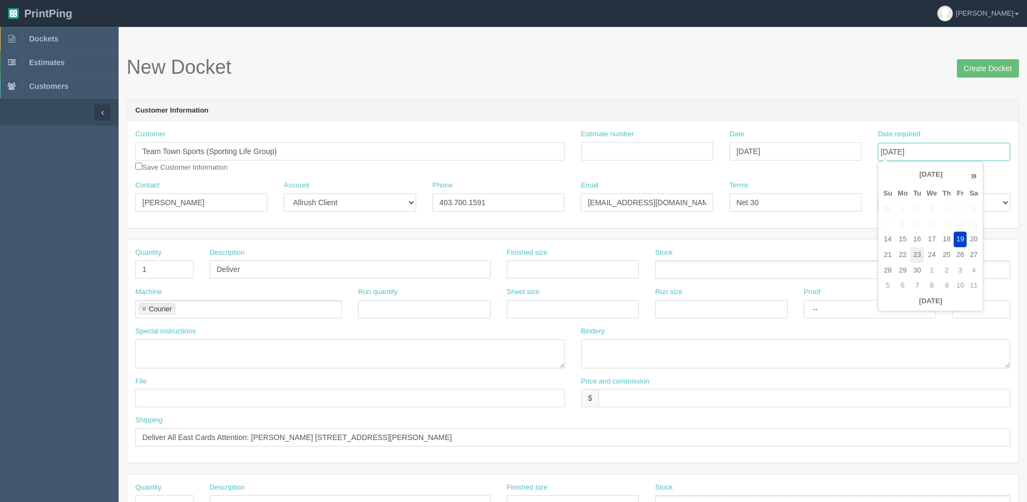
type input "September 23, 2025"
click at [970, 65] on input "Create Docket" at bounding box center [988, 68] width 62 height 18
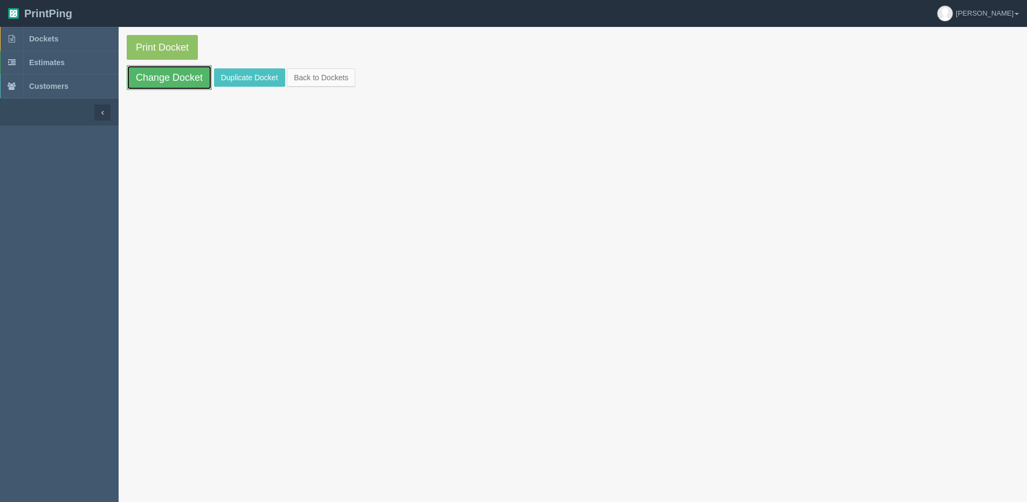
click at [175, 81] on link "Change Docket" at bounding box center [169, 77] width 85 height 25
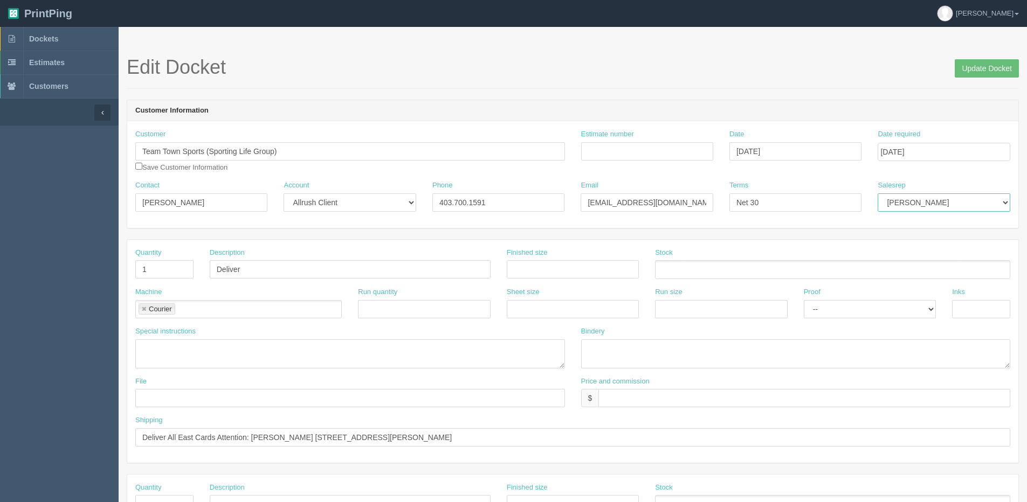
click at [963, 209] on select "Mark Mikayla Aly Mehmud Stacy Rebecca Matthew Viki Phil Greg Jim Sam Brandon Za…" at bounding box center [944, 203] width 132 height 18
select select "1"
click at [878, 194] on select "Mark Mikayla Aly Mehmud Stacy Rebecca Matthew Viki Phil Greg Jim Sam Brandon Za…" at bounding box center [944, 203] width 132 height 18
click at [985, 72] on input "Update Docket" at bounding box center [987, 68] width 64 height 18
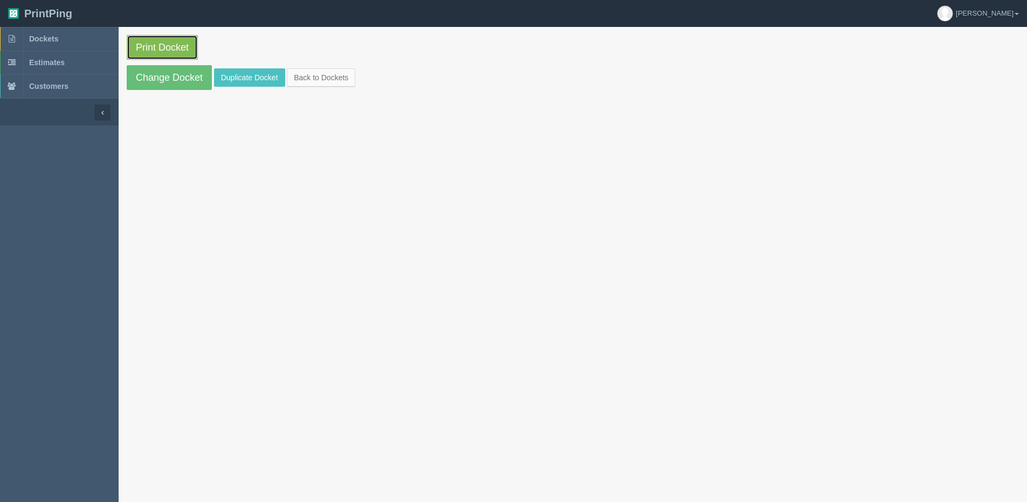
click at [145, 50] on link "Print Docket" at bounding box center [162, 47] width 71 height 25
drag, startPoint x: 339, startPoint y: 67, endPoint x: 340, endPoint y: 74, distance: 6.6
click at [340, 68] on section "Print Docket Change Docket Duplicate Docket Back to Dockets" at bounding box center [573, 62] width 908 height 71
click at [340, 75] on link "Back to Dockets" at bounding box center [321, 77] width 68 height 18
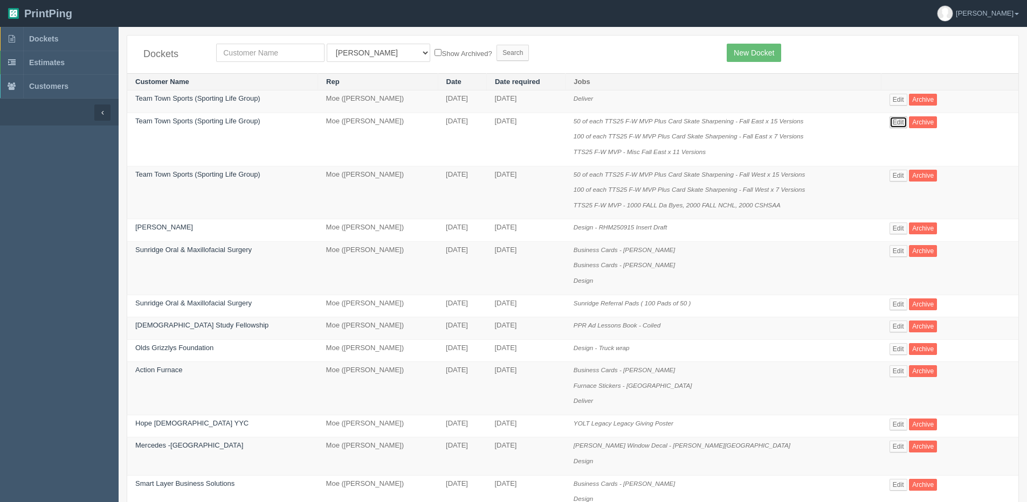
click at [898, 121] on link "Edit" at bounding box center [898, 122] width 18 height 12
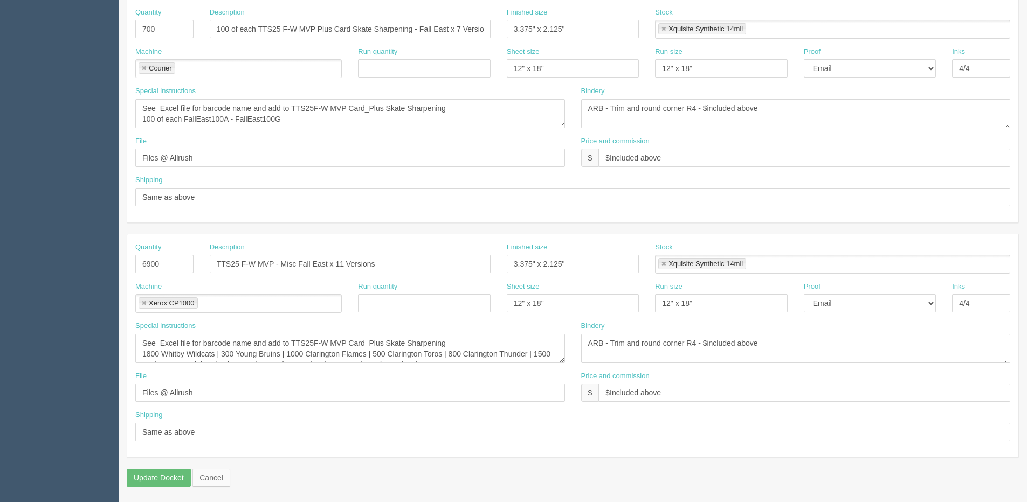
scroll to position [477, 0]
click at [296, 263] on input "TTS25 F-W MVP - Misc Fall East x 11 Versions" at bounding box center [350, 263] width 281 height 18
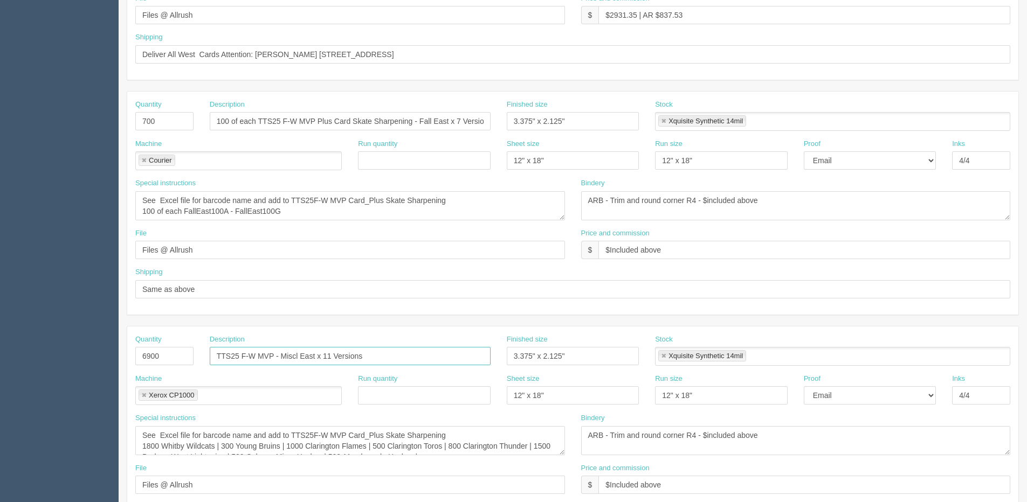
scroll to position [369, 0]
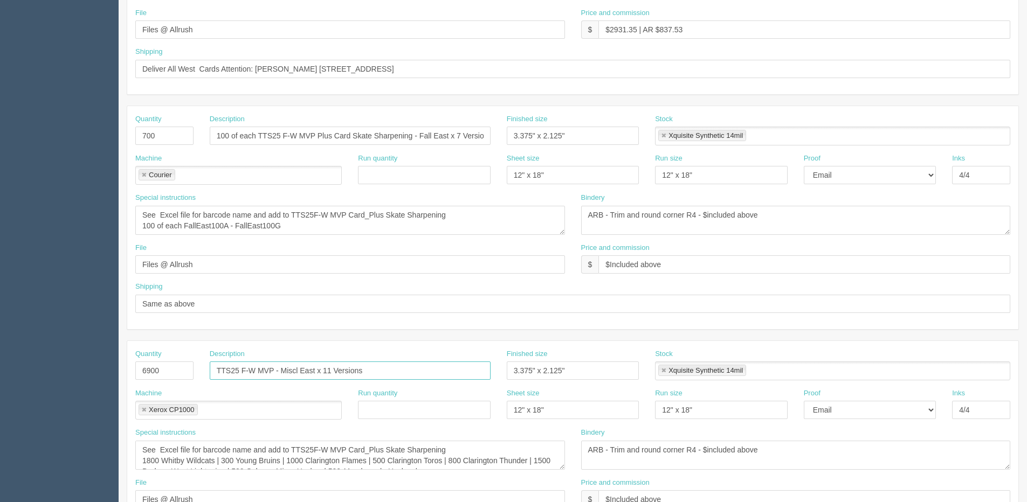
type input "TTS25 F-W MVP - Miscl East x 11 Versions"
drag, startPoint x: 489, startPoint y: 63, endPoint x: -39, endPoint y: 63, distance: 528.8
click at [0, 63] on html "PrintPing Dan Edit account ( dan@allrush.ca ) Logout Dockets Estimates Customers" at bounding box center [513, 120] width 1027 height 979
type input "See shipping line"
drag, startPoint x: 204, startPoint y: 310, endPoint x: -15, endPoint y: 311, distance: 218.9
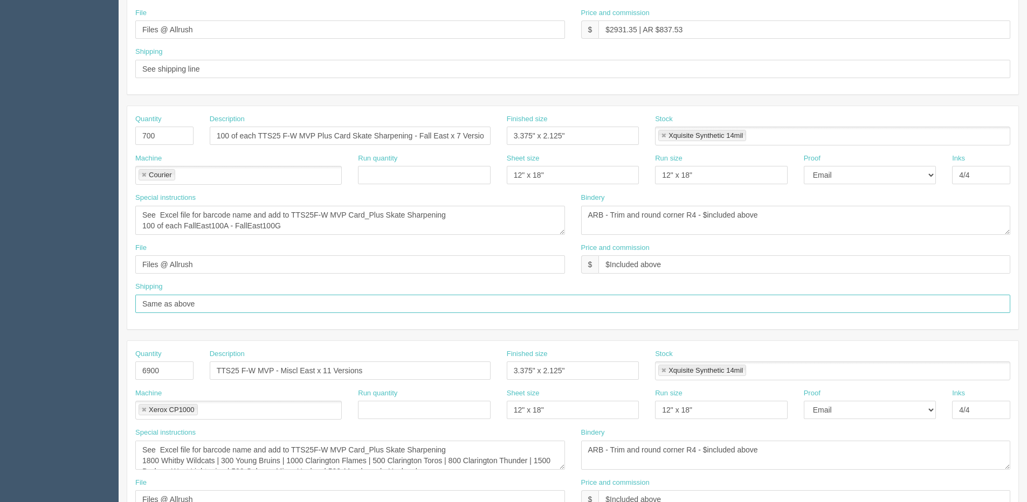
click at [0, 311] on html "PrintPing Dan Edit account ( dan@allrush.ca ) Logout Dockets Estimates Customers" at bounding box center [513, 120] width 1027 height 979
type input "See shipping line"
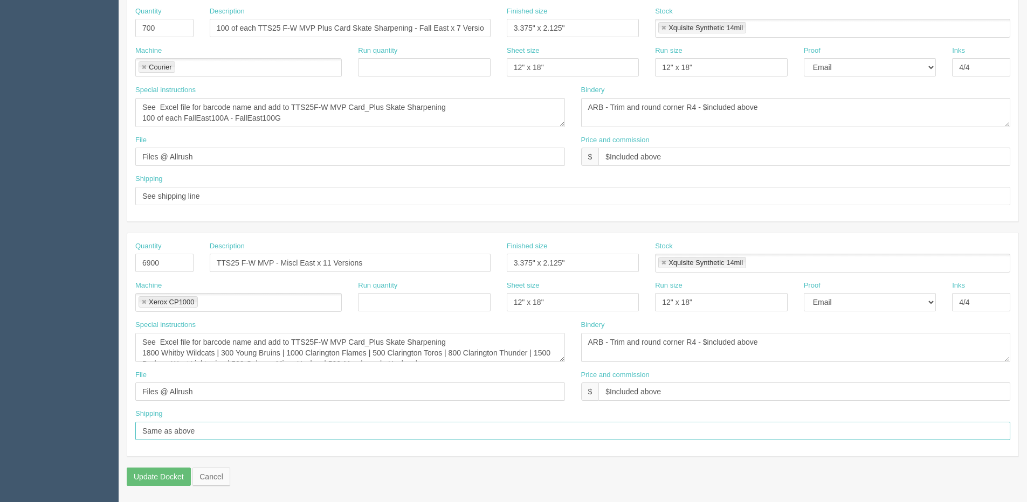
click at [30, 431] on section "Dockets Estimates Customers" at bounding box center [513, 26] width 1027 height 952
type input "See shipping line"
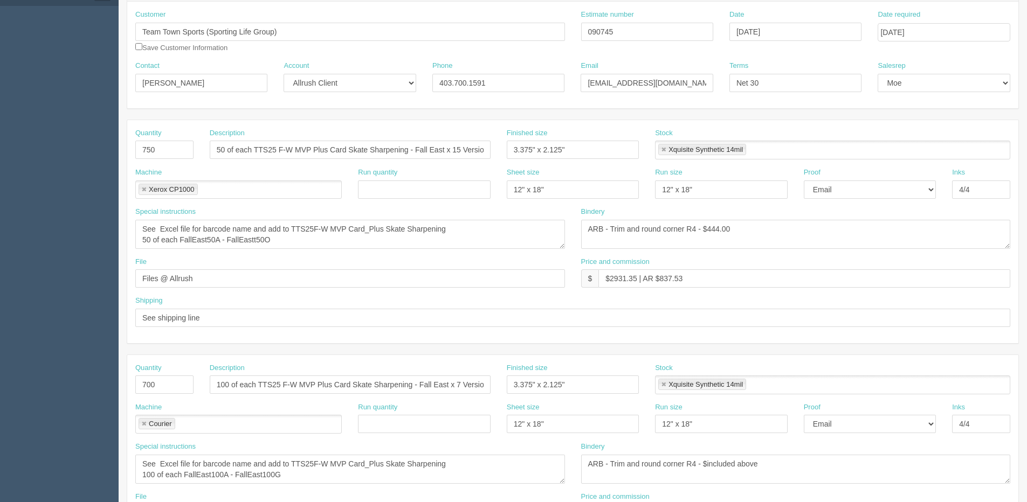
scroll to position [0, 0]
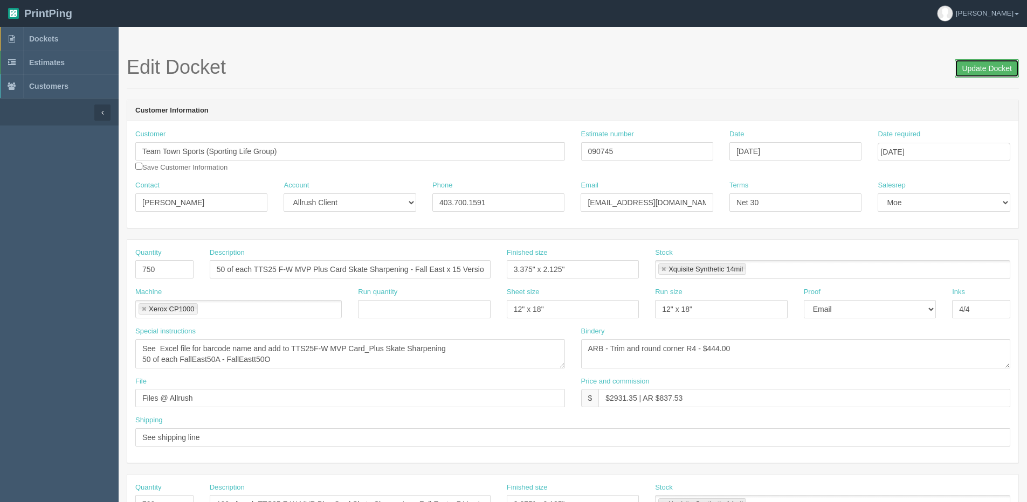
click at [982, 63] on input "Update Docket" at bounding box center [987, 68] width 64 height 18
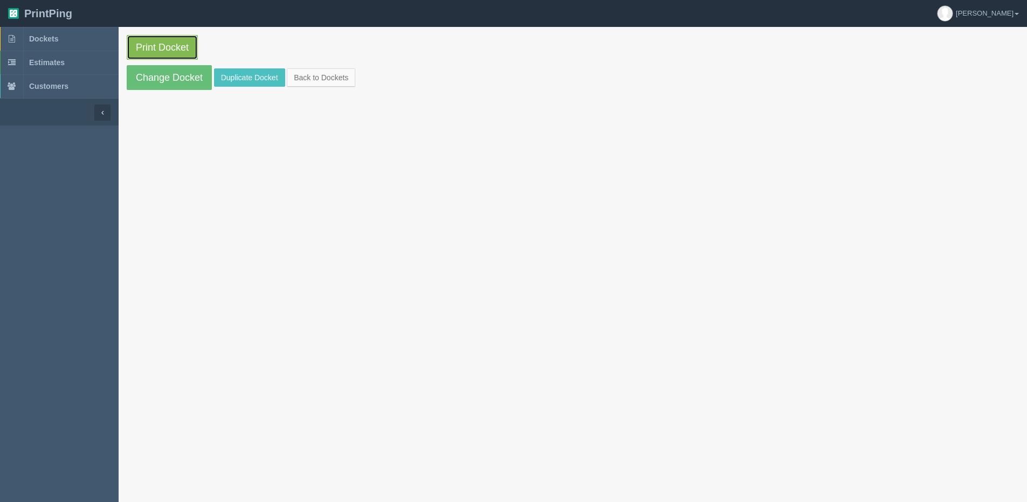
click at [161, 56] on link "Print Docket" at bounding box center [162, 47] width 71 height 25
click at [147, 81] on link "Change Docket" at bounding box center [169, 77] width 85 height 25
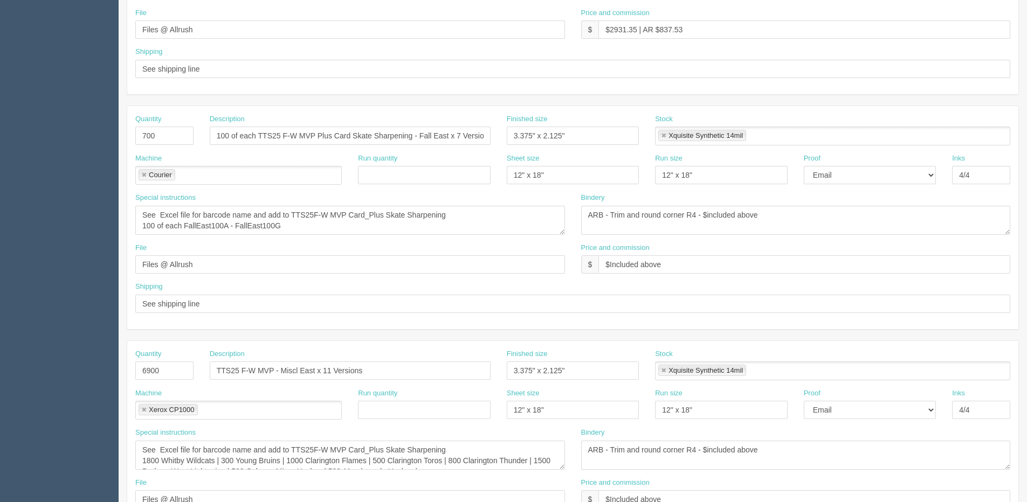
scroll to position [431, 0]
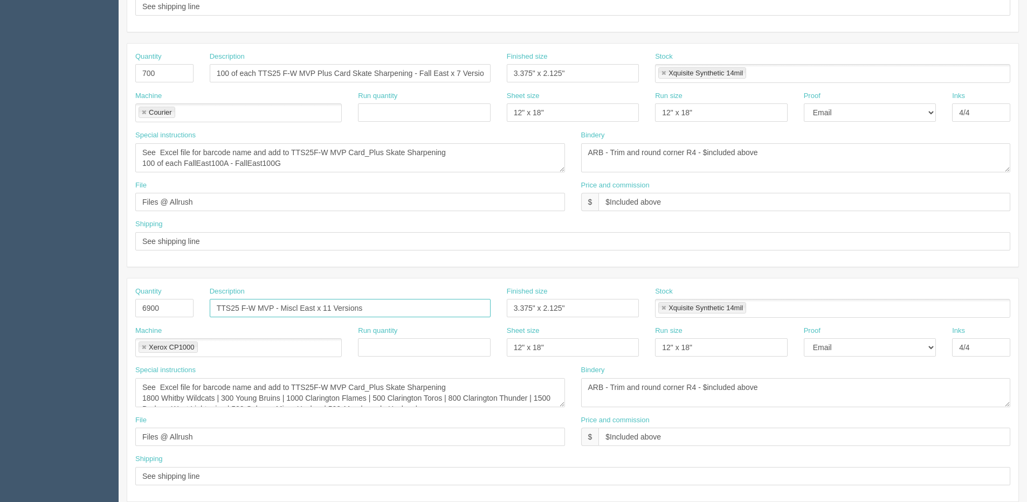
click at [295, 306] on input "TTS25 F-W MVP - Miscl East x 11 Versions" at bounding box center [350, 308] width 281 height 18
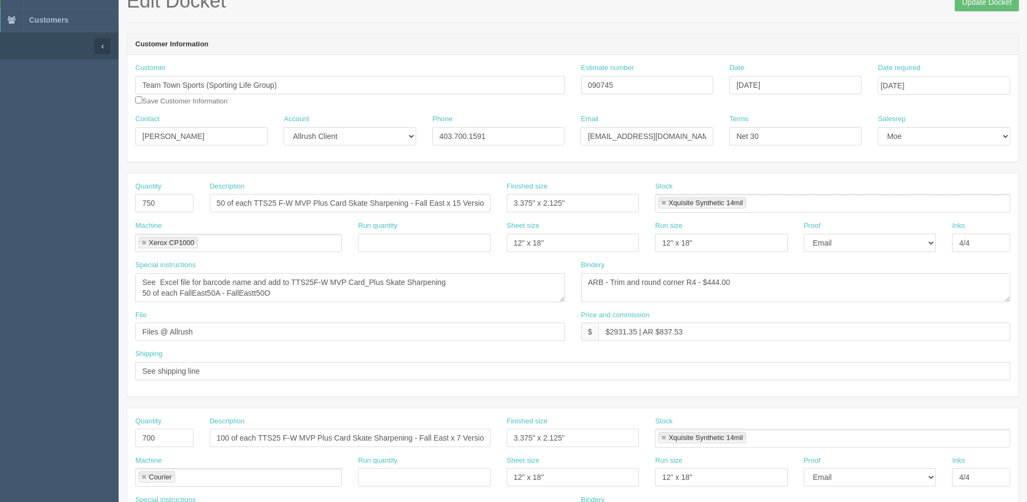
scroll to position [0, 0]
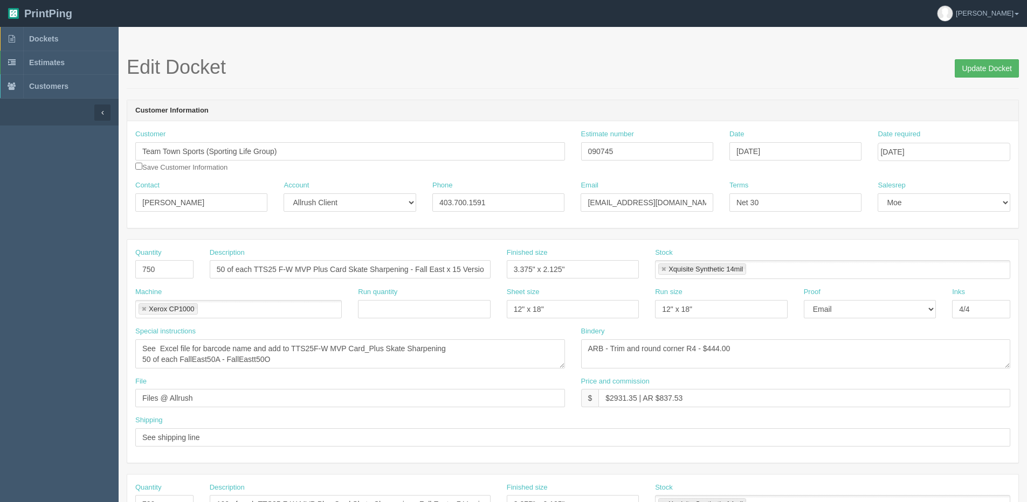
type input "TTS25 F-W MVP - Misc East x 11 Versions"
click at [975, 68] on input "Update Docket" at bounding box center [987, 68] width 64 height 18
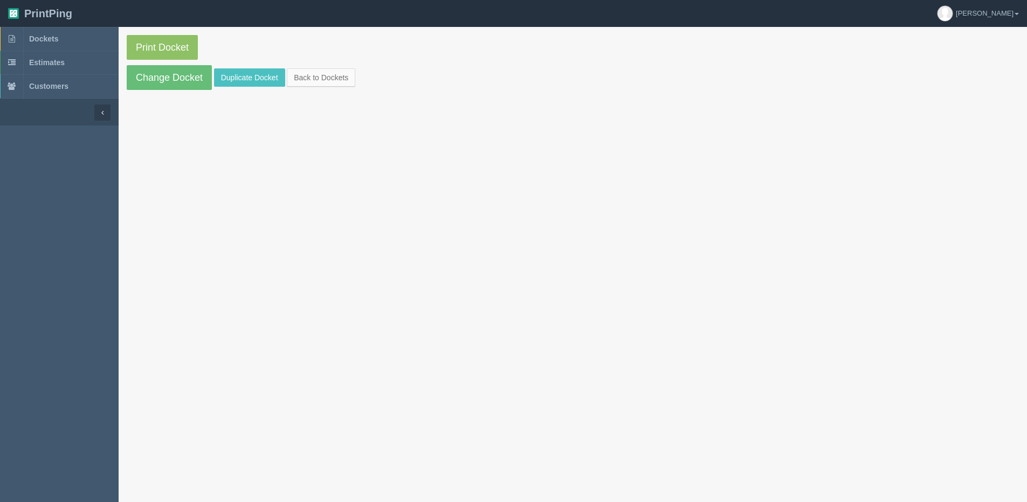
click at [125, 47] on section "Print Docket Change Docket Duplicate Docket Back to Dockets" at bounding box center [573, 62] width 908 height 71
click at [142, 49] on link "Print Docket" at bounding box center [162, 47] width 71 height 25
drag, startPoint x: 333, startPoint y: 82, endPoint x: 347, endPoint y: 78, distance: 15.0
click at [333, 82] on link "Back to Dockets" at bounding box center [321, 77] width 68 height 18
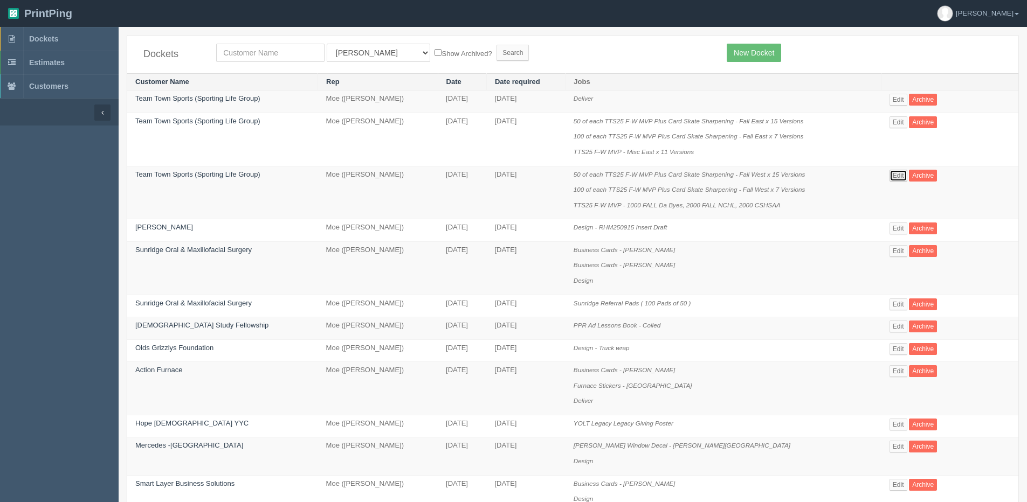
click at [903, 177] on link "Edit" at bounding box center [898, 176] width 18 height 12
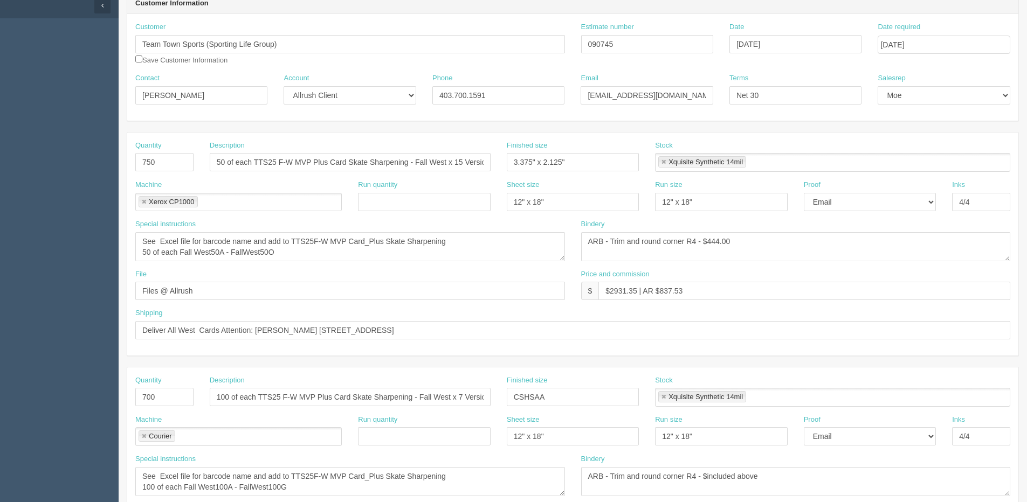
scroll to position [108, 0]
drag, startPoint x: 569, startPoint y: 164, endPoint x: 347, endPoint y: 164, distance: 222.1
click at [347, 164] on div "Quantity 750 Description 50 of each TTS25 F-W MVP Plus Card Skate Sharpening - …" at bounding box center [572, 159] width 891 height 39
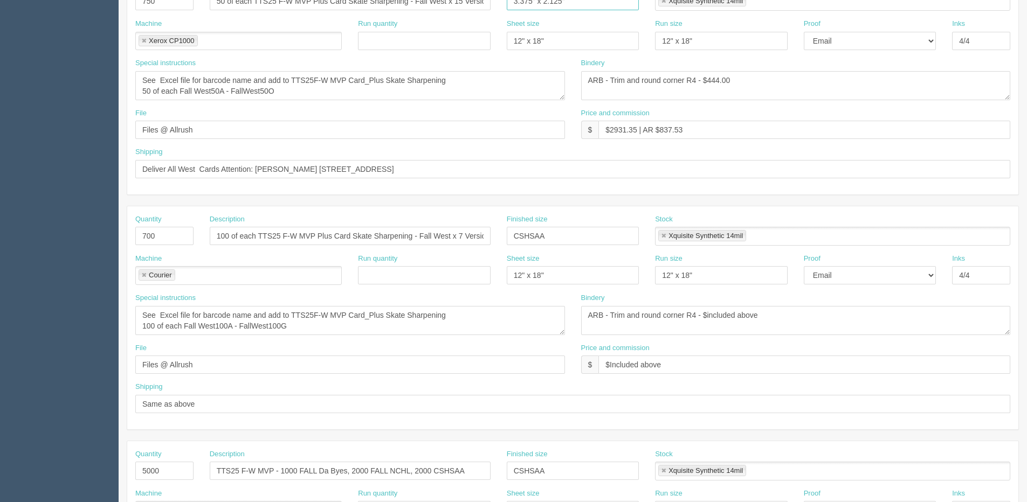
scroll to position [270, 0]
drag, startPoint x: 557, startPoint y: 239, endPoint x: 391, endPoint y: 239, distance: 166.0
click at [399, 239] on div "Quantity 700 Description 100 of each TTS25 F-W MVP Plus Card Skate Sharpening -…" at bounding box center [572, 232] width 891 height 39
paste input "3.375" x 2.125""
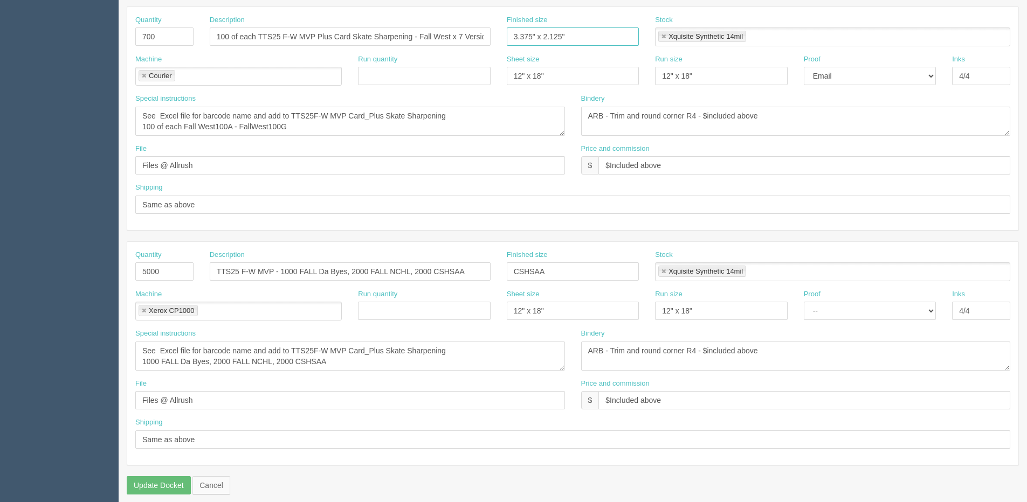
scroll to position [477, 0]
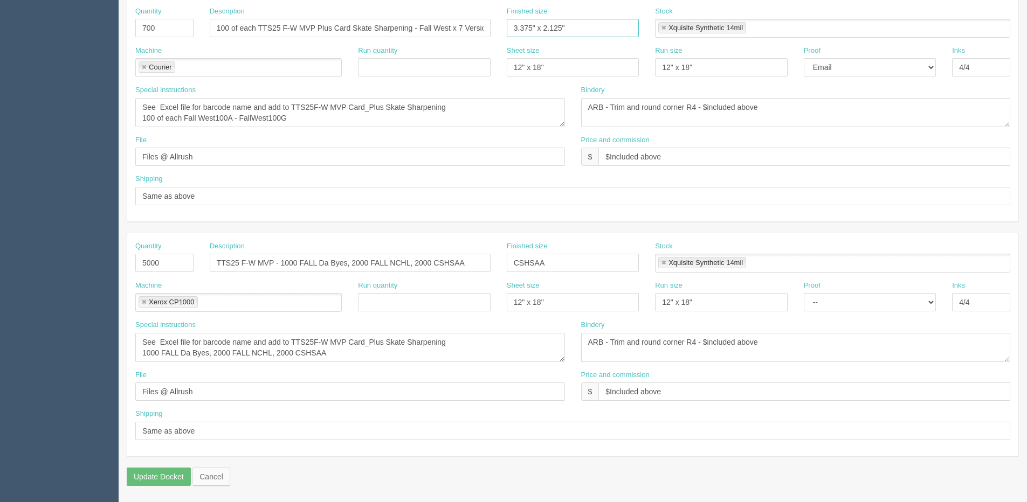
type input "3.375" x 2.125""
click at [572, 251] on div "Finished size CSHSAA" at bounding box center [573, 256] width 132 height 31
drag, startPoint x: 562, startPoint y: 261, endPoint x: 262, endPoint y: 261, distance: 300.2
click at [310, 261] on div "Quantity 5000 Description TTS25 F-W MVP - 1000 FALL Da Byes, 2000 FALL NCHL, 20…" at bounding box center [572, 260] width 891 height 39
paste input "3.375" x 2.125""
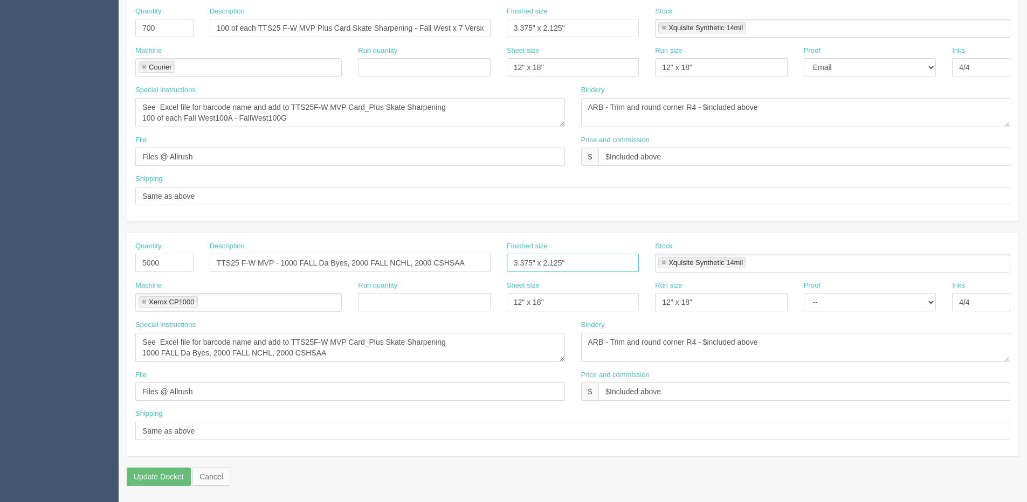
type input "3.375" x 2.125""
drag, startPoint x: 824, startPoint y: 303, endPoint x: 824, endPoint y: 310, distance: 7.5
click at [824, 303] on select "-- Email Hard Copy" at bounding box center [870, 302] width 132 height 18
select select "Email"
click at [804, 293] on select "-- Email Hard Copy" at bounding box center [870, 302] width 132 height 18
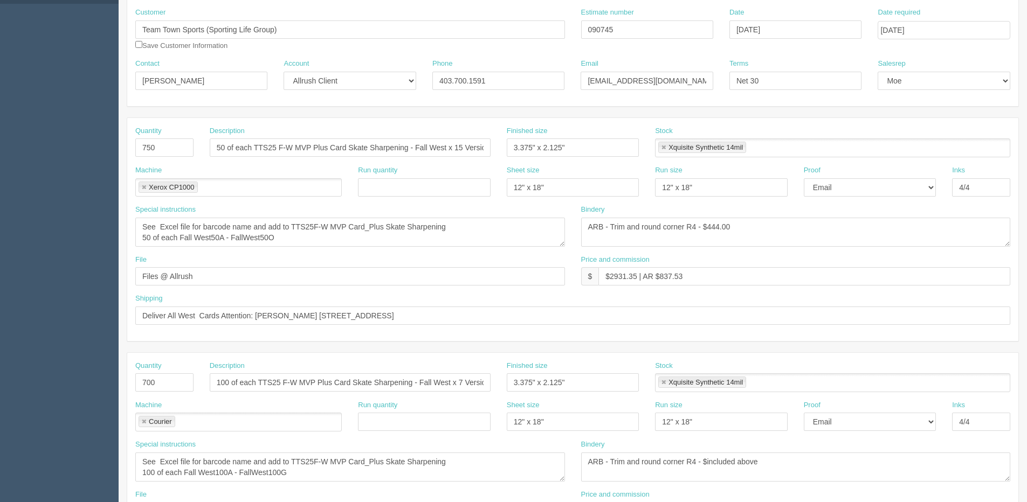
scroll to position [45, 0]
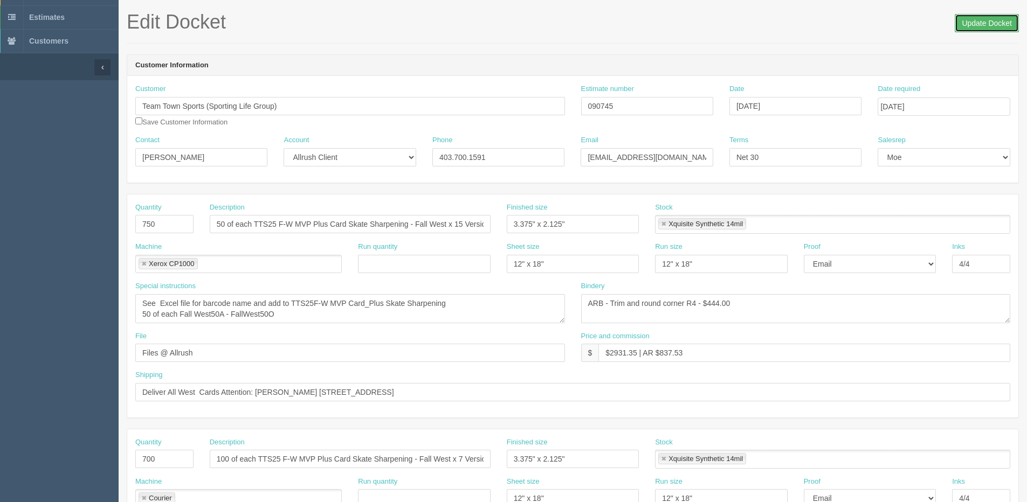
click at [961, 22] on input "Update Docket" at bounding box center [987, 23] width 64 height 18
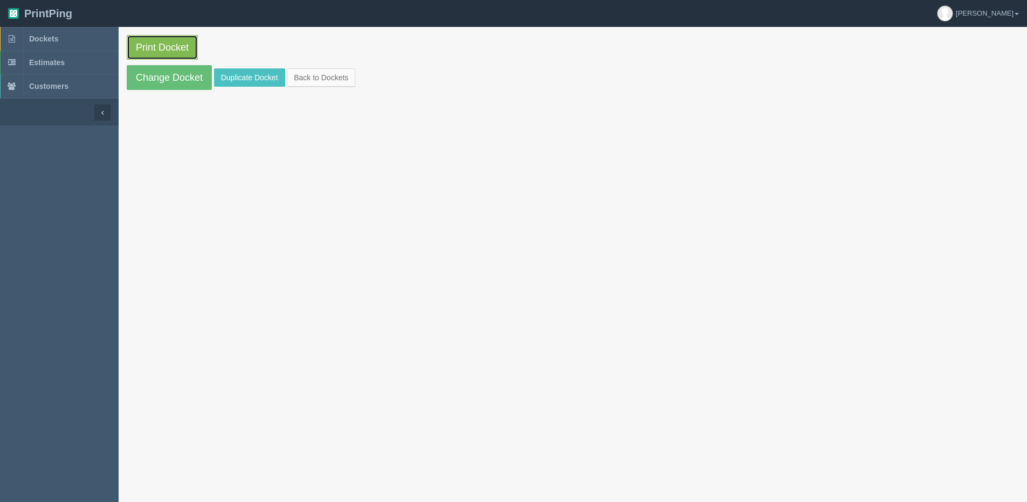
click at [171, 42] on link "Print Docket" at bounding box center [162, 47] width 71 height 25
click at [313, 79] on link "Back to Dockets" at bounding box center [321, 77] width 68 height 18
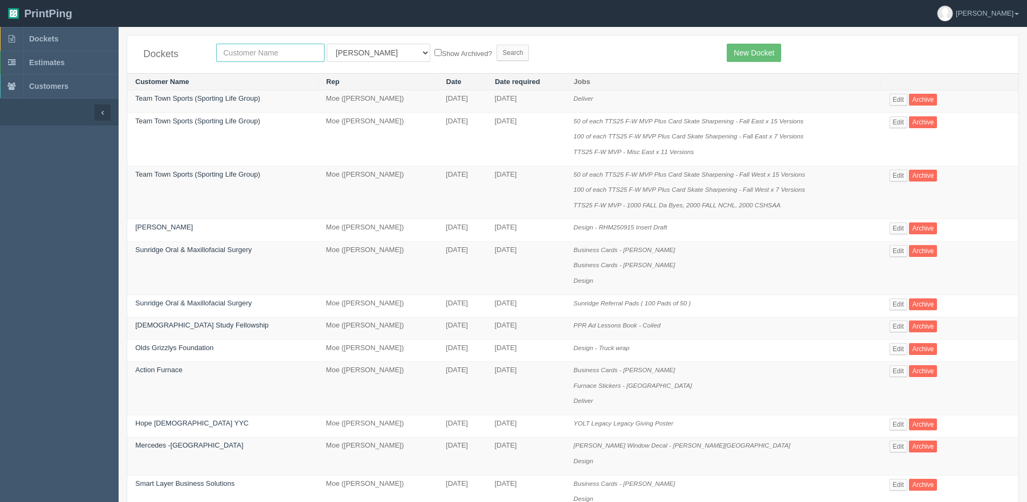
drag, startPoint x: 239, startPoint y: 54, endPoint x: 220, endPoint y: 51, distance: 19.2
click at [239, 54] on input "text" at bounding box center [270, 53] width 108 height 18
type input "Century 21 Bravo Realty - [STREET_ADDRESS]"
click at [434, 51] on label "Show Archived?" at bounding box center [462, 53] width 57 height 12
click at [434, 51] on input "Show Archived?" at bounding box center [437, 52] width 7 height 7
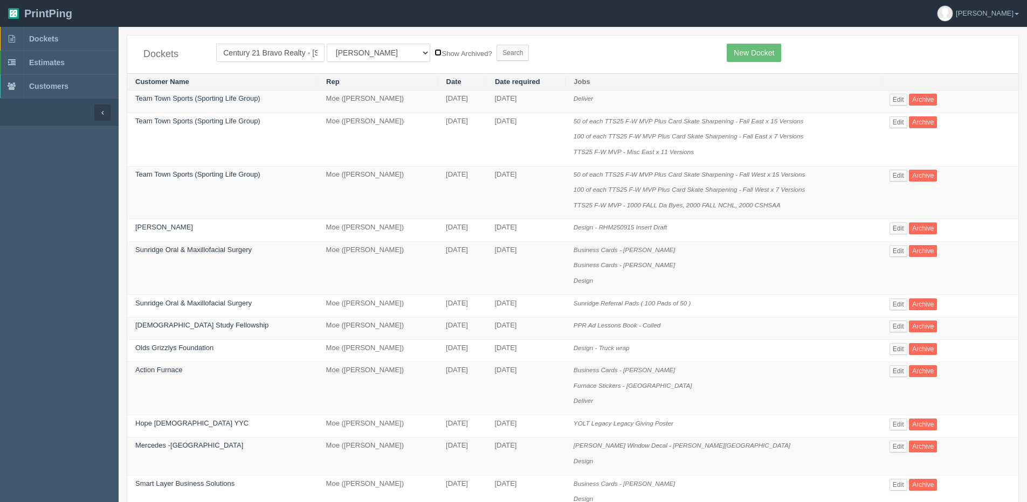
checkbox input "true"
click at [329, 55] on select "All Users Ali Ali Test 1 Aly Amy Ankit Arif Brandon Dan France Greg Jim Mark Ma…" at bounding box center [378, 53] width 103 height 18
select select "1"
click at [327, 44] on select "All Users Ali Ali Test 1 Aly Amy Ankit Arif Brandon Dan France Greg Jim Mark Ma…" at bounding box center [378, 53] width 103 height 18
click at [496, 52] on input "Search" at bounding box center [512, 53] width 32 height 16
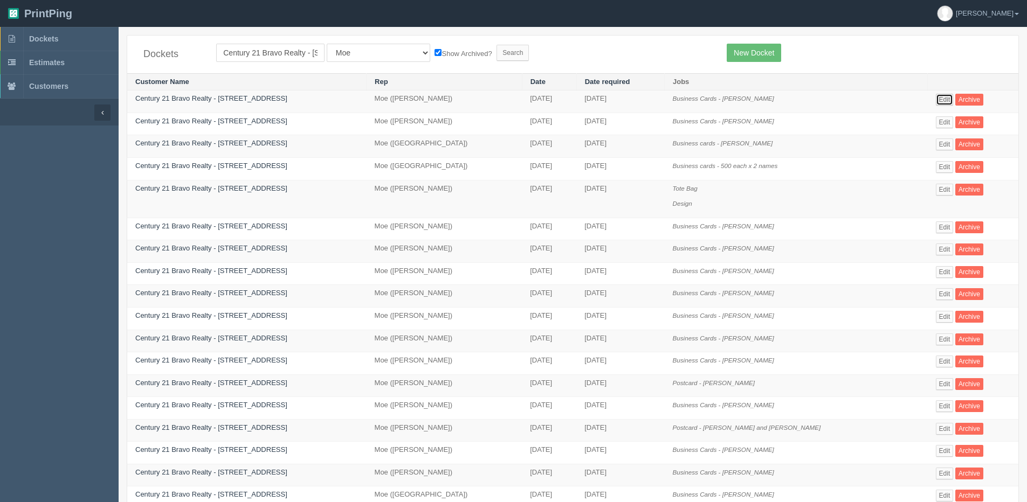
click at [938, 100] on link "Edit" at bounding box center [945, 100] width 18 height 12
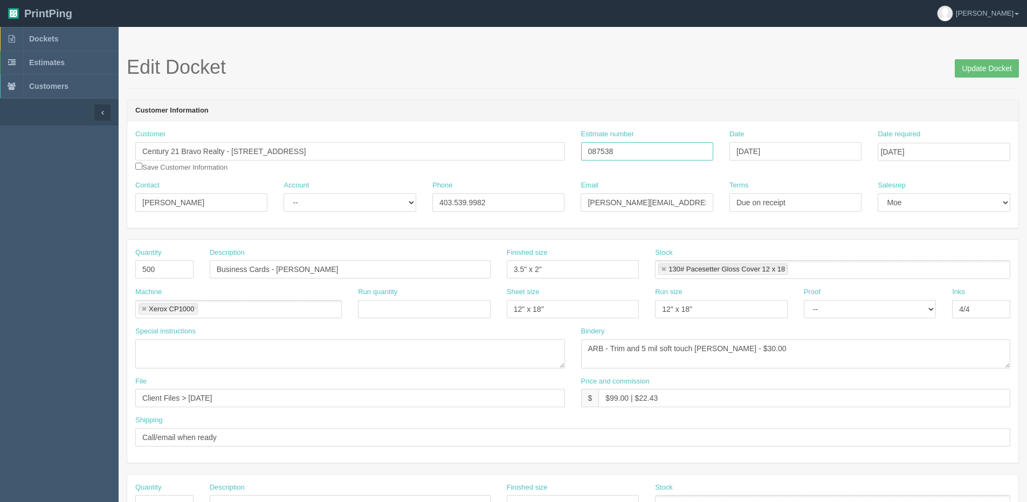
drag, startPoint x: 585, startPoint y: 153, endPoint x: 472, endPoint y: 150, distance: 113.8
click at [451, 153] on div "Customer Century 21 Bravo Realty - 3009 23 Street NE Save Customer Information …" at bounding box center [572, 154] width 891 height 51
click at [982, 67] on input "Update Docket" at bounding box center [987, 68] width 64 height 18
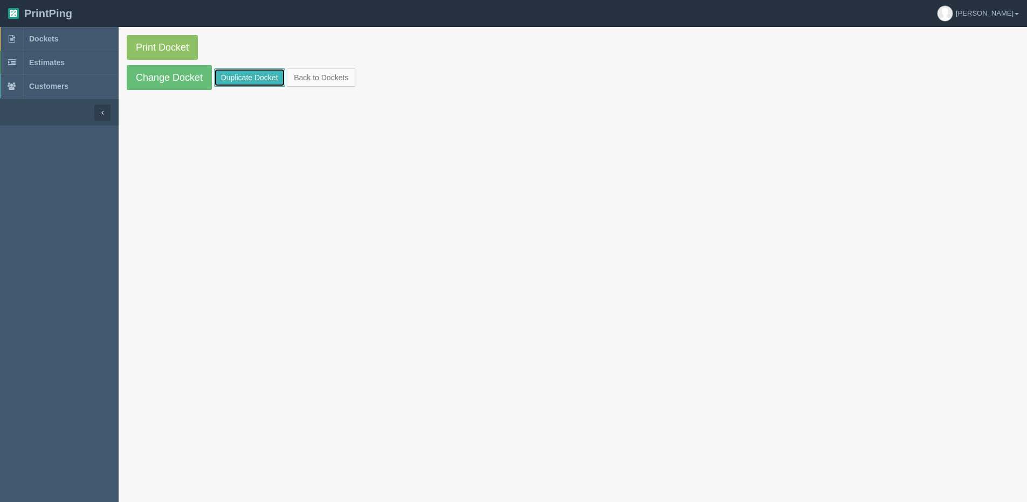
click at [238, 72] on link "Duplicate Docket" at bounding box center [249, 77] width 71 height 18
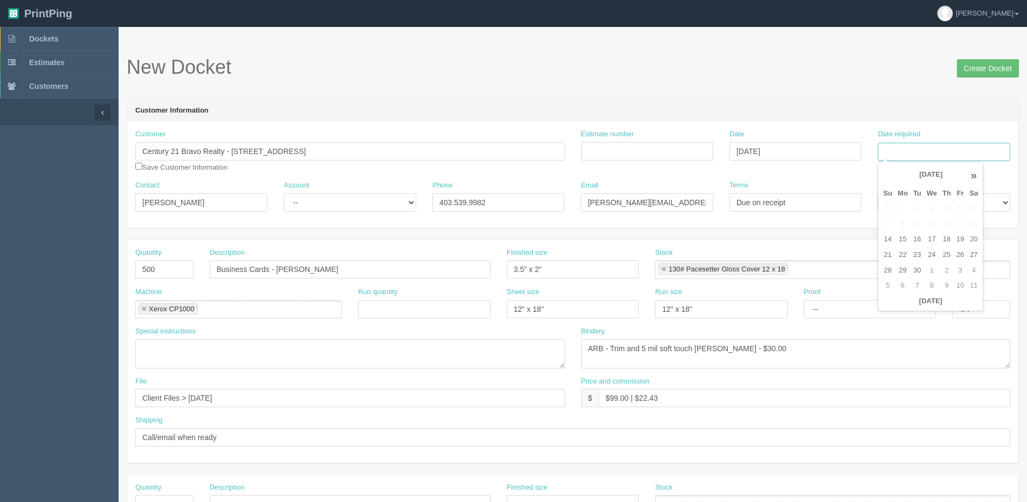
click at [942, 149] on input "Date required" at bounding box center [944, 152] width 132 height 18
click at [903, 308] on th "Today" at bounding box center [930, 302] width 100 height 16
click at [922, 256] on td "23" at bounding box center [916, 255] width 13 height 16
type input "[DATE]"
click at [631, 148] on input "Estimate number" at bounding box center [647, 151] width 132 height 18
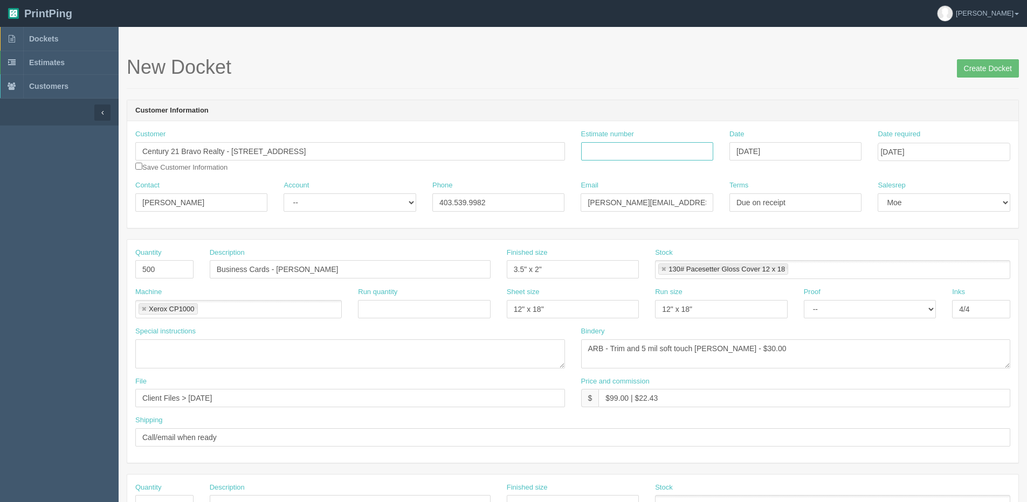
paste input "087538"
type input "087538"
drag, startPoint x: 275, startPoint y: 266, endPoint x: 602, endPoint y: 222, distance: 329.6
click at [602, 222] on form "New Docket Create Docket Customer Information Customer Century 21 Bravo Realty …" at bounding box center [573, 510] width 892 height 906
type input "Business Cards - Sukh Sandhu"
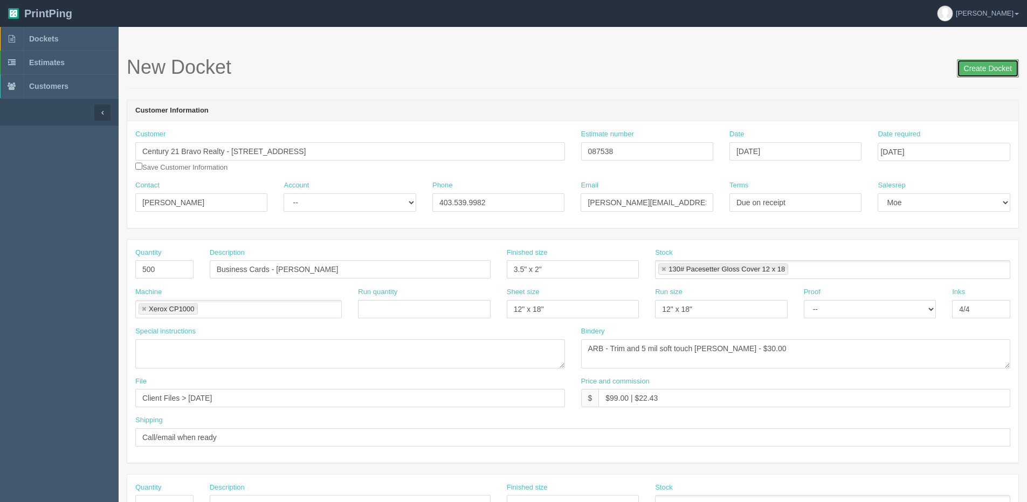
drag, startPoint x: 972, startPoint y: 71, endPoint x: 930, endPoint y: 71, distance: 42.0
click at [965, 71] on input "Create Docket" at bounding box center [988, 68] width 62 height 18
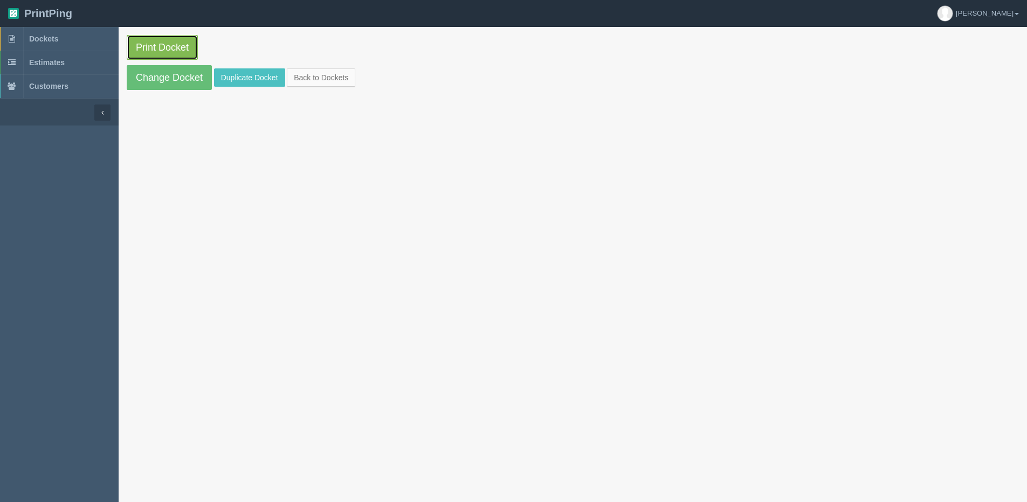
click at [146, 39] on link "Print Docket" at bounding box center [162, 47] width 71 height 25
click at [326, 76] on link "Back to Dockets" at bounding box center [321, 77] width 68 height 18
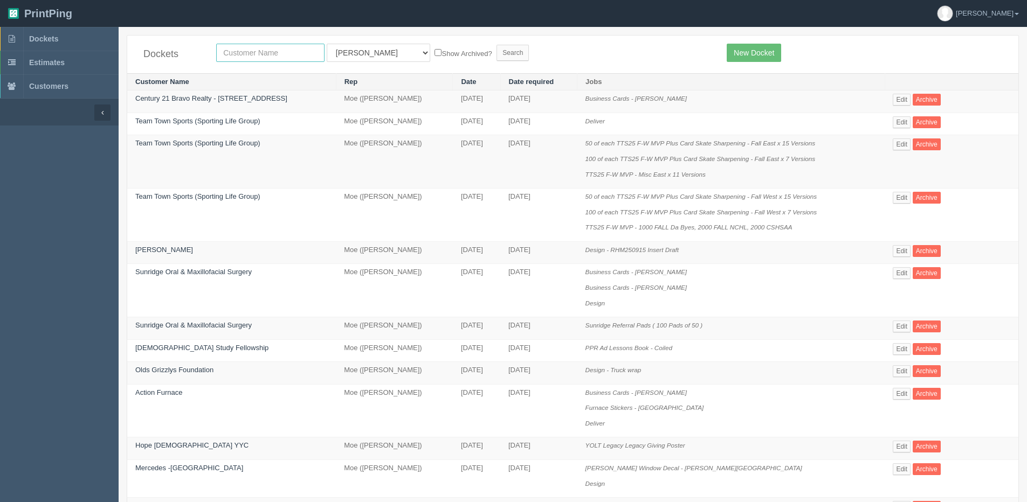
drag, startPoint x: 253, startPoint y: 58, endPoint x: 222, endPoint y: 63, distance: 31.6
click at [253, 58] on input "text" at bounding box center [270, 53] width 108 height 18
type input "umbrella"
click at [496, 45] on input "Search" at bounding box center [512, 53] width 32 height 16
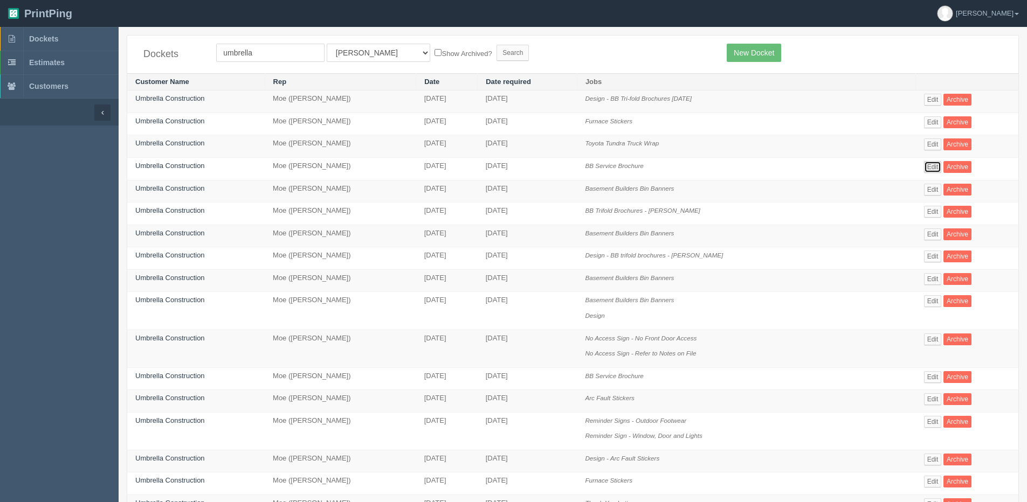
drag, startPoint x: 926, startPoint y: 162, endPoint x: 910, endPoint y: 170, distance: 18.1
click at [926, 162] on link "Edit" at bounding box center [933, 167] width 18 height 12
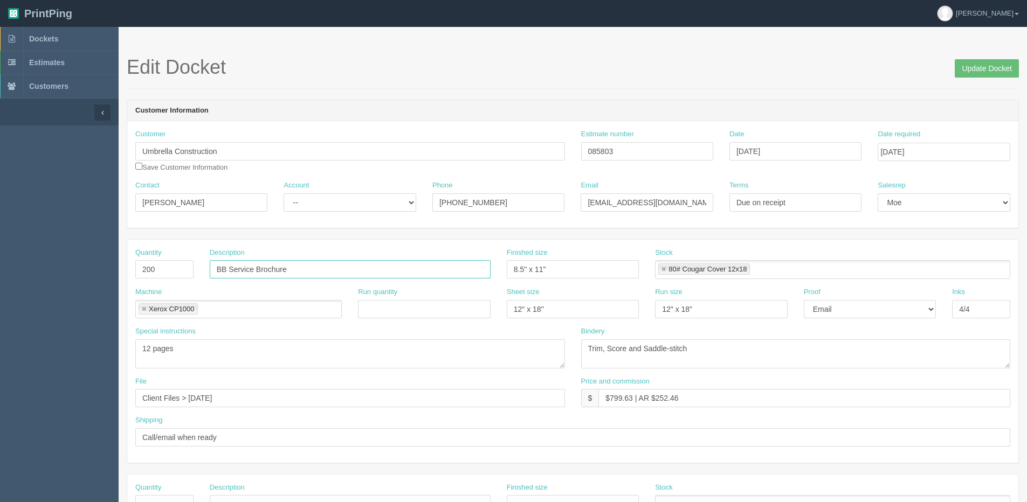
drag, startPoint x: 229, startPoint y: 265, endPoint x: 253, endPoint y: 266, distance: 24.3
click at [253, 266] on input "BB Service Brochure" at bounding box center [350, 269] width 281 height 18
click at [1003, 63] on input "Update Docket" at bounding box center [987, 68] width 64 height 18
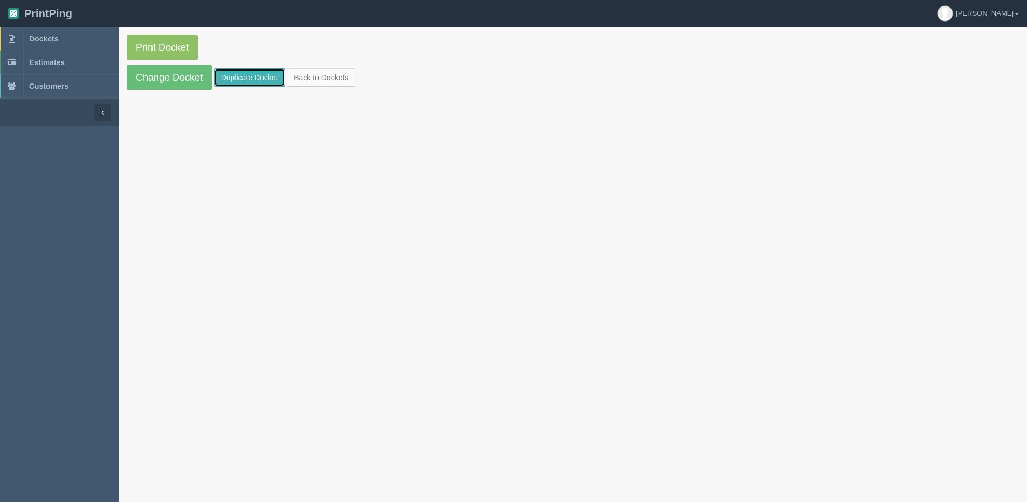
click at [238, 84] on link "Duplicate Docket" at bounding box center [249, 77] width 71 height 18
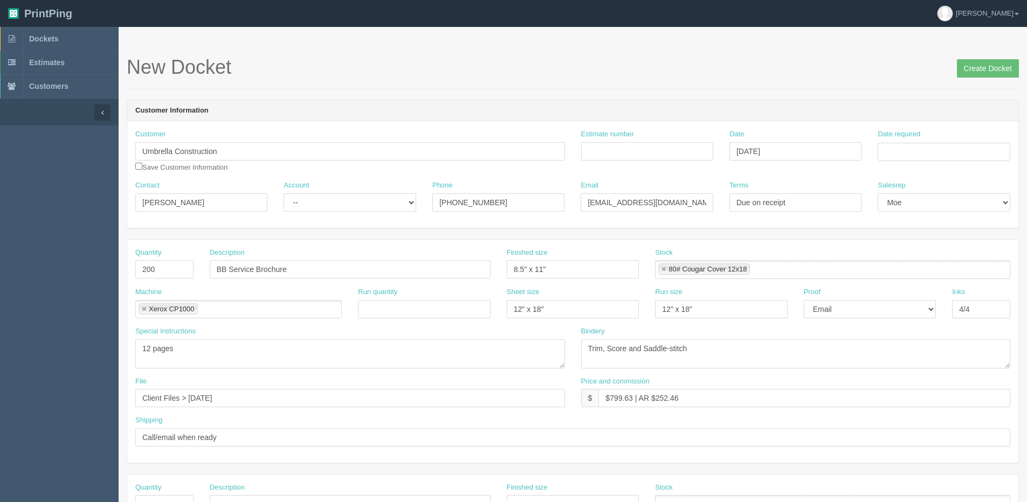
click at [958, 166] on div "Date required" at bounding box center [943, 149] width 148 height 40
drag, startPoint x: 951, startPoint y: 149, endPoint x: 949, endPoint y: 156, distance: 6.7
click at [951, 151] on input "Date required" at bounding box center [944, 152] width 132 height 18
click at [908, 308] on th "[DATE]" at bounding box center [930, 302] width 100 height 16
click at [916, 254] on td "23" at bounding box center [916, 255] width 13 height 16
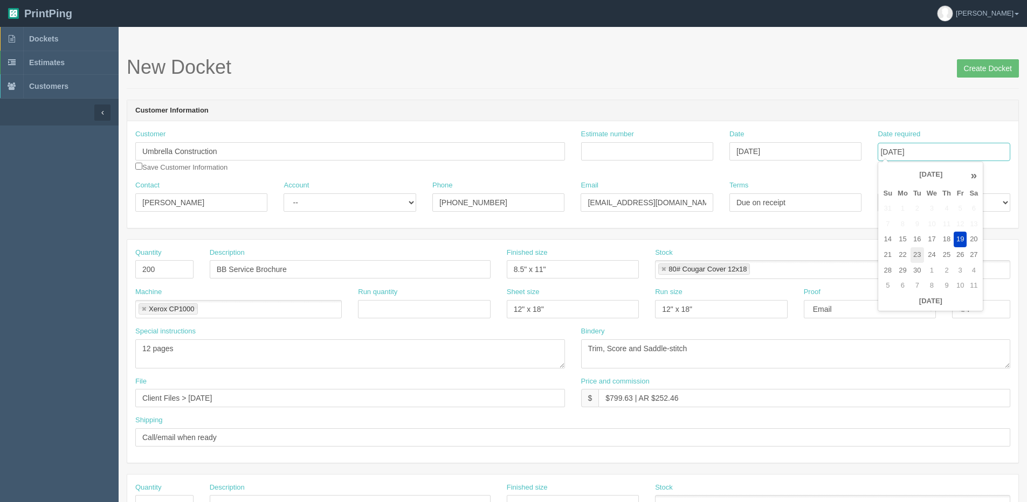
type input "[DATE]"
drag, startPoint x: 161, startPoint y: 271, endPoint x: -91, endPoint y: 270, distance: 251.7
click at [0, 270] on html "PrintPing [PERSON_NAME] Edit account ( [PERSON_NAME][EMAIL_ADDRESS][DOMAIN_NAME…" at bounding box center [513, 489] width 1027 height 979
type input "0"
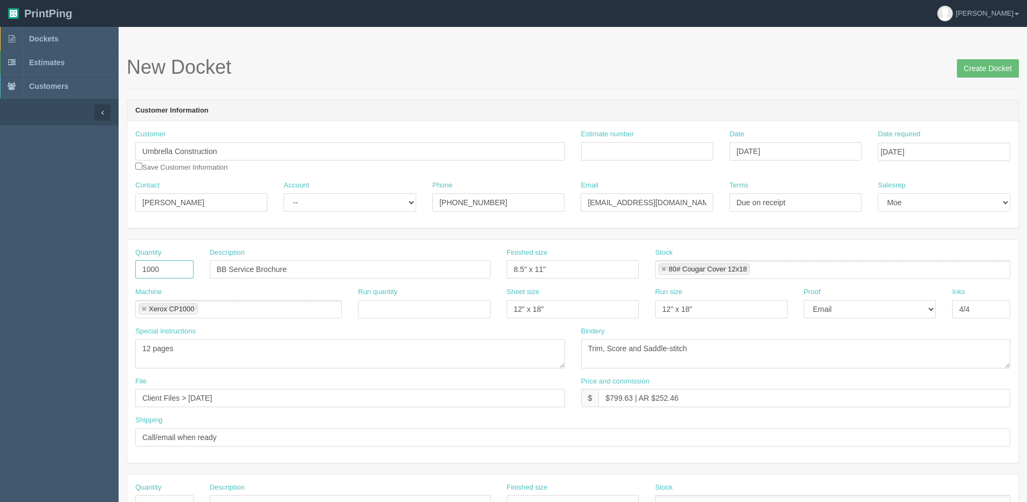
type input "1000"
click at [270, 275] on input "BB Service Brochure" at bounding box center [350, 269] width 281 height 18
drag, startPoint x: 230, startPoint y: 271, endPoint x: 254, endPoint y: 271, distance: 24.8
click at [254, 271] on input "BB Service Brochure" at bounding box center [350, 269] width 281 height 18
type input "BB Tri-fold Brochure"
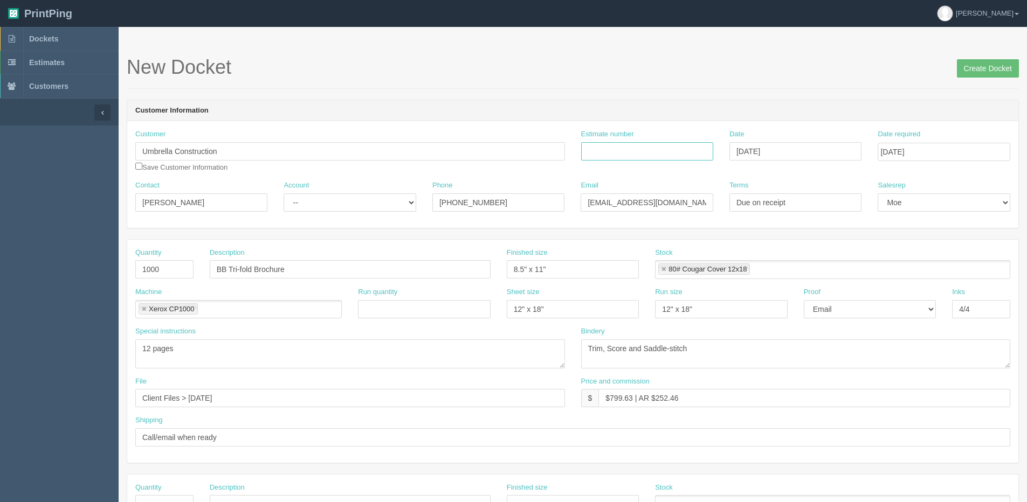
click at [618, 147] on input "Estimate number" at bounding box center [647, 151] width 132 height 18
type input "071871"
click at [664, 271] on link at bounding box center [663, 269] width 6 height 7
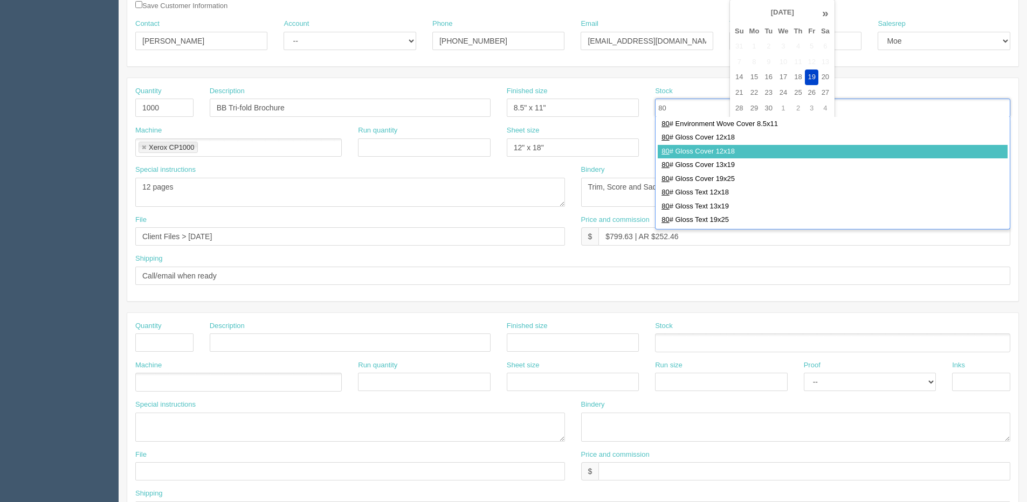
scroll to position [270, 0]
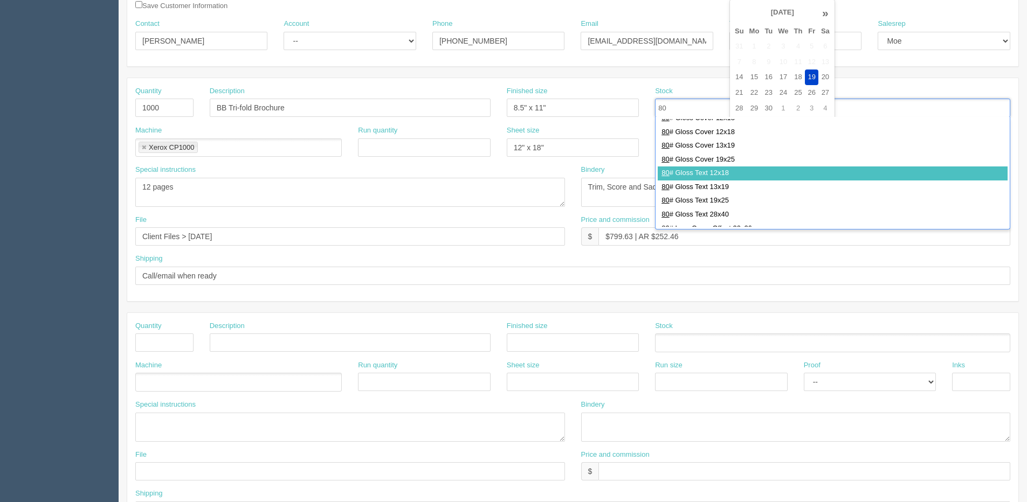
type input "80"
drag, startPoint x: 699, startPoint y: 169, endPoint x: 381, endPoint y: 212, distance: 321.0
type input "80# Gloss Text 12x18"
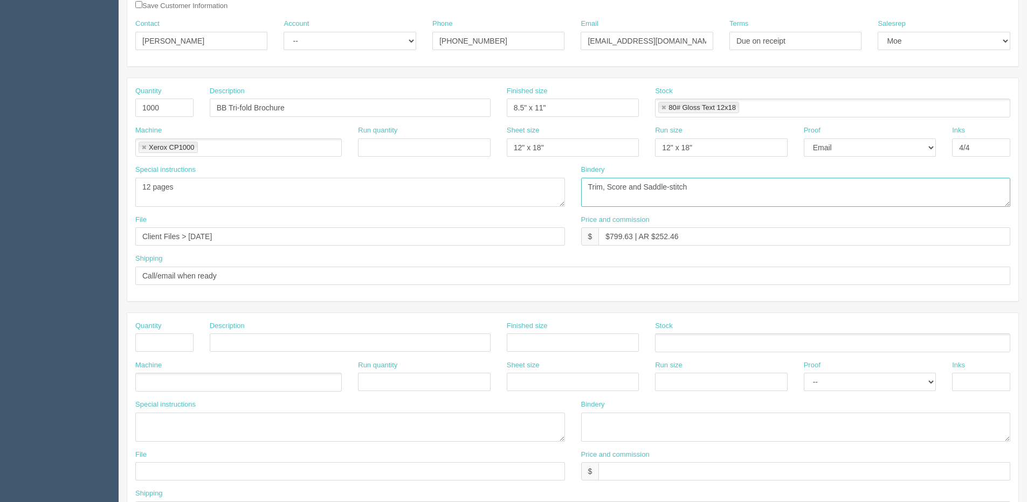
drag, startPoint x: 604, startPoint y: 186, endPoint x: 976, endPoint y: 161, distance: 373.3
click at [962, 161] on div "Quantity 1000 Description BB Tri-fold Brochure Finished size 8.5" x 11" Stock 8…" at bounding box center [572, 189] width 891 height 223
click at [604, 187] on textarea "Trim, Score and Saddle-stitch" at bounding box center [796, 192] width 430 height 29
type textarea "Trim, and Tri-fold"
drag, startPoint x: 172, startPoint y: 175, endPoint x: 163, endPoint y: 179, distance: 10.1
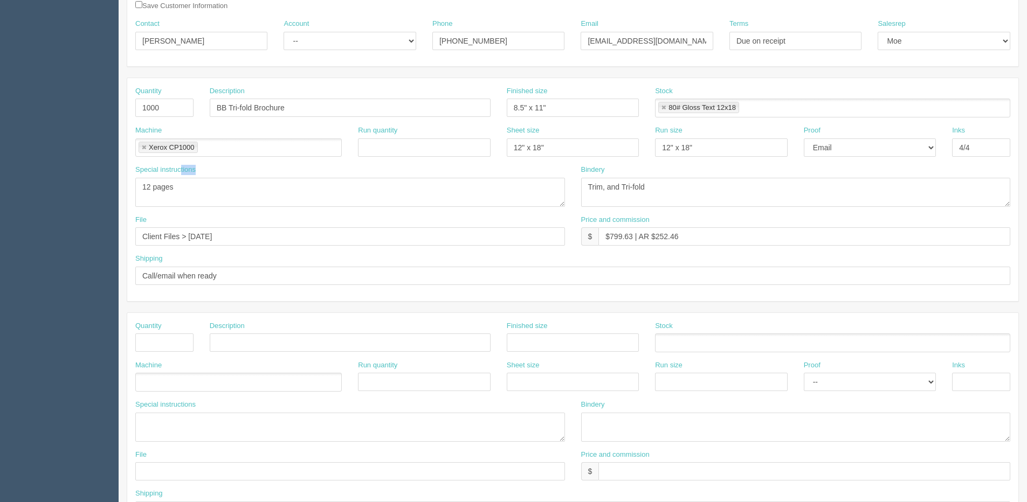
click at [163, 179] on div "Special instructions 12 pages" at bounding box center [350, 186] width 430 height 42
drag, startPoint x: 177, startPoint y: 190, endPoint x: -101, endPoint y: 194, distance: 278.7
click at [0, 194] on html "PrintPing [PERSON_NAME] Edit account ( [PERSON_NAME][EMAIL_ADDRESS][DOMAIN_NAME…" at bounding box center [513, 327] width 1027 height 979
drag, startPoint x: 189, startPoint y: 237, endPoint x: 579, endPoint y: 187, distance: 394.0
click at [579, 187] on div "Quantity 1000 Description BB Tri-fold Brochure Finished size 8.5" x 11" Stock 8…" at bounding box center [572, 189] width 891 height 223
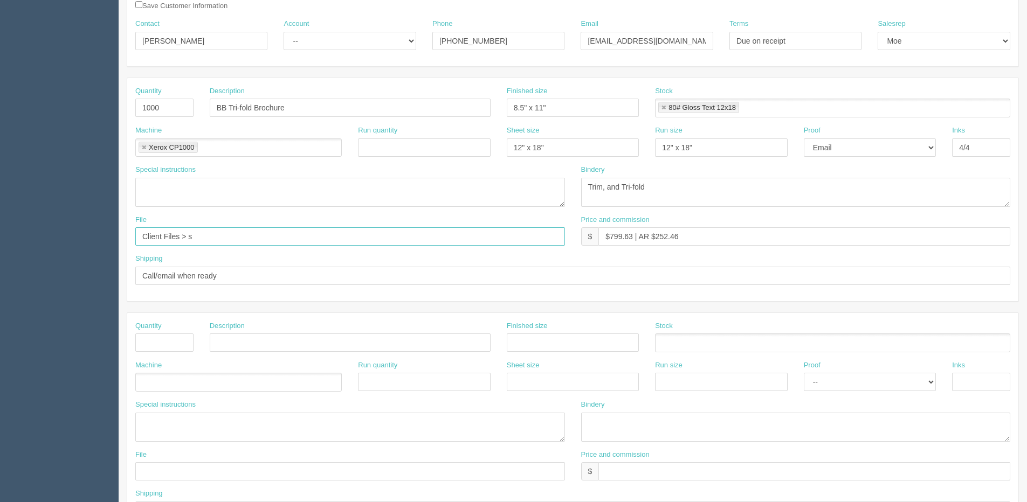
type input "Client Files > [DATE]"
click at [676, 191] on textarea "Trim, Score and Saddle-stitch" at bounding box center [796, 192] width 430 height 29
click at [608, 184] on textarea "Trim, Score and Saddle-stitch" at bounding box center [796, 192] width 430 height 29
click at [655, 190] on textarea "Trim, Score and Saddle-stitch" at bounding box center [796, 192] width 430 height 29
type textarea "Trim, Tri-fold and Shrink-wrap in 200's"
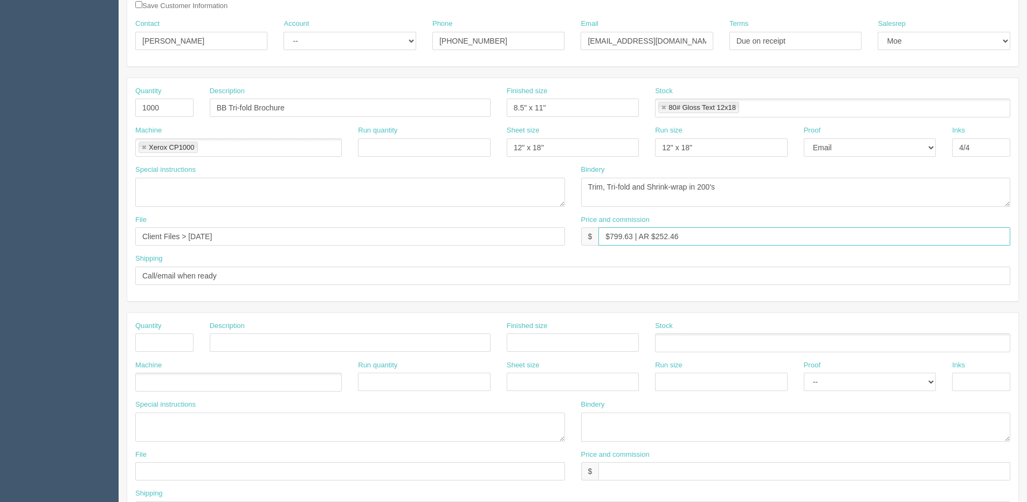
drag, startPoint x: 608, startPoint y: 237, endPoint x: 632, endPoint y: 241, distance: 24.0
click at [632, 241] on input "$799.63 | AR $252.46" at bounding box center [804, 236] width 412 height 18
drag, startPoint x: 654, startPoint y: 237, endPoint x: 841, endPoint y: 194, distance: 192.0
click at [841, 194] on div "Quantity 1000 Description BB Tri-fold Brochure Finished size 8.5" x 11" Stock 8…" at bounding box center [572, 189] width 891 height 223
type input "$348.24 | AR $80.36"
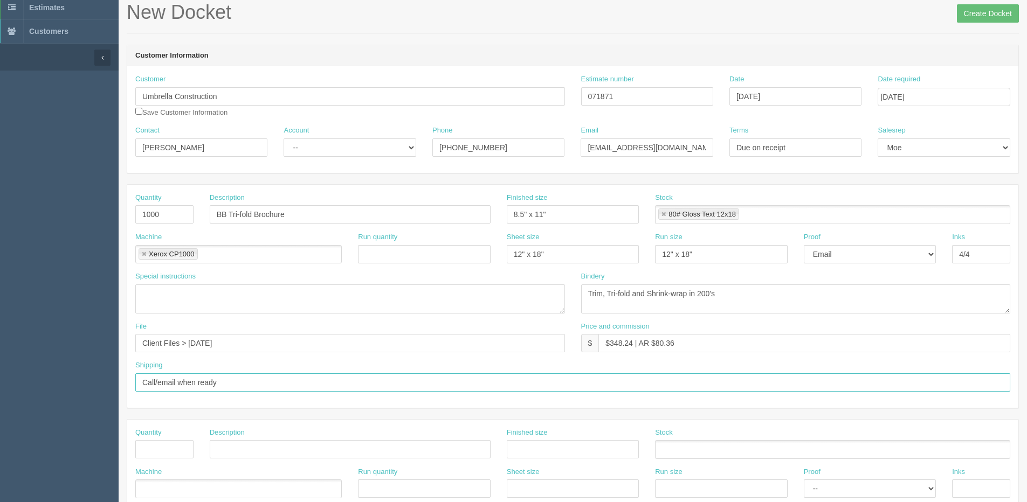
scroll to position [54, 0]
click at [836, 261] on select "-- Email Hard Copy" at bounding box center [870, 255] width 132 height 18
select select "Hard Copy"
click at [804, 246] on select "-- Email Hard Copy" at bounding box center [870, 255] width 132 height 18
click at [324, 154] on select "-- Existing Client Allrush Client Rep Client" at bounding box center [350, 149] width 132 height 18
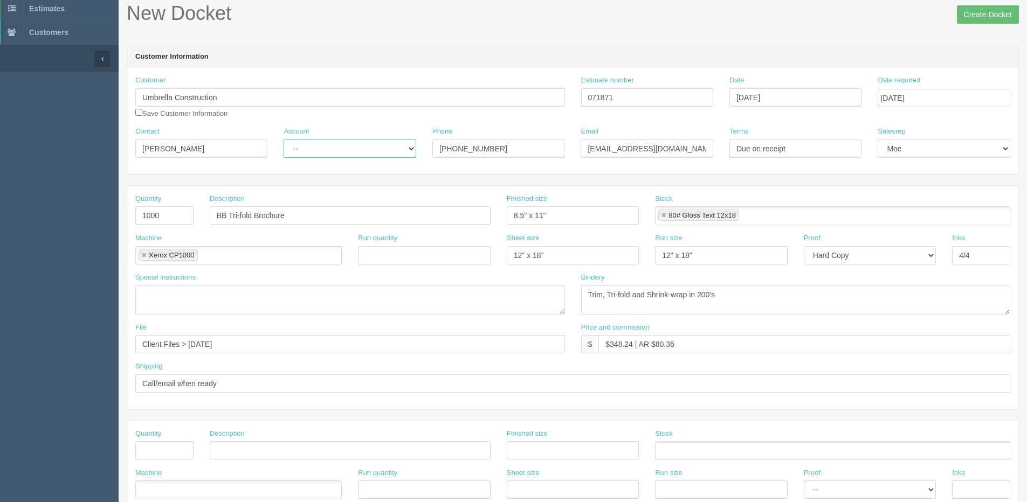
select select "Allrush Client"
click at [284, 140] on select "-- Existing Client Allrush Client Rep Client" at bounding box center [350, 149] width 132 height 18
click at [987, 19] on input "Create Docket" at bounding box center [988, 14] width 62 height 18
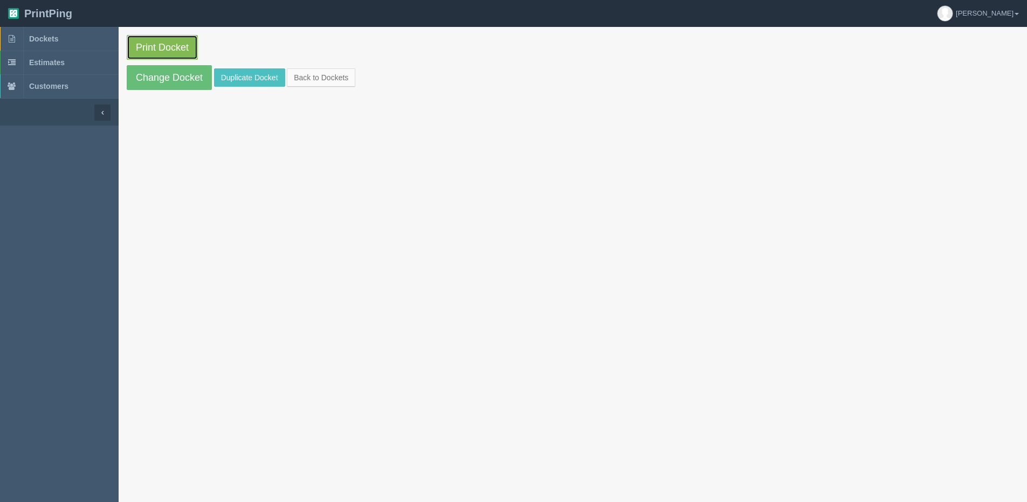
click at [155, 50] on link "Print Docket" at bounding box center [162, 47] width 71 height 25
click at [161, 83] on link "Change Docket" at bounding box center [169, 77] width 85 height 25
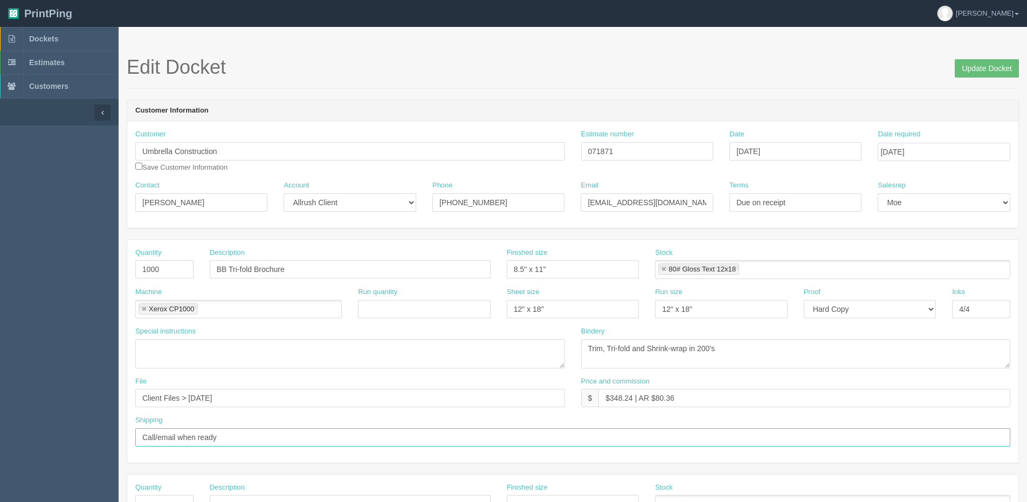
drag, startPoint x: 218, startPoint y: 433, endPoint x: -190, endPoint y: 435, distance: 408.1
click at [0, 435] on html "PrintPing Dan Edit account ( dan@allrush.ca ) Logout Dockets Estimates Customers" at bounding box center [513, 489] width 1027 height 979
type input "Deliver when ready"
click at [962, 73] on input "Update Docket" at bounding box center [987, 68] width 64 height 18
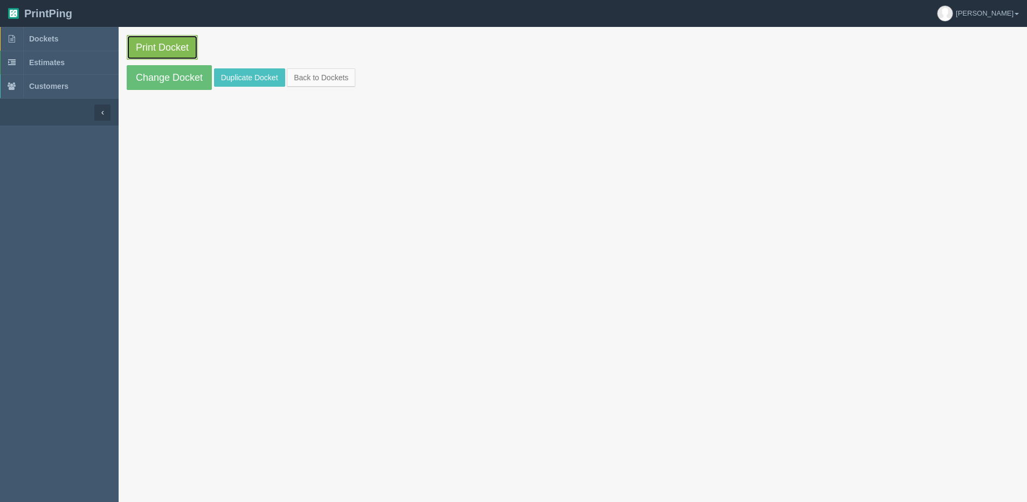
click at [144, 45] on link "Print Docket" at bounding box center [162, 47] width 71 height 25
click at [325, 80] on link "Back to Dockets" at bounding box center [321, 77] width 68 height 18
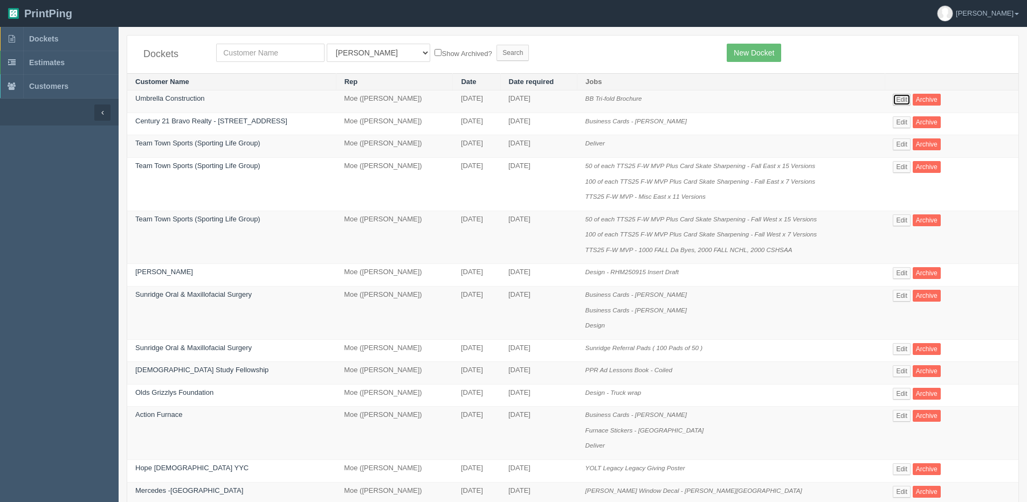
click at [910, 99] on link "Edit" at bounding box center [902, 100] width 18 height 12
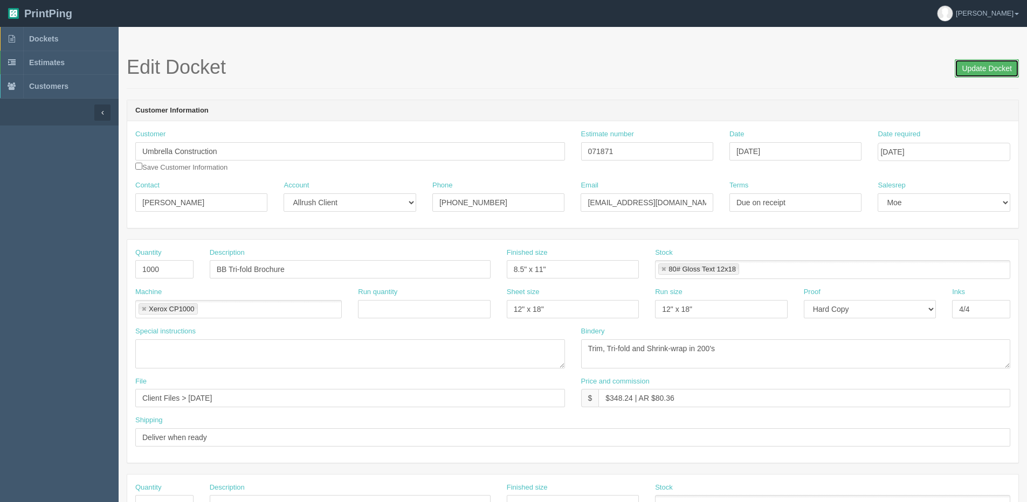
drag, startPoint x: 970, startPoint y: 62, endPoint x: 949, endPoint y: 63, distance: 21.6
click at [970, 63] on input "Update Docket" at bounding box center [987, 68] width 64 height 18
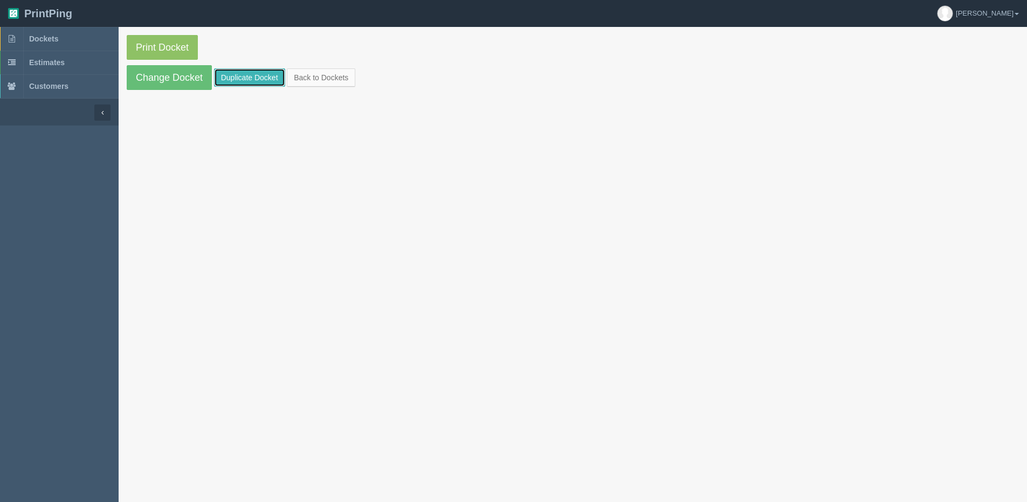
click at [264, 72] on link "Duplicate Docket" at bounding box center [249, 77] width 71 height 18
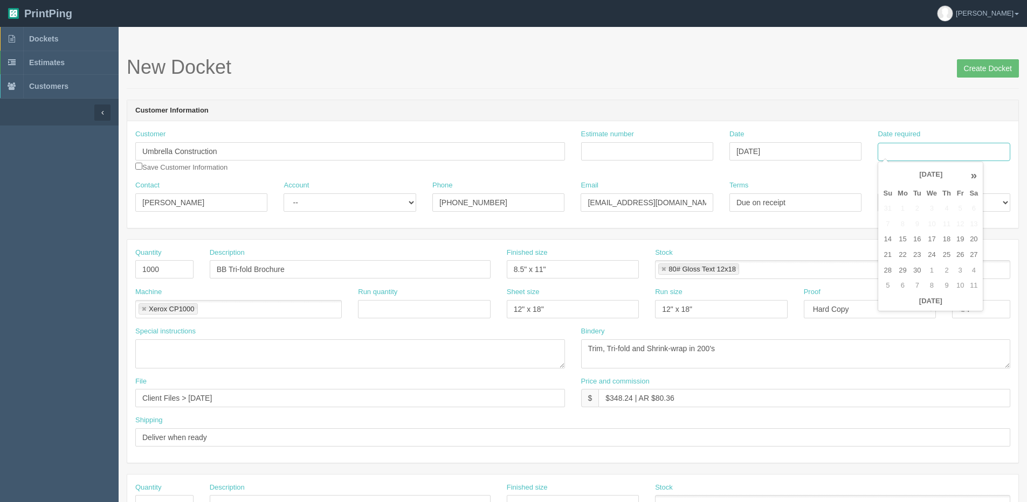
click at [905, 153] on input "Date required" at bounding box center [944, 152] width 132 height 18
click at [905, 309] on th "[DATE]" at bounding box center [930, 302] width 100 height 16
click at [919, 254] on td "23" at bounding box center [916, 255] width 13 height 16
type input "[DATE]"
drag, startPoint x: 240, startPoint y: 152, endPoint x: -382, endPoint y: 152, distance: 621.5
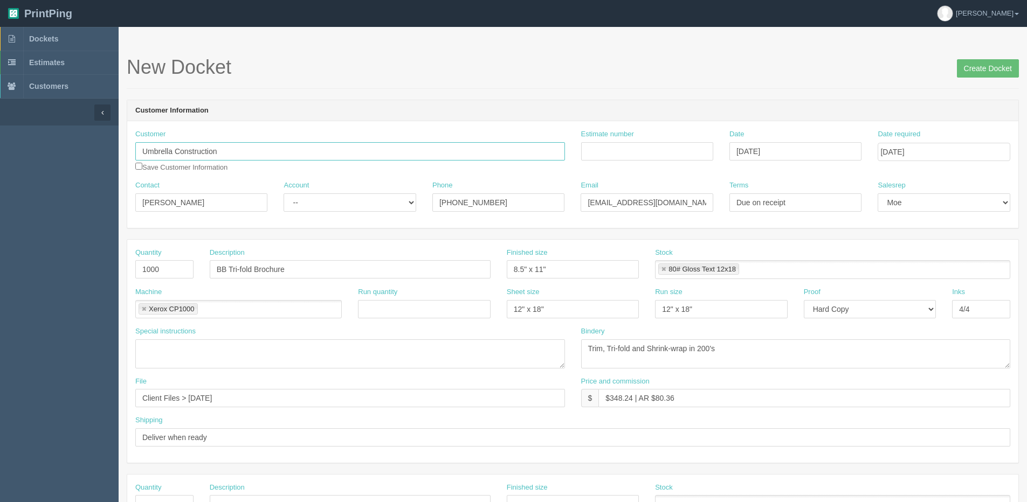
click at [0, 152] on html "PrintPing [PERSON_NAME] Edit account ( [PERSON_NAME][EMAIL_ADDRESS][DOMAIN_NAME…" at bounding box center [513, 489] width 1027 height 979
click at [155, 172] on strong "The Gent" at bounding box center [159, 172] width 30 height 8
type input "The Gentlemen Pros"
type input "[PERSON_NAME]"
type input "403.394.8758"
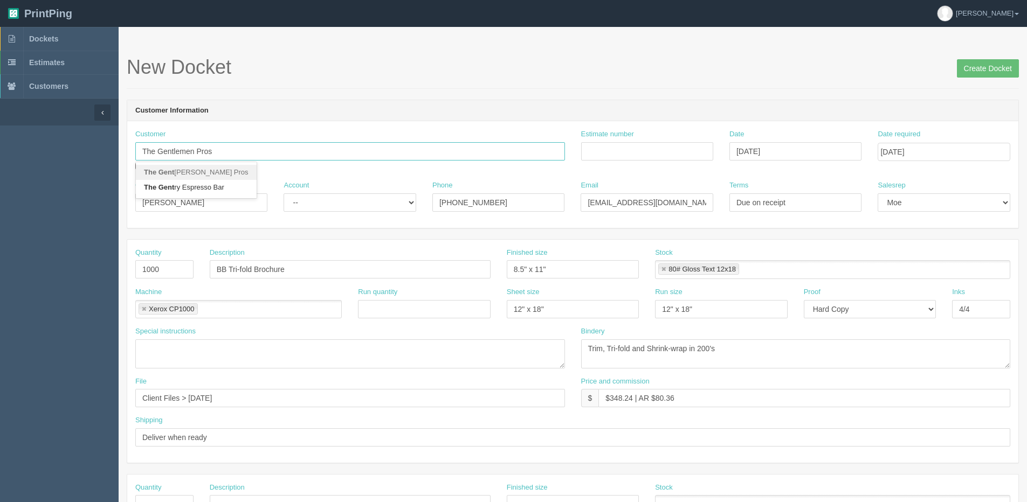
type input "[PERSON_NAME][EMAIL_ADDRESS][DOMAIN_NAME]"
click at [205, 194] on input "[PERSON_NAME]" at bounding box center [201, 203] width 132 height 18
click at [0, 218] on html "PrintPing [PERSON_NAME] Edit account ( [PERSON_NAME][EMAIL_ADDRESS][DOMAIN_NAME…" at bounding box center [513, 489] width 1027 height 979
paste input "[PERSON_NAME] Trim"
type input "[PERSON_NAME] Trim"
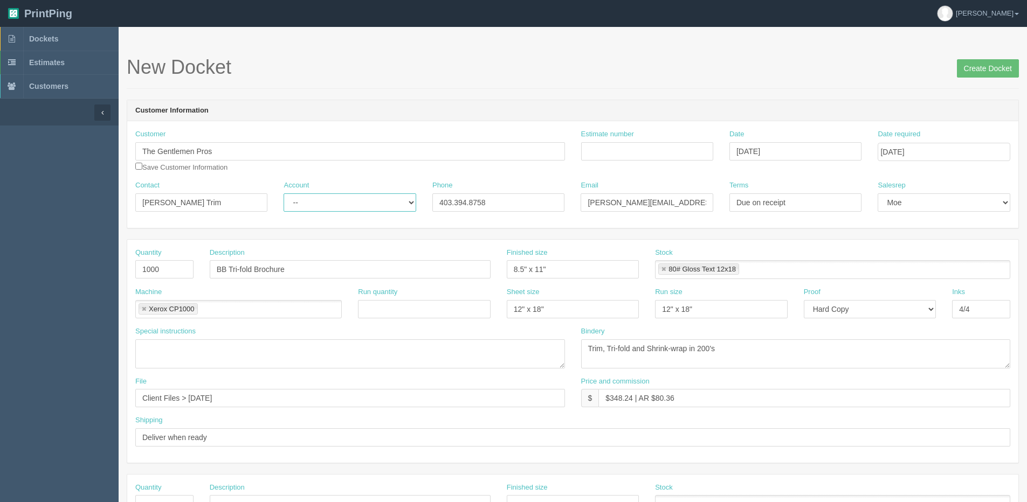
drag, startPoint x: 295, startPoint y: 197, endPoint x: 298, endPoint y: 211, distance: 14.9
click at [295, 197] on select "-- Existing Client Allrush Client Rep Client" at bounding box center [350, 203] width 132 height 18
select select "Allrush Client"
click at [284, 194] on select "-- Existing Client Allrush Client Rep Client" at bounding box center [350, 203] width 132 height 18
click at [235, 155] on input "The Gentlemen Pros" at bounding box center [350, 151] width 430 height 18
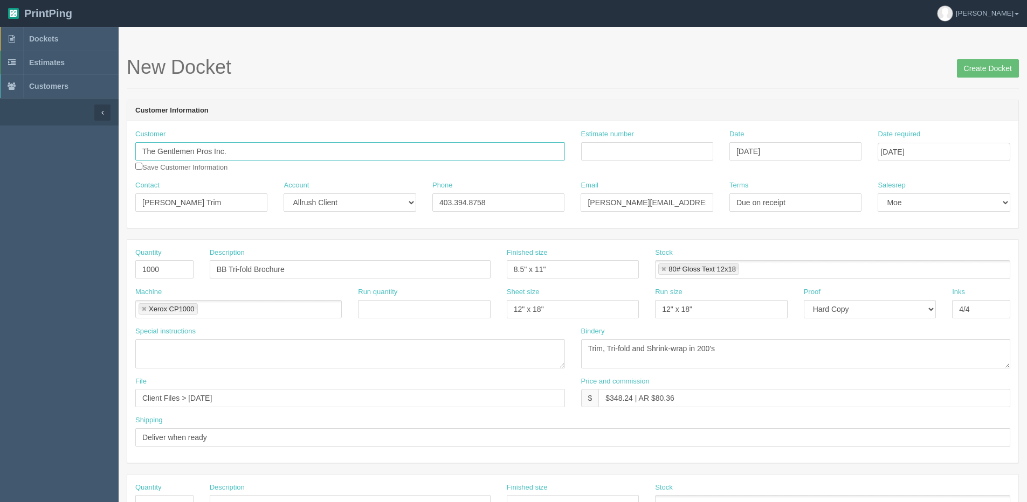
type input "The Gentlemen Pros Inc."
drag, startPoint x: 495, startPoint y: 205, endPoint x: 270, endPoint y: 205, distance: 225.3
click at [286, 205] on div "Contact [PERSON_NAME] Trim Account -- Existing Client Allrush Client Rep Client…" at bounding box center [572, 200] width 891 height 39
type input "403.560.2377"
click at [638, 149] on input "Estimate number" at bounding box center [647, 151] width 132 height 18
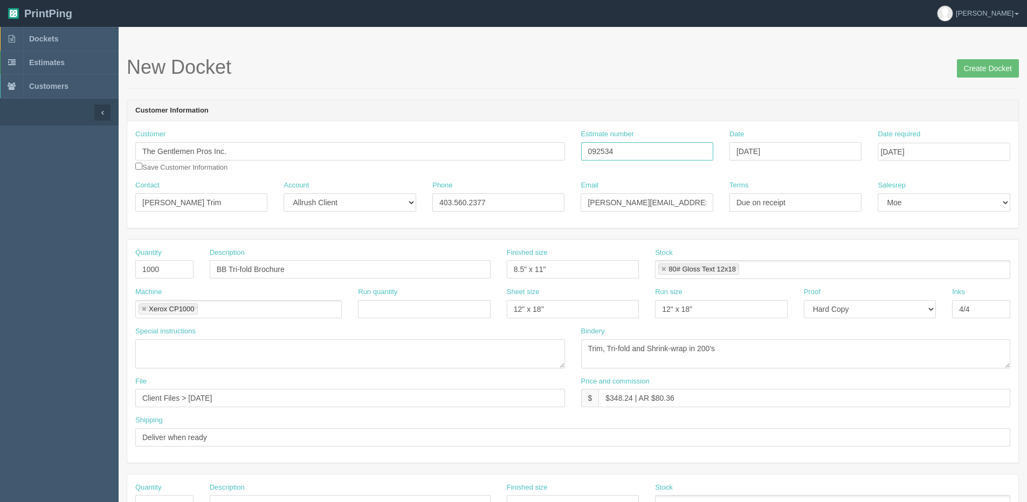
type input "092534"
drag, startPoint x: 614, startPoint y: 200, endPoint x: 376, endPoint y: 199, distance: 238.3
click at [376, 199] on div "Contact Travers Trim Account -- Existing Client Allrush Client Rep Client Phone…" at bounding box center [572, 200] width 891 height 39
type input "travers@tgpros.ca"
drag, startPoint x: 164, startPoint y: 268, endPoint x: -121, endPoint y: 267, distance: 285.2
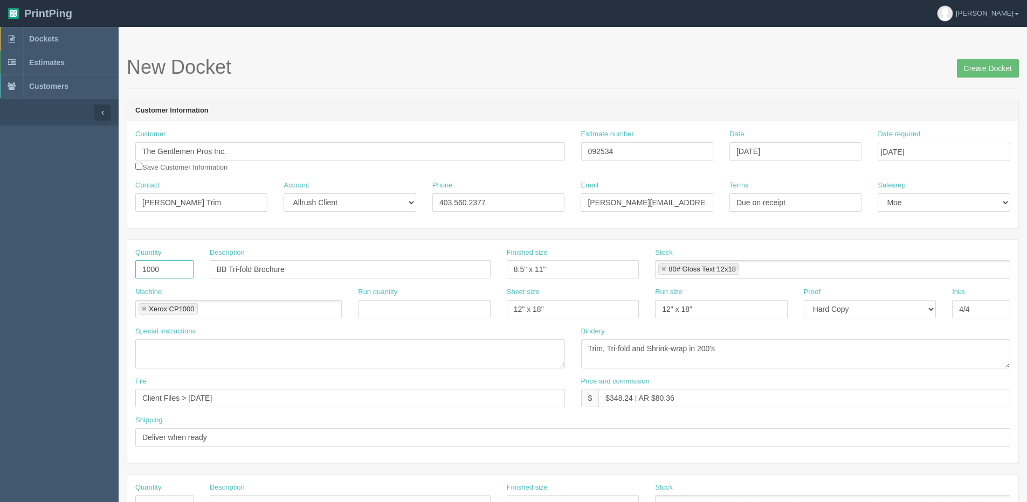
click at [0, 267] on html "PrintPing Dan Edit account ( dan@allrush.ca ) Logout Dockets Estimates Customers" at bounding box center [513, 489] width 1027 height 979
type input "200"
click at [231, 267] on input "BB Tri-fold Brochure" at bounding box center [350, 269] width 281 height 18
drag, startPoint x: 226, startPoint y: 268, endPoint x: -26, endPoint y: 268, distance: 252.3
click at [0, 268] on html "PrintPing Dan Edit account ( dan@allrush.ca ) Logout Dockets Estimates Customers" at bounding box center [513, 489] width 1027 height 979
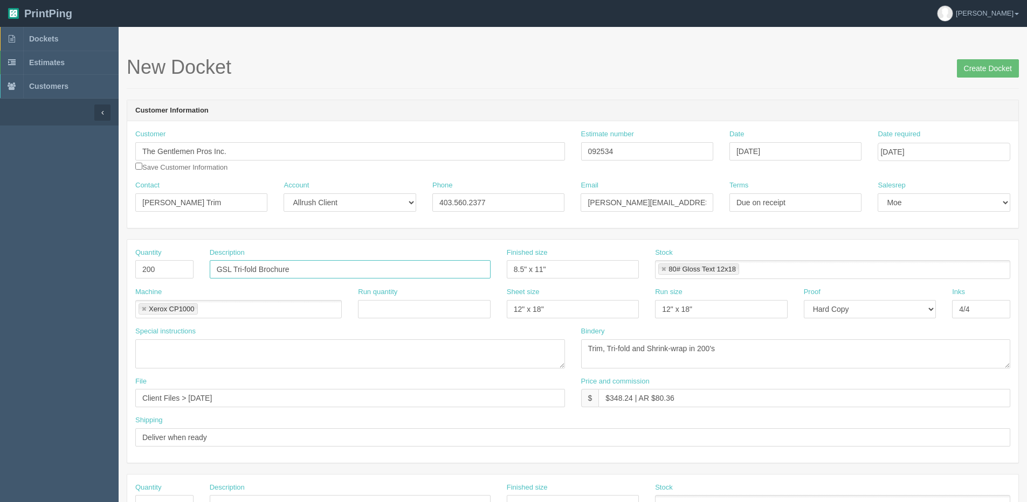
type input "GSL Tri-fold Brochure"
click at [608, 348] on textarea "Trim, Tri-fold and Shrink-wrap in 200's" at bounding box center [796, 354] width 430 height 29
drag, startPoint x: 645, startPoint y: 356, endPoint x: 1030, endPoint y: 257, distance: 397.5
click at [1026, 257] on html "PrintPing Dan Edit account ( dan@allrush.ca ) Logout Dockets Estimates Customers" at bounding box center [513, 489] width 1027 height 979
type textarea "Trim, and Tri-fold"
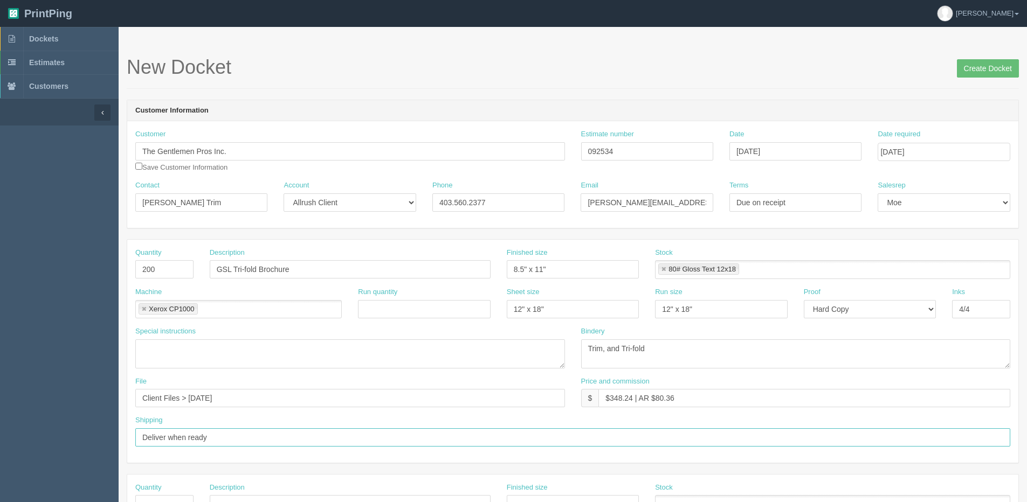
click at [332, 434] on input "Deliver when ready" at bounding box center [572, 438] width 875 height 18
click at [449, 426] on div "Shipping Deliver when ready" at bounding box center [572, 431] width 875 height 31
drag, startPoint x: 233, startPoint y: 397, endPoint x: -457, endPoint y: 397, distance: 690.5
click at [0, 397] on html "PrintPing Dan Edit account ( dan@allrush.ca ) Logout Dockets Estimates Customers" at bounding box center [513, 489] width 1027 height 979
type input "Files @ Allrush"
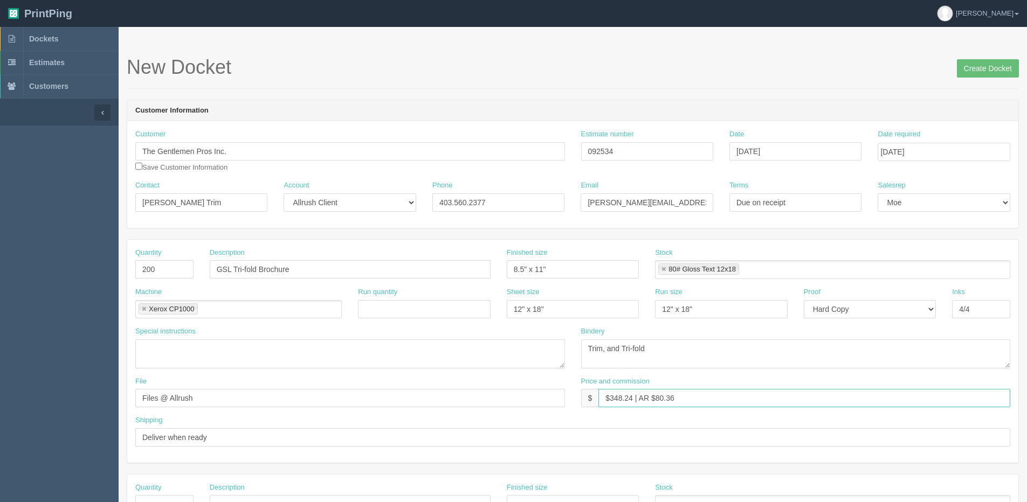
drag, startPoint x: 610, startPoint y: 401, endPoint x: 632, endPoint y: 402, distance: 22.1
click at [632, 402] on input "$348.24 | AR $80.36" at bounding box center [804, 398] width 412 height 18
drag, startPoint x: 655, startPoint y: 397, endPoint x: 836, endPoint y: 313, distance: 199.7
click at [859, 334] on div "Quantity 200 Description GSL Tri-fold Brochure Finished size 8.5" x 11" Stock 8…" at bounding box center [572, 351] width 891 height 223
type input "$173.43 | AR $57.81"
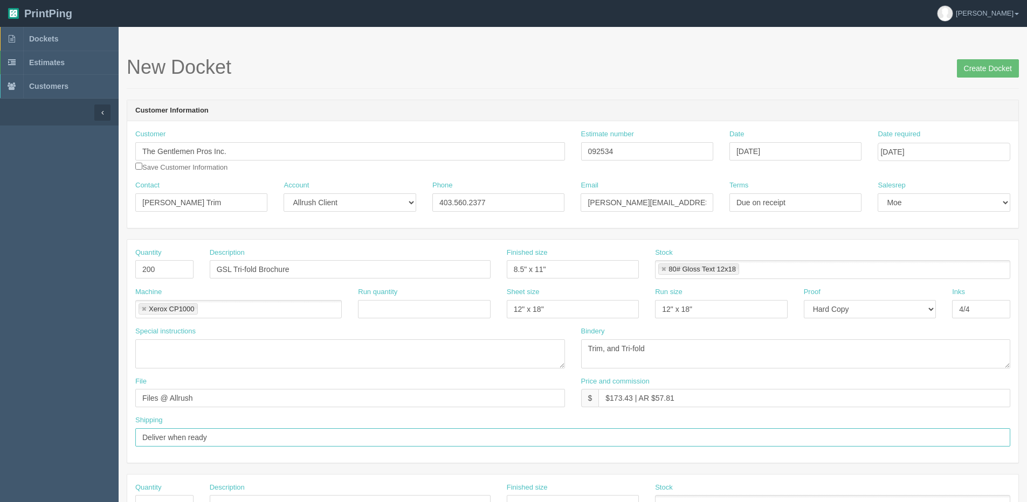
drag, startPoint x: -68, startPoint y: 444, endPoint x: -170, endPoint y: 444, distance: 101.9
click at [0, 444] on html "PrintPing Dan Edit account ( dan@allrush.ca ) Logout Dockets Estimates Customers" at bounding box center [513, 489] width 1027 height 979
type input "Email / Call when ready"
click at [976, 63] on input "Create Docket" at bounding box center [988, 68] width 62 height 18
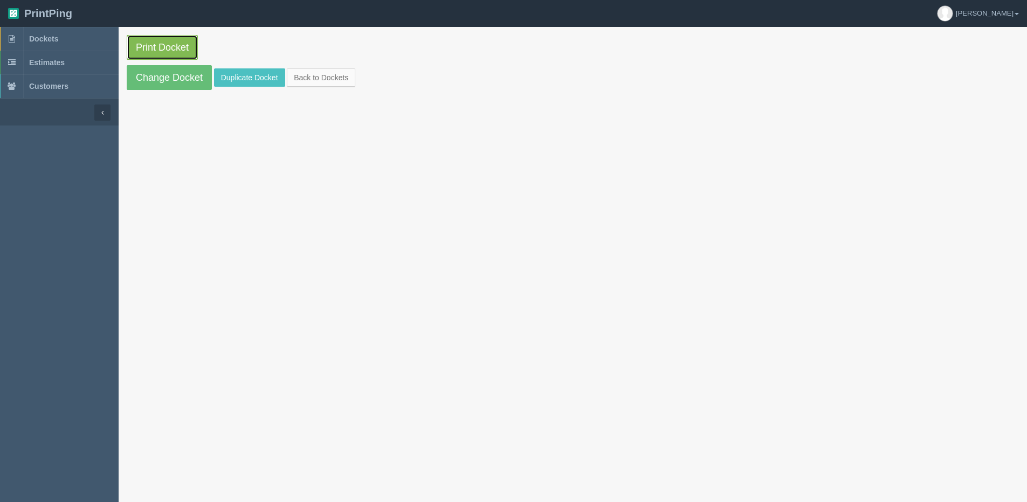
click at [161, 52] on link "Print Docket" at bounding box center [162, 47] width 71 height 25
click at [316, 77] on link "Back to Dockets" at bounding box center [321, 77] width 68 height 18
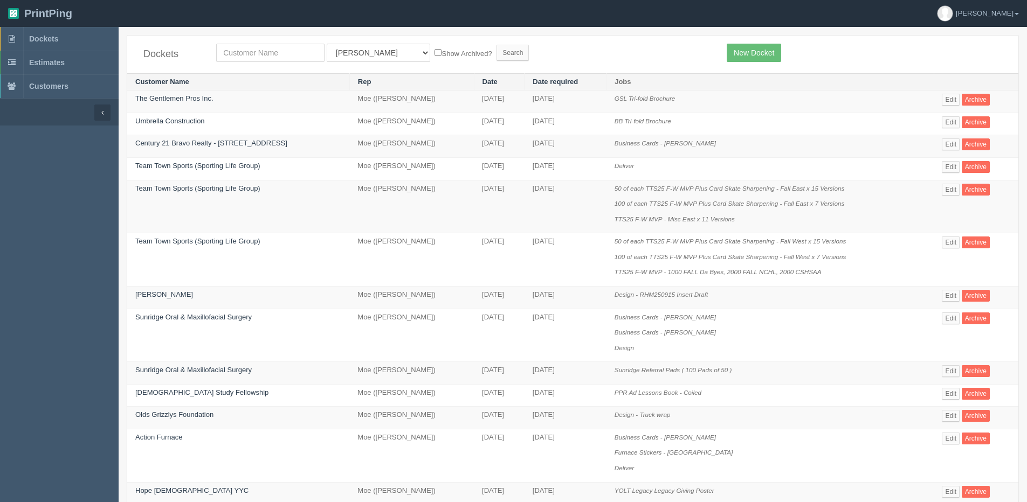
click at [259, 64] on div "Dockets All Users [PERSON_NAME] Test 1 [PERSON_NAME] [PERSON_NAME] [PERSON_NAME…" at bounding box center [572, 55] width 891 height 38
click at [260, 56] on input "text" at bounding box center [270, 53] width 108 height 18
type input "whl"
click at [496, 45] on input "Search" at bounding box center [512, 53] width 32 height 16
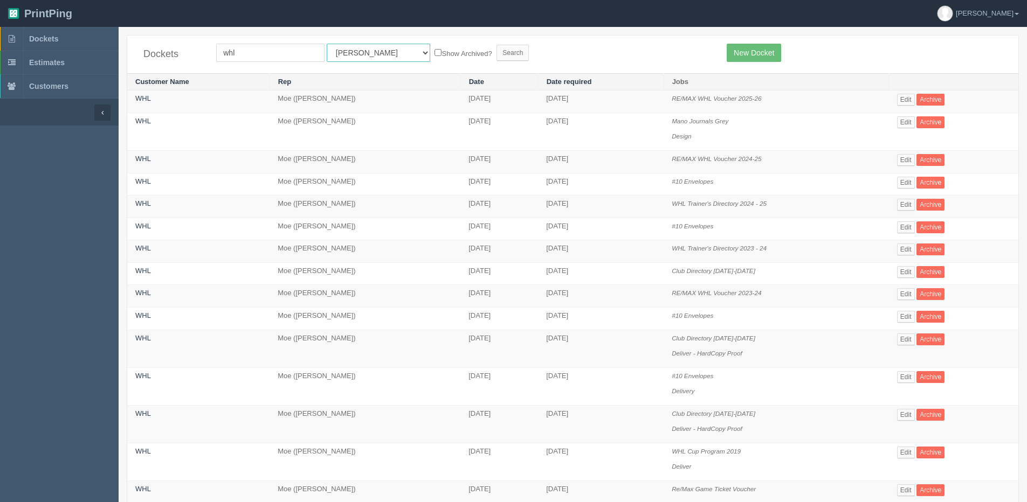
click at [329, 53] on select "All Users Ali Ali Test 1 Aly Amy Ankit Arif Brandon Dan France Greg Jim Mark Ma…" at bounding box center [378, 53] width 103 height 18
select select "1"
click at [327, 44] on select "All Users Ali Ali Test 1 Aly Amy Ankit Arif Brandon Dan France Greg Jim Mark Ma…" at bounding box center [378, 53] width 103 height 18
click at [434, 59] on label "Show Archived?" at bounding box center [462, 53] width 57 height 12
click at [434, 56] on input "Show Archived?" at bounding box center [437, 52] width 7 height 7
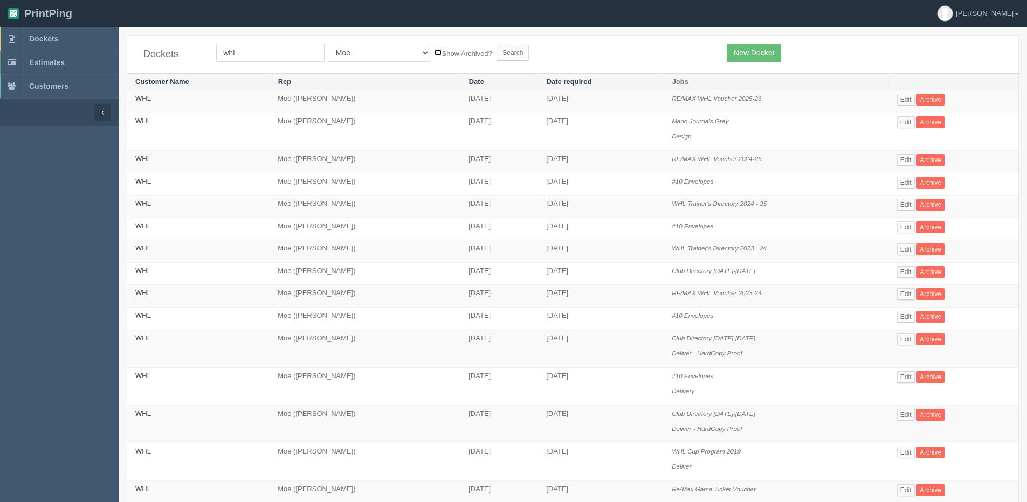
checkbox input "true"
click at [496, 58] on input "Search" at bounding box center [512, 53] width 32 height 16
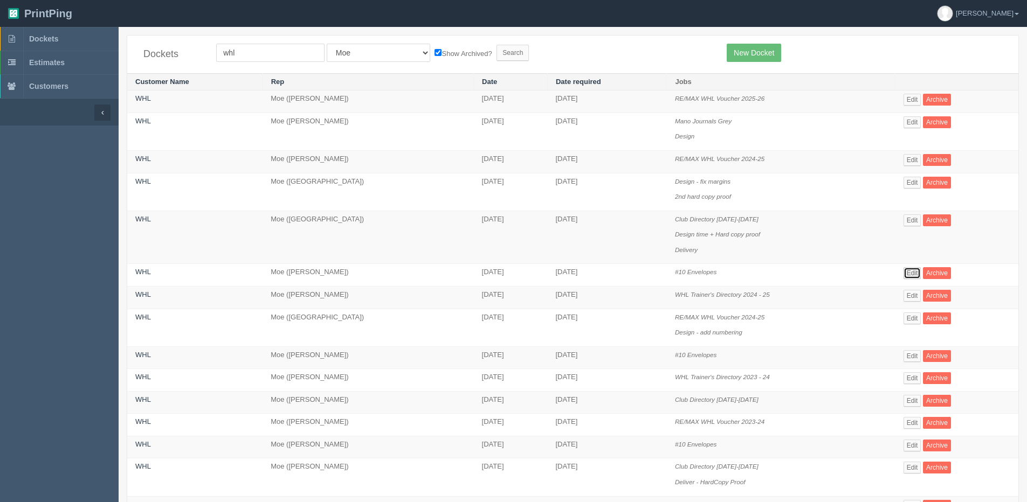
click at [917, 273] on link "Edit" at bounding box center [912, 273] width 18 height 12
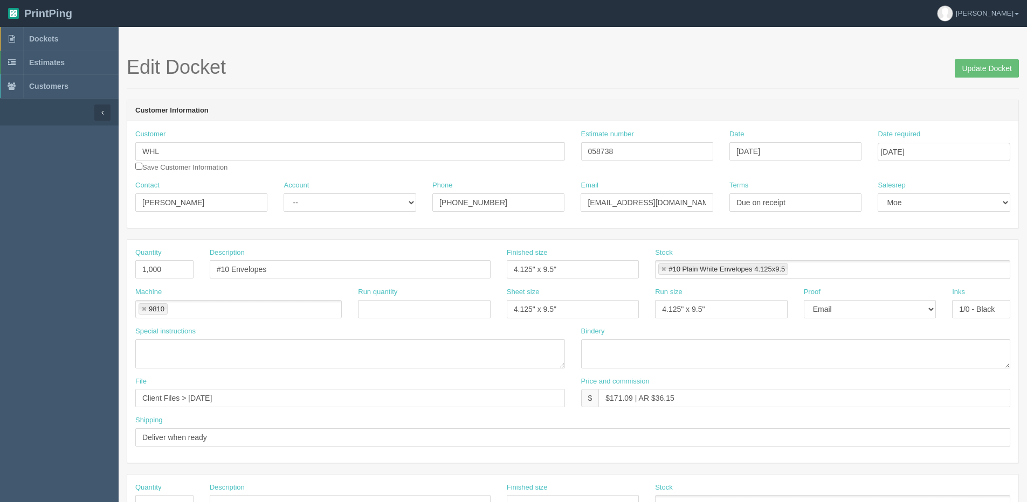
click at [982, 57] on span "Update Docket" at bounding box center [987, 68] width 64 height 22
drag, startPoint x: 626, startPoint y: 149, endPoint x: 334, endPoint y: 157, distance: 292.3
click at [362, 161] on div "Customer WHL Save Customer Information Estimate number 058738 Date [DATE] Date …" at bounding box center [572, 154] width 891 height 51
click at [1002, 71] on input "Update Docket" at bounding box center [987, 68] width 64 height 18
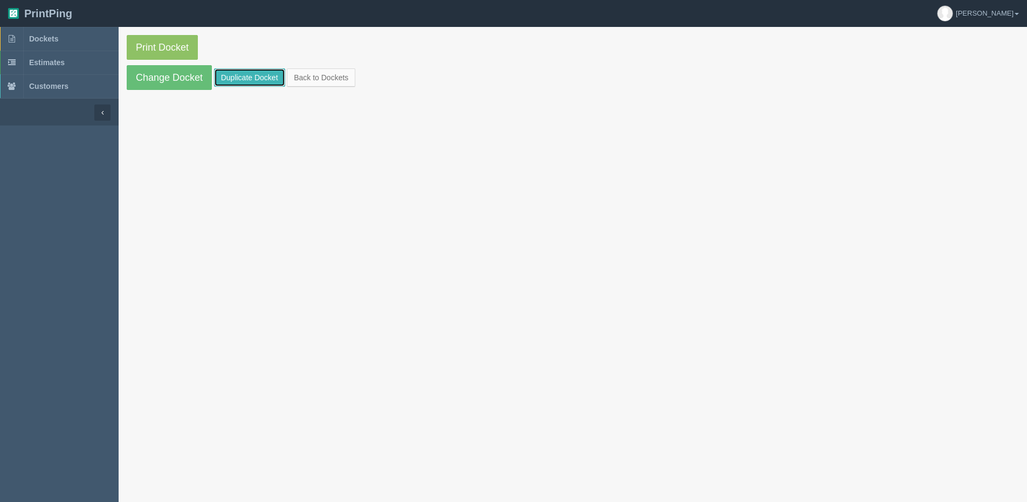
click at [268, 72] on link "Duplicate Docket" at bounding box center [249, 77] width 71 height 18
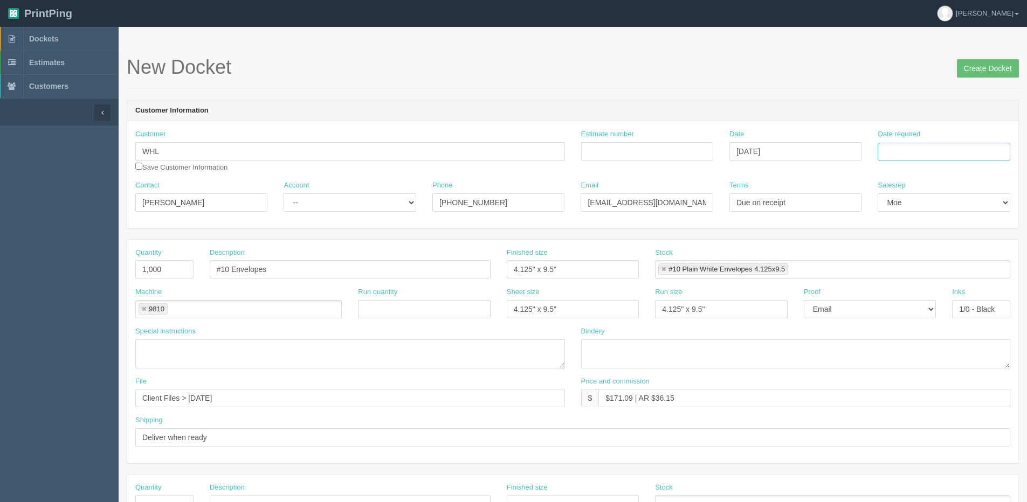
click at [898, 157] on input "Date required" at bounding box center [944, 152] width 132 height 18
click at [895, 307] on th "[DATE]" at bounding box center [930, 302] width 100 height 16
click at [921, 254] on td "23" at bounding box center [916, 255] width 13 height 16
type input "[DATE]"
click at [664, 148] on input "Estimate number" at bounding box center [647, 151] width 132 height 18
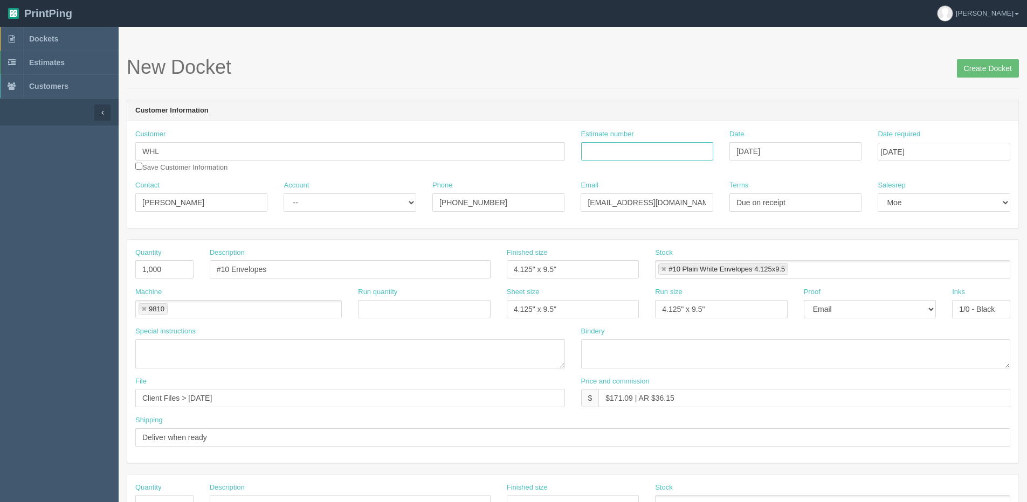
paste input "058738"
type input "058738"
drag, startPoint x: 610, startPoint y: 398, endPoint x: 633, endPoint y: 404, distance: 24.3
click at [633, 404] on input "$171.09 | AR $36.15" at bounding box center [804, 398] width 412 height 18
drag, startPoint x: 654, startPoint y: 397, endPoint x: 728, endPoint y: 381, distance: 75.5
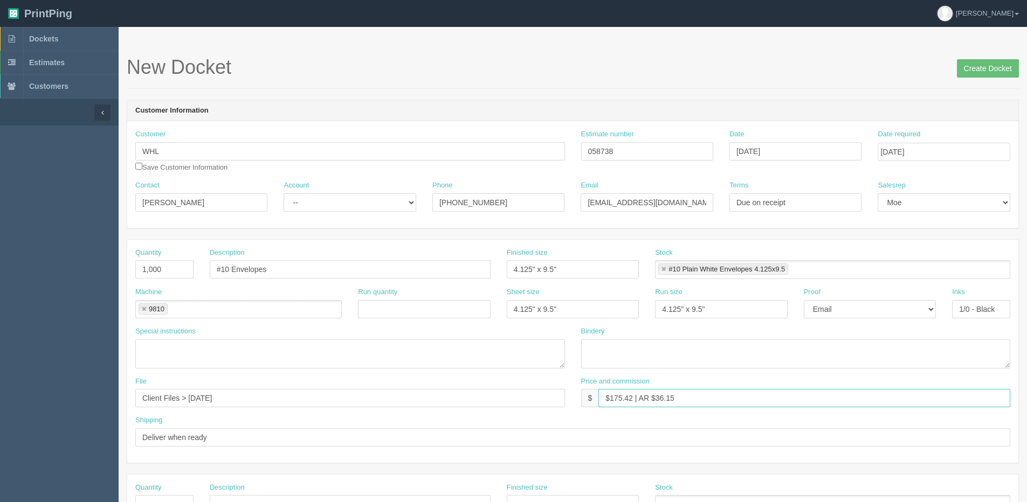
click at [728, 381] on div "Price and commission $ $175.42 | AR $36.15" at bounding box center [796, 392] width 430 height 31
type input "$175.42 | AR $40.48"
click at [992, 64] on input "Create Docket" at bounding box center [988, 68] width 62 height 18
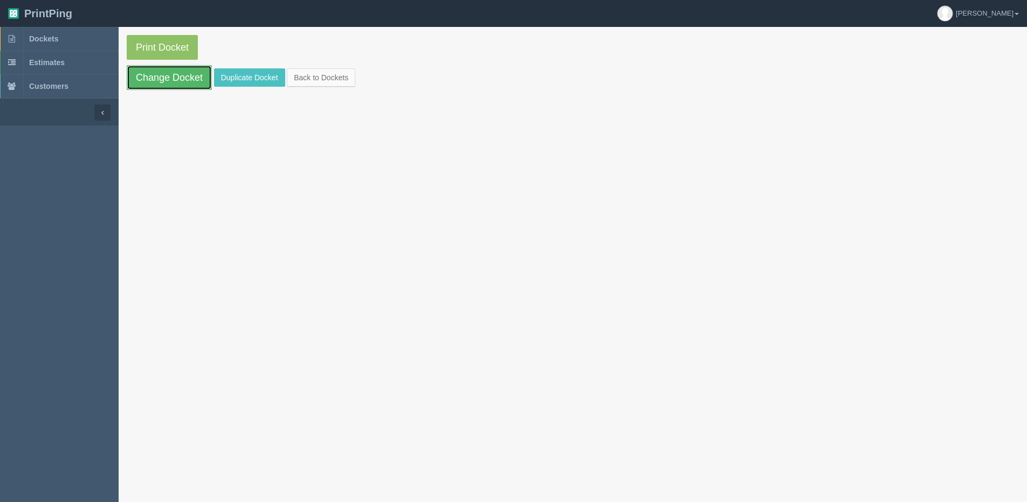
click at [189, 81] on link "Change Docket" at bounding box center [169, 77] width 85 height 25
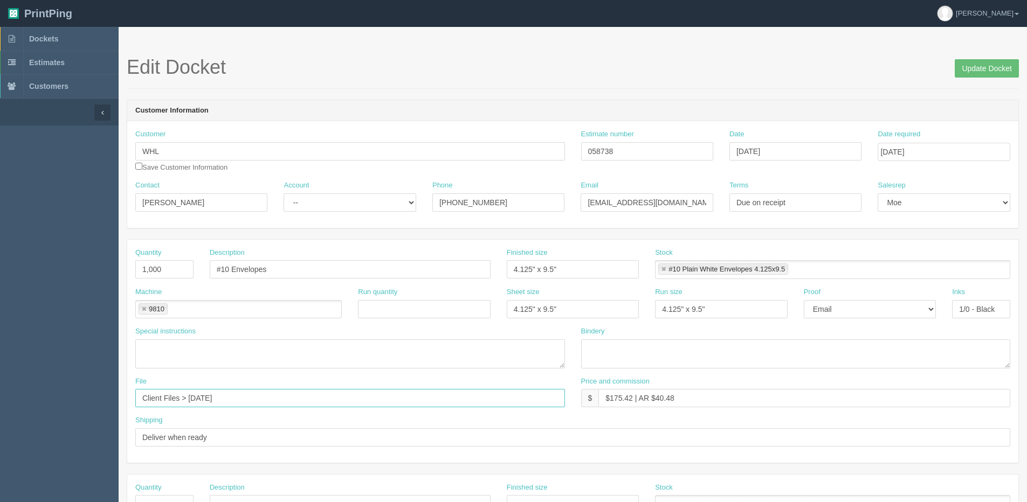
drag, startPoint x: 190, startPoint y: 396, endPoint x: 496, endPoint y: 344, distance: 311.1
click at [466, 353] on div "Quantity 1,000 Description #10 Envelopes Finished size 4.125" x 9.5" Stock #10 …" at bounding box center [572, 351] width 891 height 223
type input "Client Files > October 2024"
click at [988, 73] on input "Update Docket" at bounding box center [987, 68] width 64 height 18
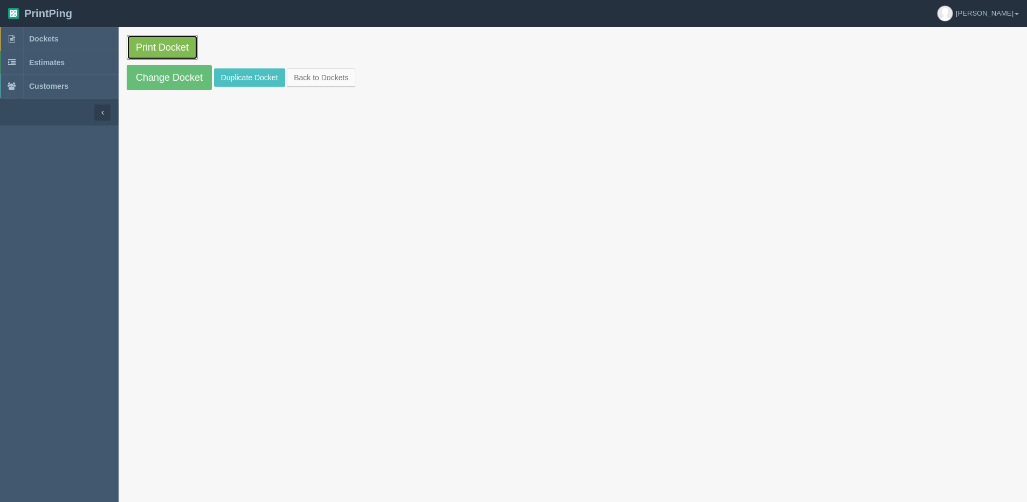
click at [154, 49] on link "Print Docket" at bounding box center [162, 47] width 71 height 25
click at [320, 83] on link "Back to Dockets" at bounding box center [321, 77] width 68 height 18
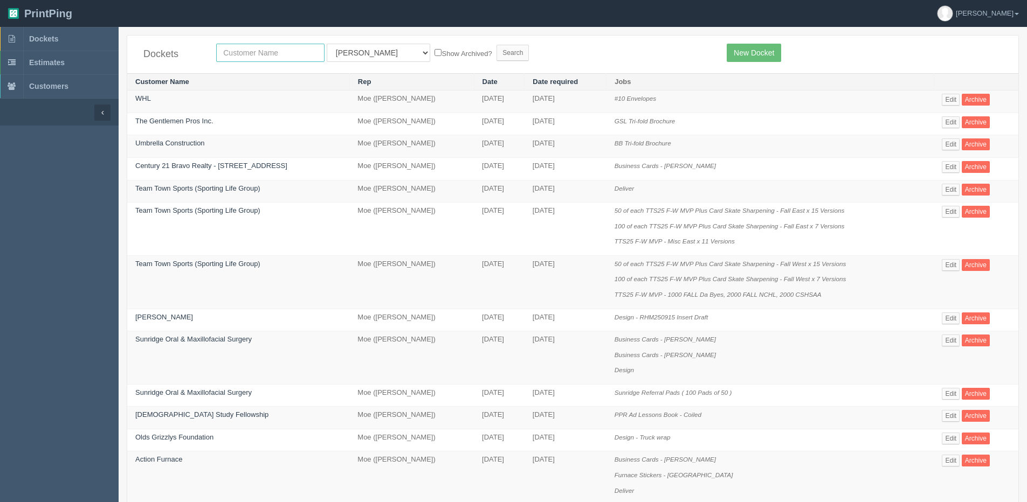
drag, startPoint x: 256, startPoint y: 47, endPoint x: 238, endPoint y: 46, distance: 17.8
click at [256, 47] on input "text" at bounding box center [270, 53] width 108 height 18
type input "edge schoo;"
click at [496, 45] on input "Search" at bounding box center [512, 53] width 32 height 16
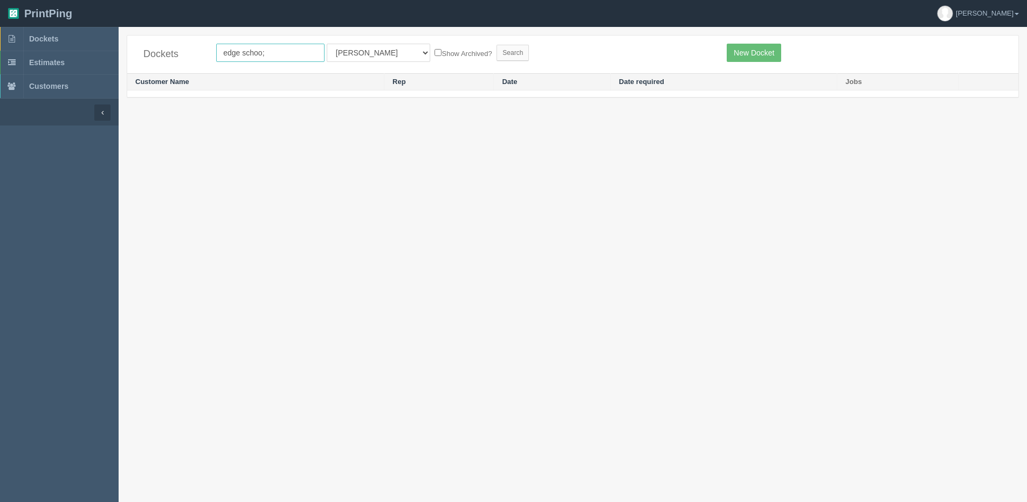
click at [307, 54] on input "edge schoo;" at bounding box center [270, 53] width 108 height 18
type input "edge school"
click at [496, 45] on input "Search" at bounding box center [512, 53] width 32 height 16
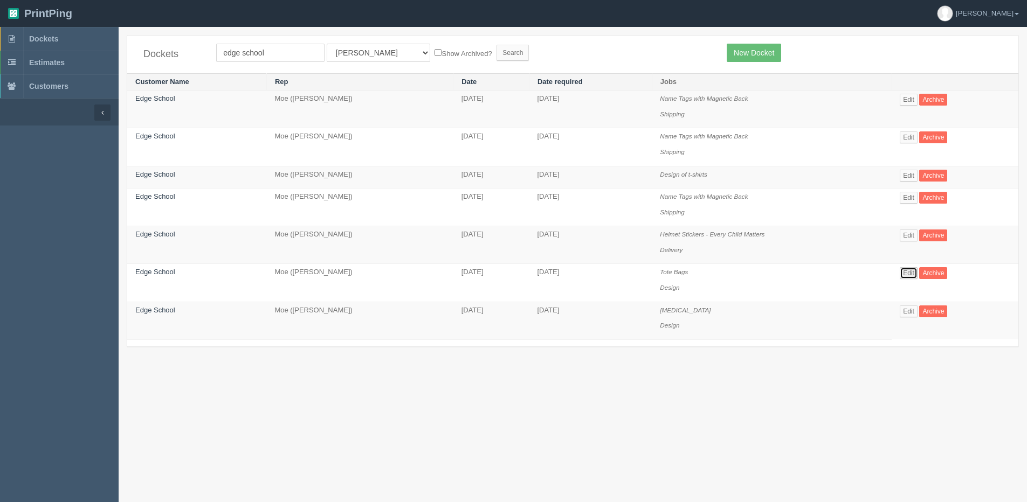
click at [909, 273] on link "Edit" at bounding box center [909, 273] width 18 height 12
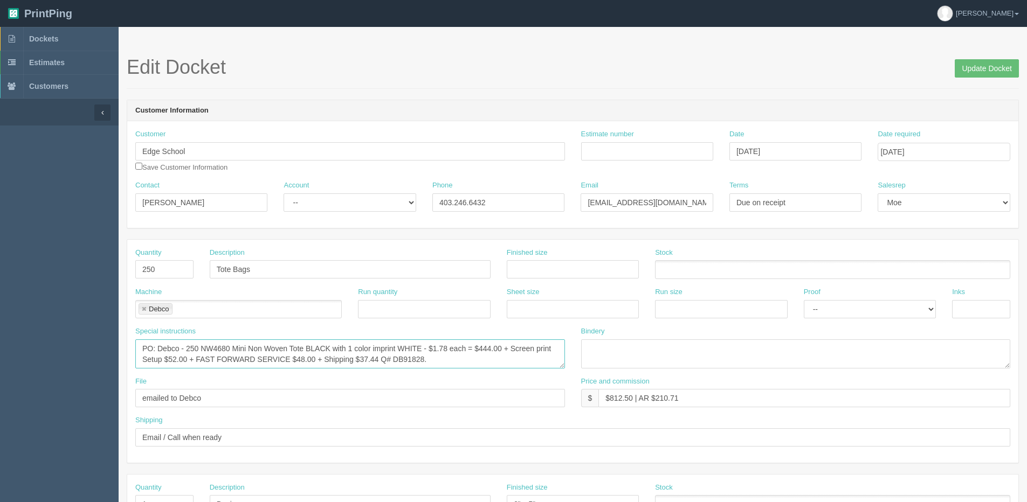
click at [202, 350] on textarea "PO: Debco - 250 NW4680 Mini Non Woven Tote BLACK with 1 color imprint WHITE - $…" at bounding box center [350, 354] width 430 height 29
click at [42, 32] on link "Dockets" at bounding box center [59, 39] width 119 height 24
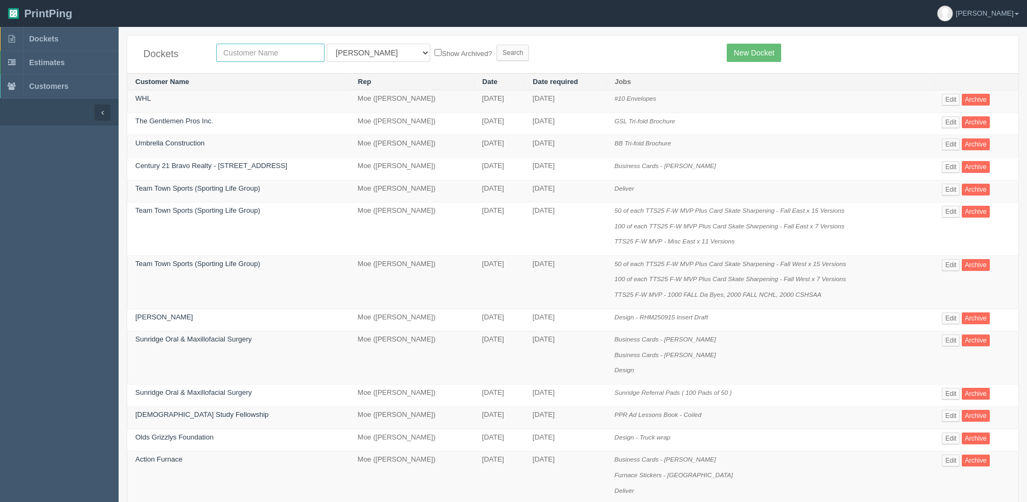
click at [263, 44] on input "text" at bounding box center [270, 53] width 108 height 18
type input "impact society"
click at [496, 45] on input "Search" at bounding box center [512, 53] width 32 height 16
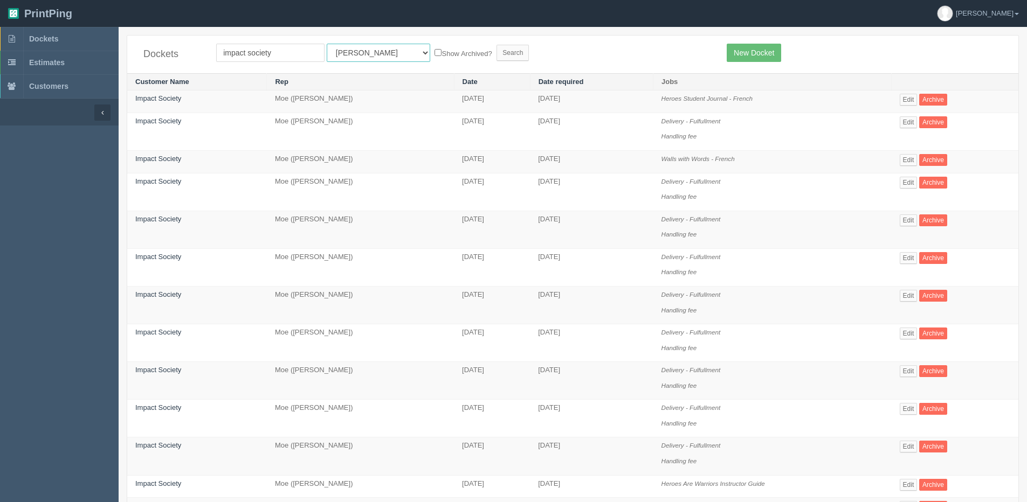
click at [327, 51] on select "All Users [PERSON_NAME] Test 1 [PERSON_NAME] [PERSON_NAME] [PERSON_NAME] France…" at bounding box center [378, 53] width 103 height 18
select select "1"
click at [327, 44] on select "All Users [PERSON_NAME] Test 1 [PERSON_NAME] [PERSON_NAME] [PERSON_NAME] France…" at bounding box center [378, 53] width 103 height 18
click at [434, 53] on label "Show Archived?" at bounding box center [462, 53] width 57 height 12
click at [434, 53] on input "Show Archived?" at bounding box center [437, 52] width 7 height 7
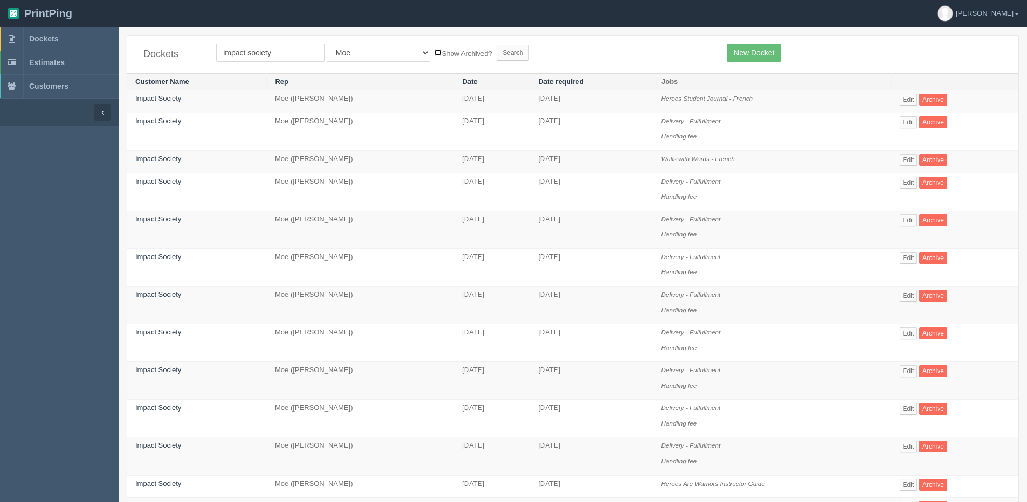
checkbox input "true"
click at [496, 60] on input "Search" at bounding box center [512, 53] width 32 height 16
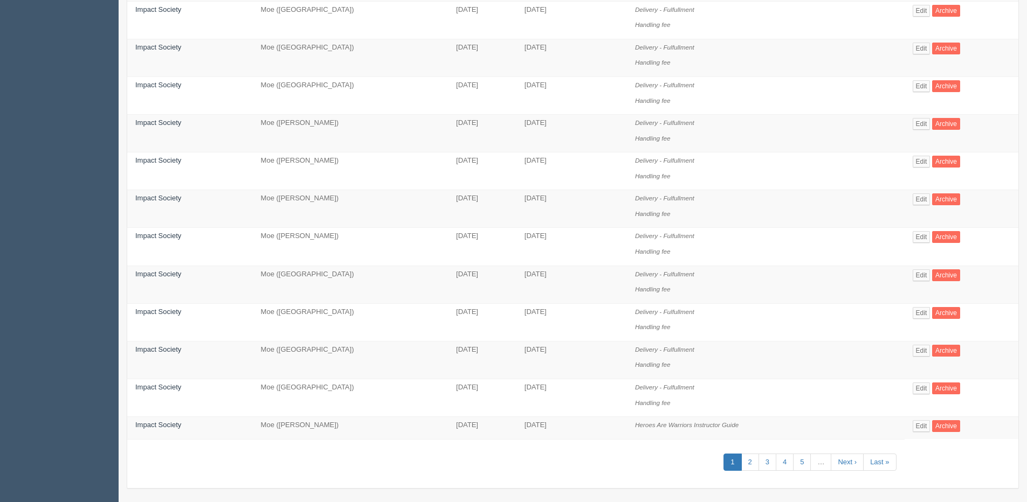
scroll to position [524, 0]
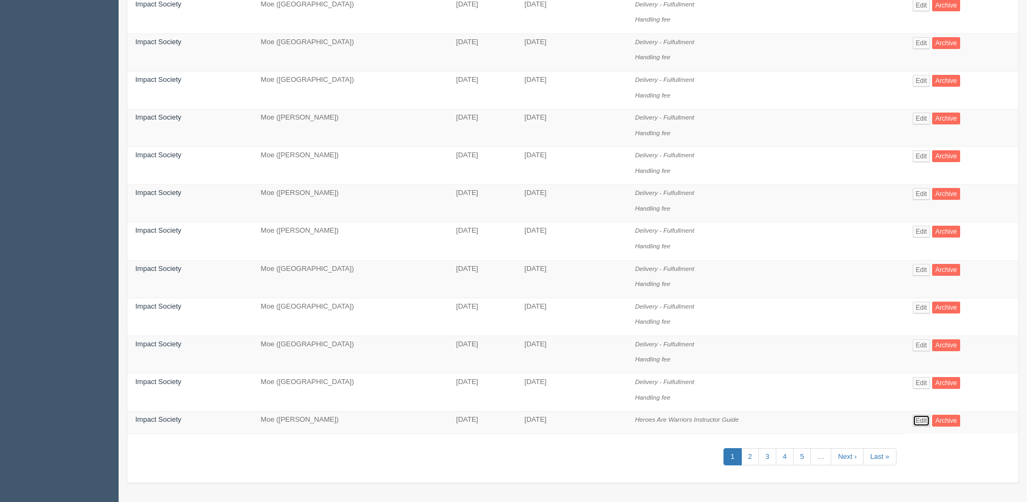
click at [918, 420] on link "Edit" at bounding box center [922, 421] width 18 height 12
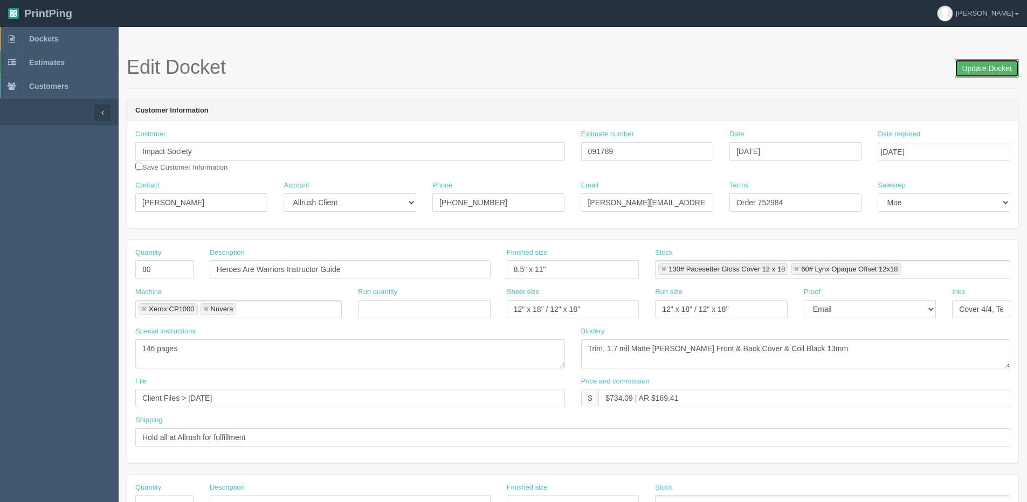
click at [973, 72] on input "Update Docket" at bounding box center [987, 68] width 64 height 18
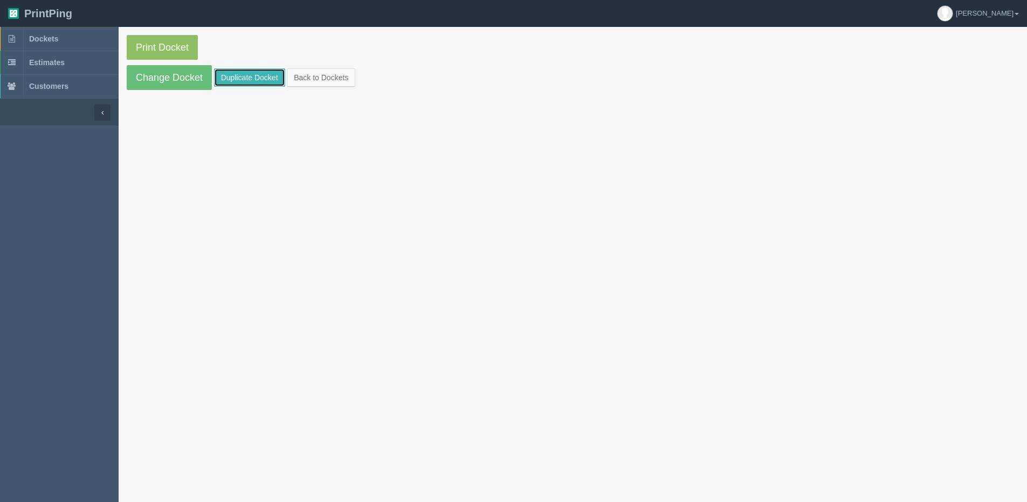
click at [250, 78] on link "Duplicate Docket" at bounding box center [249, 77] width 71 height 18
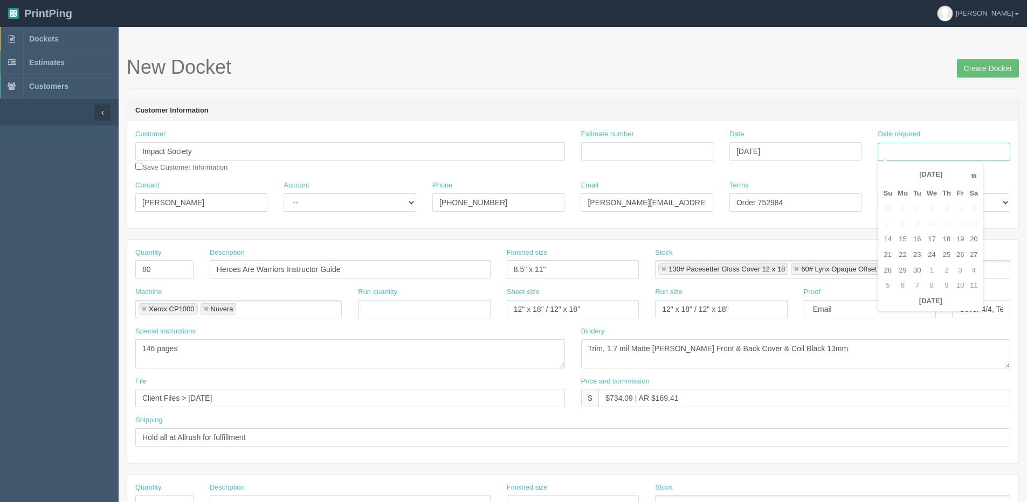
click at [925, 154] on input "Date required" at bounding box center [944, 152] width 132 height 18
click at [902, 306] on th "Today" at bounding box center [930, 302] width 100 height 16
click at [917, 258] on td "23" at bounding box center [916, 255] width 13 height 16
type input "[DATE]"
drag, startPoint x: 804, startPoint y: 205, endPoint x: 492, endPoint y: 195, distance: 312.3
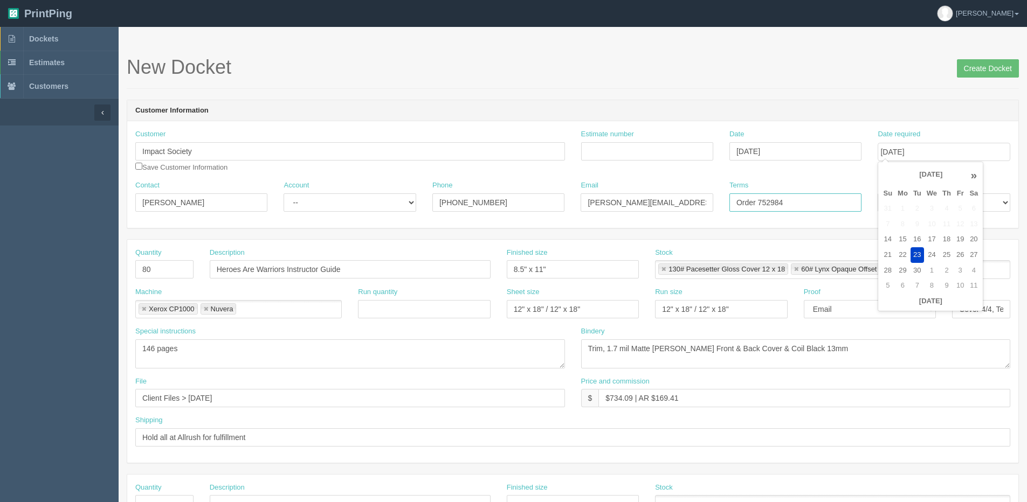
click at [494, 197] on div "Contact Collette Account -- Existing Client Allrush Client Rep Client Phone 403…" at bounding box center [572, 200] width 891 height 39
type input "Due on receipt"
type input "087538"
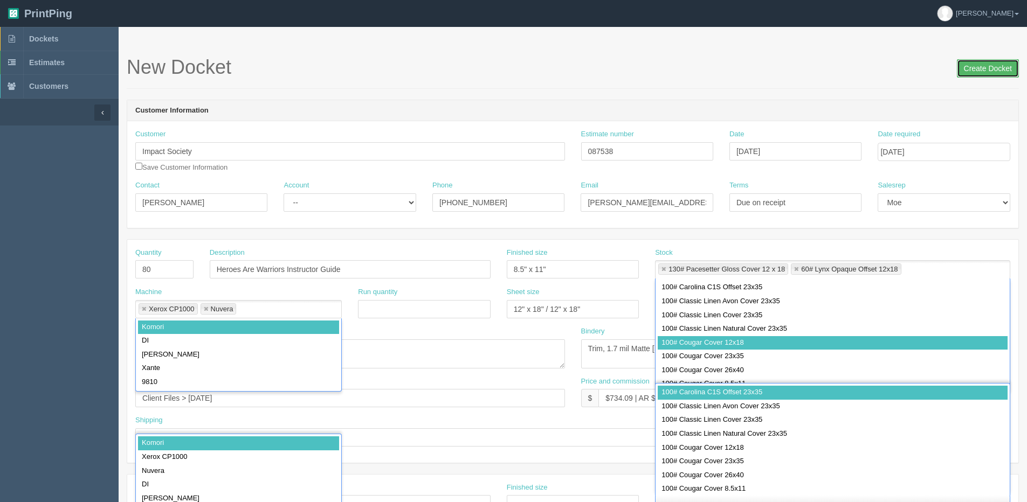
click at [995, 65] on input "Create Docket" at bounding box center [988, 68] width 62 height 18
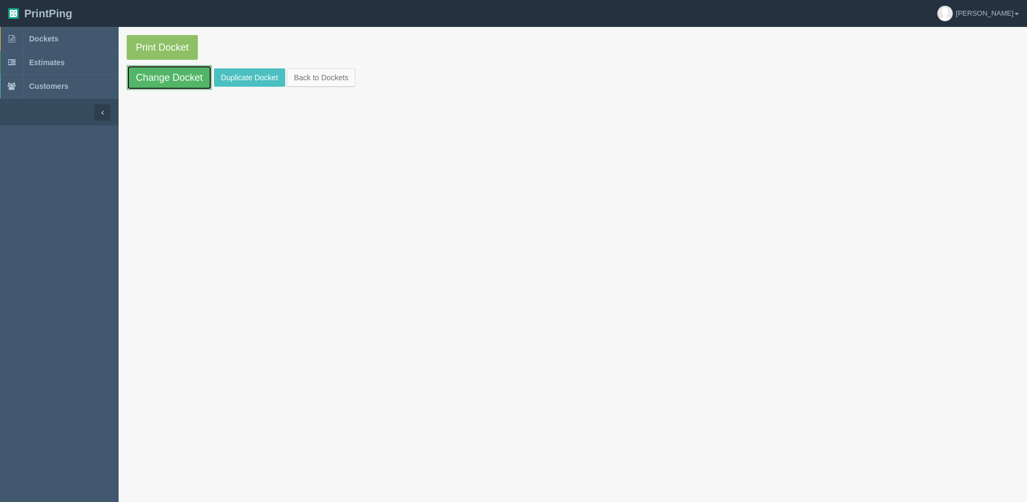
click at [163, 80] on link "Change Docket" at bounding box center [169, 77] width 85 height 25
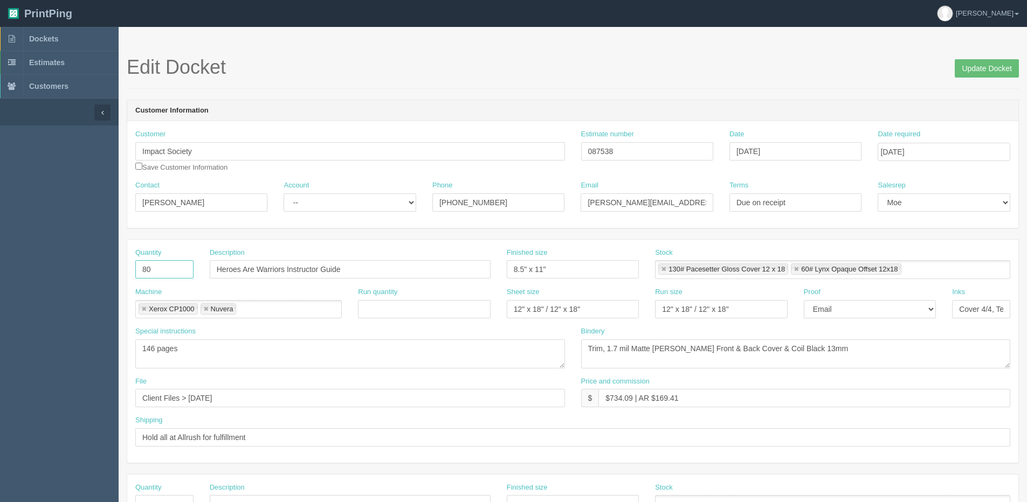
drag, startPoint x: 164, startPoint y: 270, endPoint x: 22, endPoint y: 270, distance: 142.3
click at [27, 271] on section "Dockets Estimates Customers" at bounding box center [513, 503] width 1027 height 952
type input "12"
click at [252, 265] on input "Heroes Are Warriors Instructor Guide" at bounding box center [350, 269] width 281 height 18
type input "Heroes Instructor Guide"
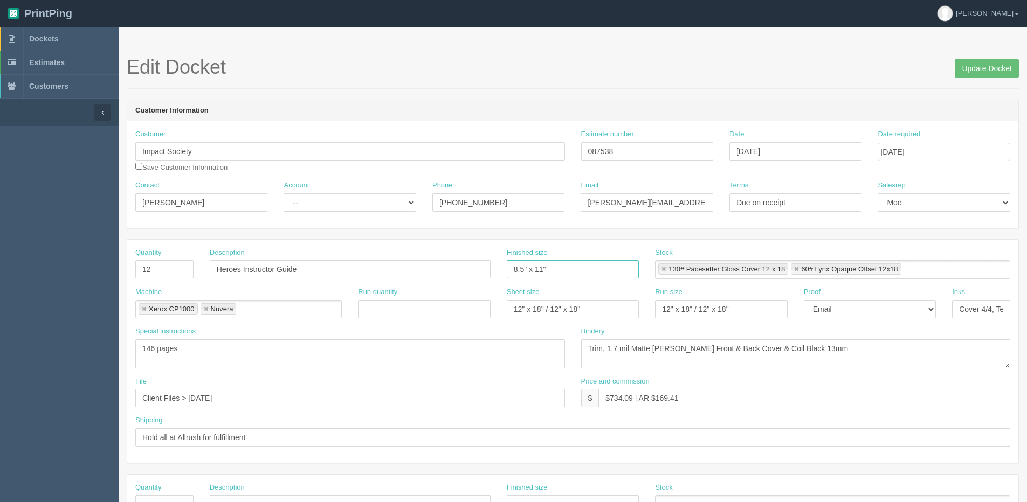
click at [797, 270] on link at bounding box center [796, 269] width 6 height 7
type input "130# Pacesetter Gloss Cover 12 x 18"
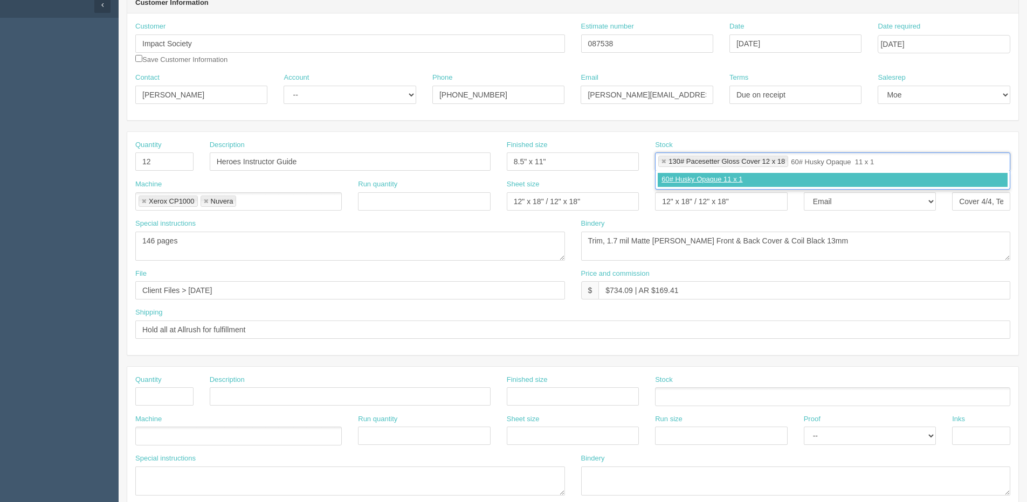
type input "60# Husky Opaque 11 x 17"
type input "130# Pacesetter Gloss Cover 12 x 18,60# Husky Opaque 11 x 17"
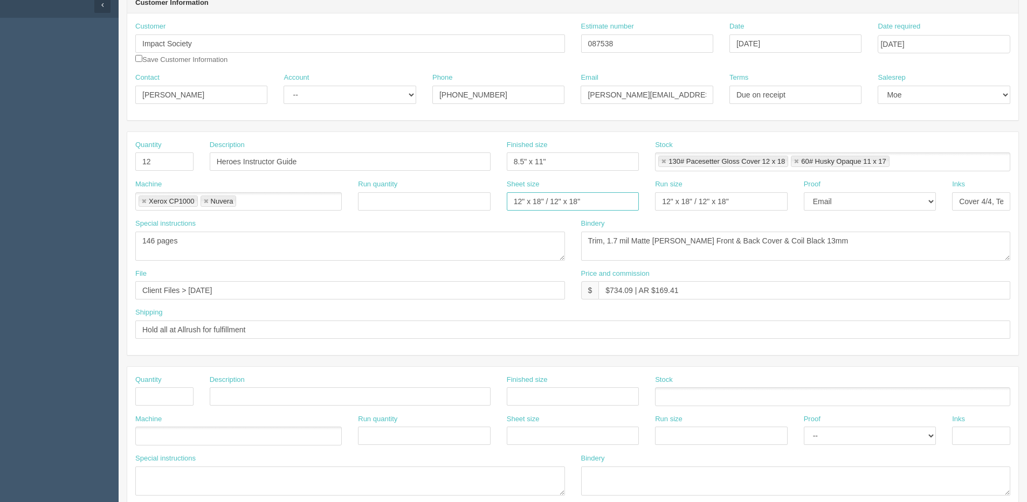
drag, startPoint x: 553, startPoint y: 198, endPoint x: 867, endPoint y: 148, distance: 318.2
click at [867, 148] on div "Quantity 12 Description Heroes Instructor Guide Finished size 8.5" x 11" Stock …" at bounding box center [572, 243] width 891 height 223
type input "12" x 18" / 11" x 17""
drag, startPoint x: 701, startPoint y: 204, endPoint x: 912, endPoint y: 175, distance: 213.3
click at [909, 175] on div "Quantity 12 Description Heroes Instructor Guide Finished size 8.5" x 11" Stock …" at bounding box center [572, 243] width 891 height 223
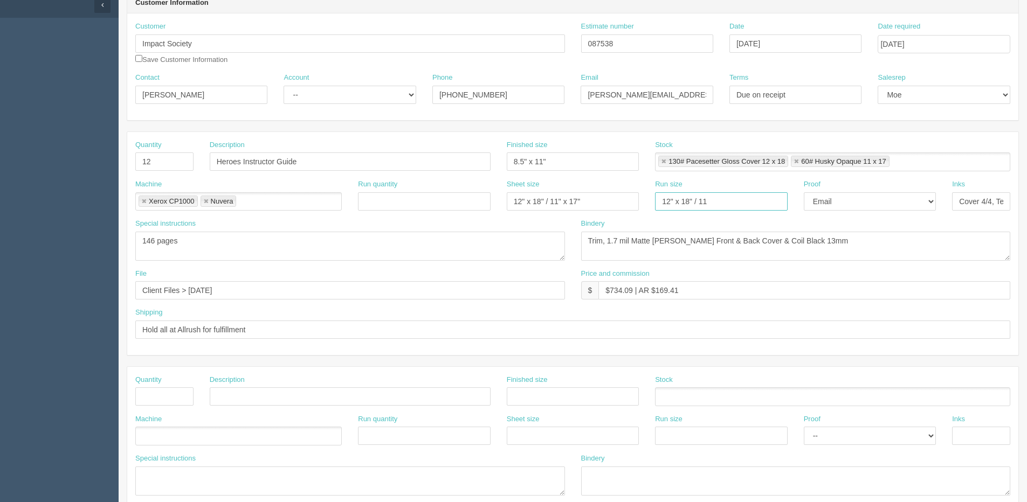
type input "12" x 18" / 11" x 17""
drag, startPoint x: 779, startPoint y: 238, endPoint x: 905, endPoint y: 232, distance: 126.3
click at [910, 229] on div "Bindery Trim, 1.7 mil Matte [PERSON_NAME] Front & Back Cover & Coil Black 13mm" at bounding box center [796, 240] width 430 height 42
type textarea "Trim, 1.7 mil Matte [PERSON_NAME] Front & Back Cover & Coil Black"
drag, startPoint x: 49, startPoint y: 330, endPoint x: 49, endPoint y: 308, distance: 22.1
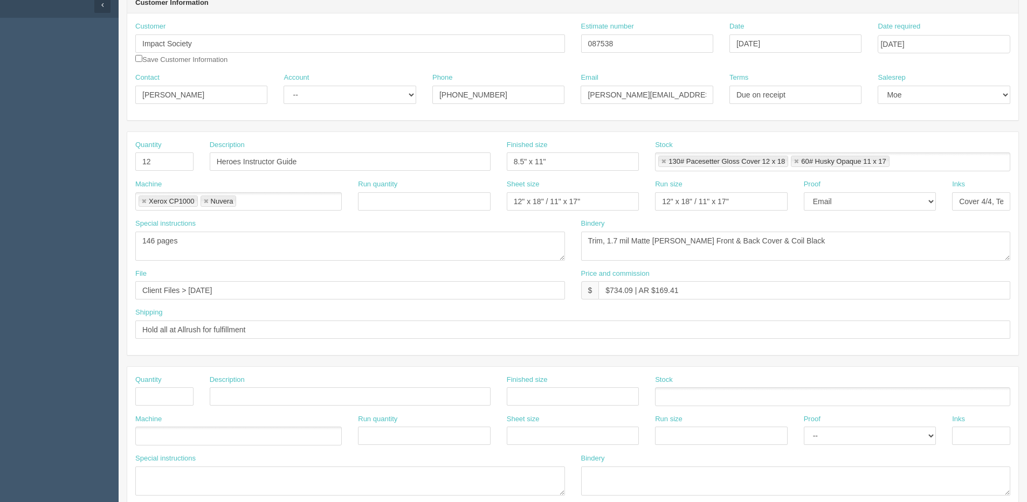
click at [49, 330] on aside "Dockets Estimates Customers" at bounding box center [59, 395] width 119 height 952
click at [432, 266] on div "Special instructions 146 pages" at bounding box center [350, 244] width 446 height 50
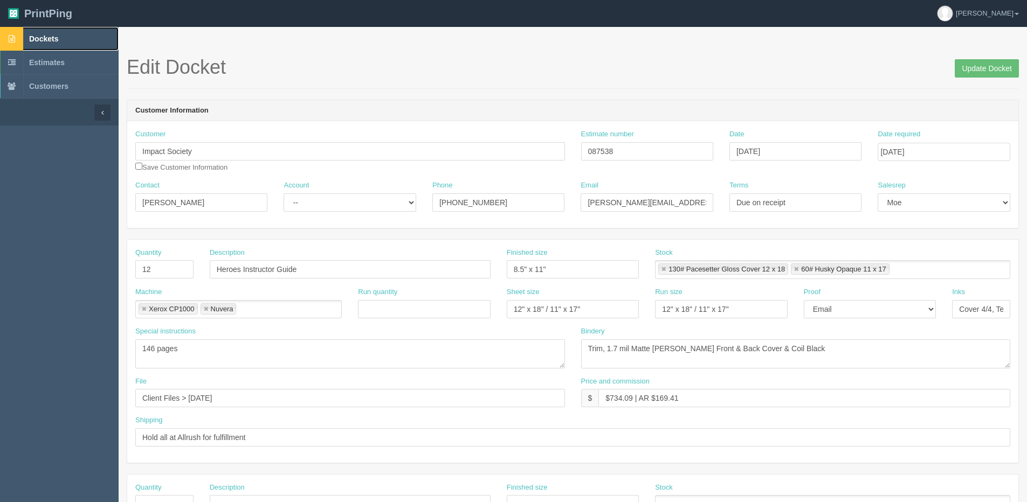
click at [36, 35] on span "Dockets" at bounding box center [43, 38] width 29 height 9
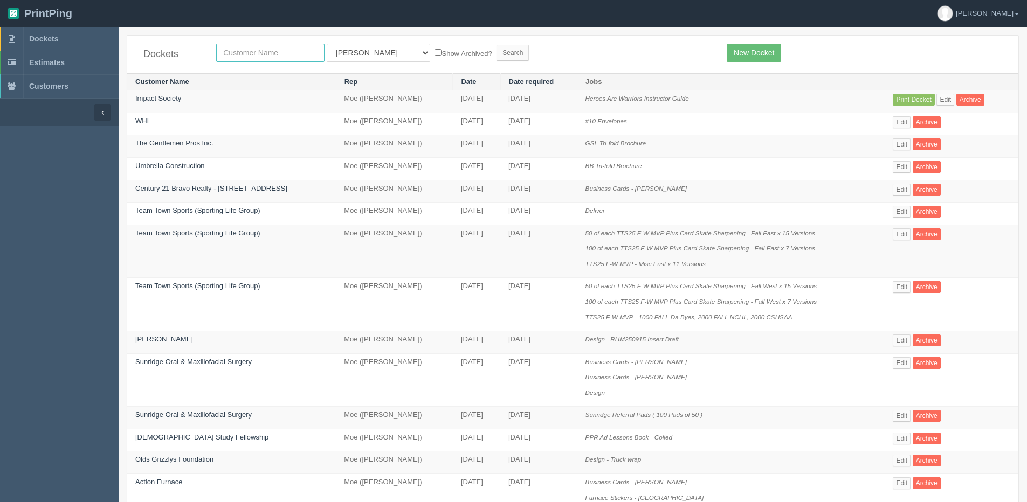
click at [232, 48] on input "text" at bounding box center [270, 53] width 108 height 18
type input "market wines"
click at [496, 45] on input "Search" at bounding box center [512, 53] width 32 height 16
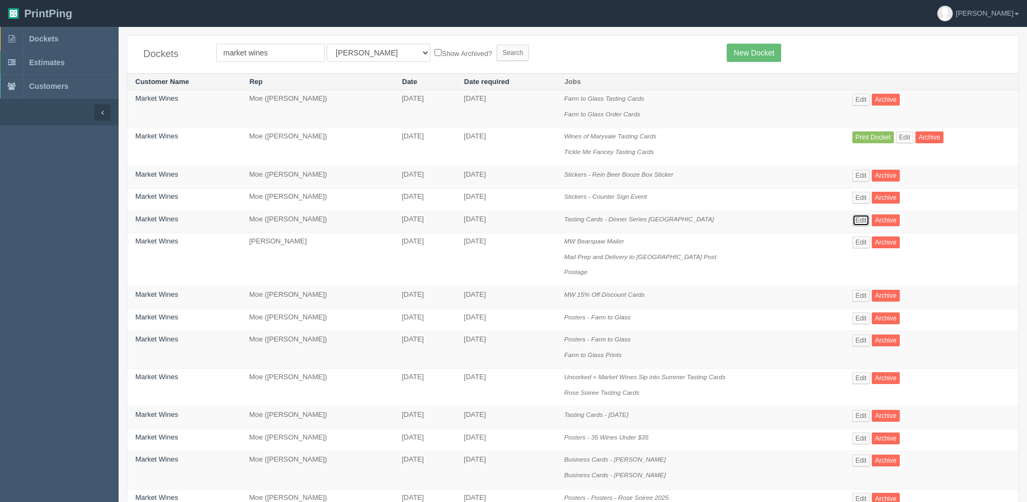
click at [870, 218] on link "Edit" at bounding box center [861, 221] width 18 height 12
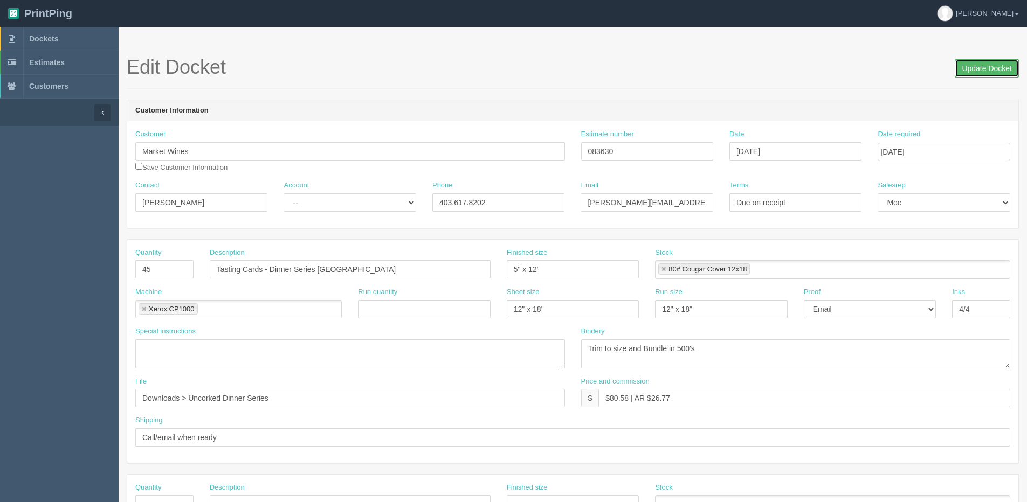
click at [968, 76] on input "Update Docket" at bounding box center [987, 68] width 64 height 18
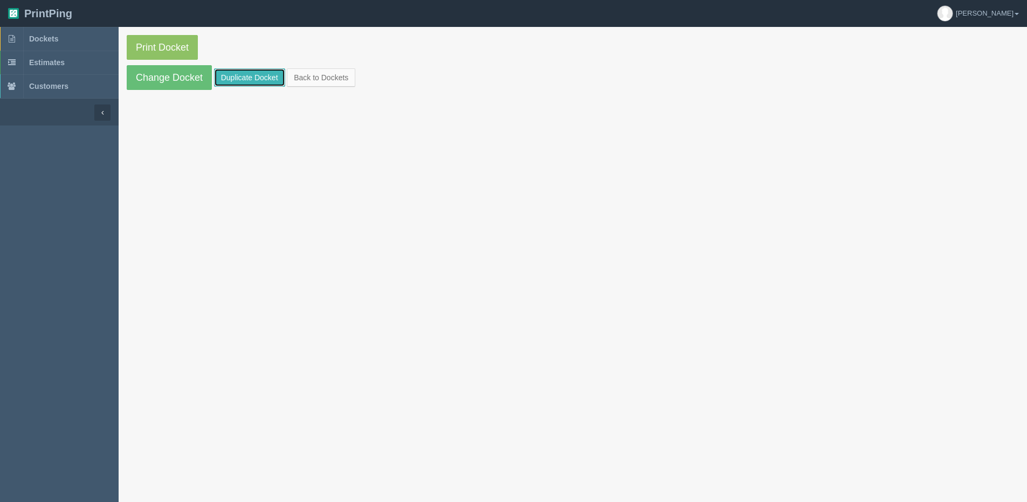
click at [250, 70] on link "Duplicate Docket" at bounding box center [249, 77] width 71 height 18
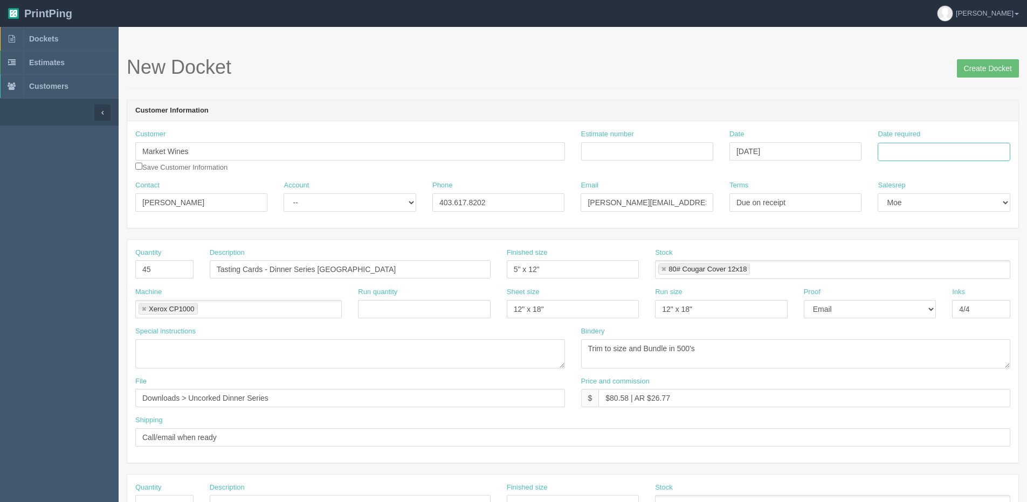
click at [910, 148] on input "Date required" at bounding box center [944, 152] width 132 height 18
click at [890, 306] on th "Today" at bounding box center [930, 302] width 100 height 16
click at [916, 252] on td "23" at bounding box center [916, 255] width 13 height 16
type input "September 23, 2025"
drag, startPoint x: 181, startPoint y: 263, endPoint x: 66, endPoint y: 272, distance: 115.2
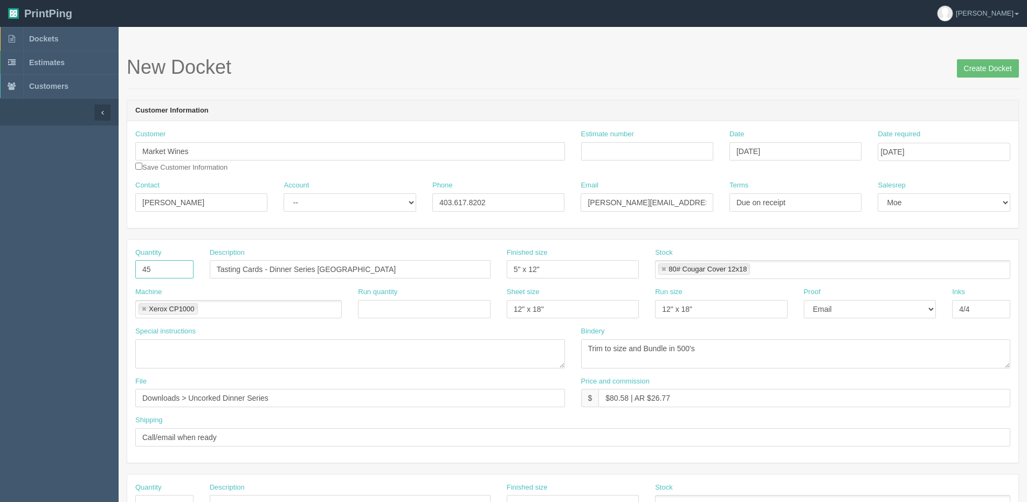
click at [88, 272] on section "Dockets Estimates Customers" at bounding box center [513, 503] width 1027 height 952
type input "500"
click at [293, 276] on input "Tasting Cards - Dinner Series Spain" at bounding box center [350, 269] width 281 height 18
click at [322, 281] on div "Description Tasting Cards - Dinner Series Spain" at bounding box center [350, 267] width 297 height 39
click at [349, 274] on input "Tasting Cards - Dinner Series Spain" at bounding box center [350, 269] width 281 height 18
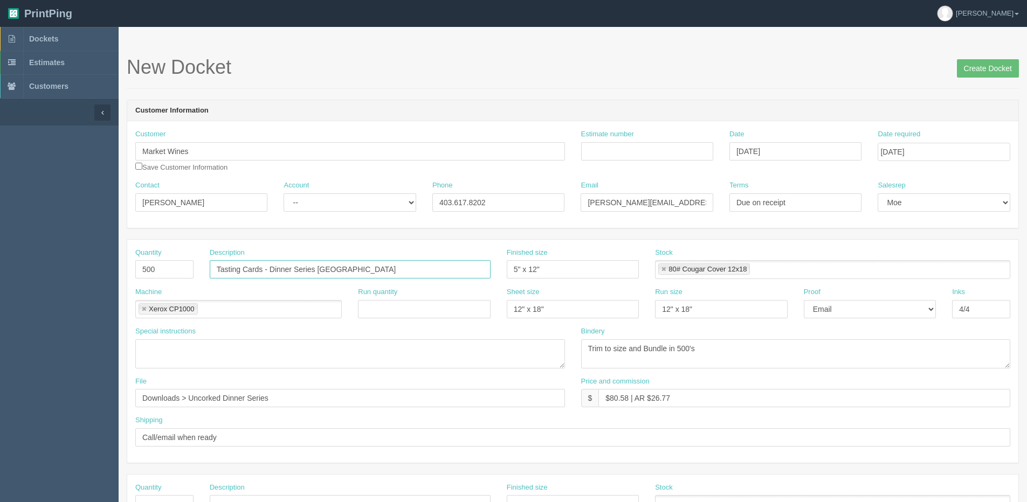
drag, startPoint x: 91, startPoint y: 273, endPoint x: -14, endPoint y: 287, distance: 106.0
click at [0, 287] on html "PrintPing Dan Edit account ( dan@allrush.ca ) Logout Dockets Estimates Customers" at bounding box center [513, 489] width 1027 height 979
type input "Christmas Gift Tags"
click at [544, 277] on input "5" x 12"" at bounding box center [573, 269] width 132 height 18
drag, startPoint x: 545, startPoint y: 271, endPoint x: 357, endPoint y: 292, distance: 189.3
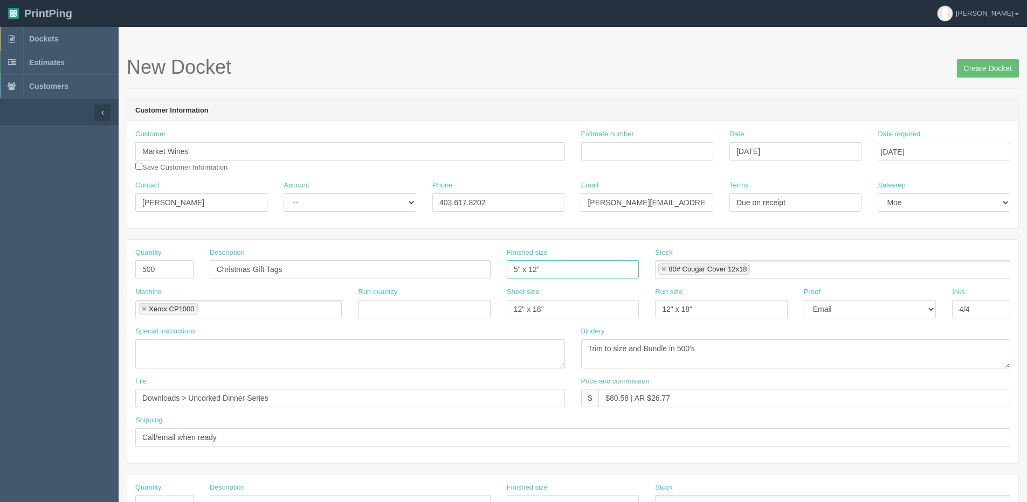
click at [403, 278] on div "Quantity 500 Description Christmas Gift Tags Finished size 5" x 12" Stock 80# C…" at bounding box center [572, 267] width 891 height 39
type input "2.25" x 4""
click at [634, 160] on input "Estimate number" at bounding box center [647, 151] width 132 height 18
type input "092532"
drag, startPoint x: 279, startPoint y: 401, endPoint x: -29, endPoint y: 416, distance: 308.7
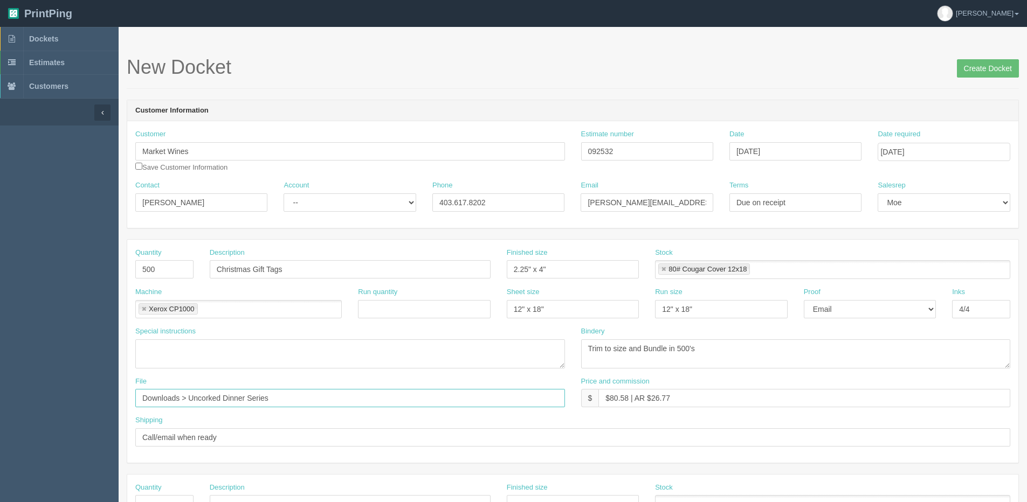
click at [0, 416] on html "PrintPing Dan Edit account ( dan@allrush.ca ) Logout Dockets Estimates Customers" at bounding box center [513, 489] width 1027 height 979
type input "Files @ Allrush"
click at [988, 309] on input "4/4" at bounding box center [981, 309] width 58 height 18
type input "4/0"
click at [665, 268] on link at bounding box center [663, 269] width 6 height 7
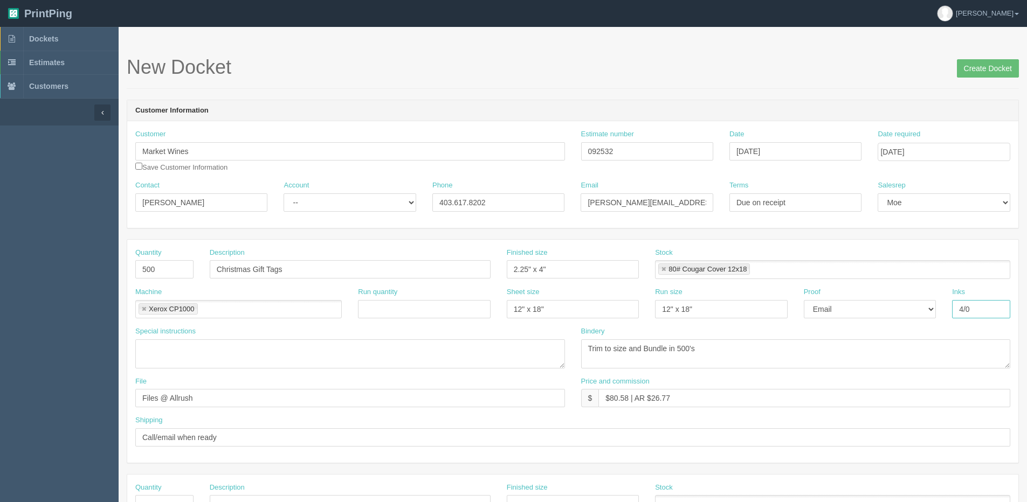
type input "4/0"
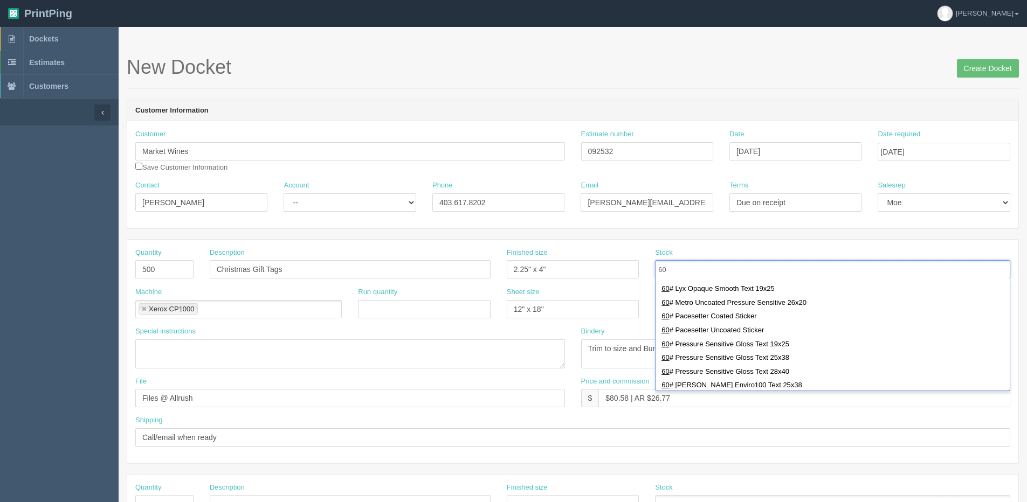
scroll to position [216, 0]
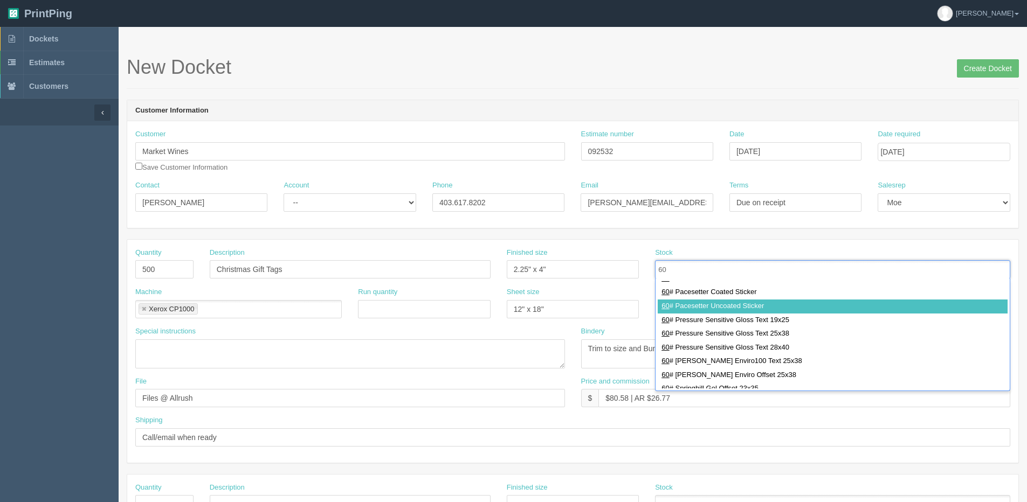
type input "60"
type input "60# Pacesetter Uncoated Sticker"
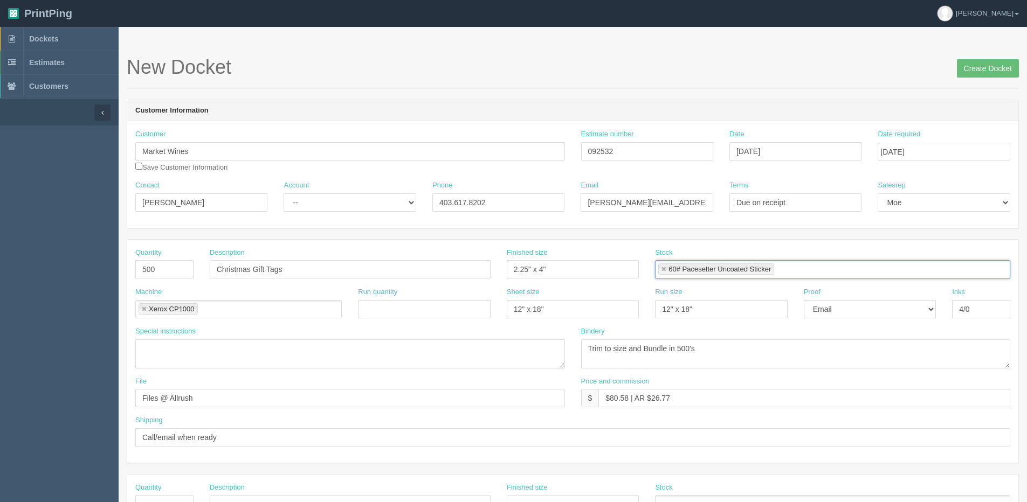
scroll to position [0, 0]
drag, startPoint x: 628, startPoint y: 351, endPoint x: 926, endPoint y: 322, distance: 299.0
click at [926, 322] on div "Quantity 500 Description Christmas Gift Tags Finished size 2.25" x 4" Stock 60#…" at bounding box center [572, 351] width 891 height 223
type textarea "Trim to size"
drag, startPoint x: 610, startPoint y: 398, endPoint x: 627, endPoint y: 401, distance: 17.4
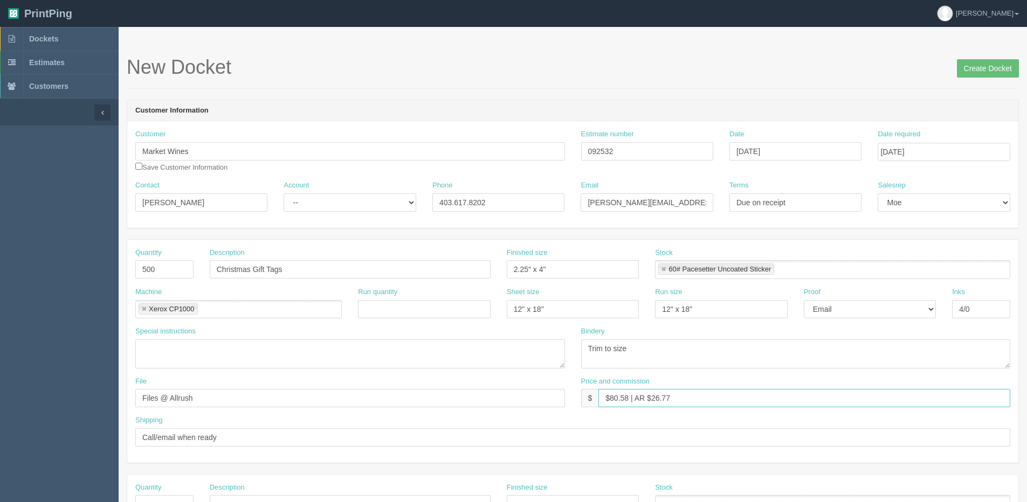
click at [627, 401] on input "$80.58 | AR $26.77" at bounding box center [804, 398] width 412 height 18
drag, startPoint x: 652, startPoint y: 398, endPoint x: 654, endPoint y: 426, distance: 28.1
click at [682, 395] on input "$119.00 | AR $26.77" at bounding box center [804, 398] width 412 height 18
type input "$119.00 | AR $48.27"
click at [968, 67] on input "Create Docket" at bounding box center [988, 68] width 62 height 18
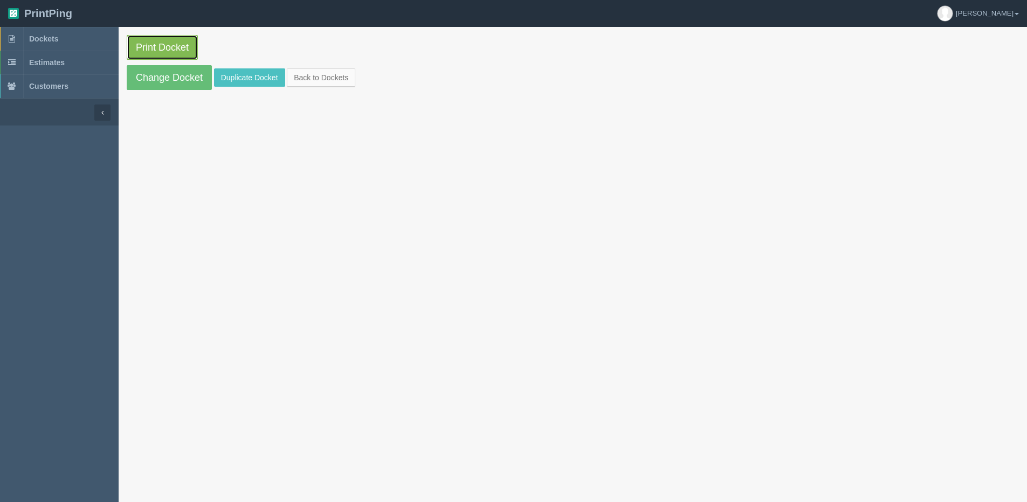
click at [157, 37] on link "Print Docket" at bounding box center [162, 47] width 71 height 25
click at [342, 70] on link "Back to Dockets" at bounding box center [321, 77] width 68 height 18
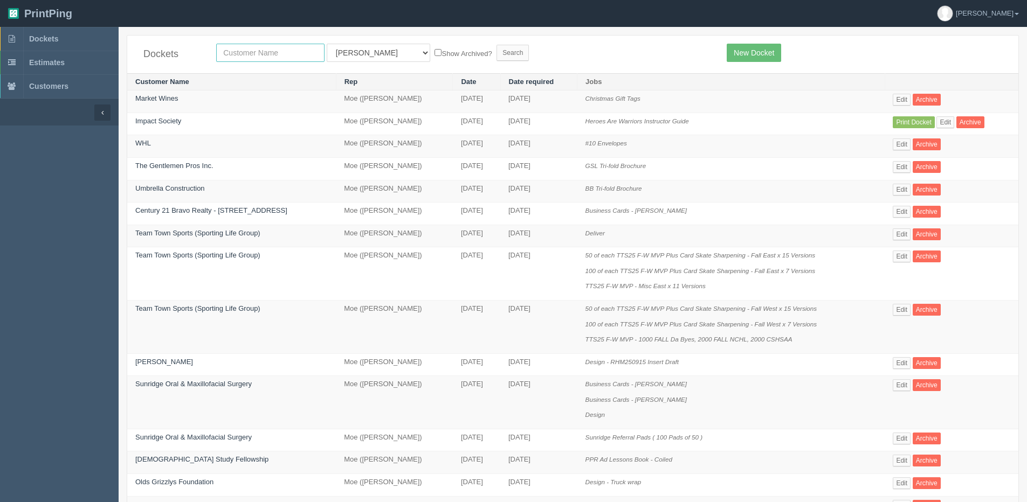
click at [252, 47] on input "text" at bounding box center [270, 53] width 108 height 18
type input "okotoks"
click at [496, 45] on input "Search" at bounding box center [512, 53] width 32 height 16
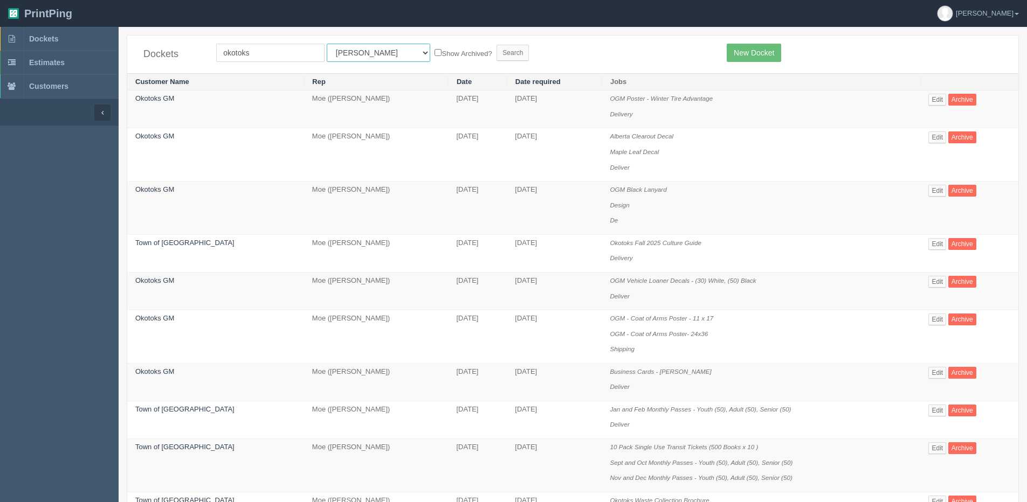
drag, startPoint x: 372, startPoint y: 47, endPoint x: 358, endPoint y: 61, distance: 19.4
click at [371, 46] on select "All Users [PERSON_NAME] Test 1 [PERSON_NAME] [PERSON_NAME] [PERSON_NAME] France…" at bounding box center [378, 53] width 103 height 18
select select "1"
click at [327, 44] on select "All Users [PERSON_NAME] Test 1 [PERSON_NAME] [PERSON_NAME] [PERSON_NAME] France…" at bounding box center [378, 53] width 103 height 18
click at [438, 61] on form "okotoks All Users [PERSON_NAME] Test 1 [PERSON_NAME] [PERSON_NAME] [PERSON_NAME…" at bounding box center [463, 53] width 494 height 18
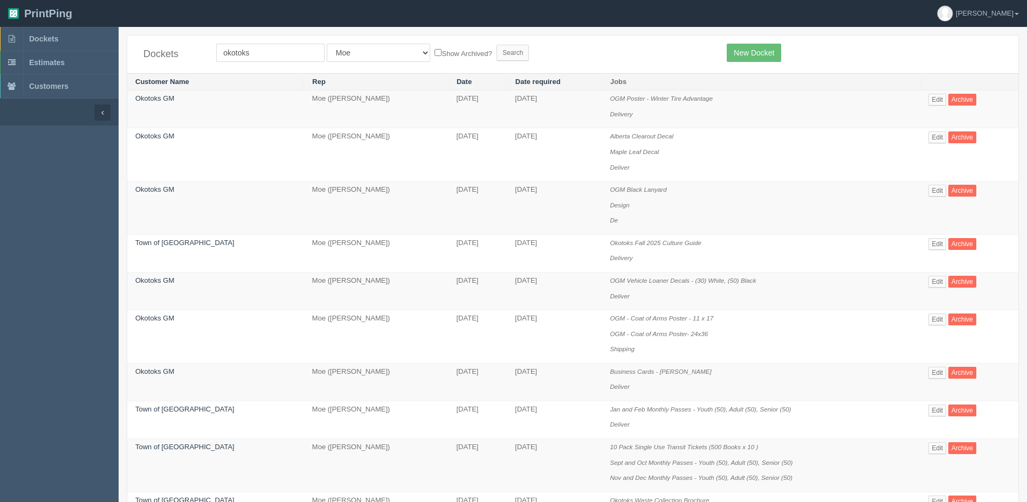
click at [437, 57] on label "Show Archived?" at bounding box center [462, 53] width 57 height 12
click at [437, 56] on input "Show Archived?" at bounding box center [437, 52] width 7 height 7
checkbox input "true"
click at [496, 55] on input "Search" at bounding box center [512, 53] width 32 height 16
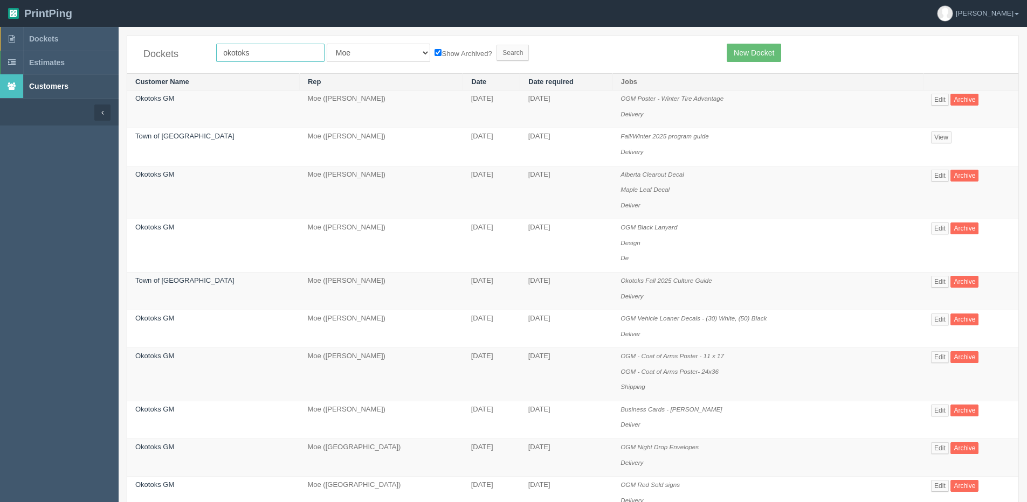
drag, startPoint x: 248, startPoint y: 54, endPoint x: 19, endPoint y: 74, distance: 230.0
type input "strathmore"
click at [496, 45] on input "Search" at bounding box center [512, 53] width 32 height 16
